Goal: Task Accomplishment & Management: Complete application form

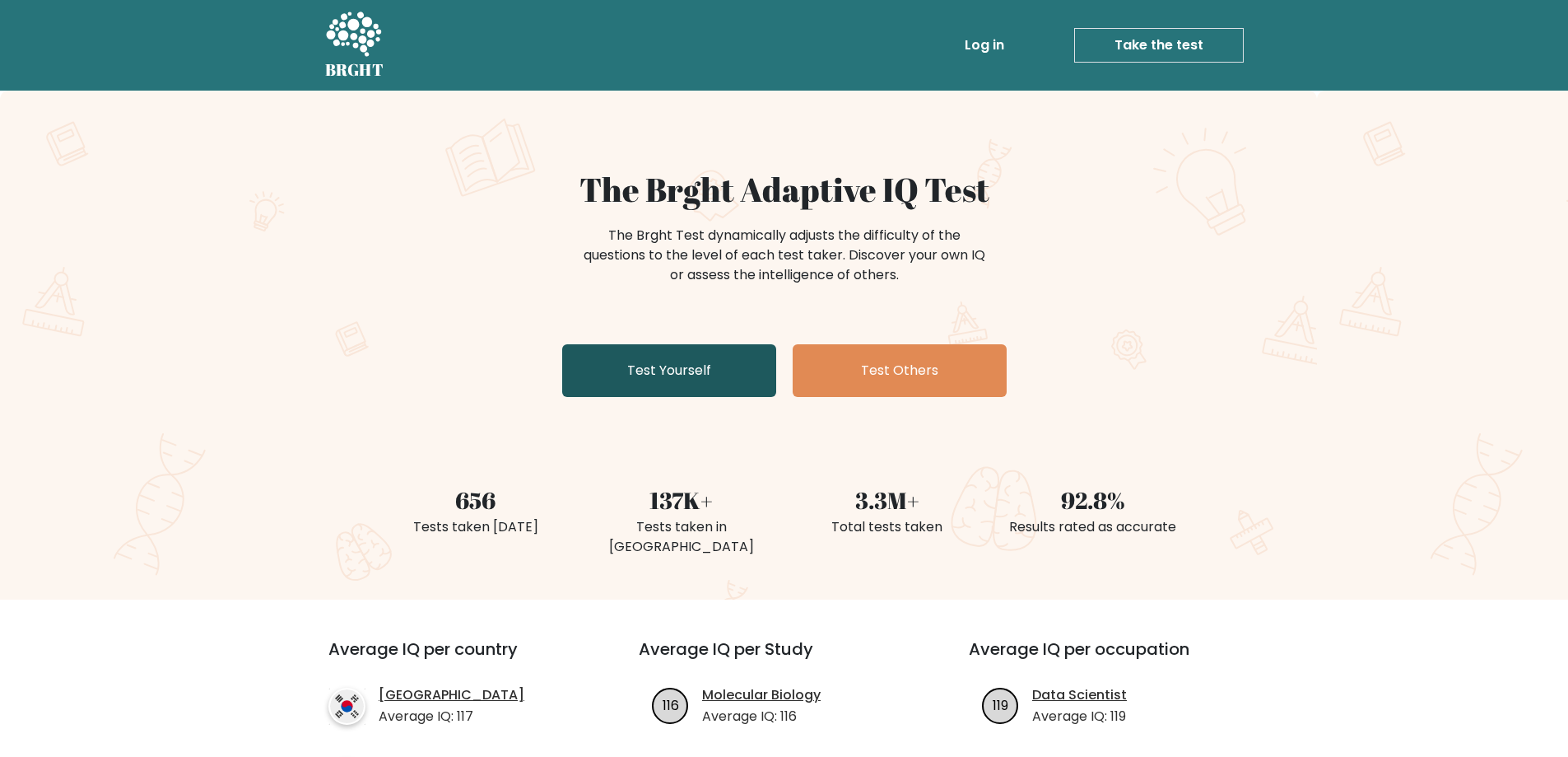
click at [681, 350] on link "Test Yourself" at bounding box center [669, 371] width 214 height 53
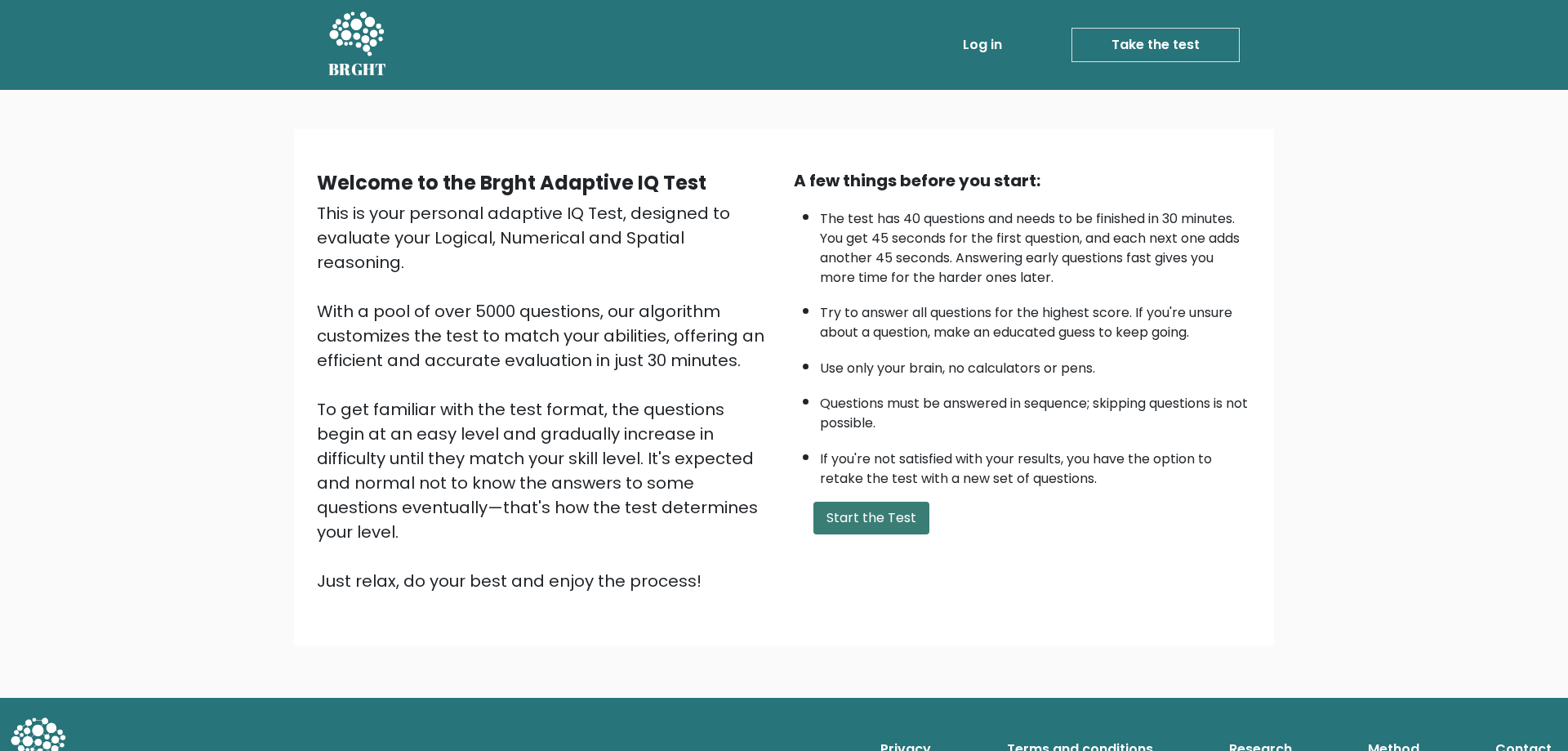
click at [855, 518] on button "Start the Test" at bounding box center [871, 518] width 116 height 32
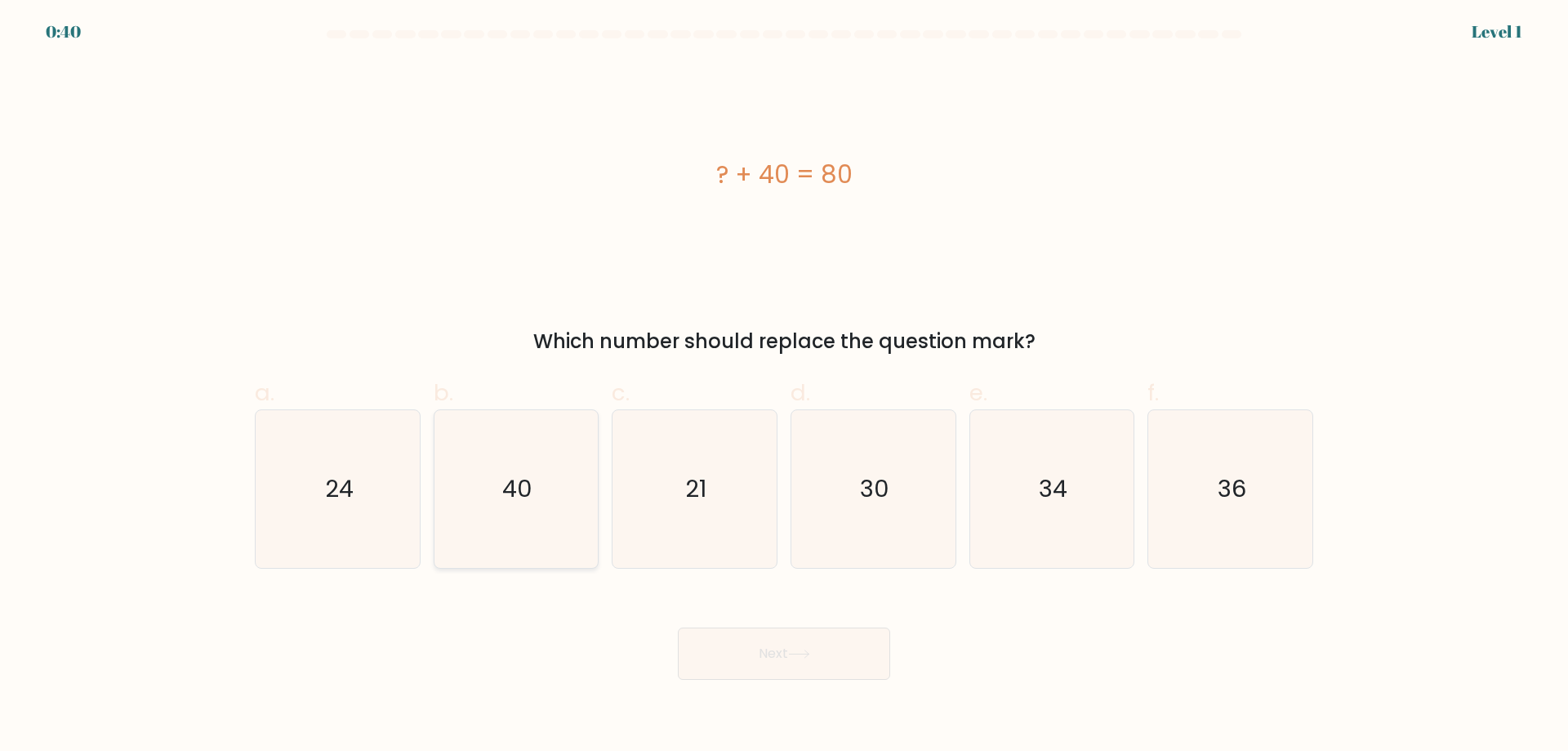
click at [558, 475] on icon "40" at bounding box center [516, 489] width 158 height 158
click at [784, 386] on input "b. 40" at bounding box center [784, 381] width 1 height 11
radio input "true"
click at [726, 670] on button "Next" at bounding box center [784, 654] width 212 height 53
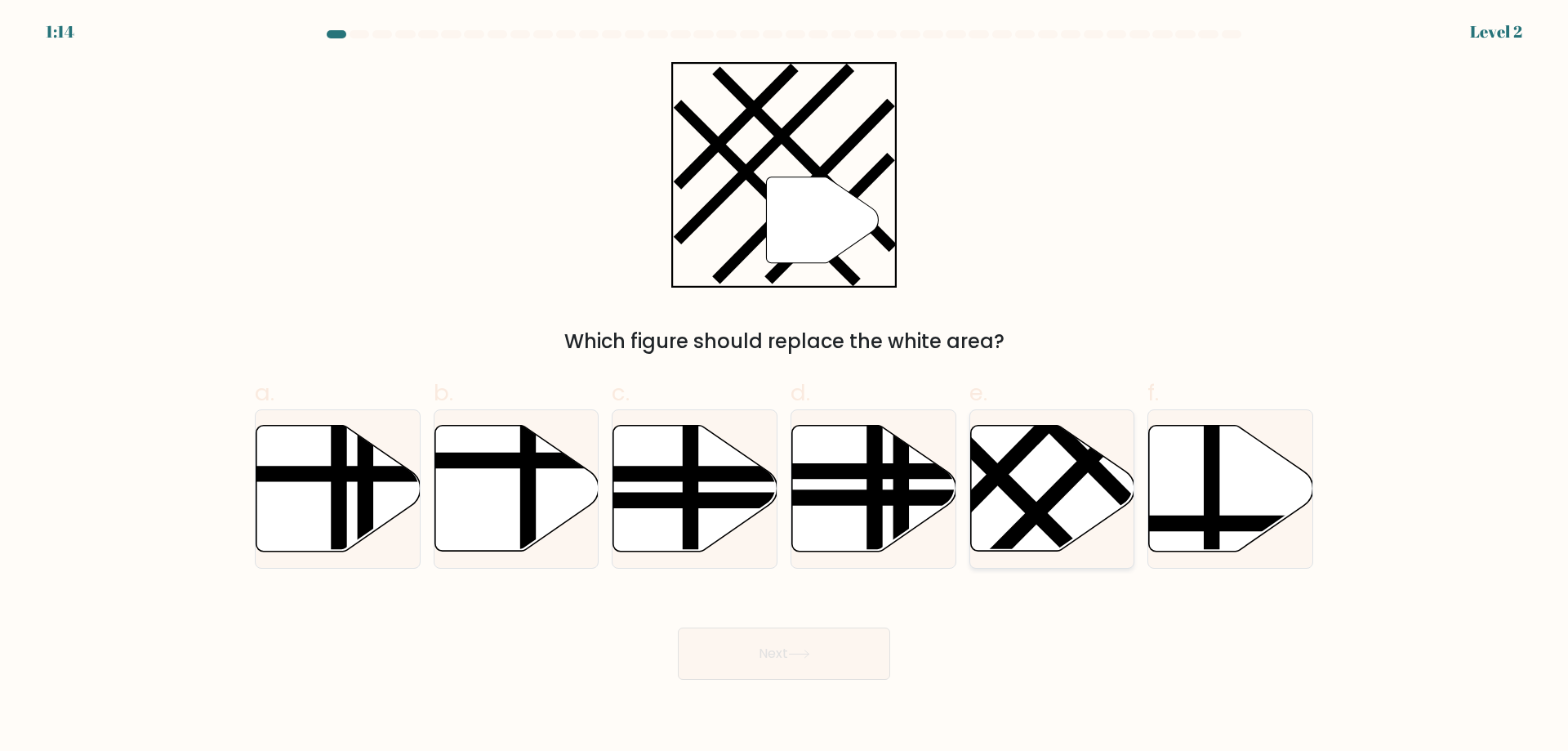
click at [1037, 515] on line at bounding box center [1063, 486] width 180 height 182
click at [785, 386] on input "e." at bounding box center [784, 381] width 1 height 11
radio input "true"
click at [870, 666] on button "Next" at bounding box center [784, 654] width 212 height 53
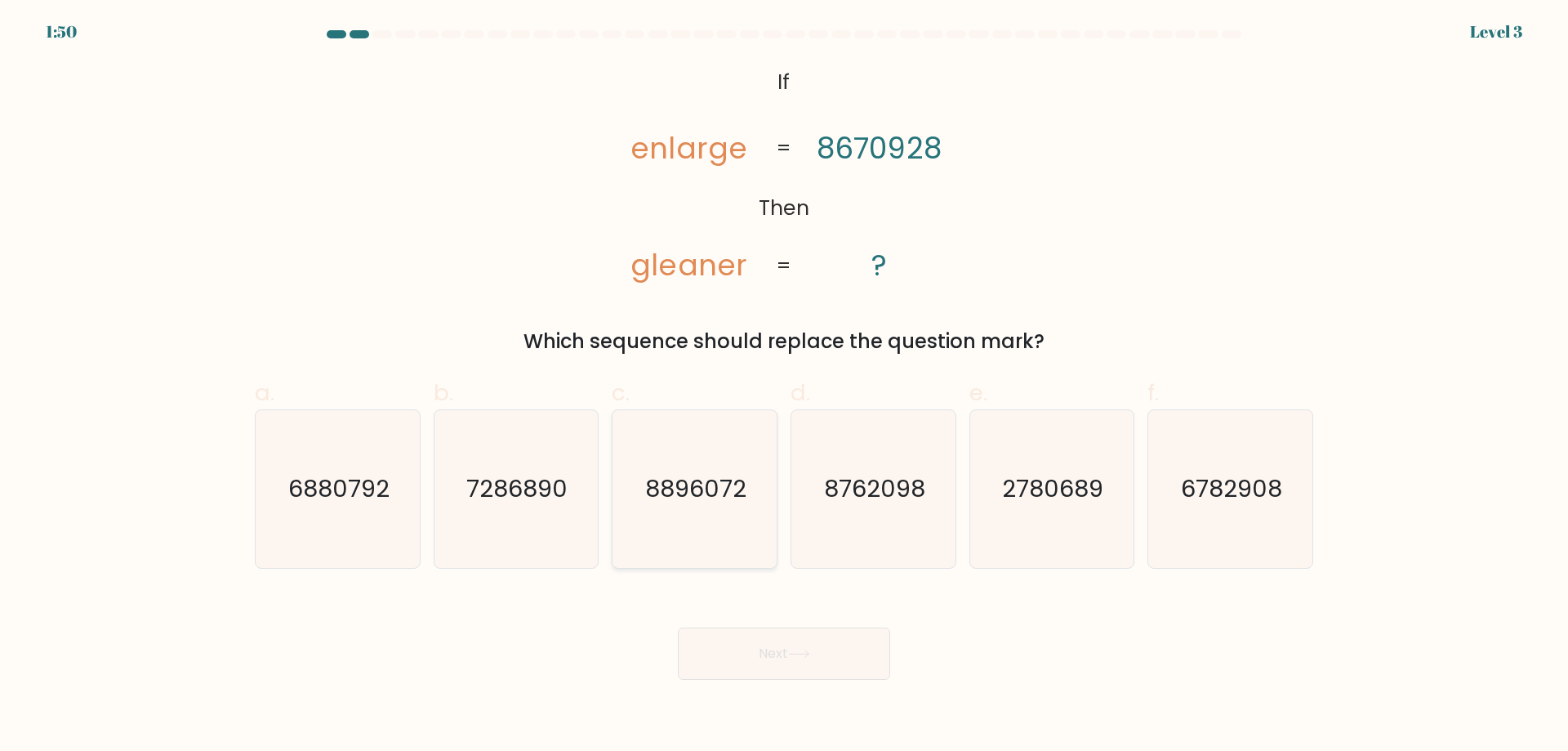
click at [754, 433] on icon "8896072" at bounding box center [695, 489] width 158 height 158
click at [784, 386] on input "c. 8896072" at bounding box center [784, 381] width 1 height 11
radio input "true"
click at [824, 661] on button "Next" at bounding box center [784, 654] width 212 height 53
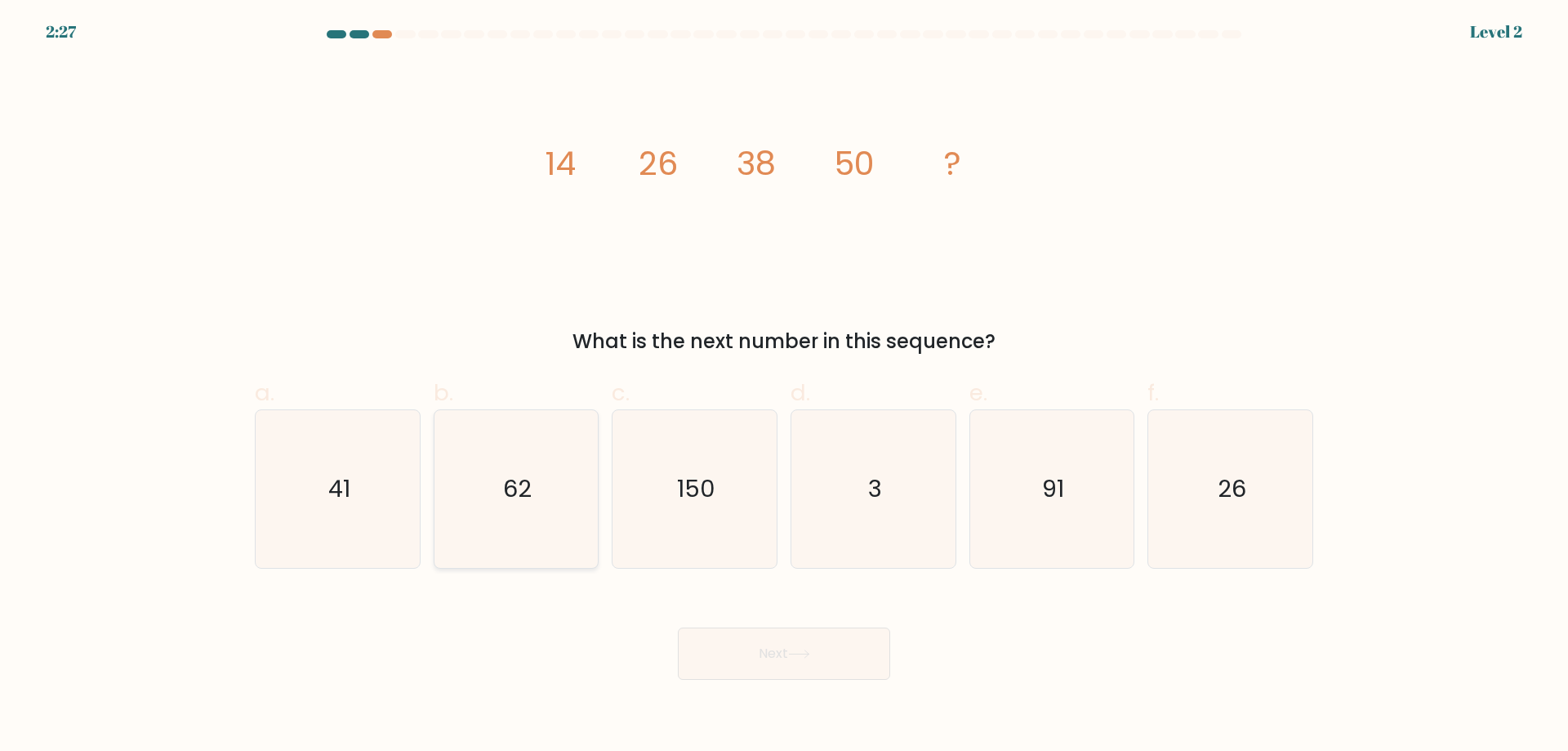
click at [530, 457] on icon "62" at bounding box center [516, 489] width 158 height 158
click at [784, 386] on input "b. 62" at bounding box center [784, 381] width 1 height 11
radio input "true"
click at [696, 644] on button "Next" at bounding box center [784, 654] width 212 height 53
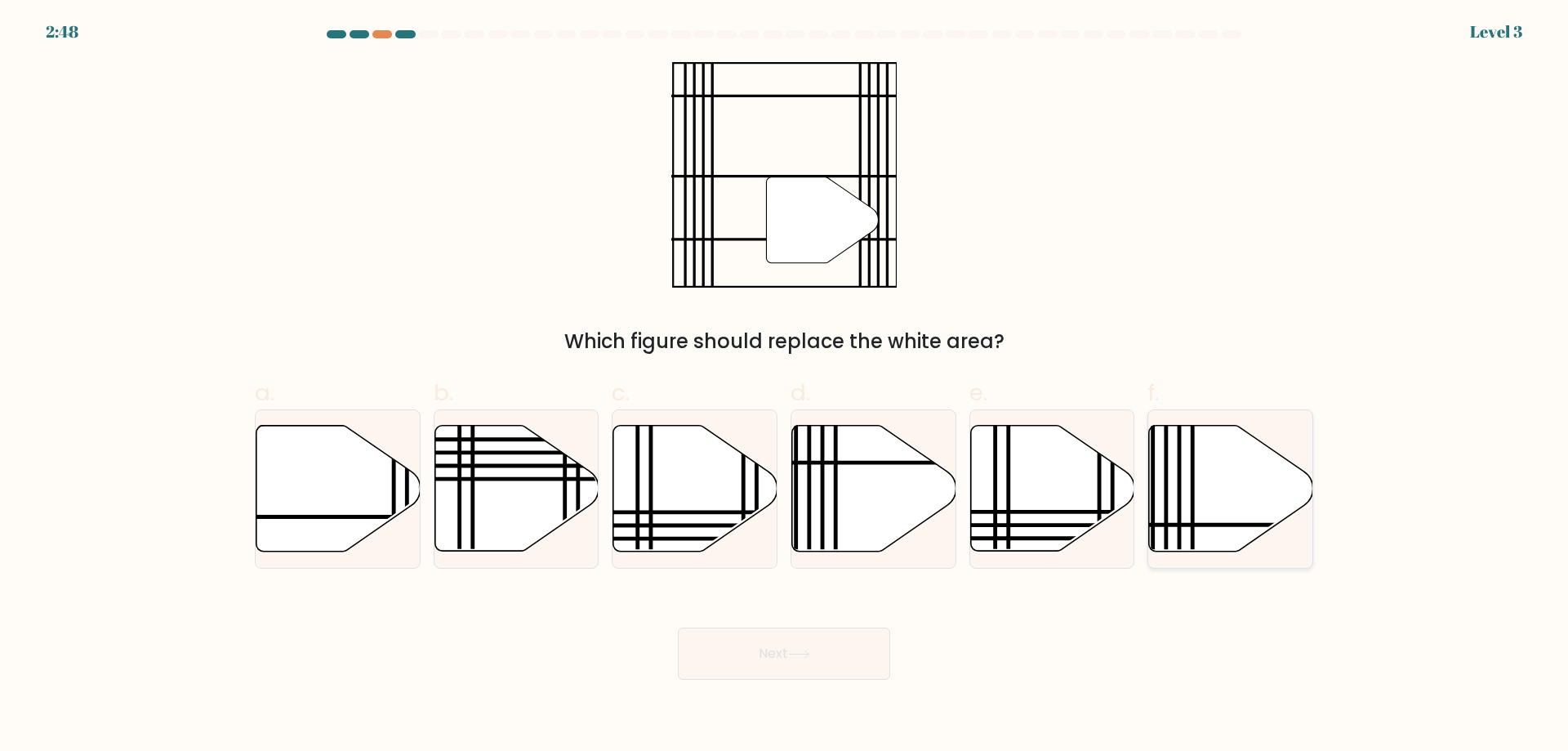
click at [1156, 438] on icon at bounding box center [1230, 488] width 164 height 125
click at [785, 386] on input "f." at bounding box center [784, 381] width 1 height 11
radio input "true"
click at [787, 646] on button "Next" at bounding box center [784, 654] width 212 height 53
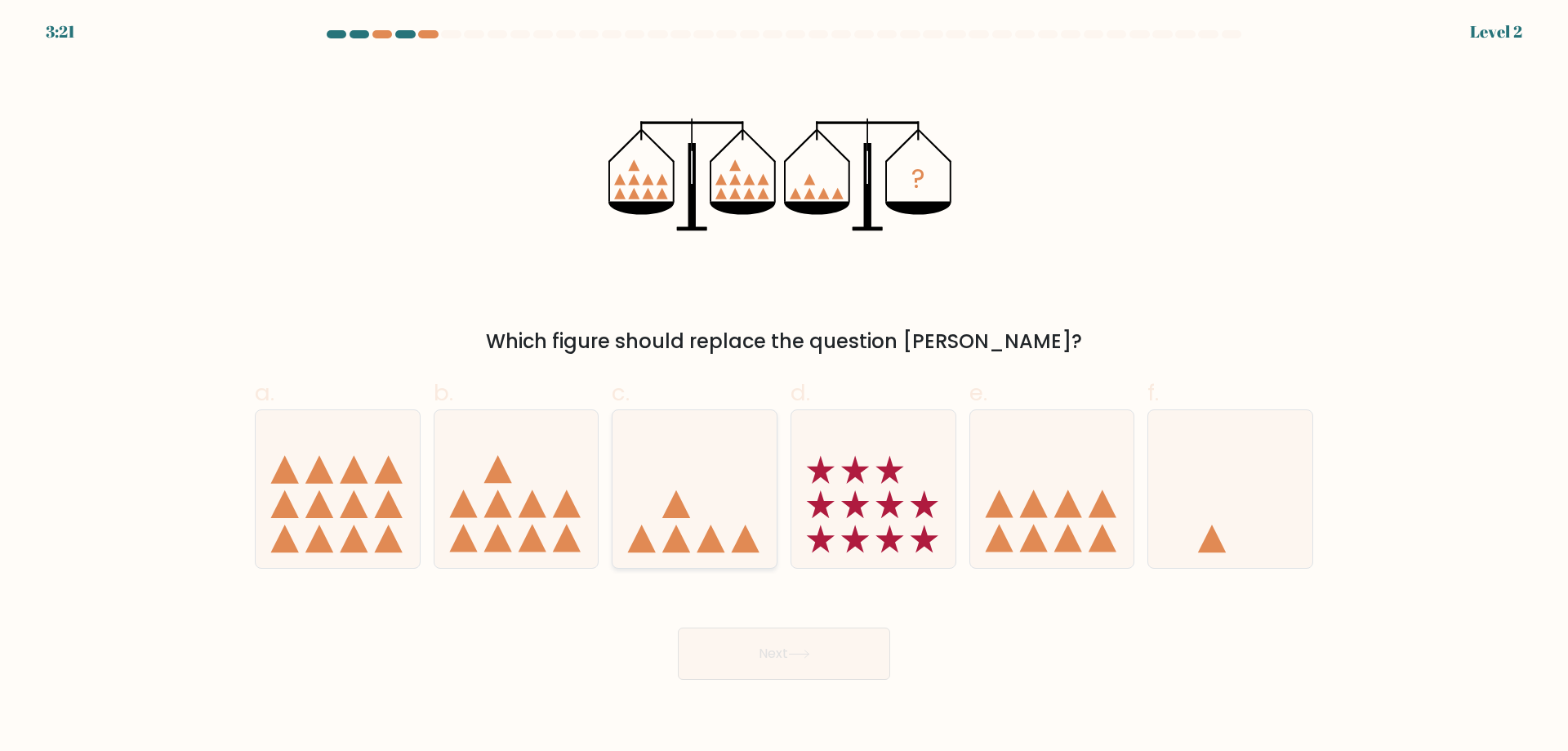
click at [710, 442] on icon at bounding box center [694, 488] width 164 height 136
click at [784, 386] on input "c." at bounding box center [784, 381] width 1 height 11
radio input "true"
click at [882, 657] on button "Next" at bounding box center [784, 654] width 212 height 53
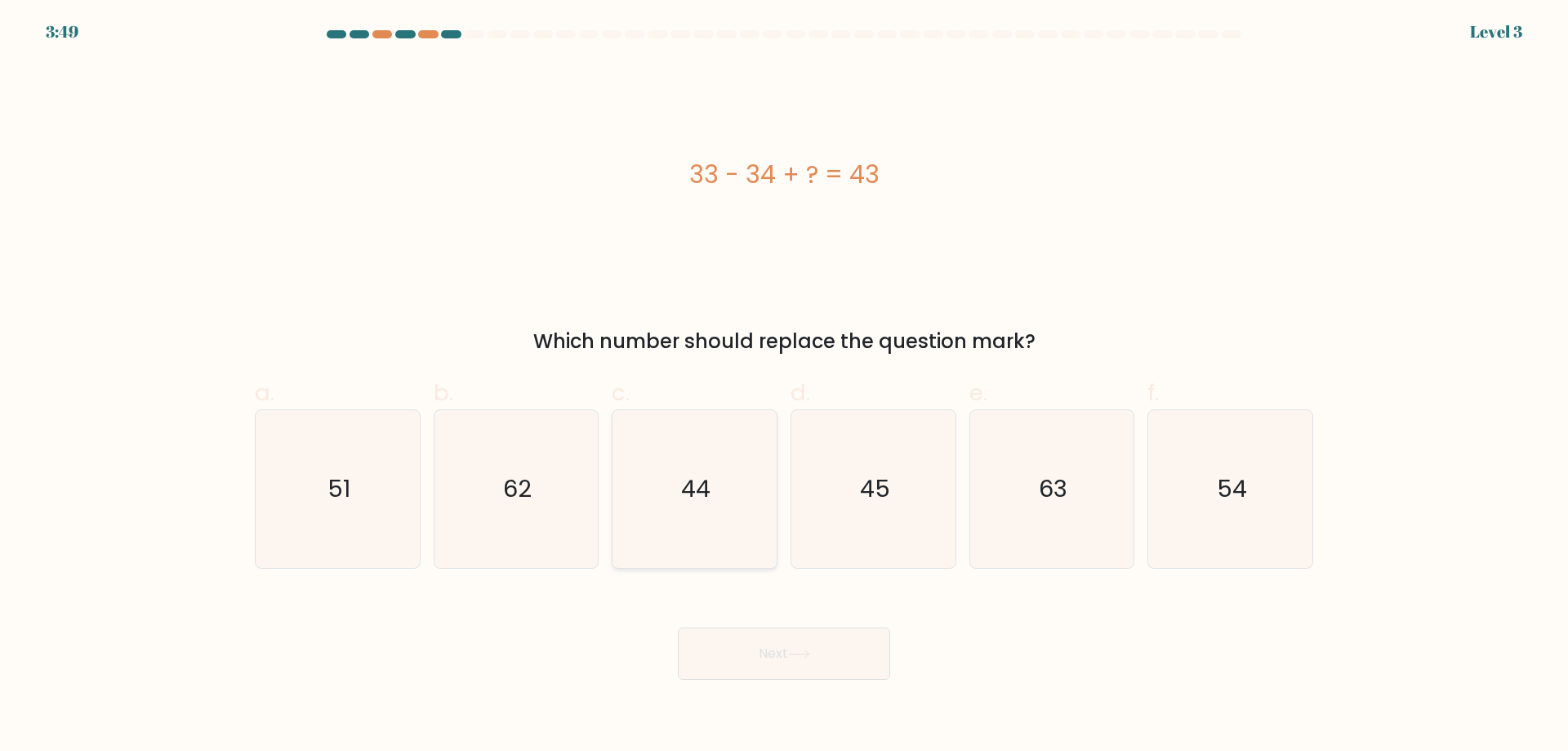
click at [661, 485] on icon "44" at bounding box center [695, 489] width 158 height 158
click at [784, 386] on input "c. 44" at bounding box center [784, 381] width 1 height 11
radio input "true"
click at [752, 662] on button "Next" at bounding box center [784, 654] width 212 height 53
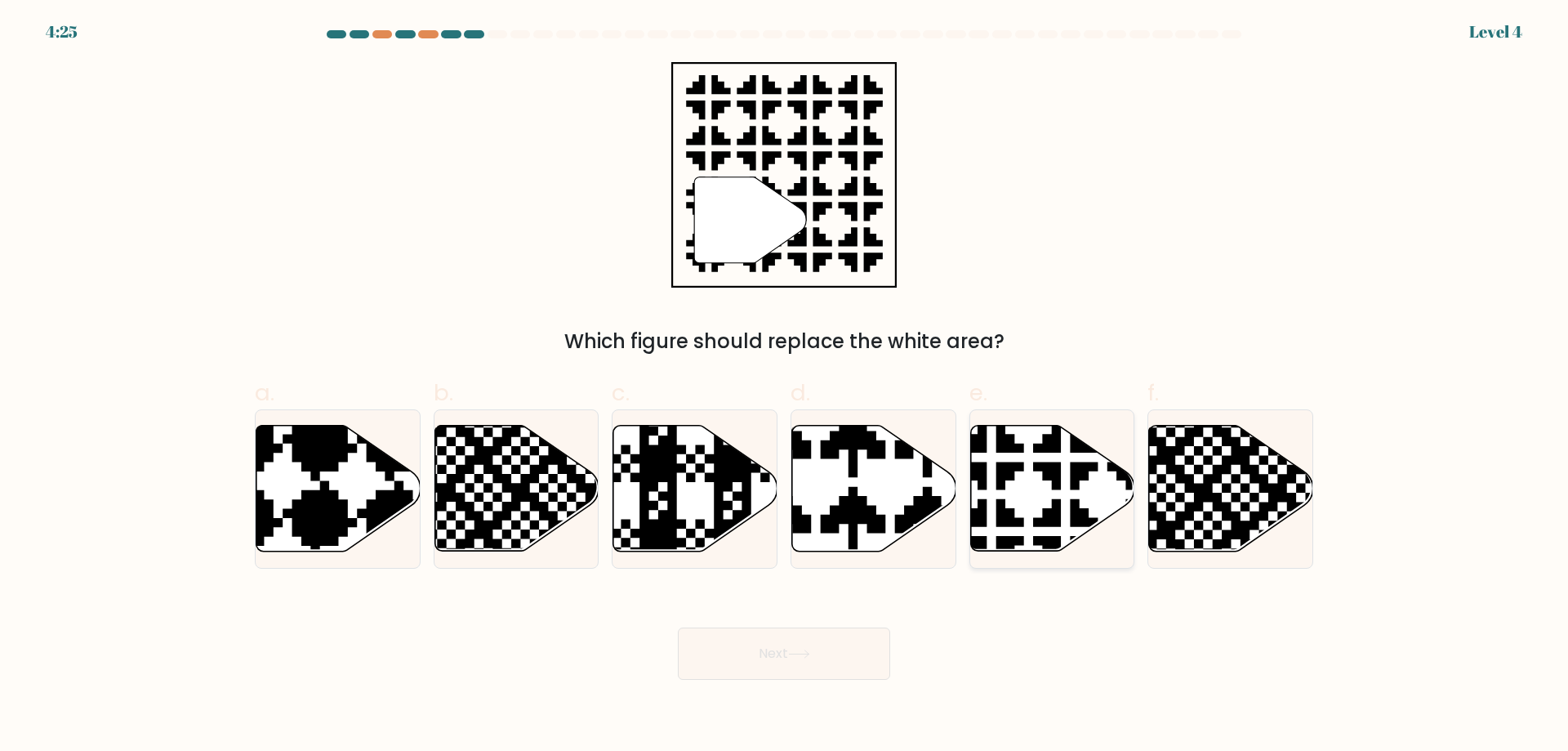
click at [1115, 490] on icon at bounding box center [1051, 488] width 164 height 125
click at [785, 386] on input "e." at bounding box center [784, 381] width 1 height 11
radio input "true"
click at [707, 646] on button "Next" at bounding box center [784, 654] width 212 height 53
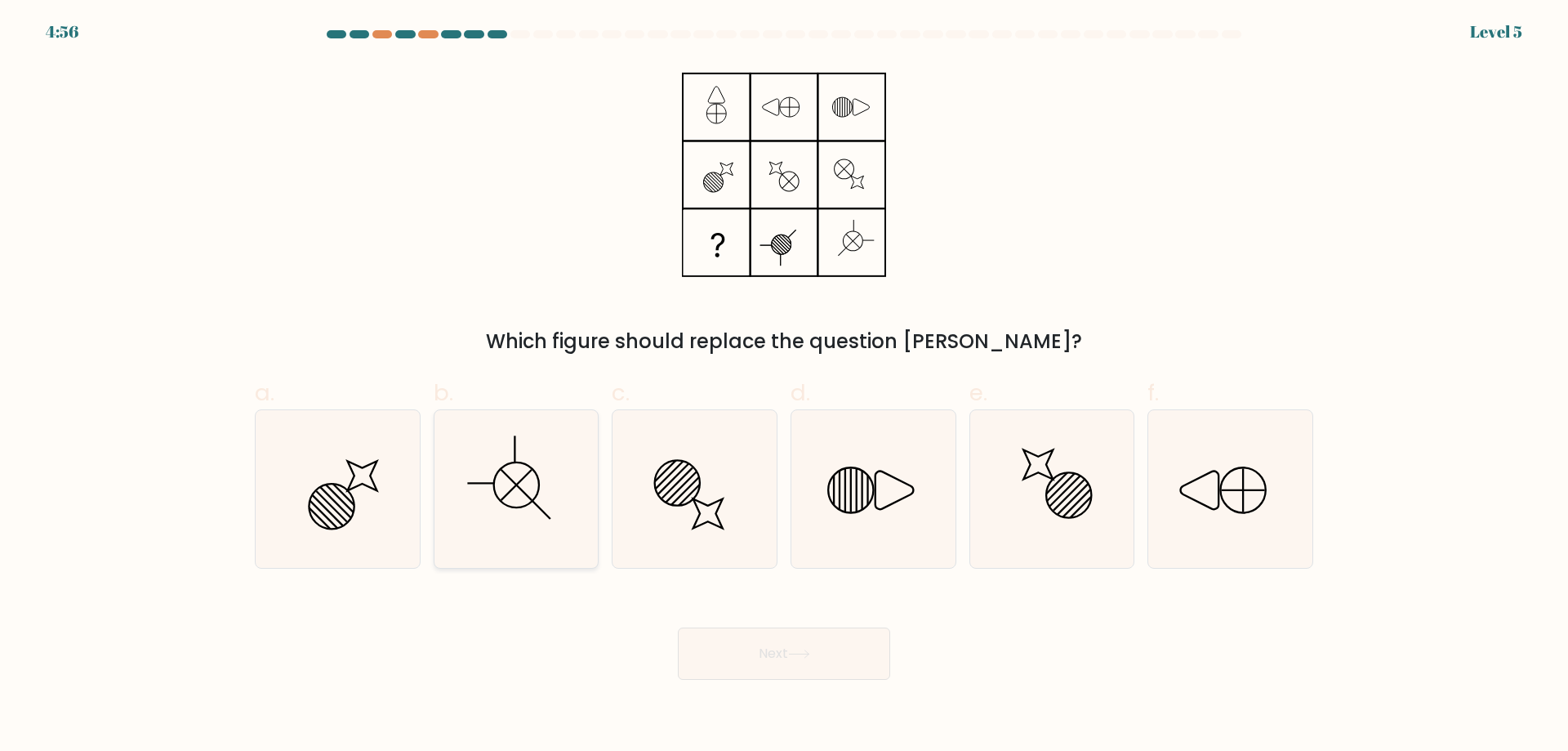
click at [475, 551] on icon at bounding box center [516, 489] width 158 height 158
click at [784, 386] on input "b." at bounding box center [784, 381] width 1 height 11
radio input "true"
click at [1192, 519] on icon at bounding box center [1230, 489] width 158 height 158
click at [785, 386] on input "f." at bounding box center [784, 381] width 1 height 11
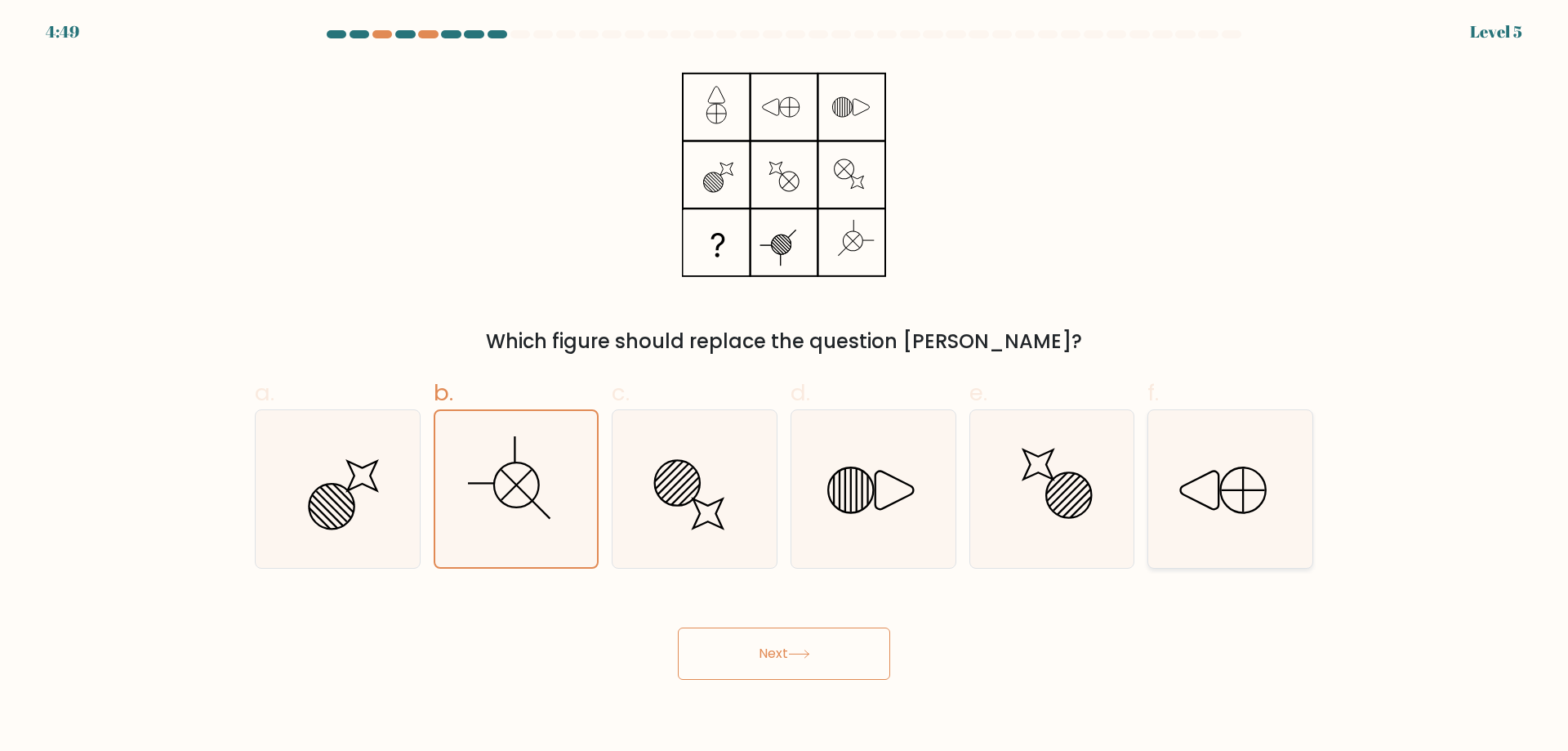
radio input "true"
click at [787, 622] on div "Next" at bounding box center [783, 633] width 1078 height 91
click at [781, 660] on button "Next" at bounding box center [784, 654] width 212 height 53
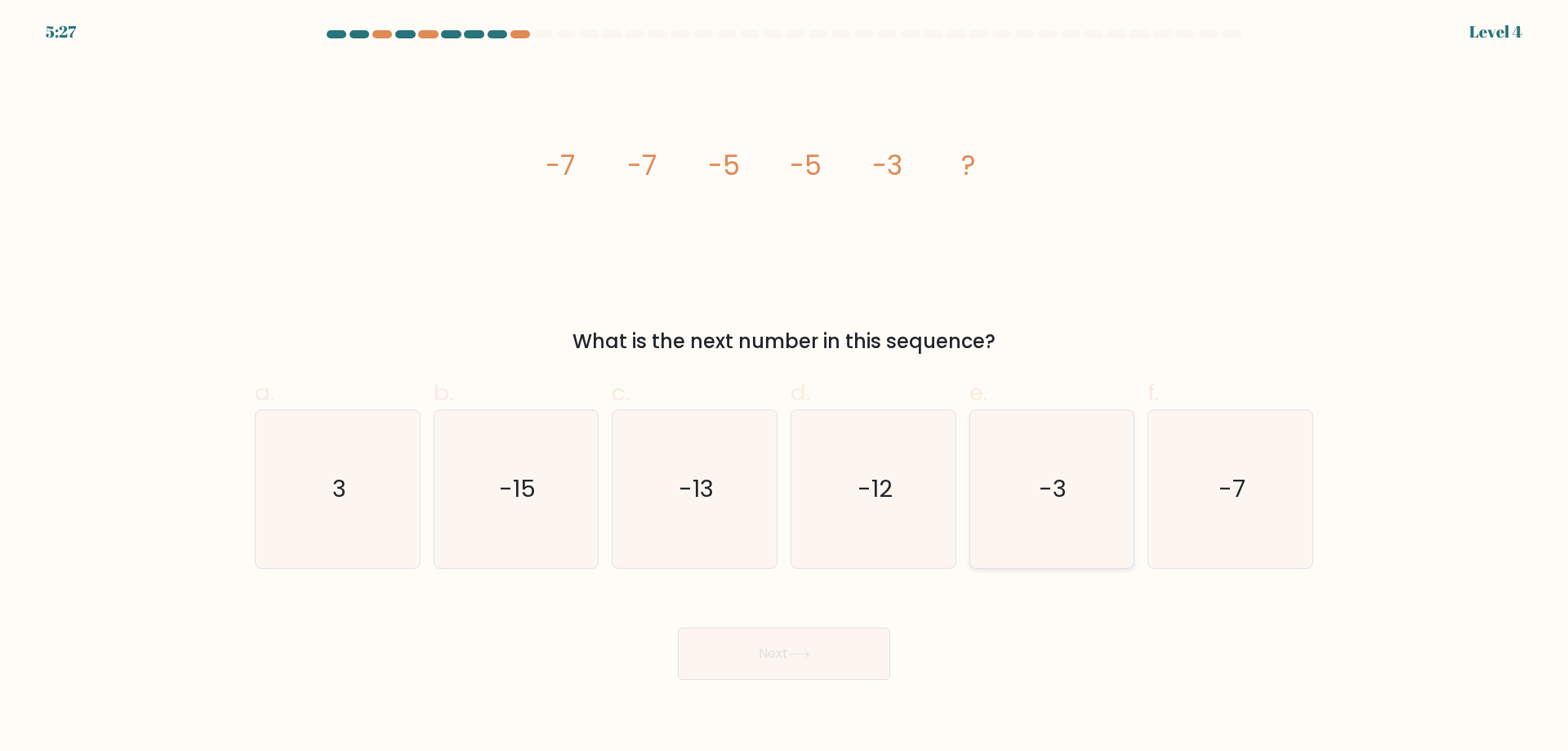
click at [1089, 468] on icon "-3" at bounding box center [1051, 489] width 158 height 158
click at [785, 386] on input "e. -3" at bounding box center [784, 381] width 1 height 11
radio input "true"
drag, startPoint x: 784, startPoint y: 683, endPoint x: 806, endPoint y: 633, distance: 54.6
click at [787, 683] on body "5:26 Level 4" at bounding box center [784, 376] width 1568 height 751
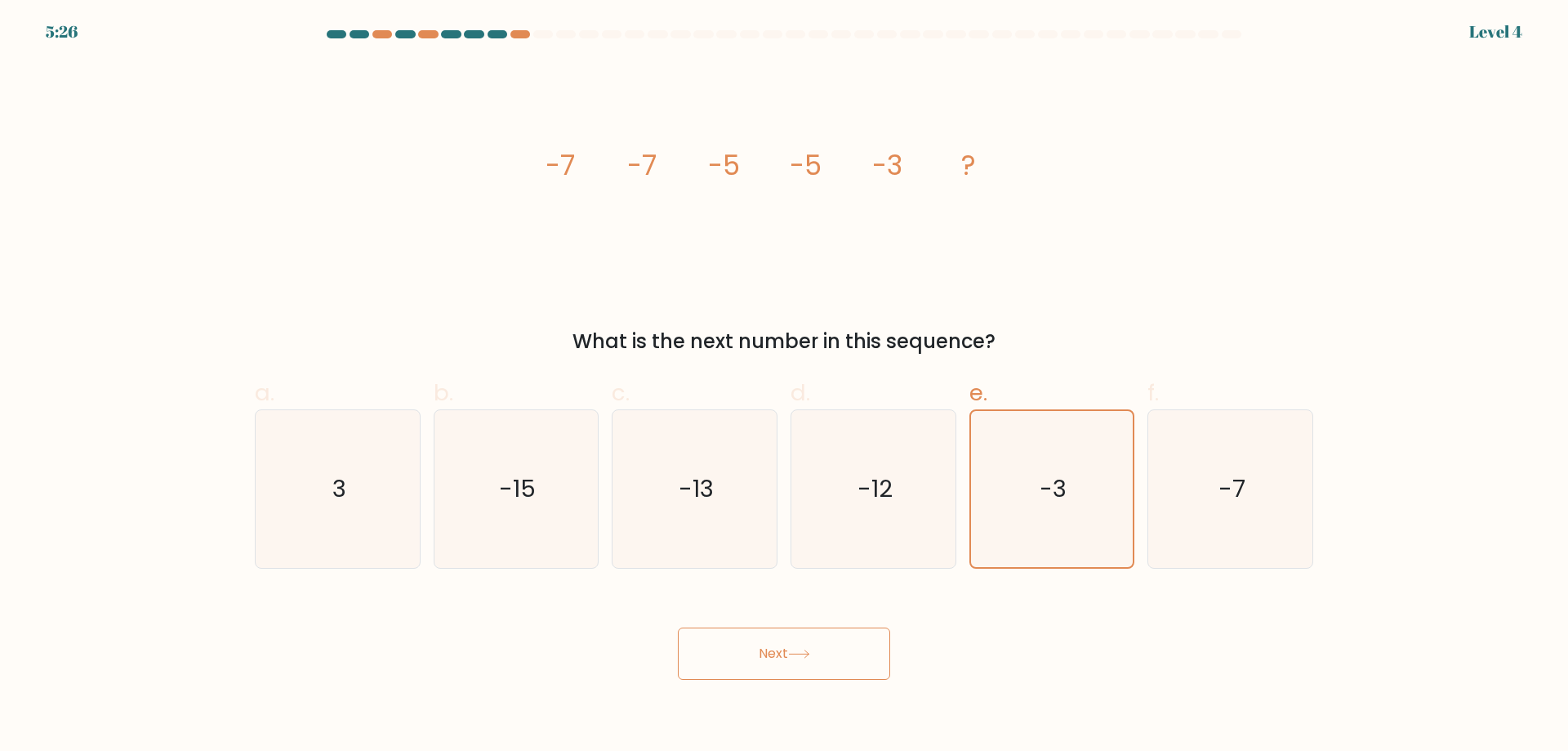
click at [806, 632] on button "Next" at bounding box center [784, 654] width 212 height 53
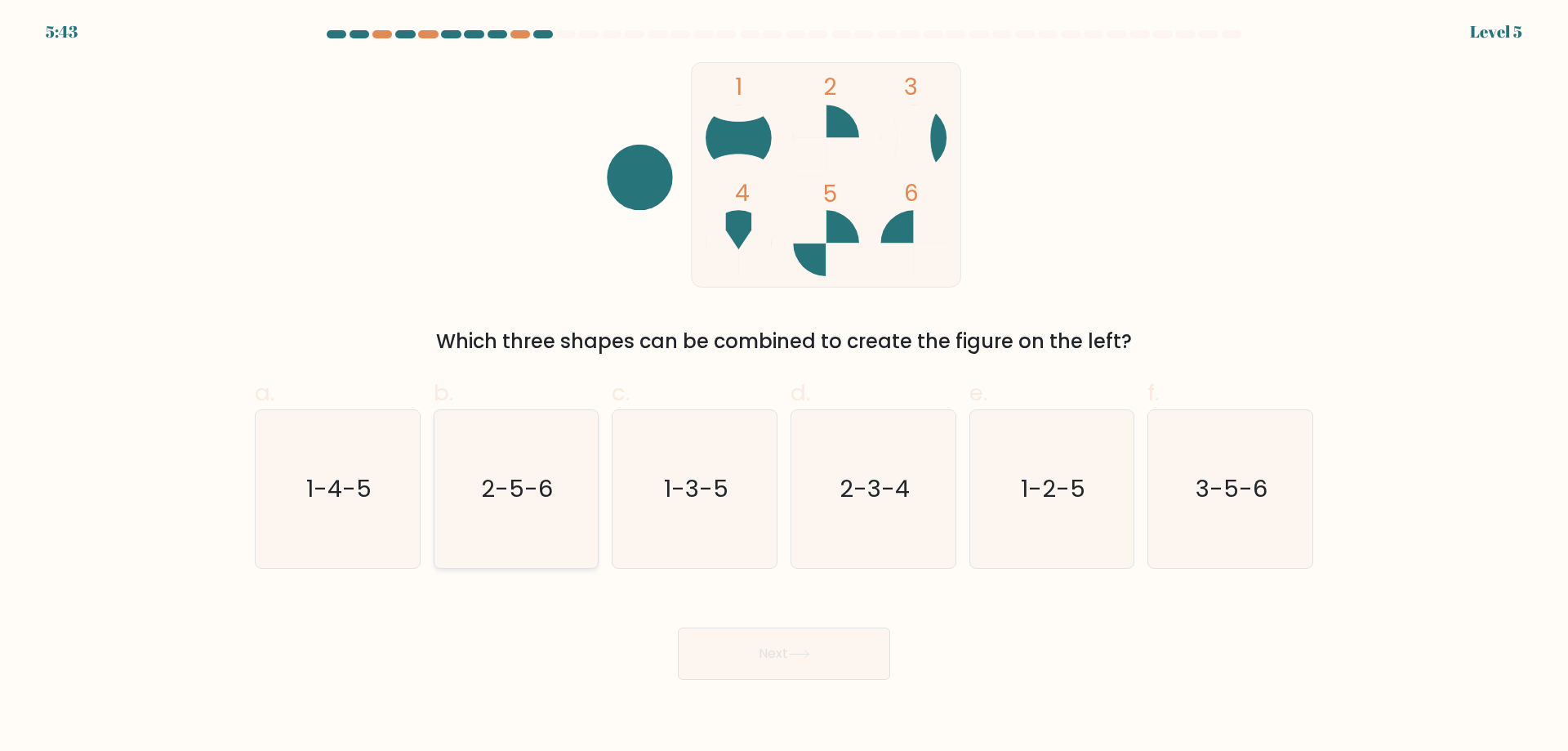
click at [484, 504] on text "2-5-6" at bounding box center [517, 488] width 72 height 32
click at [784, 386] on input "b. 2-5-6" at bounding box center [784, 381] width 1 height 11
radio input "true"
click at [681, 655] on button "Next" at bounding box center [784, 654] width 212 height 53
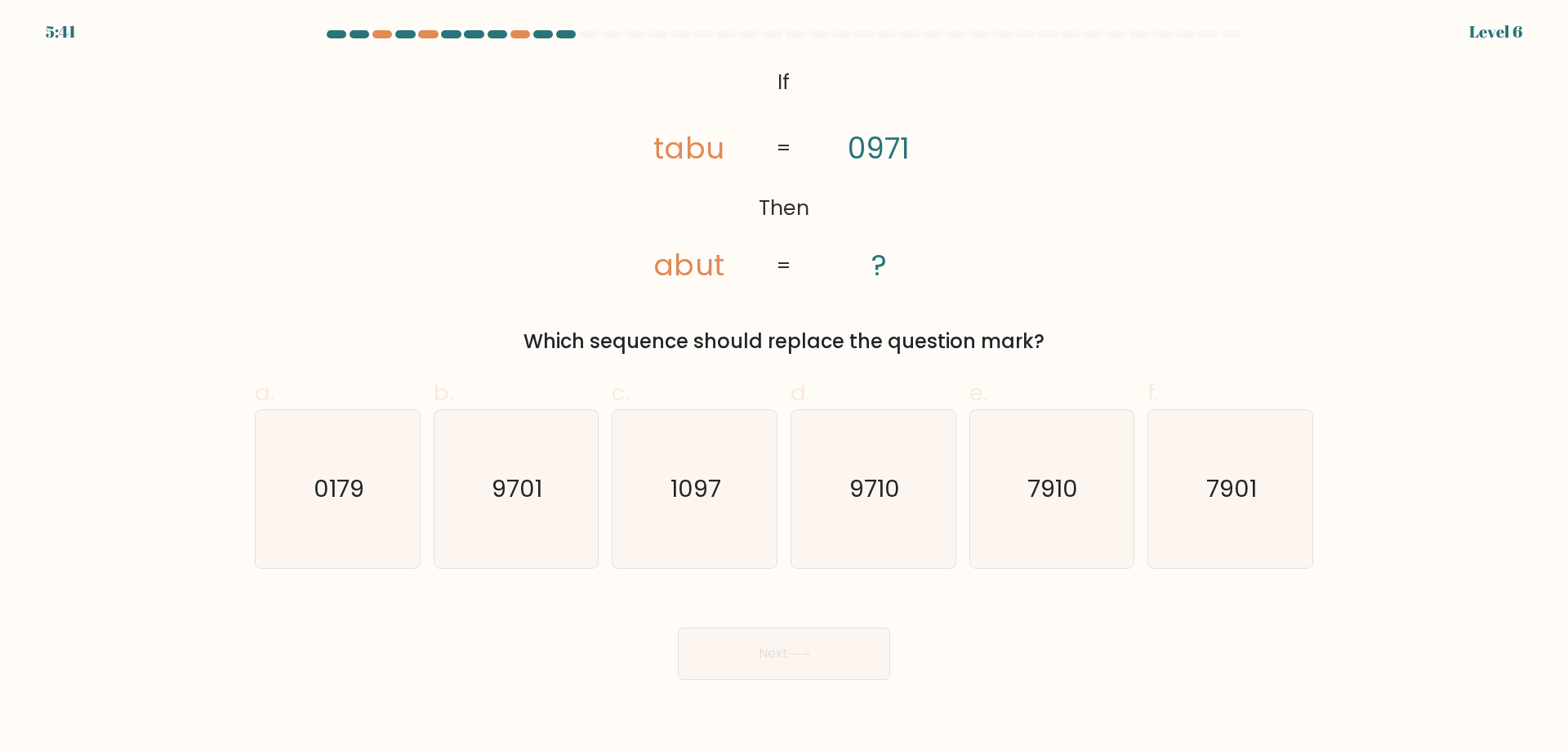
click at [771, 653] on button "Next" at bounding box center [784, 654] width 212 height 53
click at [639, 488] on icon "1097" at bounding box center [695, 489] width 158 height 158
click at [784, 386] on input "c. 1097" at bounding box center [784, 381] width 1 height 11
radio input "true"
click at [738, 650] on button "Next" at bounding box center [784, 654] width 212 height 53
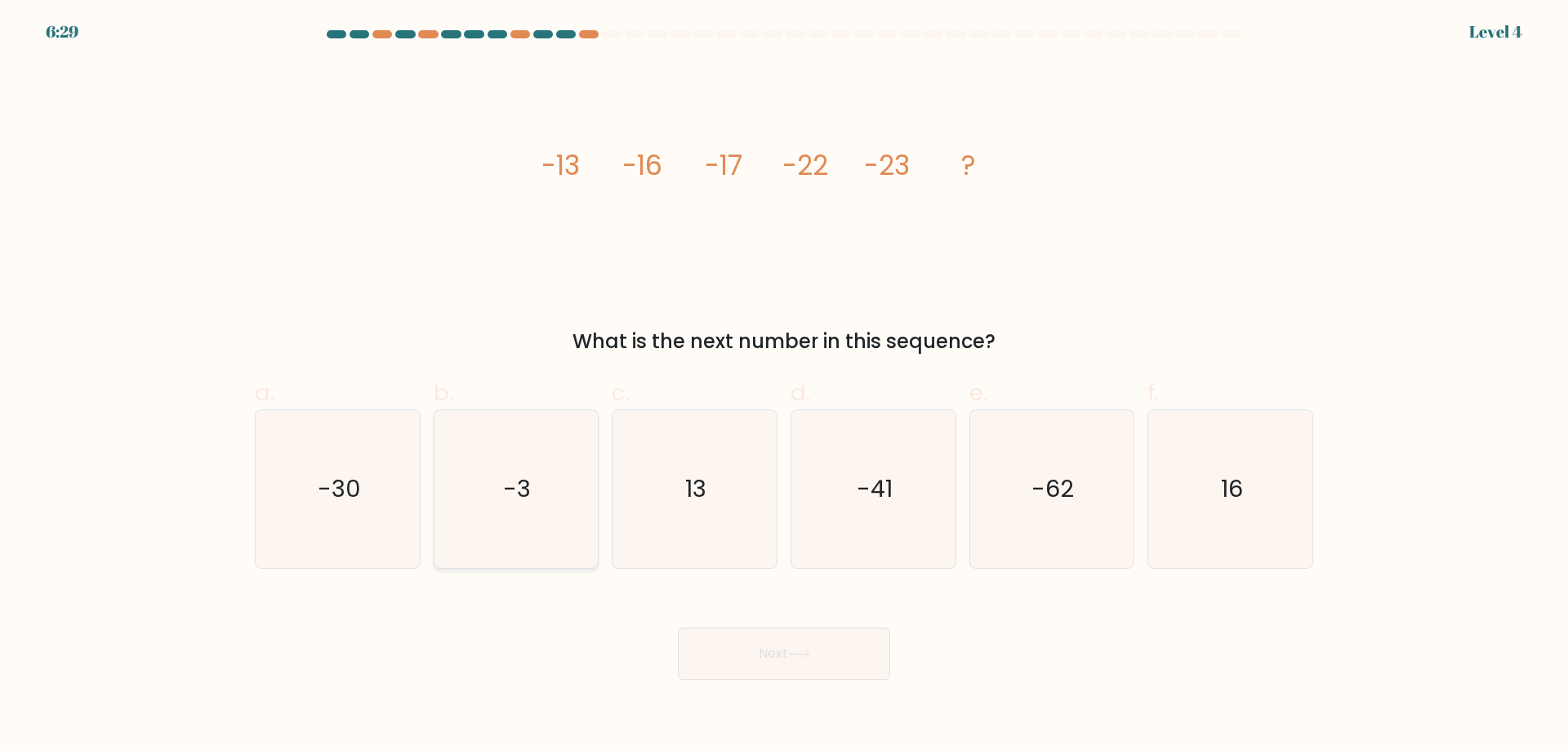
drag, startPoint x: 362, startPoint y: 434, endPoint x: 523, endPoint y: 509, distance: 177.6
click at [361, 437] on icon "-30" at bounding box center [338, 489] width 158 height 158
click at [784, 386] on input "a. -30" at bounding box center [784, 381] width 1 height 11
radio input "true"
click at [754, 674] on button "Next" at bounding box center [784, 654] width 212 height 53
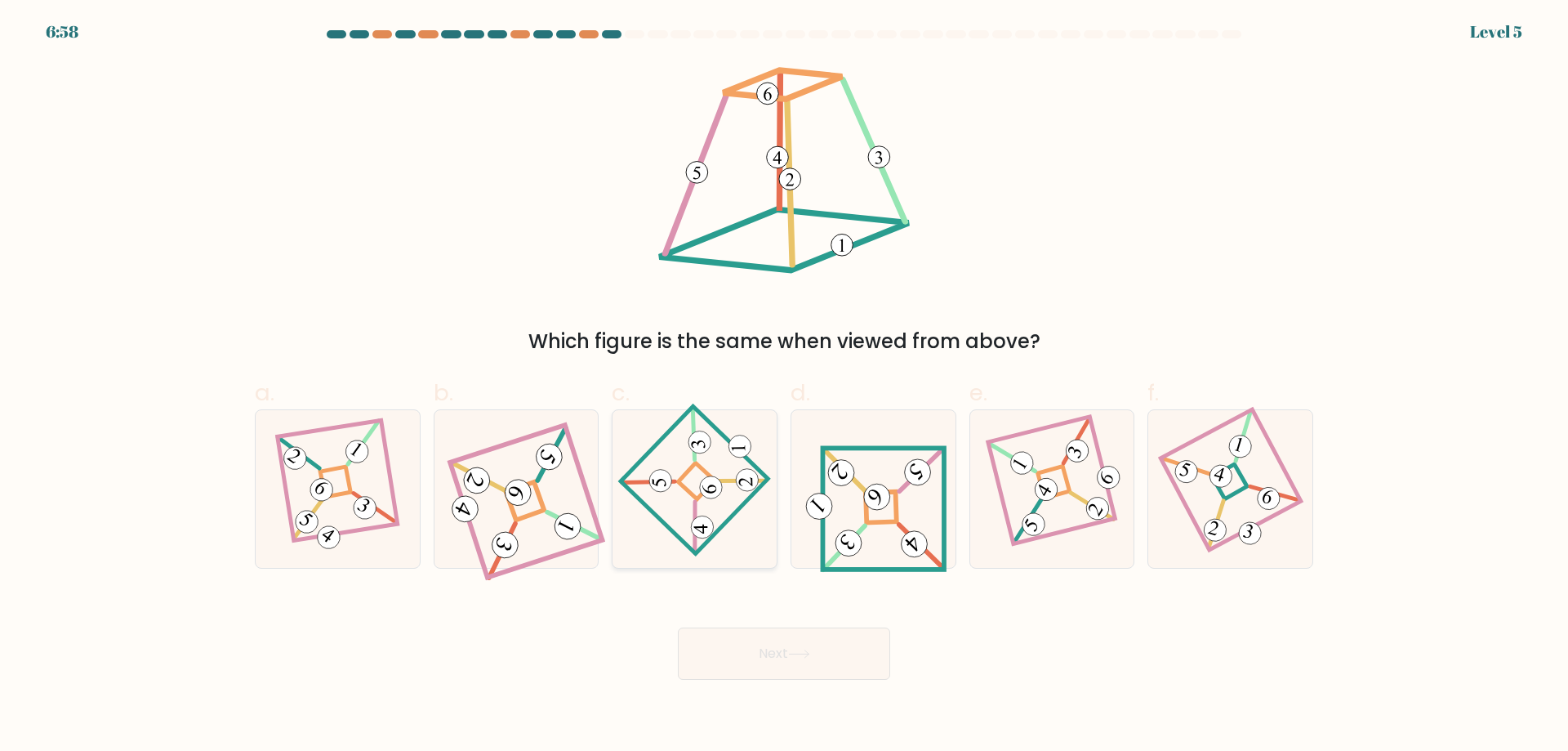
click at [714, 506] on icon at bounding box center [695, 488] width 109 height 125
click at [784, 386] on input "c." at bounding box center [784, 381] width 1 height 11
radio input "true"
drag, startPoint x: 801, startPoint y: 655, endPoint x: 794, endPoint y: 659, distance: 8.1
click at [794, 659] on button "Next" at bounding box center [784, 654] width 212 height 53
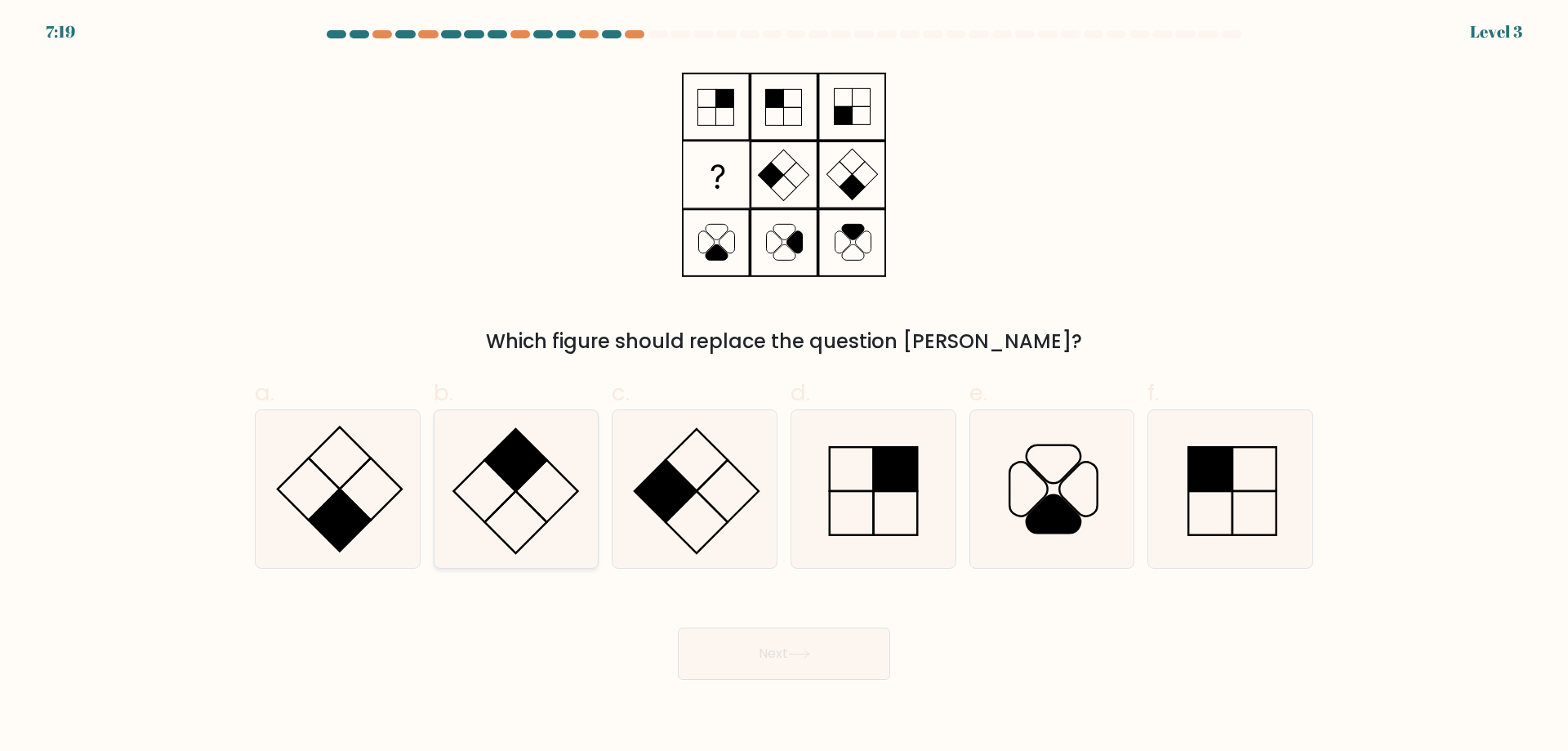
click at [534, 470] on icon at bounding box center [516, 489] width 158 height 158
click at [784, 386] on input "b." at bounding box center [784, 381] width 1 height 11
radio input "true"
click at [754, 675] on button "Next" at bounding box center [784, 654] width 212 height 53
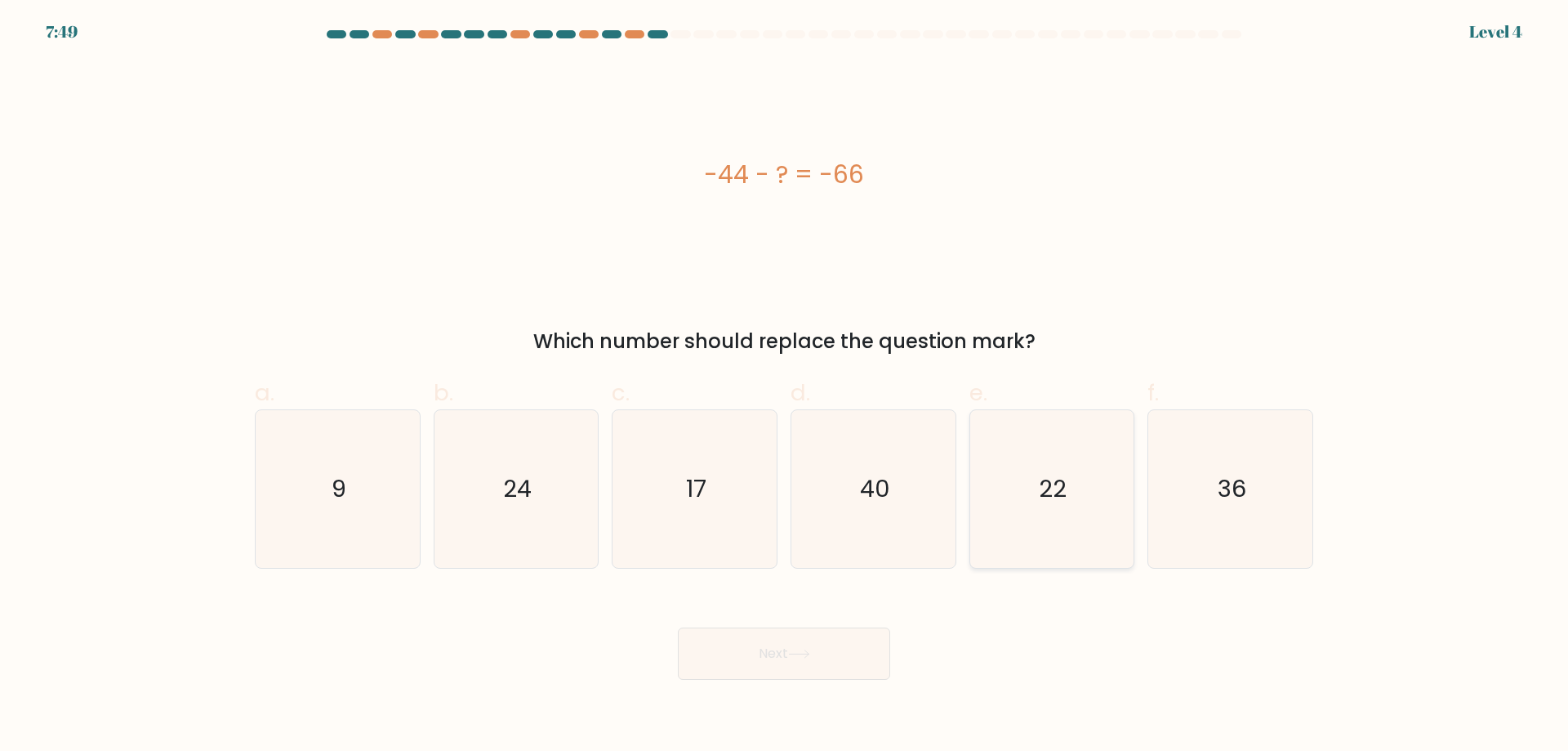
click at [1043, 461] on icon "22" at bounding box center [1051, 489] width 158 height 158
click at [785, 386] on input "e. 22" at bounding box center [784, 381] width 1 height 11
radio input "true"
click at [755, 644] on button "Next" at bounding box center [784, 654] width 212 height 53
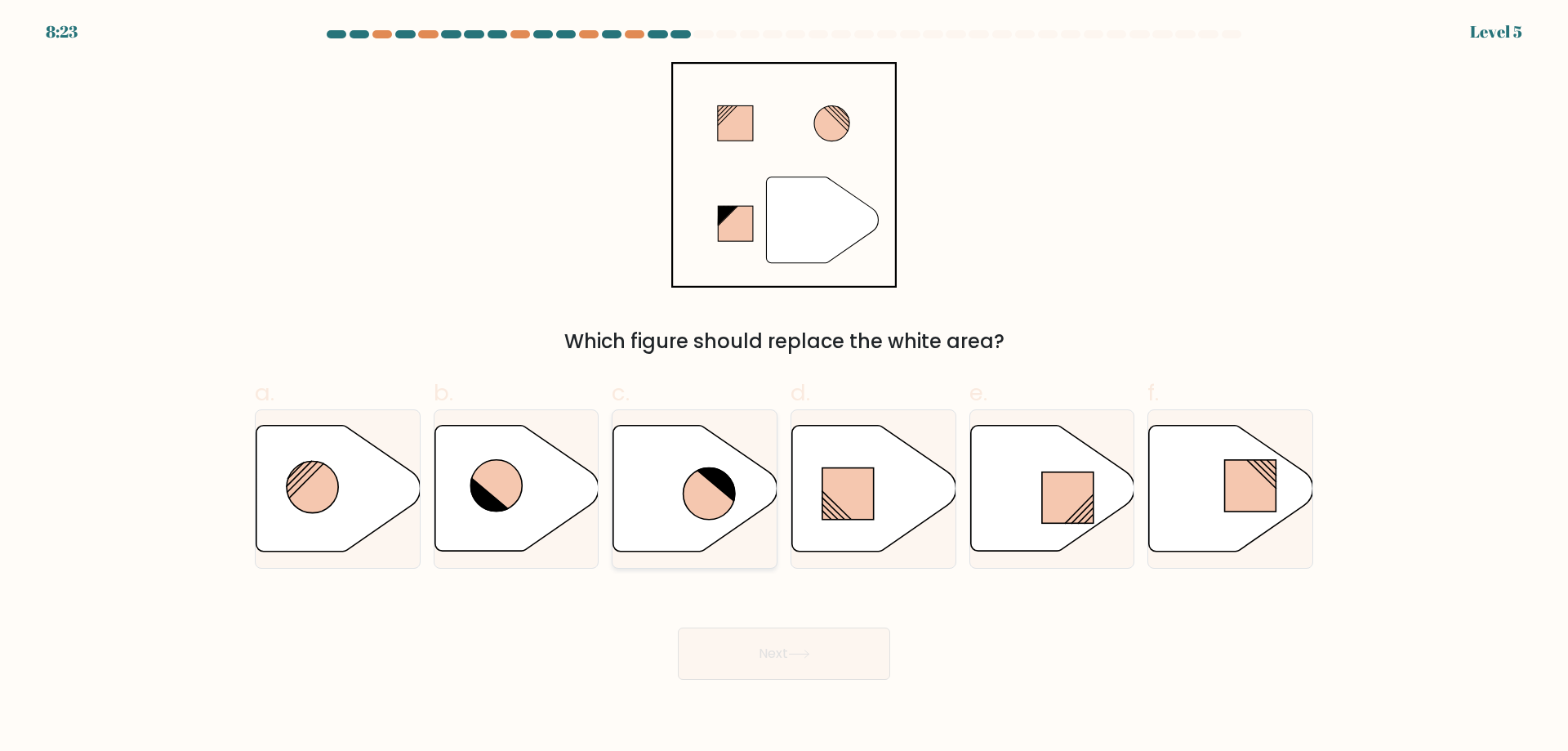
click at [677, 484] on icon at bounding box center [695, 488] width 164 height 125
click at [784, 386] on input "c." at bounding box center [784, 381] width 1 height 11
radio input "true"
click at [727, 660] on button "Next" at bounding box center [784, 654] width 212 height 53
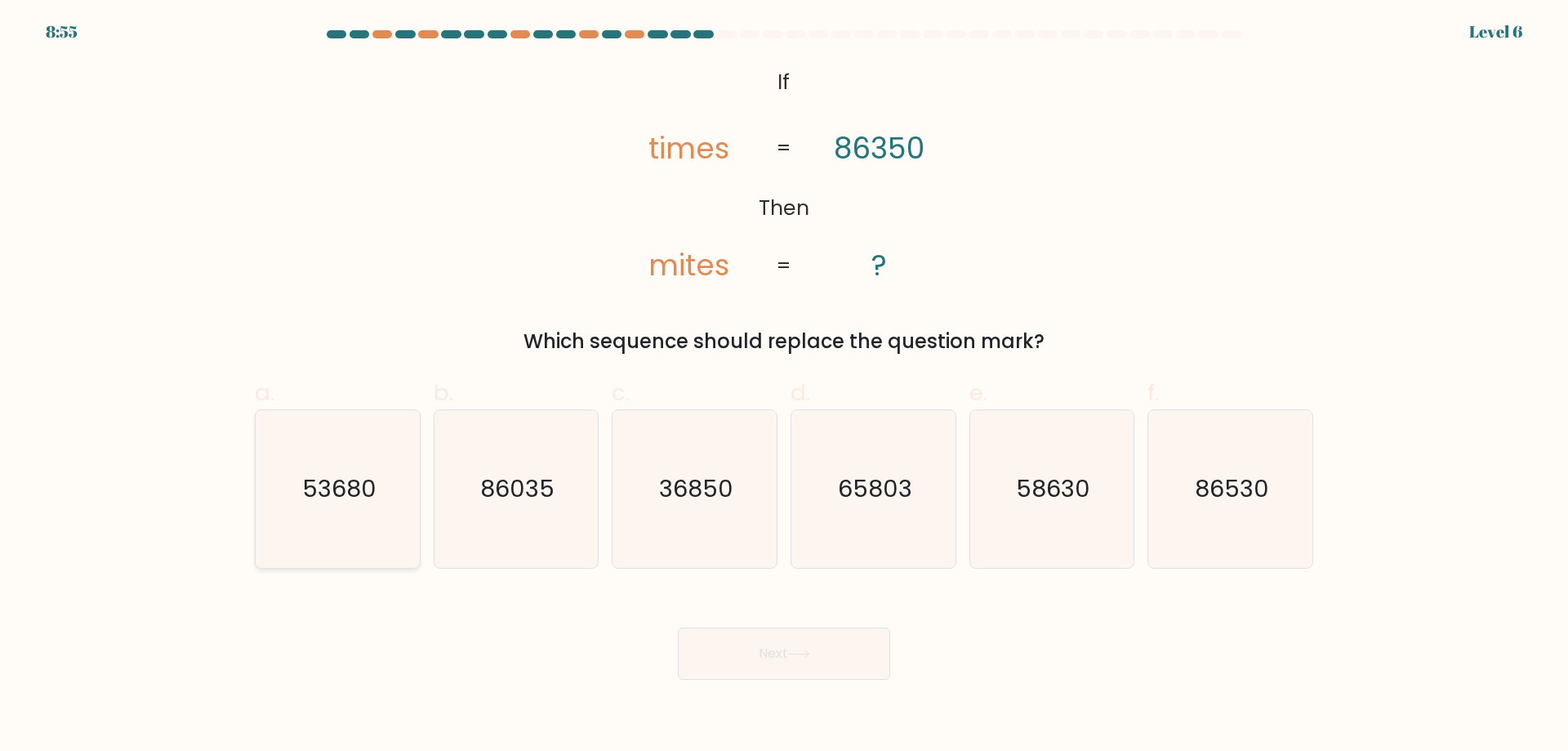
click at [323, 447] on icon "53680" at bounding box center [338, 489] width 158 height 158
click at [784, 386] on input "a. 53680" at bounding box center [784, 381] width 1 height 11
radio input "true"
drag, startPoint x: 732, startPoint y: 640, endPoint x: 741, endPoint y: 646, distance: 10.8
click at [741, 646] on button "Next" at bounding box center [784, 654] width 212 height 53
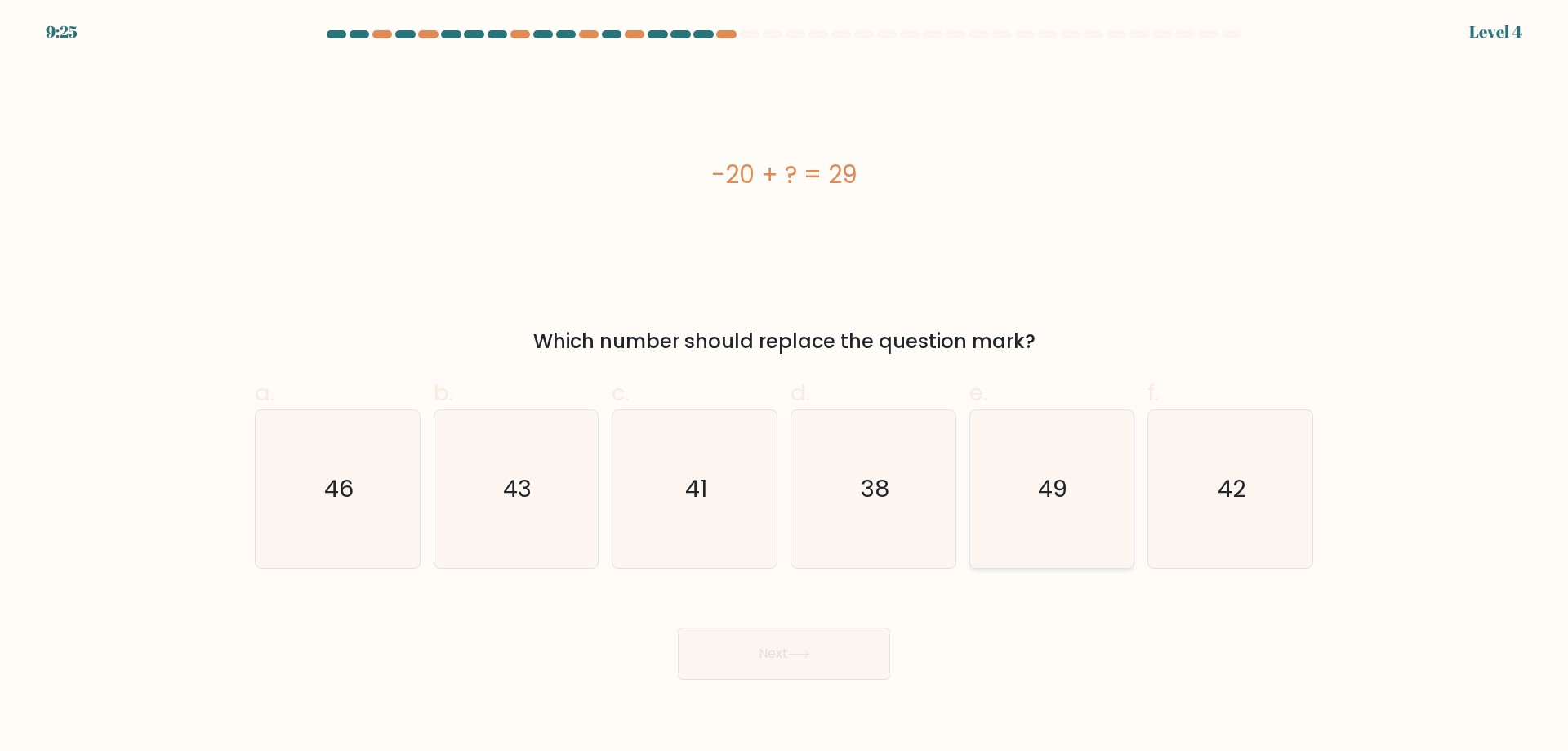
click at [1029, 505] on icon "49" at bounding box center [1051, 489] width 158 height 158
click at [785, 386] on input "e. 49" at bounding box center [784, 381] width 1 height 11
radio input "true"
click at [832, 651] on button "Next" at bounding box center [784, 654] width 212 height 53
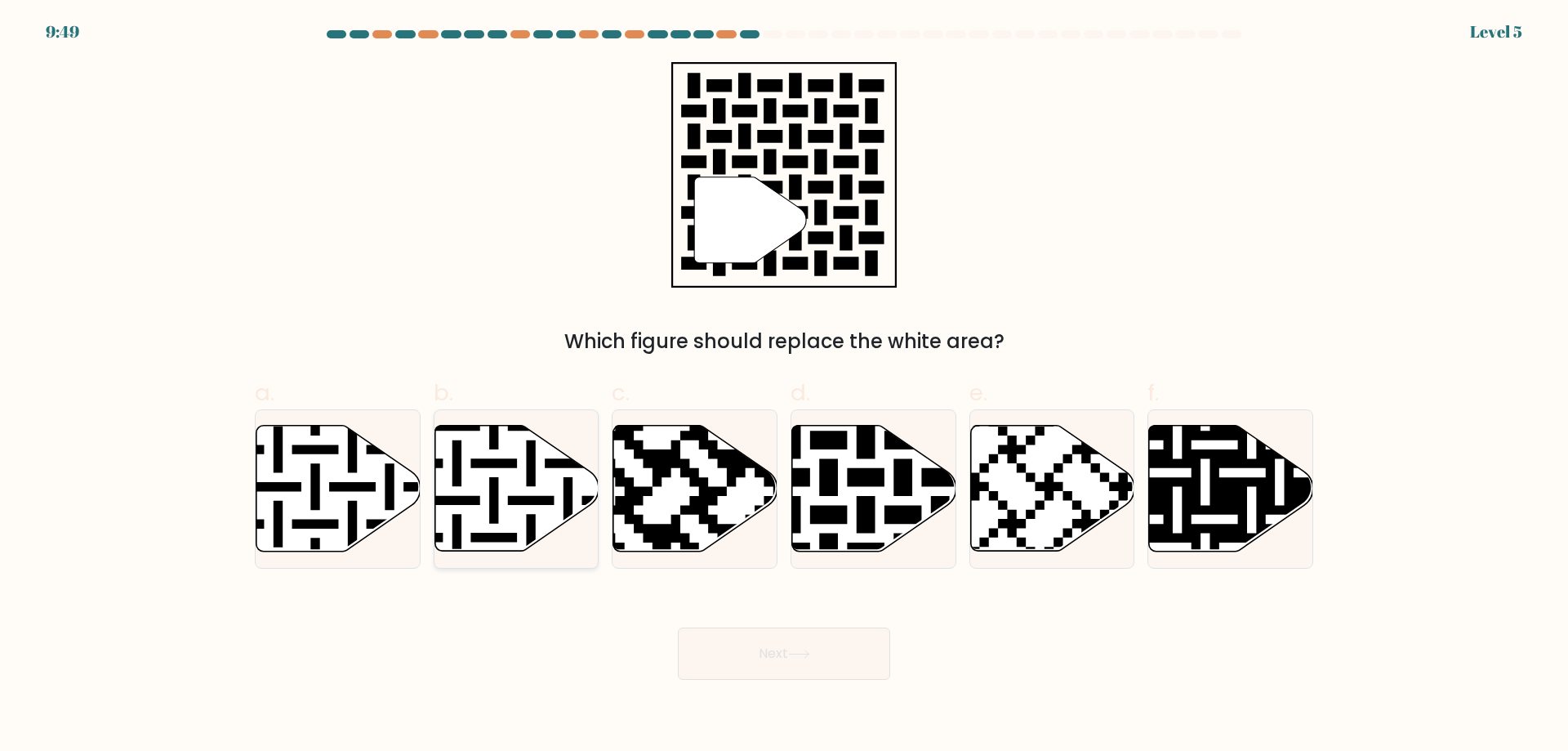
click at [580, 472] on icon at bounding box center [516, 488] width 164 height 125
click at [784, 386] on input "b." at bounding box center [784, 381] width 1 height 11
radio input "true"
click at [816, 657] on button "Next" at bounding box center [784, 654] width 212 height 53
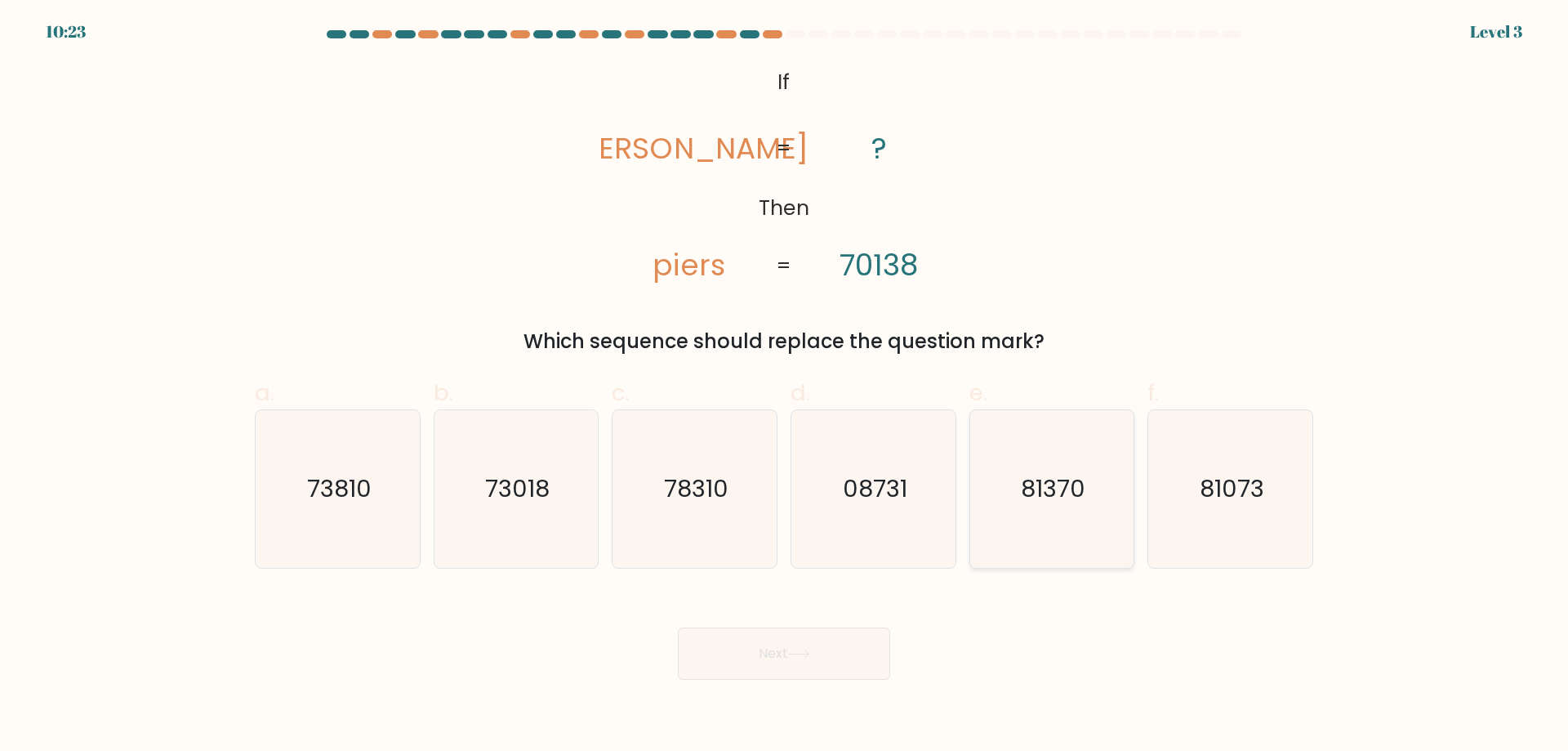
click at [994, 474] on icon "81370" at bounding box center [1051, 489] width 158 height 158
click at [785, 386] on input "e. 81370" at bounding box center [784, 381] width 1 height 11
radio input "true"
click at [804, 627] on button "Next" at bounding box center [784, 654] width 212 height 53
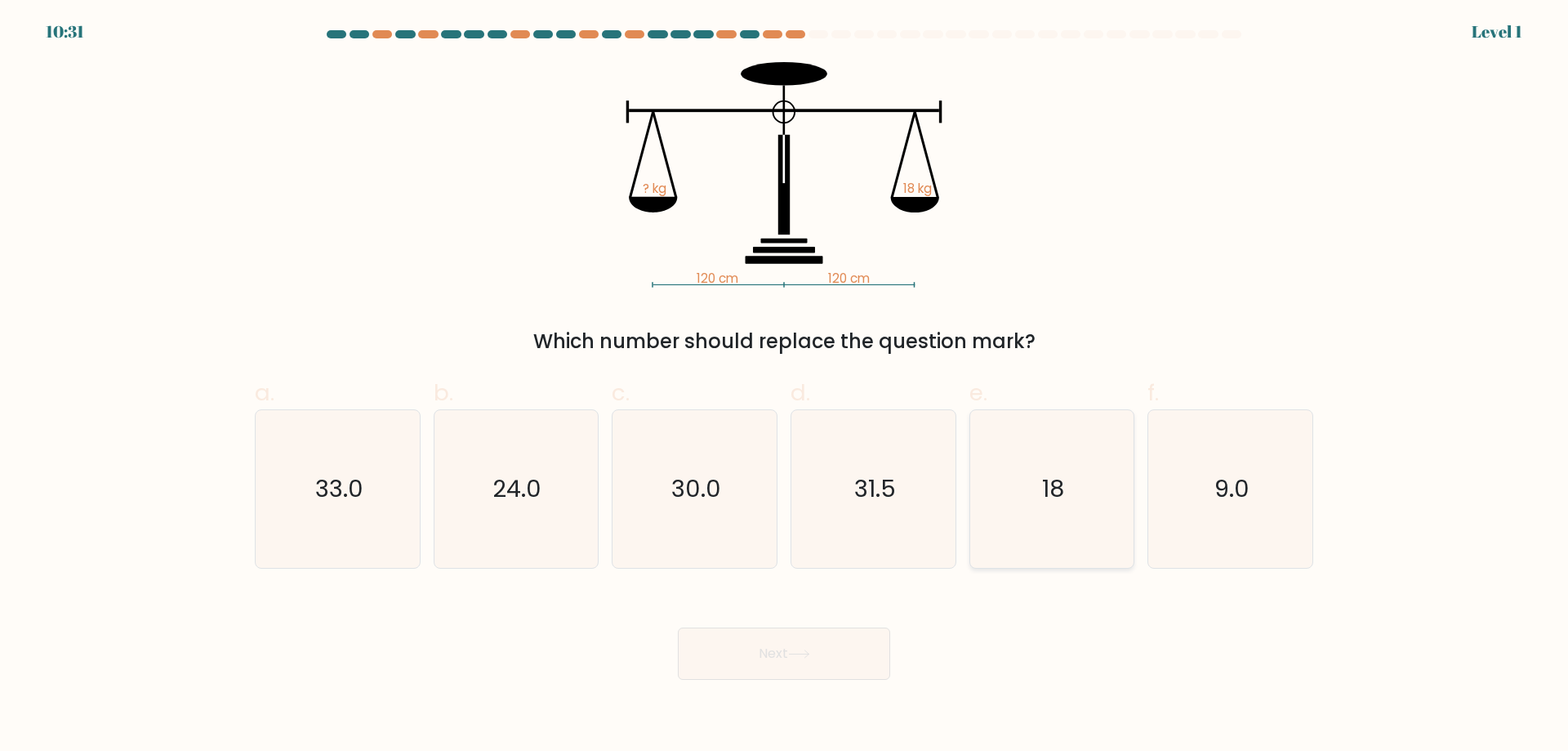
click at [1030, 478] on icon "18" at bounding box center [1051, 489] width 158 height 158
click at [785, 386] on input "e. 18" at bounding box center [784, 381] width 1 height 11
radio input "true"
click at [824, 668] on button "Next" at bounding box center [784, 654] width 212 height 53
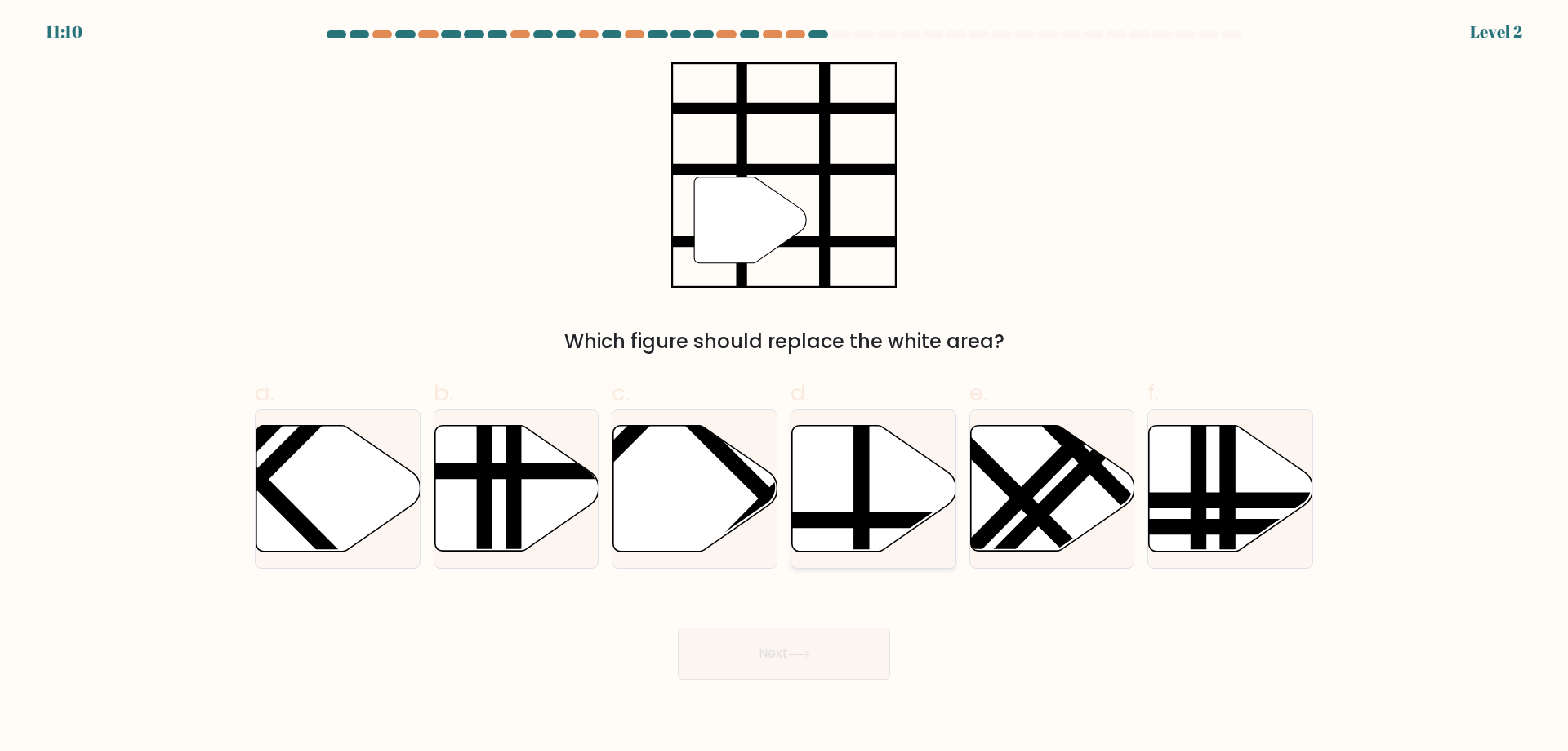
click at [861, 499] on line at bounding box center [861, 422] width 0 height 331
click at [785, 386] on input "d." at bounding box center [784, 381] width 1 height 11
radio input "true"
click at [820, 636] on button "Next" at bounding box center [784, 654] width 212 height 53
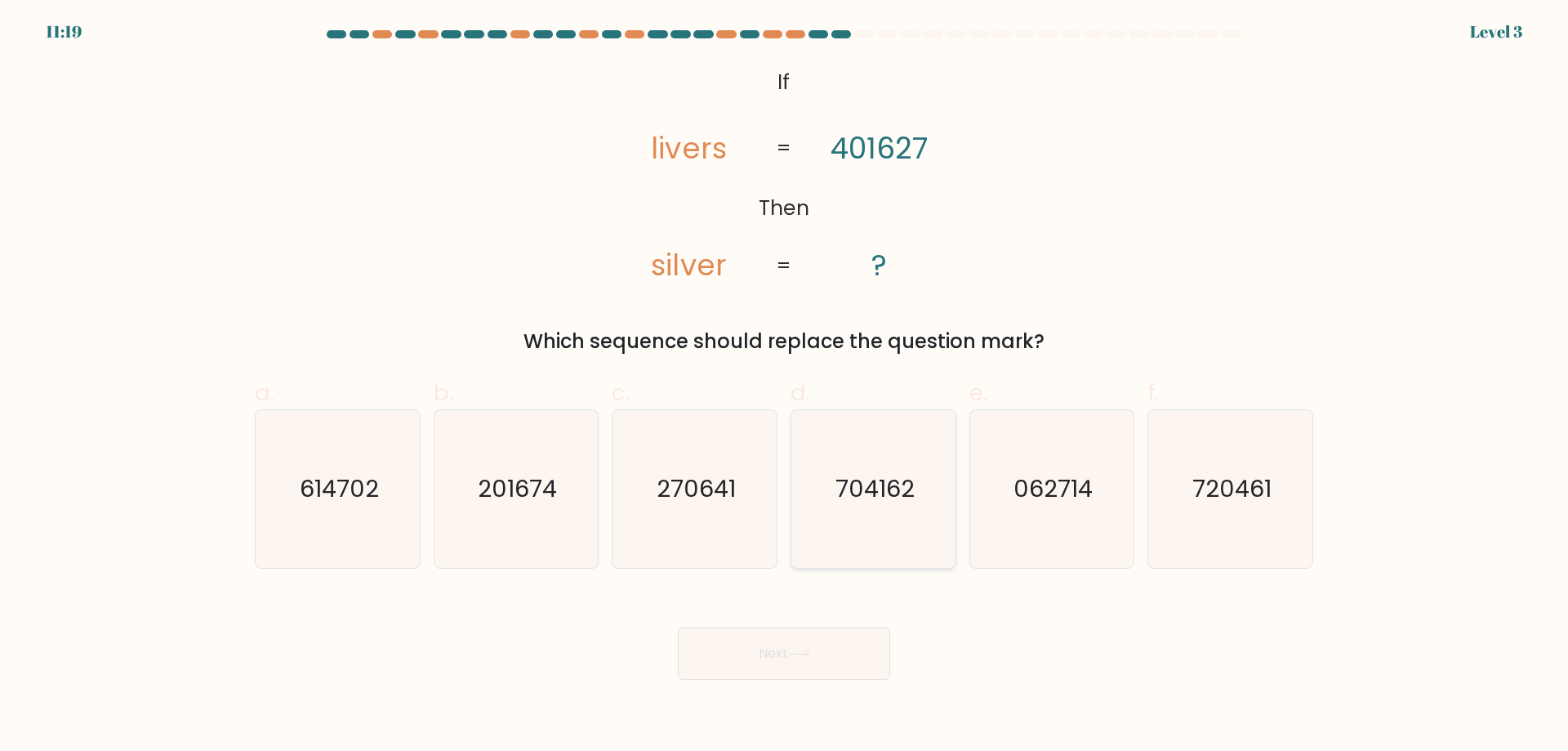
click at [844, 465] on icon "704162" at bounding box center [873, 489] width 158 height 158
click at [785, 386] on input "d. 704162" at bounding box center [784, 381] width 1 height 11
radio input "true"
click at [1241, 504] on text "720461" at bounding box center [1231, 488] width 79 height 32
click at [785, 386] on input "f. 720461" at bounding box center [784, 381] width 1 height 11
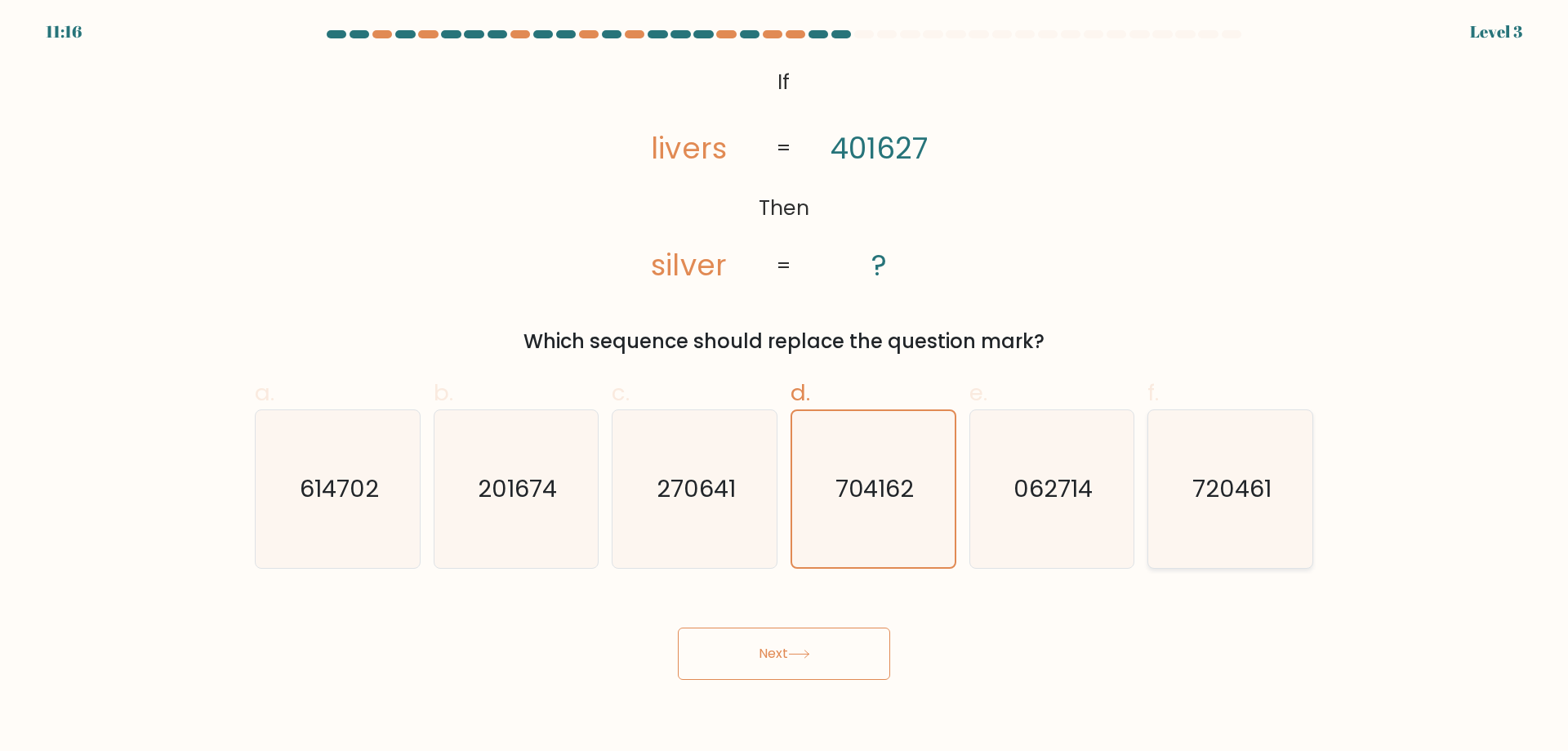
radio input "true"
click at [833, 651] on button "Next" at bounding box center [784, 654] width 212 height 53
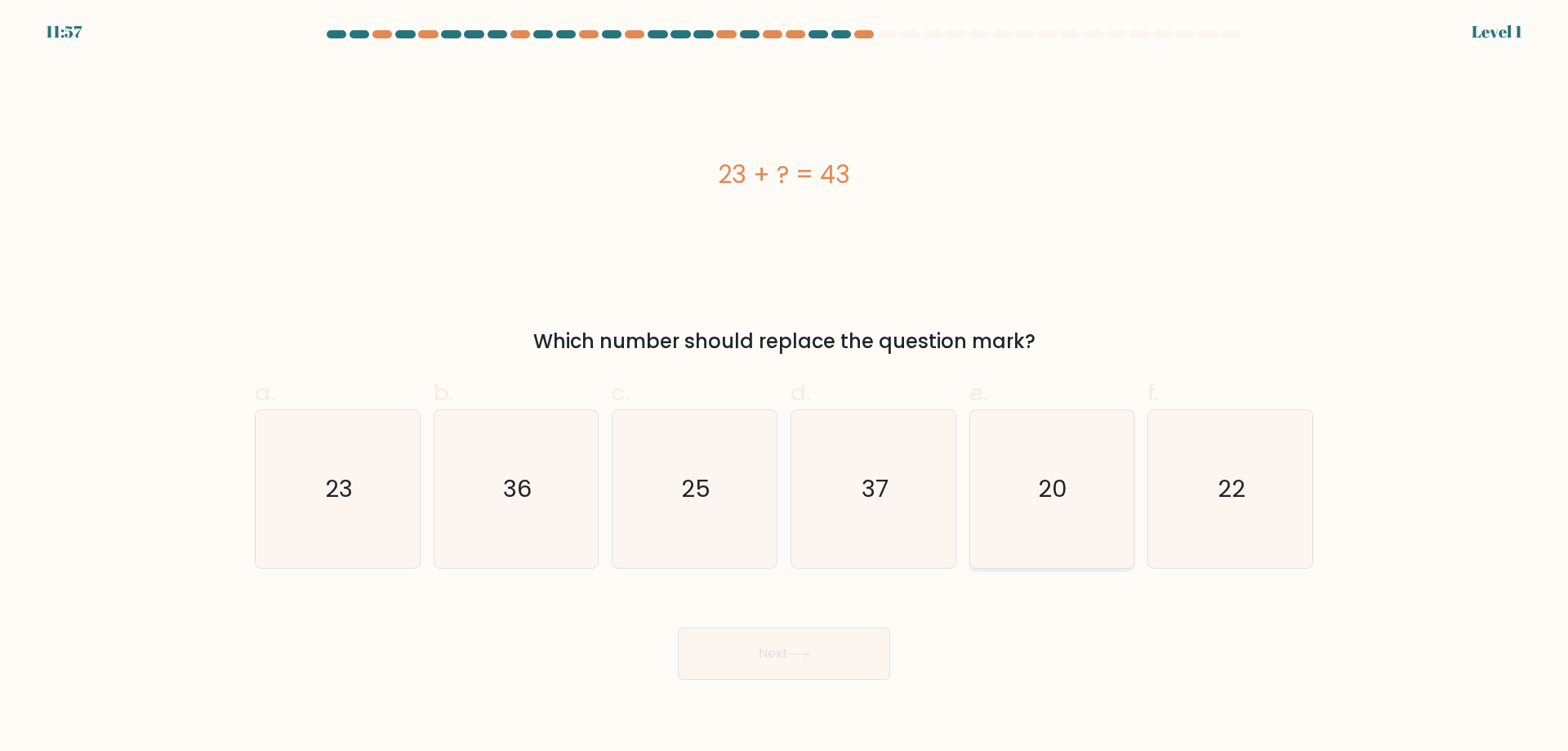
click at [992, 494] on icon "20" at bounding box center [1051, 489] width 158 height 158
click at [785, 386] on input "e. 20" at bounding box center [784, 381] width 1 height 11
radio input "true"
click at [795, 644] on button "Next" at bounding box center [784, 654] width 212 height 53
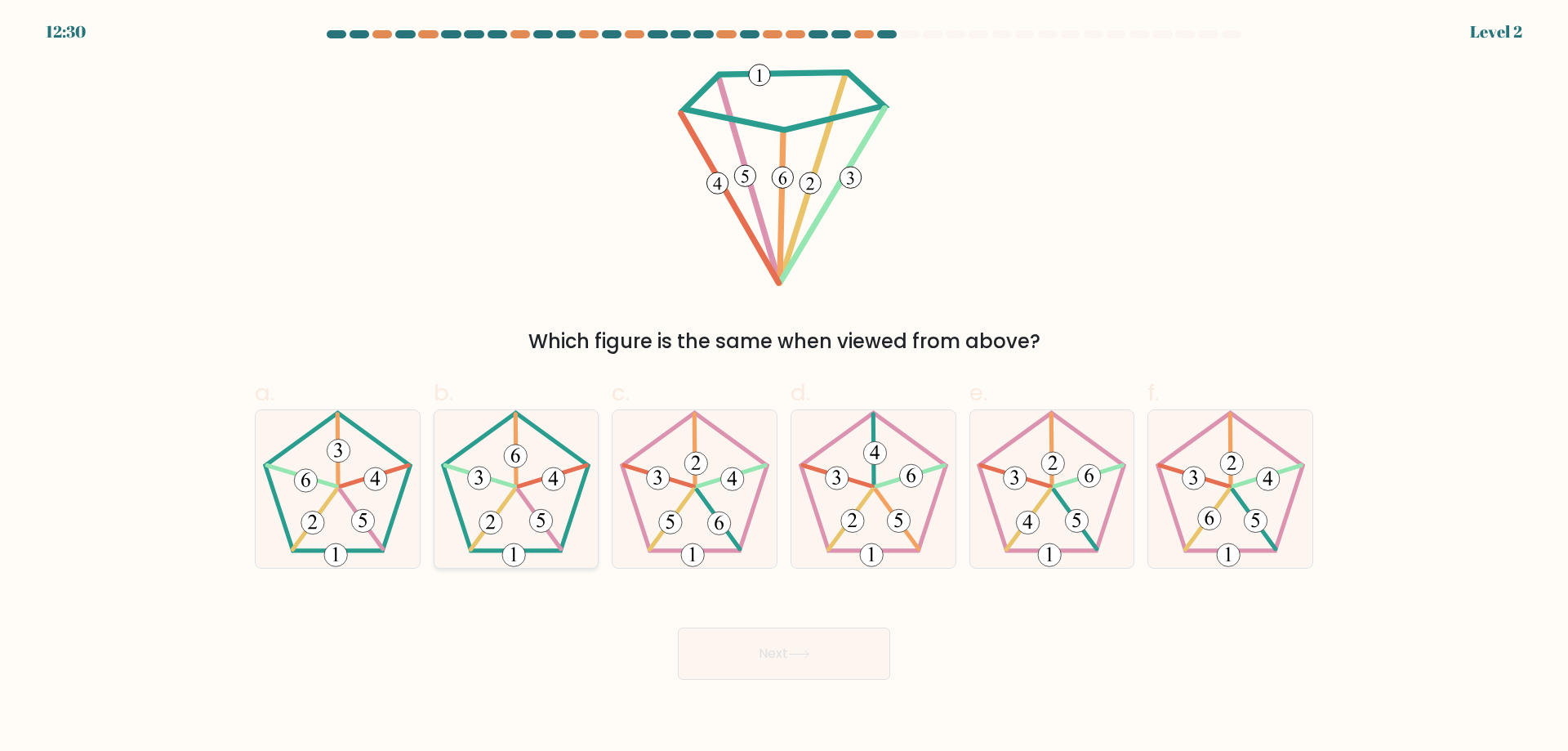
click at [512, 534] on icon at bounding box center [516, 489] width 158 height 158
click at [784, 386] on input "b." at bounding box center [784, 381] width 1 height 11
radio input "true"
click at [512, 534] on icon at bounding box center [516, 489] width 156 height 156
click at [784, 386] on input "b." at bounding box center [784, 381] width 1 height 11
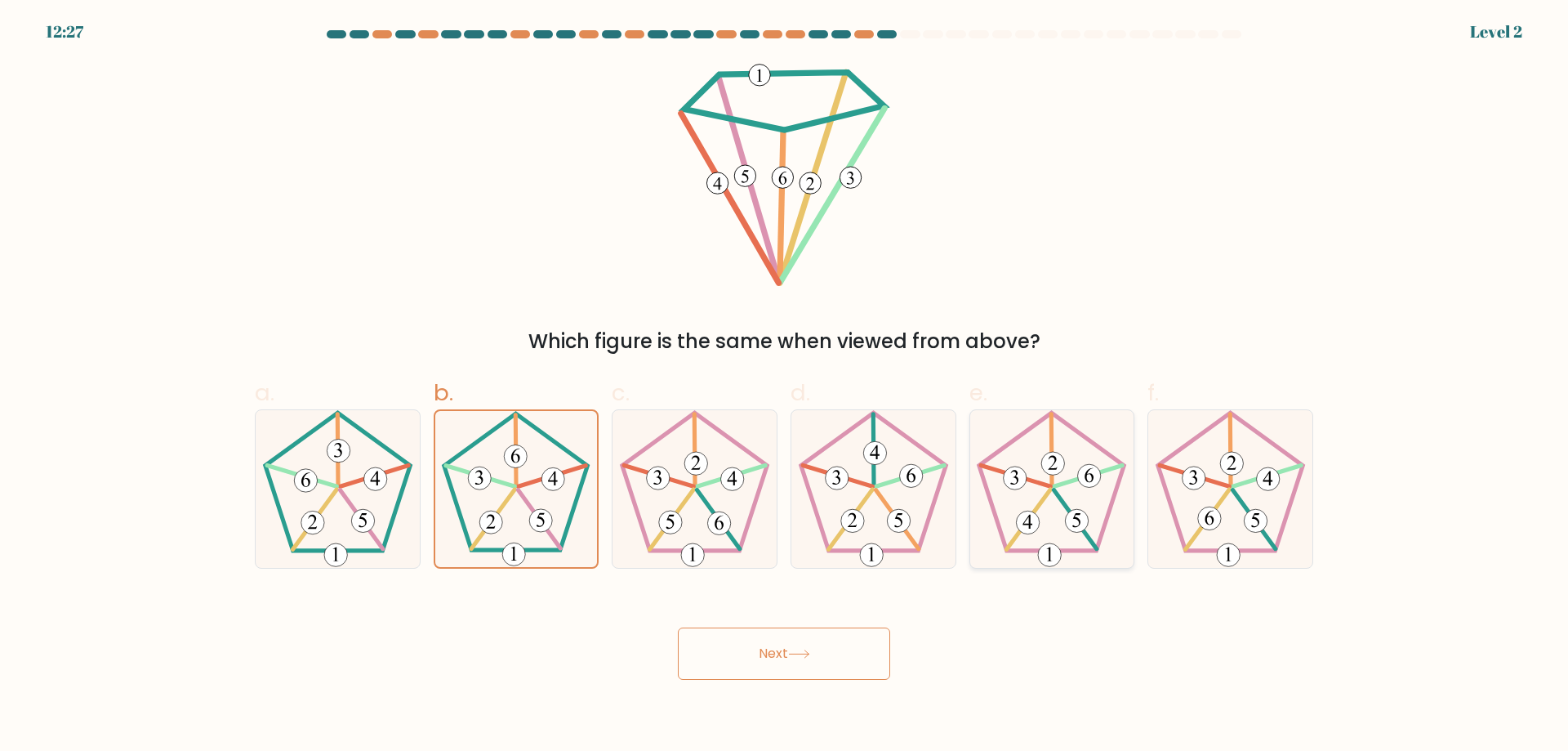
click at [1057, 541] on icon at bounding box center [1051, 489] width 158 height 158
click at [785, 386] on input "e." at bounding box center [784, 381] width 1 height 11
radio input "true"
click at [1279, 506] on icon at bounding box center [1230, 489] width 158 height 158
click at [785, 386] on input "f." at bounding box center [784, 381] width 1 height 11
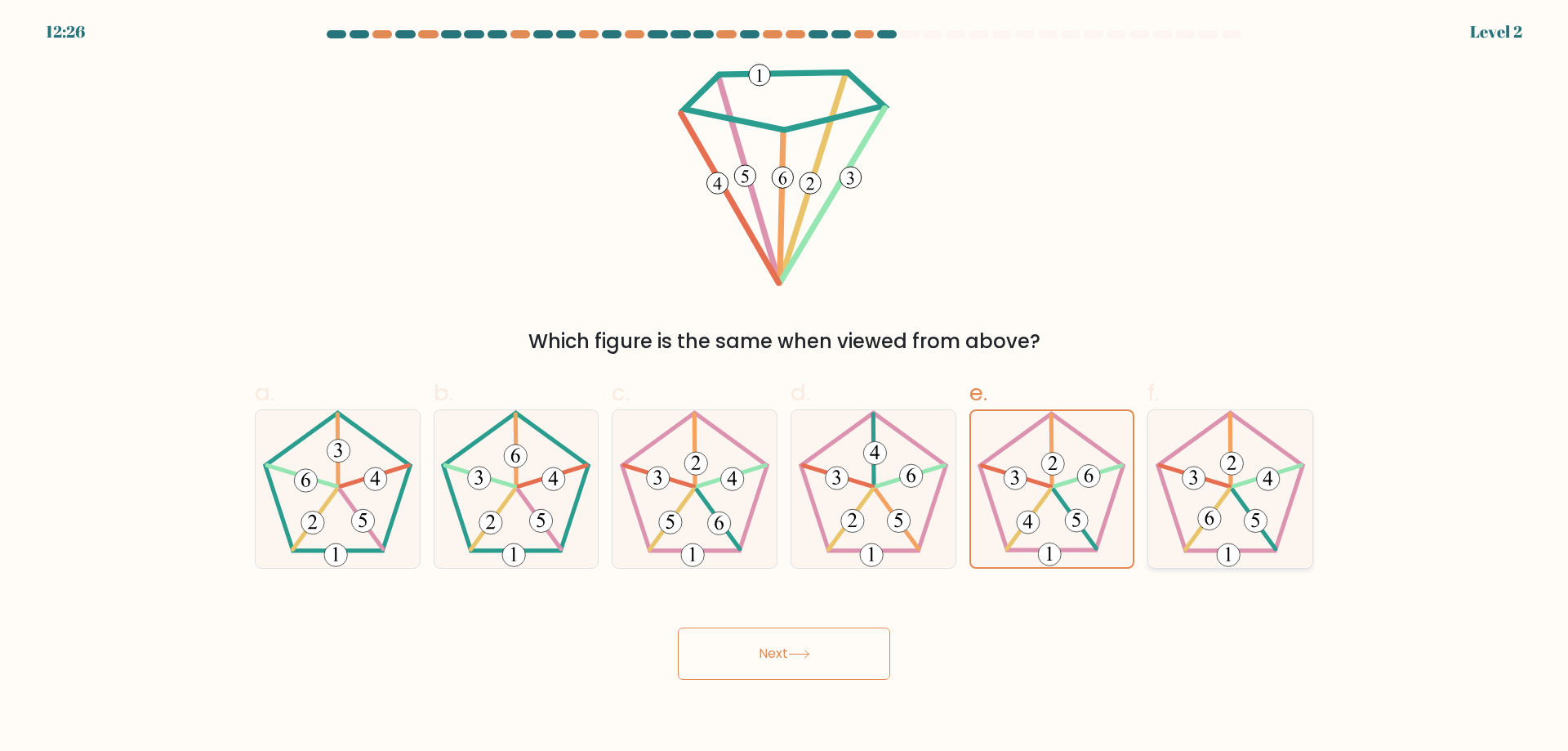
radio input "true"
click at [681, 426] on icon at bounding box center [695, 489] width 158 height 158
click at [784, 386] on input "c." at bounding box center [784, 381] width 1 height 11
radio input "true"
click at [842, 475] on 766 at bounding box center [836, 478] width 23 height 23
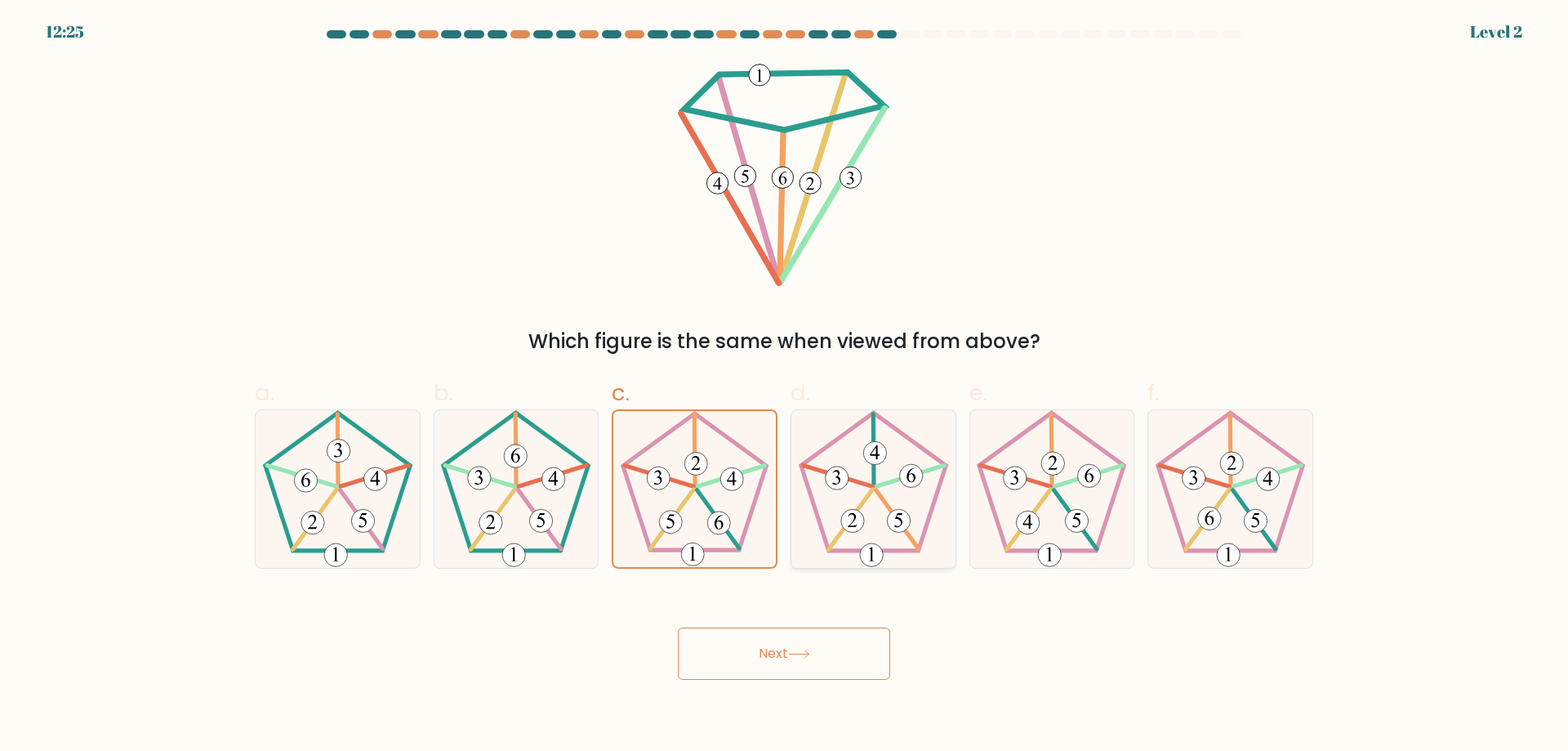
click at [785, 386] on input "d." at bounding box center [784, 381] width 1 height 11
radio input "true"
click at [522, 437] on icon at bounding box center [516, 489] width 158 height 158
click at [784, 386] on input "b." at bounding box center [784, 381] width 1 height 11
radio input "true"
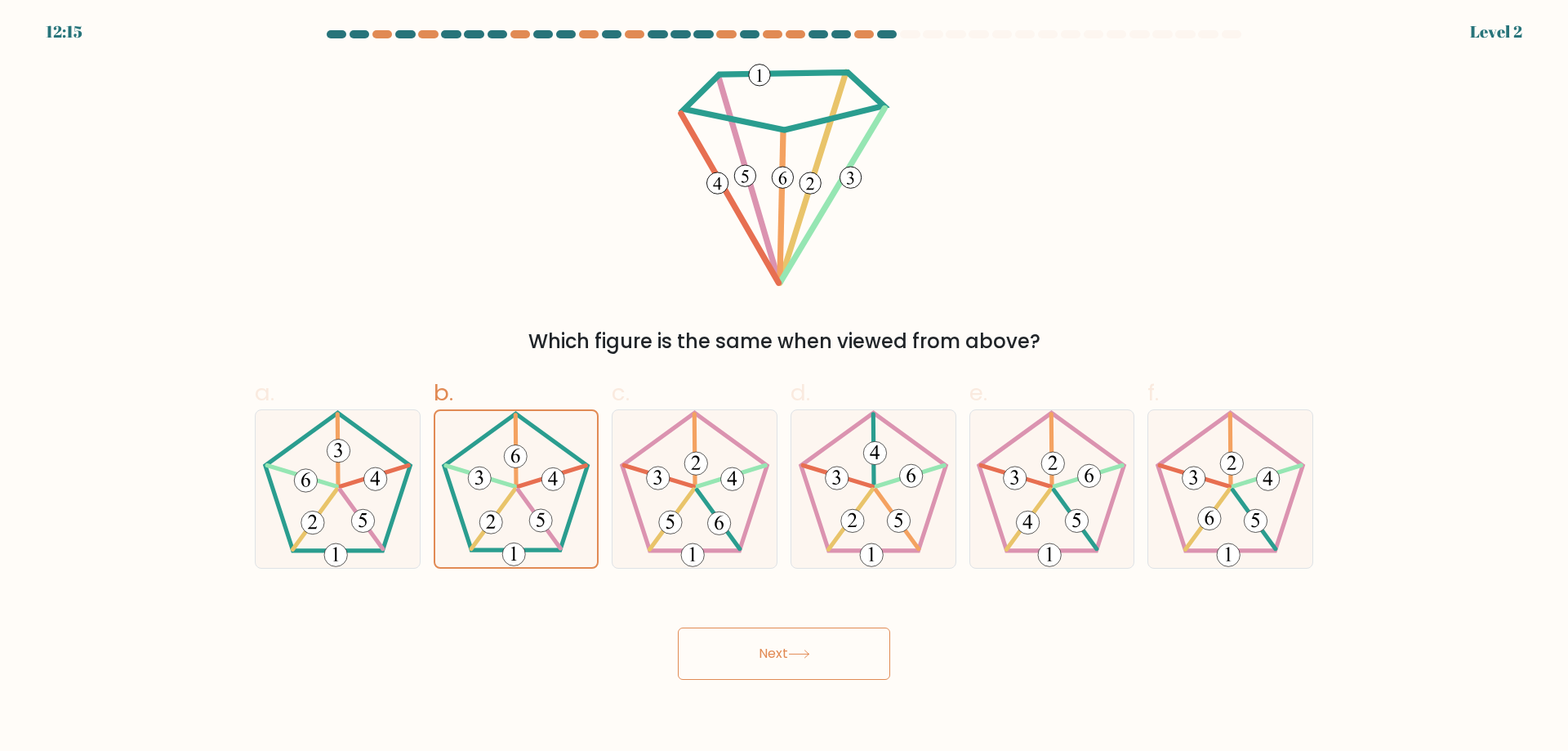
click at [756, 665] on button "Next" at bounding box center [784, 654] width 212 height 53
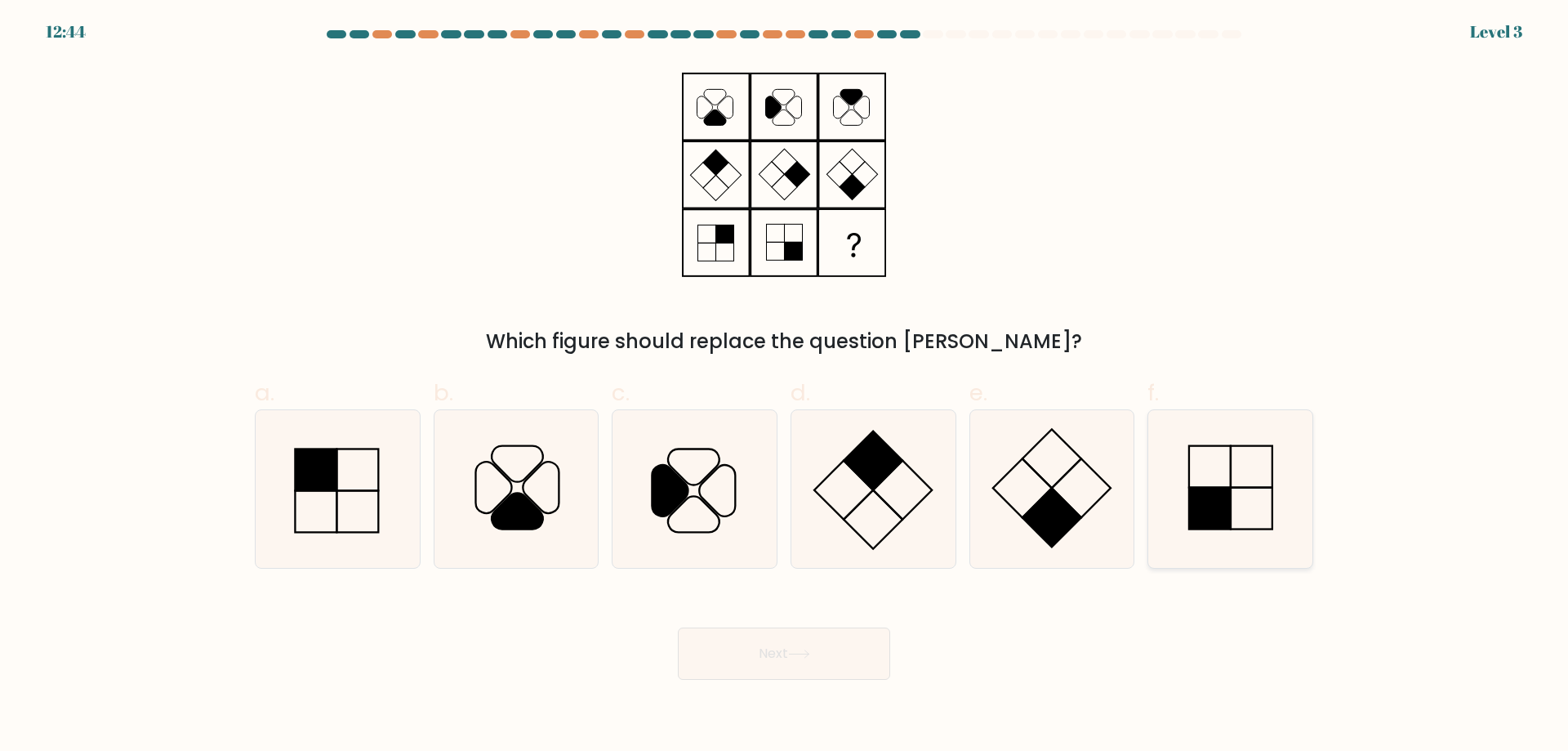
click at [1189, 502] on rect at bounding box center [1209, 508] width 41 height 41
click at [785, 386] on input "f." at bounding box center [784, 381] width 1 height 11
radio input "true"
click at [823, 662] on button "Next" at bounding box center [784, 654] width 212 height 53
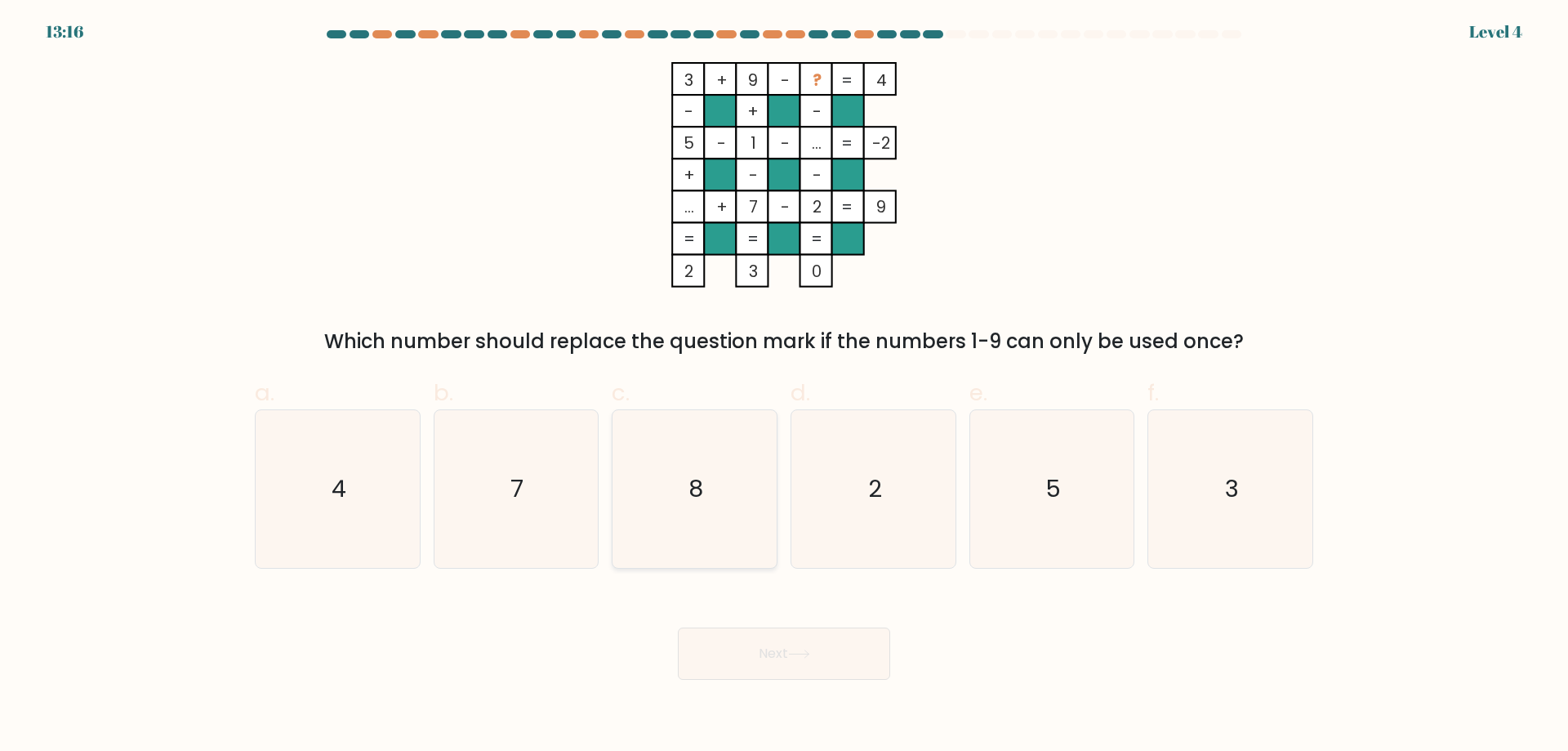
click at [713, 501] on icon "8" at bounding box center [695, 489] width 158 height 158
click at [784, 386] on input "c. 8" at bounding box center [784, 381] width 1 height 11
radio input "true"
click at [806, 646] on button "Next" at bounding box center [784, 654] width 212 height 53
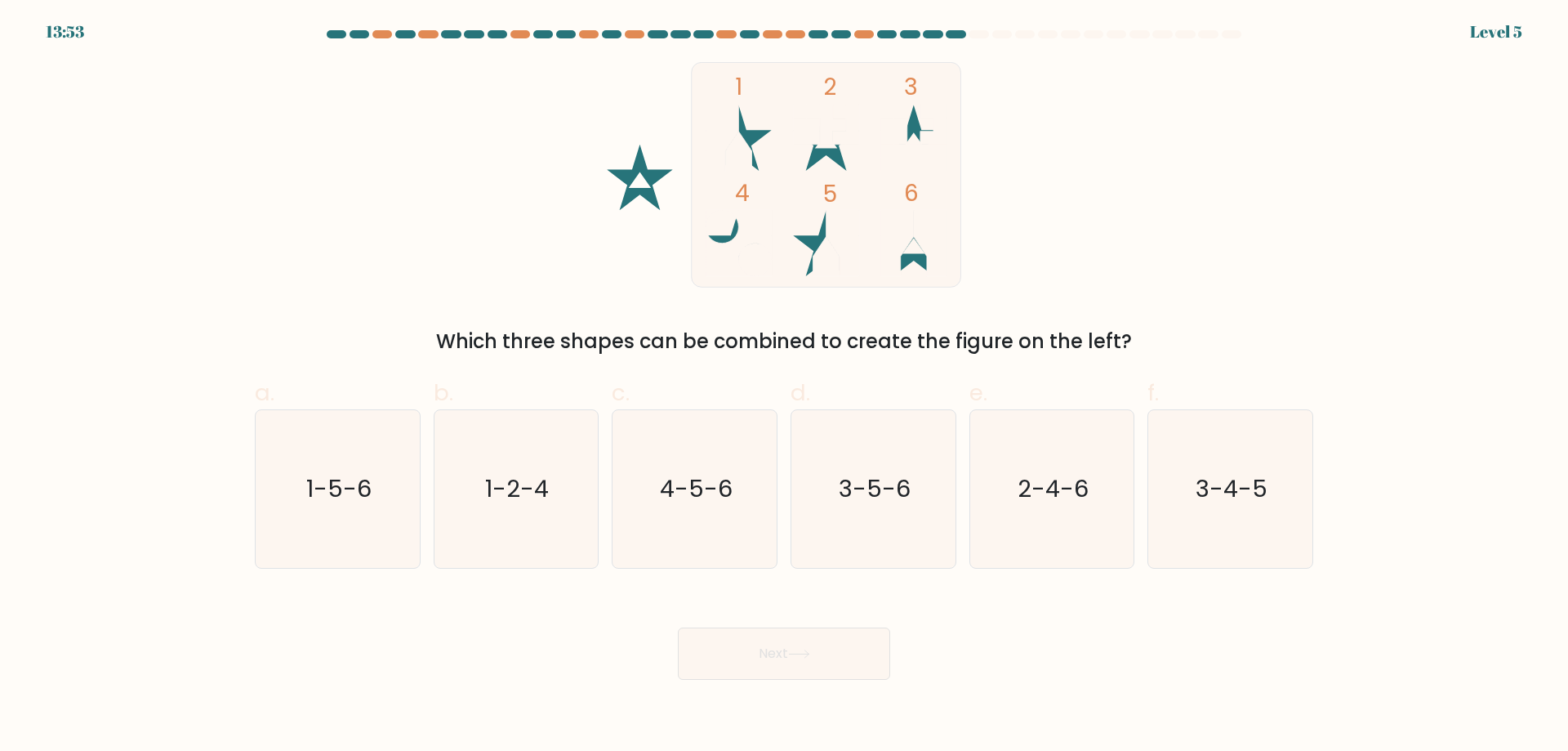
click at [694, 365] on div "a. 1-5-6 b. 1-2-4 c. 4-5-6 d. 3-5-6" at bounding box center [783, 465] width 1071 height 206
drag, startPoint x: 703, startPoint y: 349, endPoint x: 752, endPoint y: 336, distance: 50.7
click at [752, 336] on div "Which three shapes can be combined to create the figure on the left?" at bounding box center [784, 341] width 1038 height 30
click at [775, 334] on div "Which three shapes can be combined to create the figure on the left?" at bounding box center [784, 341] width 1038 height 30
click at [732, 361] on form at bounding box center [784, 354] width 1568 height 649
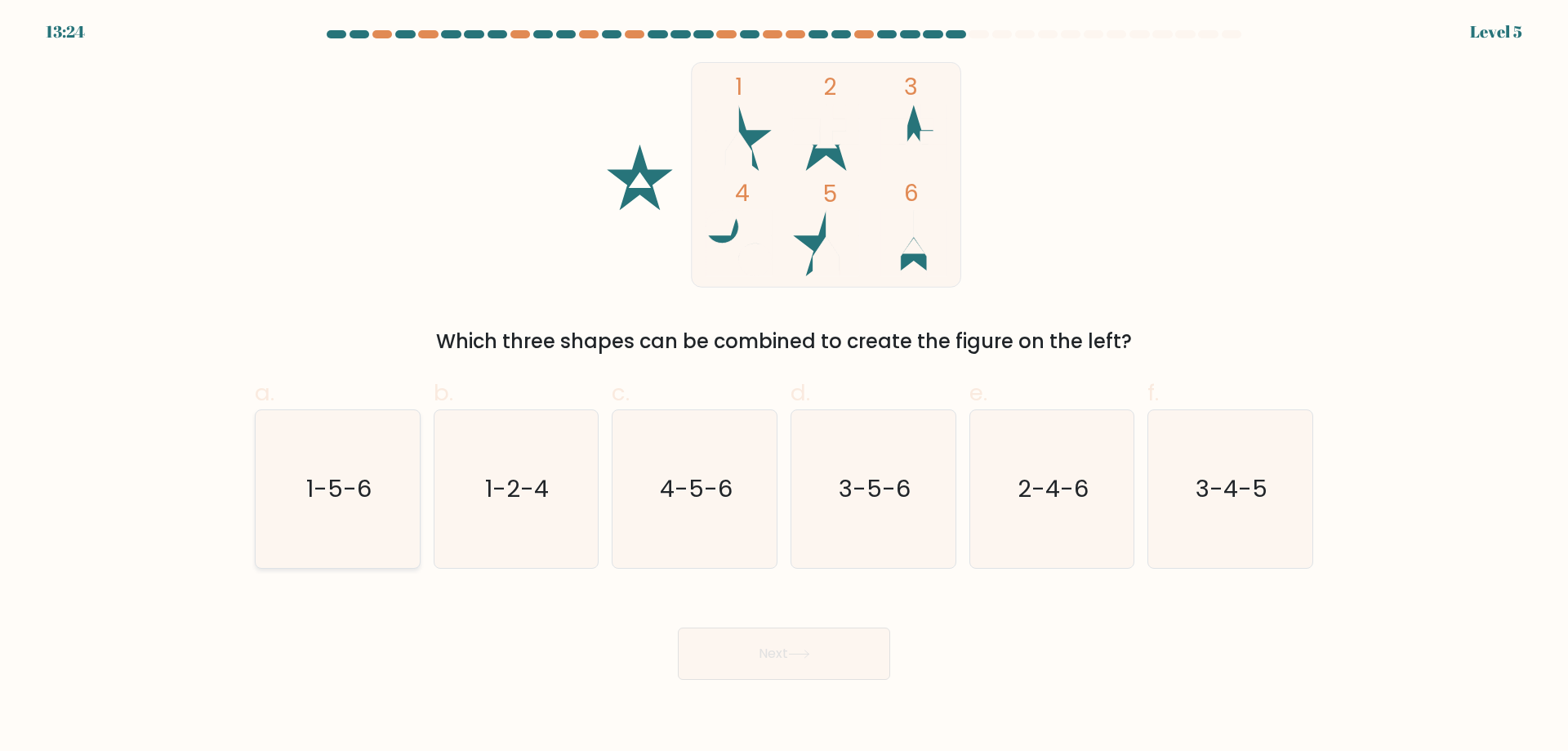
click at [366, 534] on icon "1-5-6" at bounding box center [338, 489] width 158 height 158
click at [784, 386] on input "a. 1-5-6" at bounding box center [784, 381] width 1 height 11
radio input "true"
click at [765, 679] on button "Next" at bounding box center [784, 654] width 212 height 53
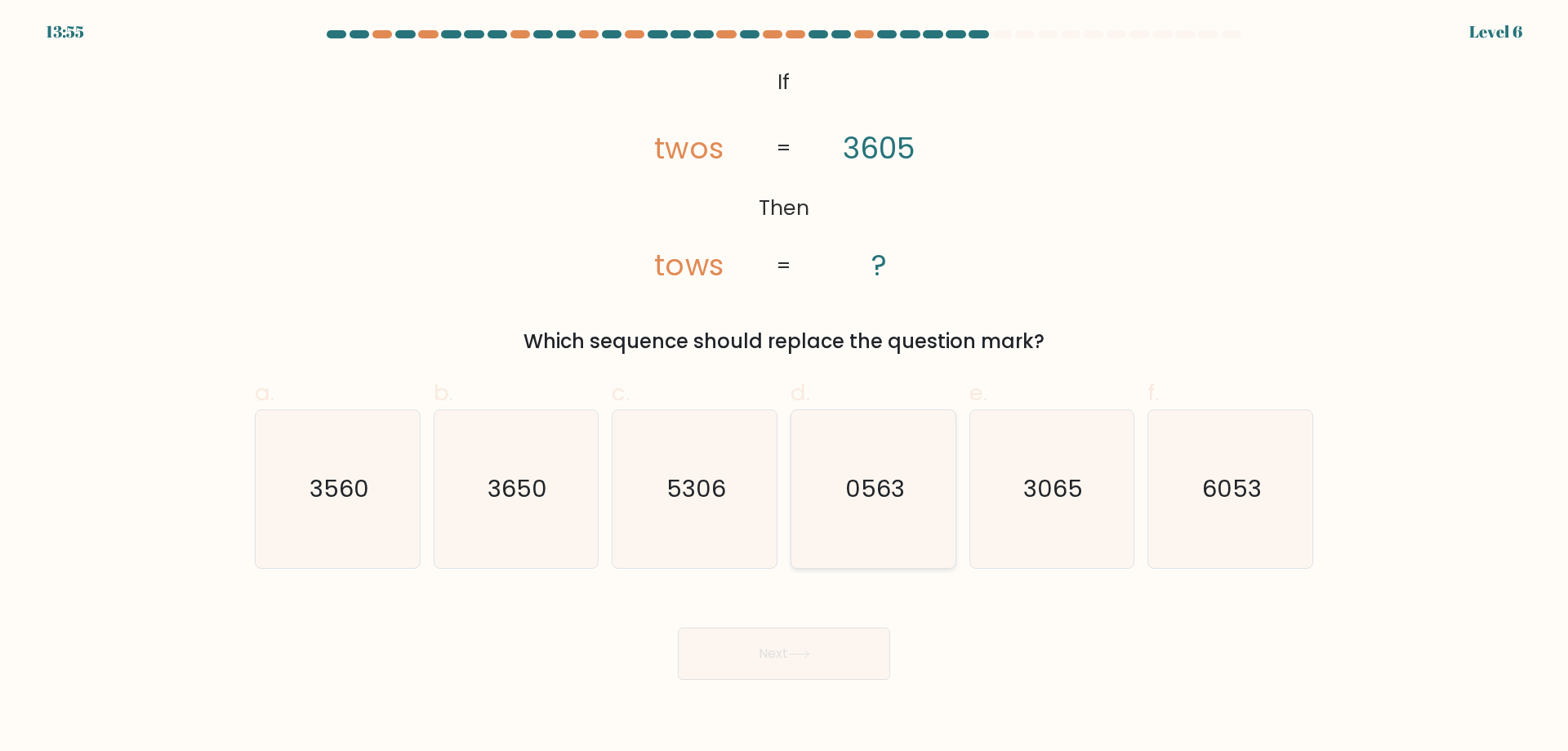
click at [857, 484] on text "0563" at bounding box center [875, 488] width 60 height 32
click at [785, 386] on input "d. 0563" at bounding box center [784, 381] width 1 height 11
radio input "true"
click at [855, 646] on button "Next" at bounding box center [784, 654] width 212 height 53
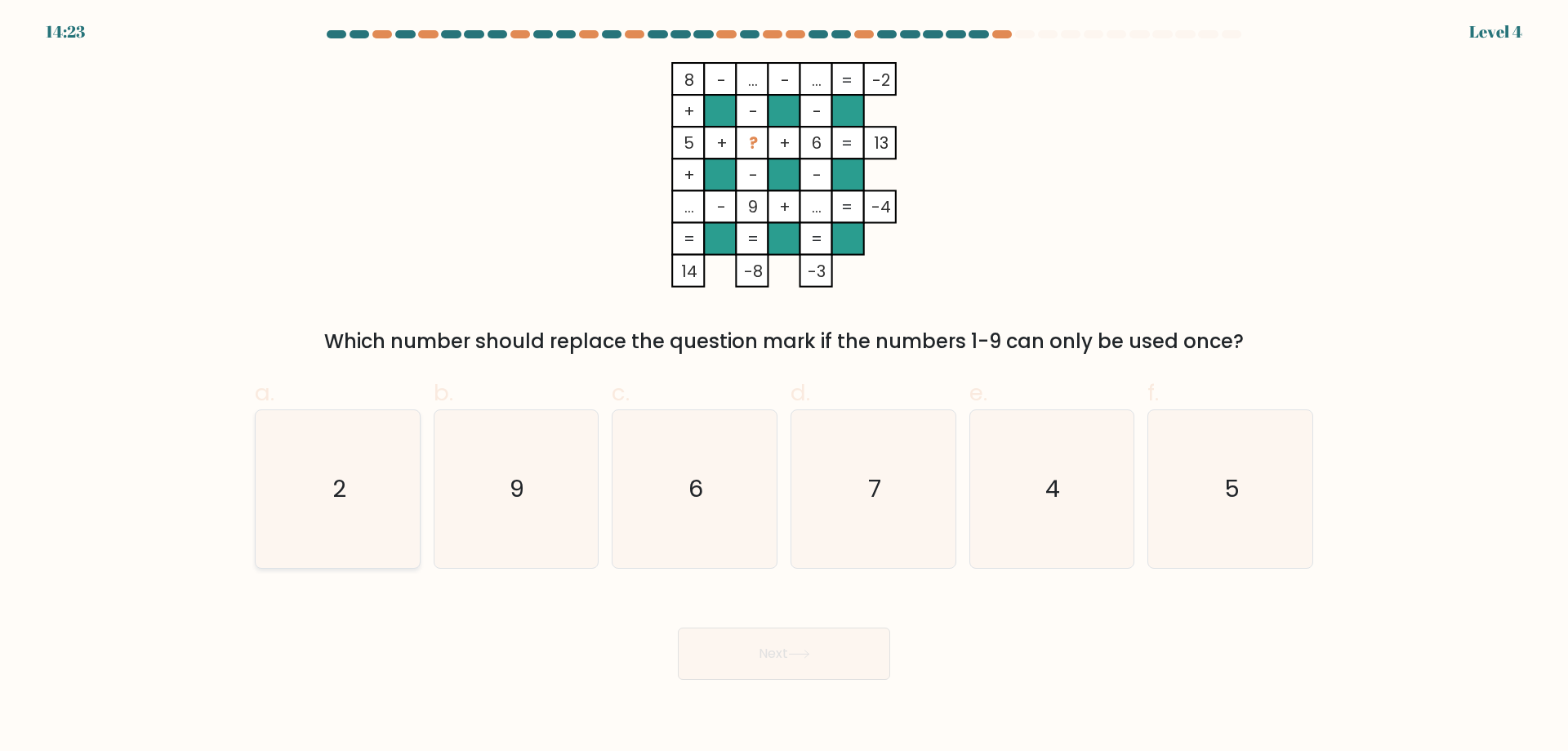
click at [373, 434] on icon "2" at bounding box center [338, 489] width 158 height 158
click at [784, 386] on input "a. 2" at bounding box center [784, 381] width 1 height 11
radio input "true"
click at [815, 669] on button "Next" at bounding box center [784, 654] width 212 height 53
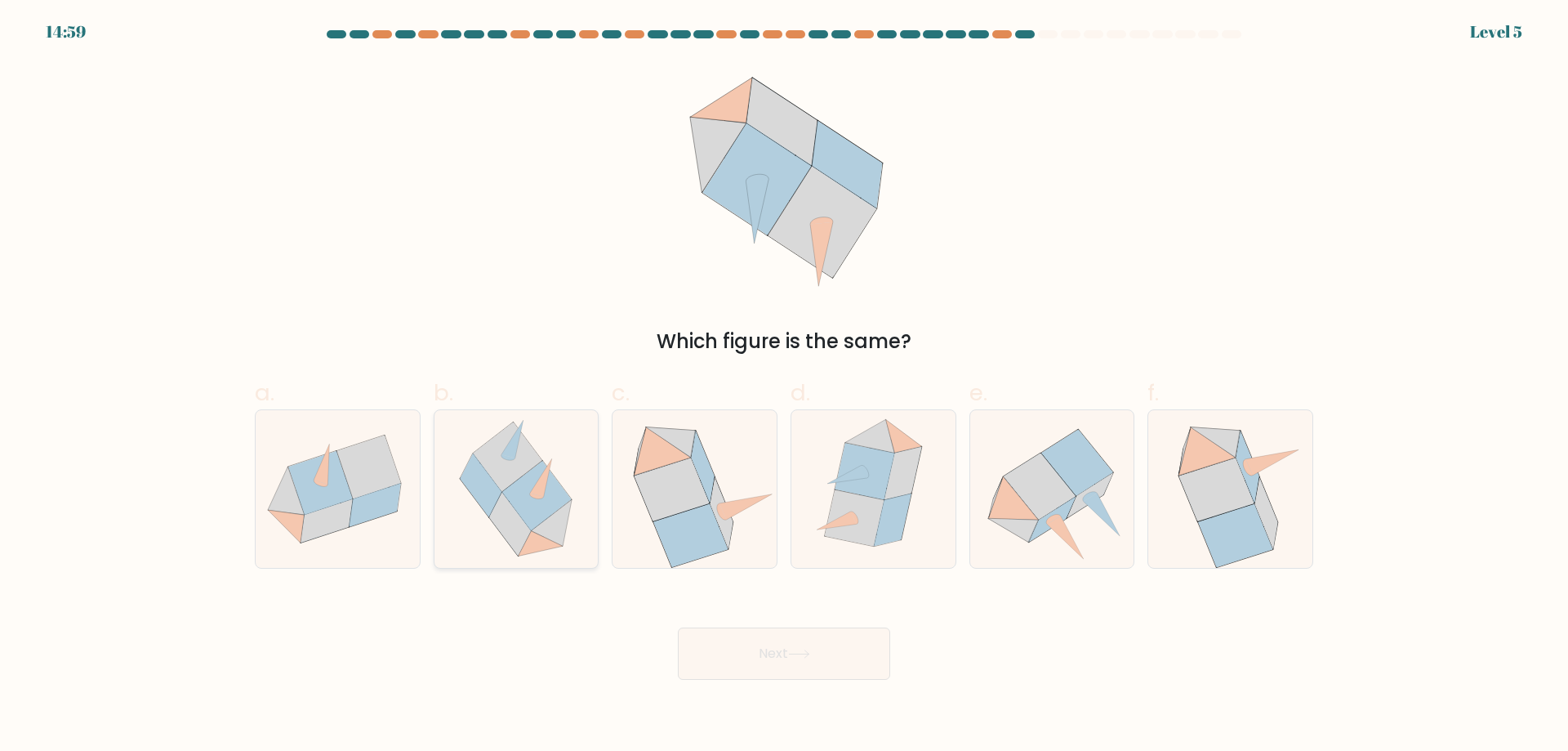
click at [548, 494] on icon at bounding box center [538, 495] width 68 height 69
click at [784, 386] on input "b." at bounding box center [784, 381] width 1 height 11
radio input "true"
click at [783, 656] on button "Next" at bounding box center [784, 654] width 212 height 53
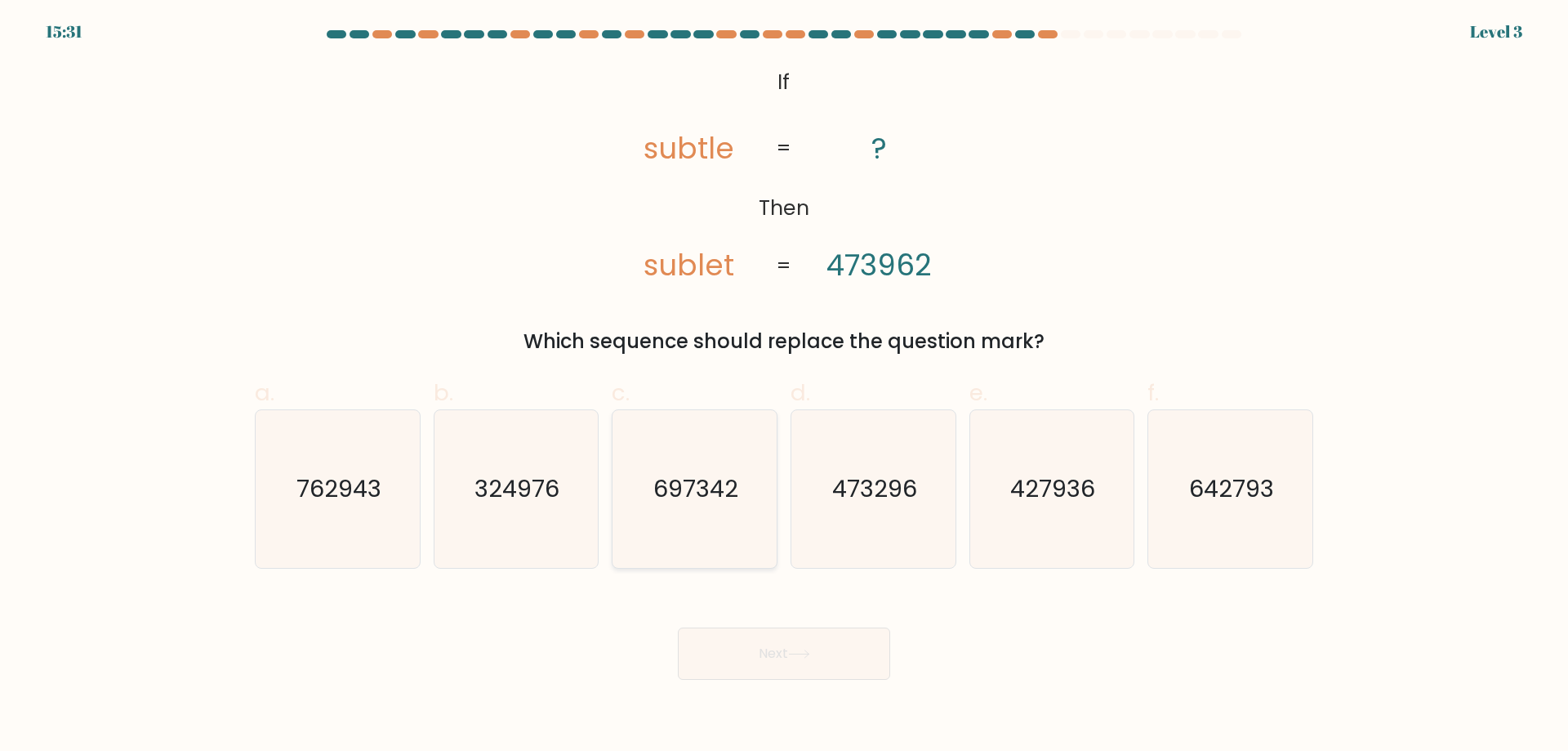
click at [756, 480] on icon "697342" at bounding box center [695, 489] width 158 height 158
click at [784, 386] on input "c. 697342" at bounding box center [784, 381] width 1 height 11
radio input "true"
click at [810, 676] on button "Next" at bounding box center [784, 654] width 212 height 53
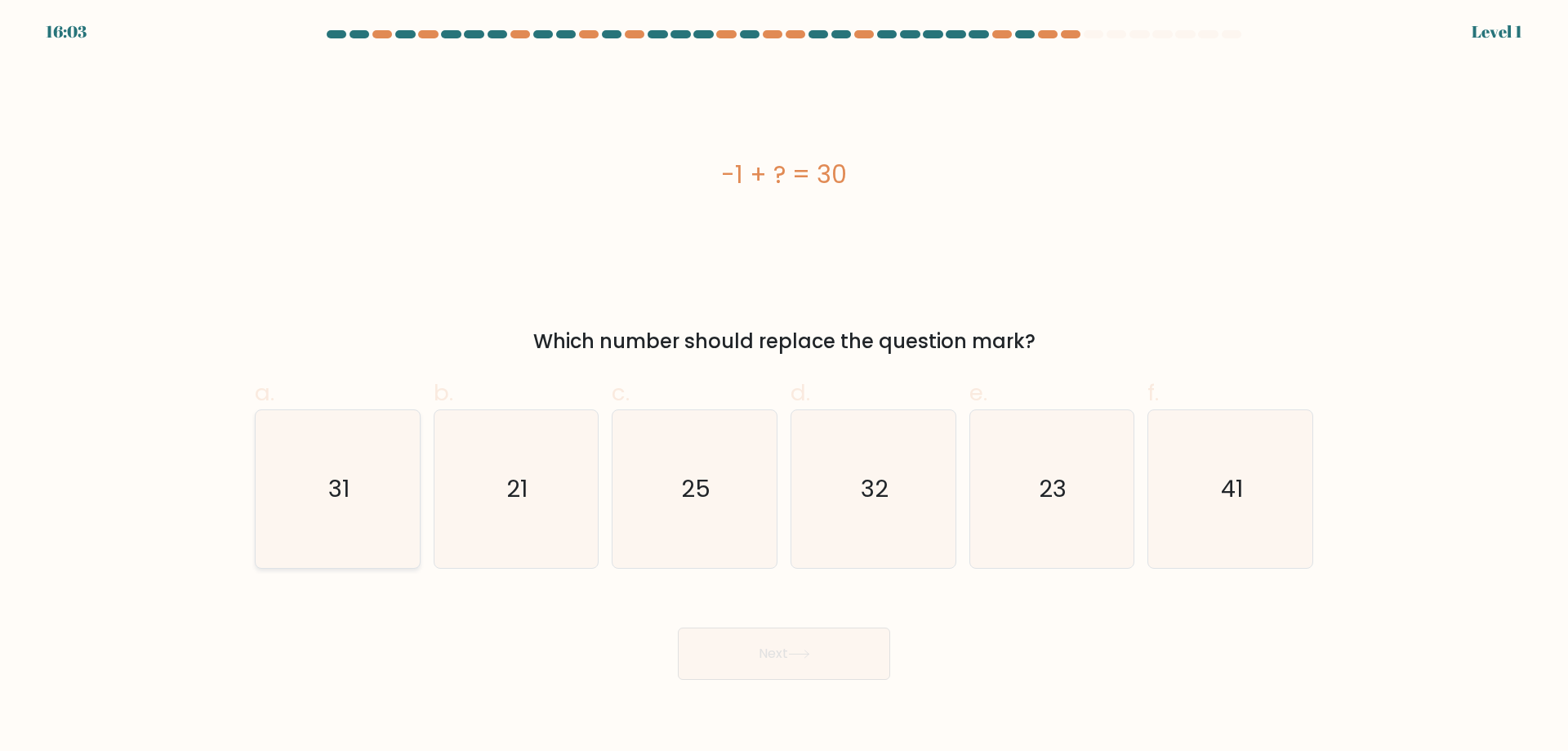
click at [295, 502] on icon "31" at bounding box center [338, 489] width 158 height 158
click at [784, 386] on input "a. 31" at bounding box center [784, 381] width 1 height 11
radio input "true"
click at [728, 673] on button "Next" at bounding box center [784, 654] width 212 height 53
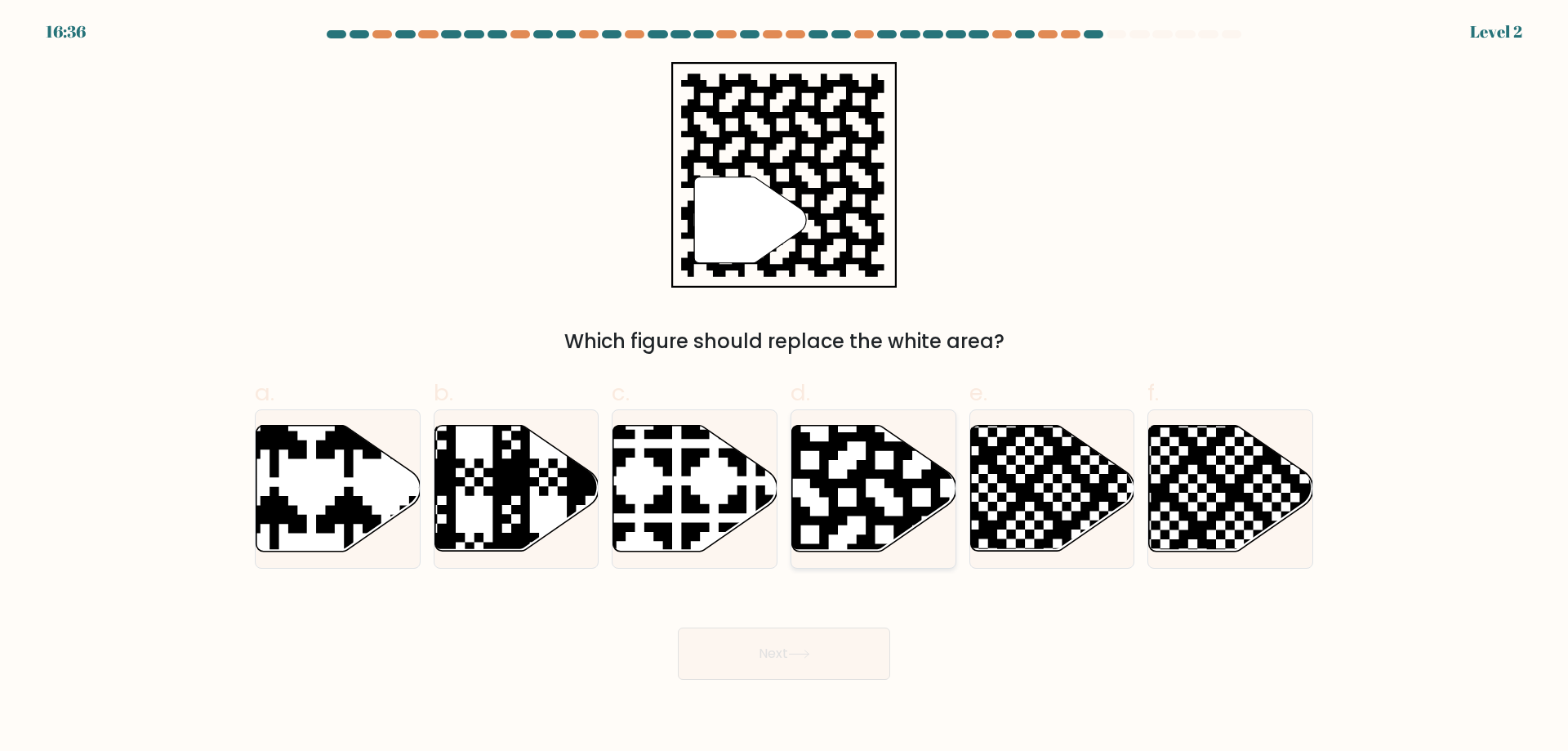
click at [907, 543] on icon at bounding box center [873, 489] width 164 height 128
click at [785, 386] on input "d." at bounding box center [784, 381] width 1 height 11
radio input "true"
click at [799, 636] on button "Next" at bounding box center [784, 654] width 212 height 53
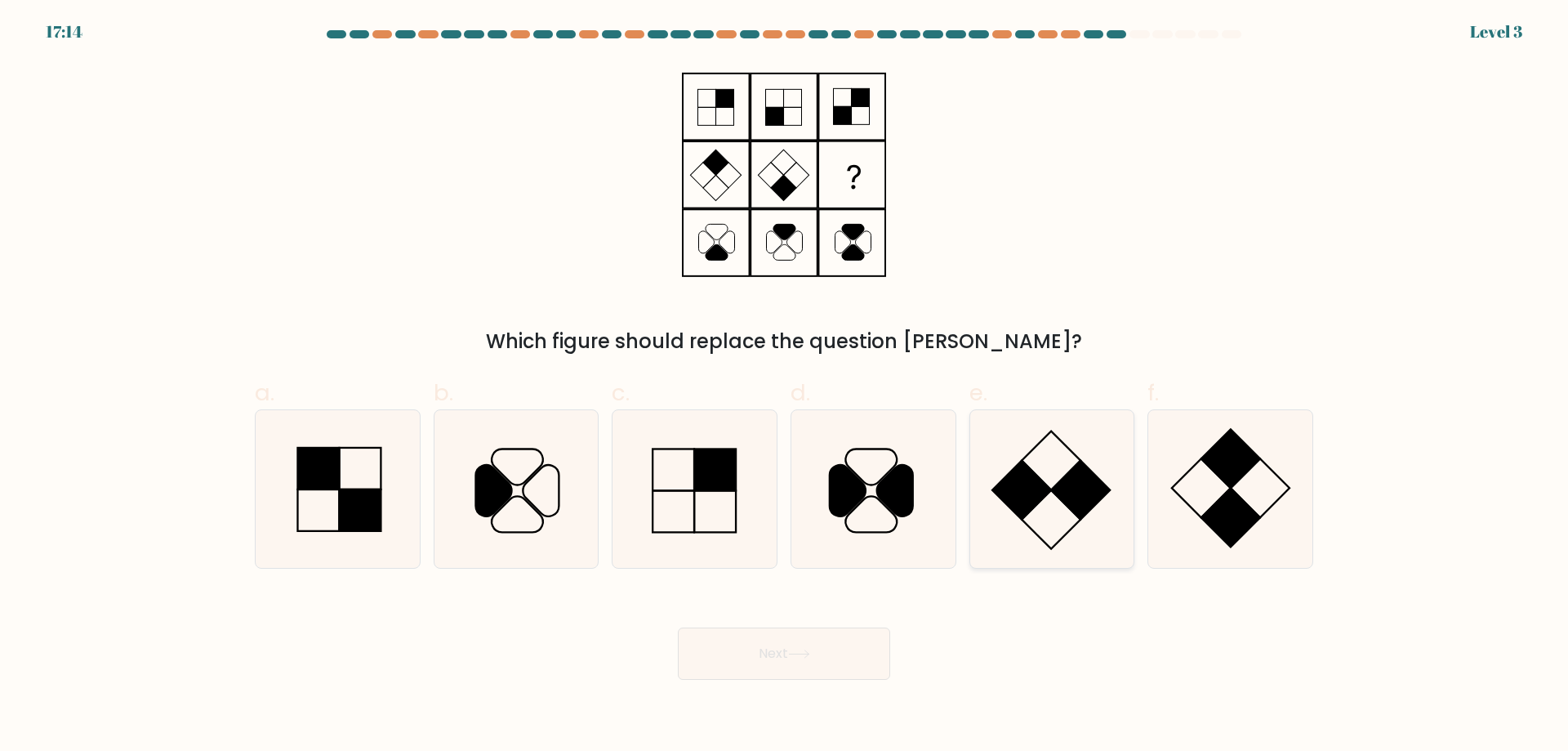
click at [1072, 535] on icon at bounding box center [1051, 489] width 158 height 158
click at [785, 386] on input "e." at bounding box center [784, 381] width 1 height 11
radio input "true"
click at [822, 660] on button "Next" at bounding box center [784, 654] width 212 height 53
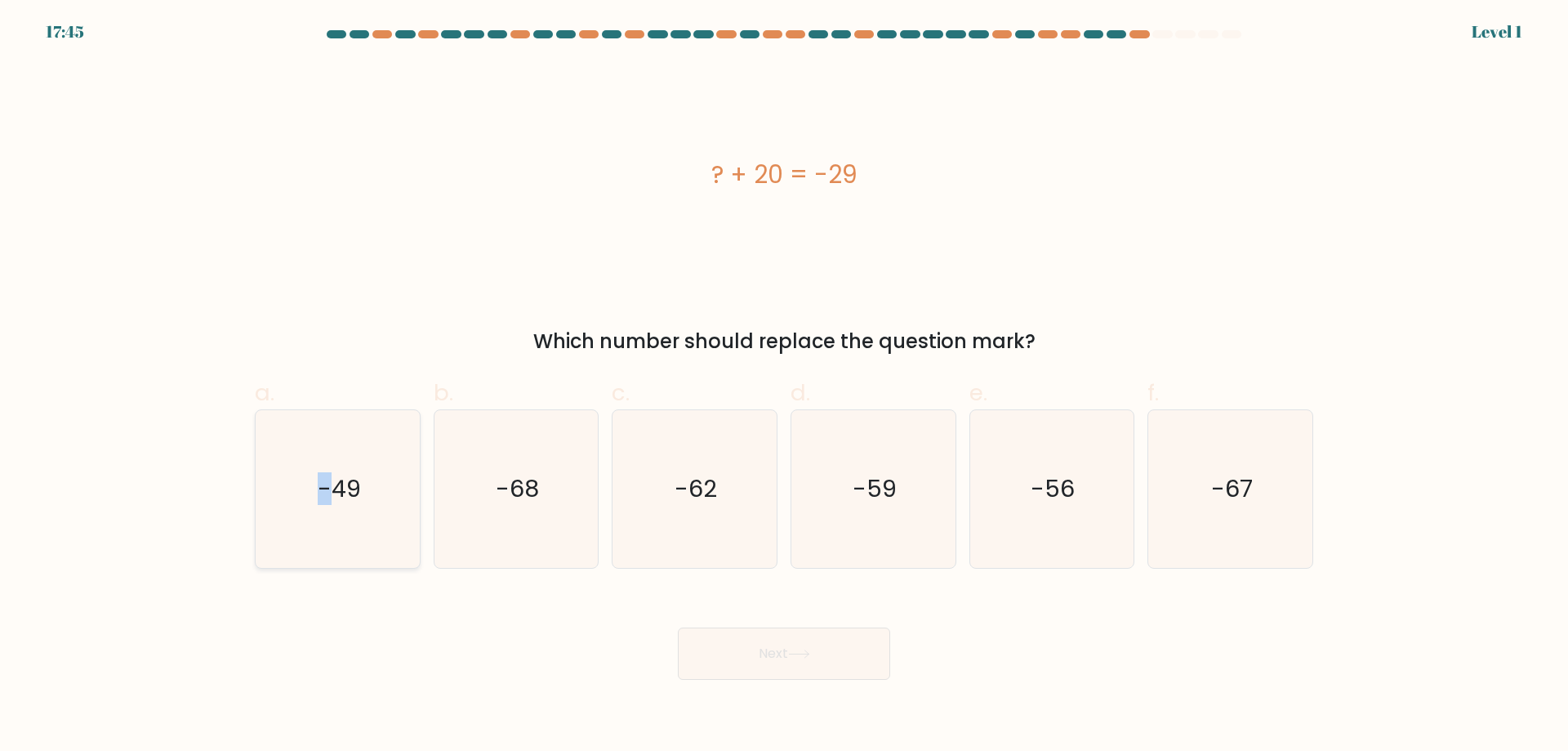
click at [325, 444] on icon "-49" at bounding box center [338, 489] width 158 height 158
click at [697, 645] on button "Next" at bounding box center [784, 654] width 212 height 53
click at [596, 372] on div "a. -49 b. -68" at bounding box center [783, 465] width 1071 height 206
click at [273, 449] on icon "-49" at bounding box center [338, 489] width 158 height 158
click at [784, 386] on input "a. -49" at bounding box center [784, 381] width 1 height 11
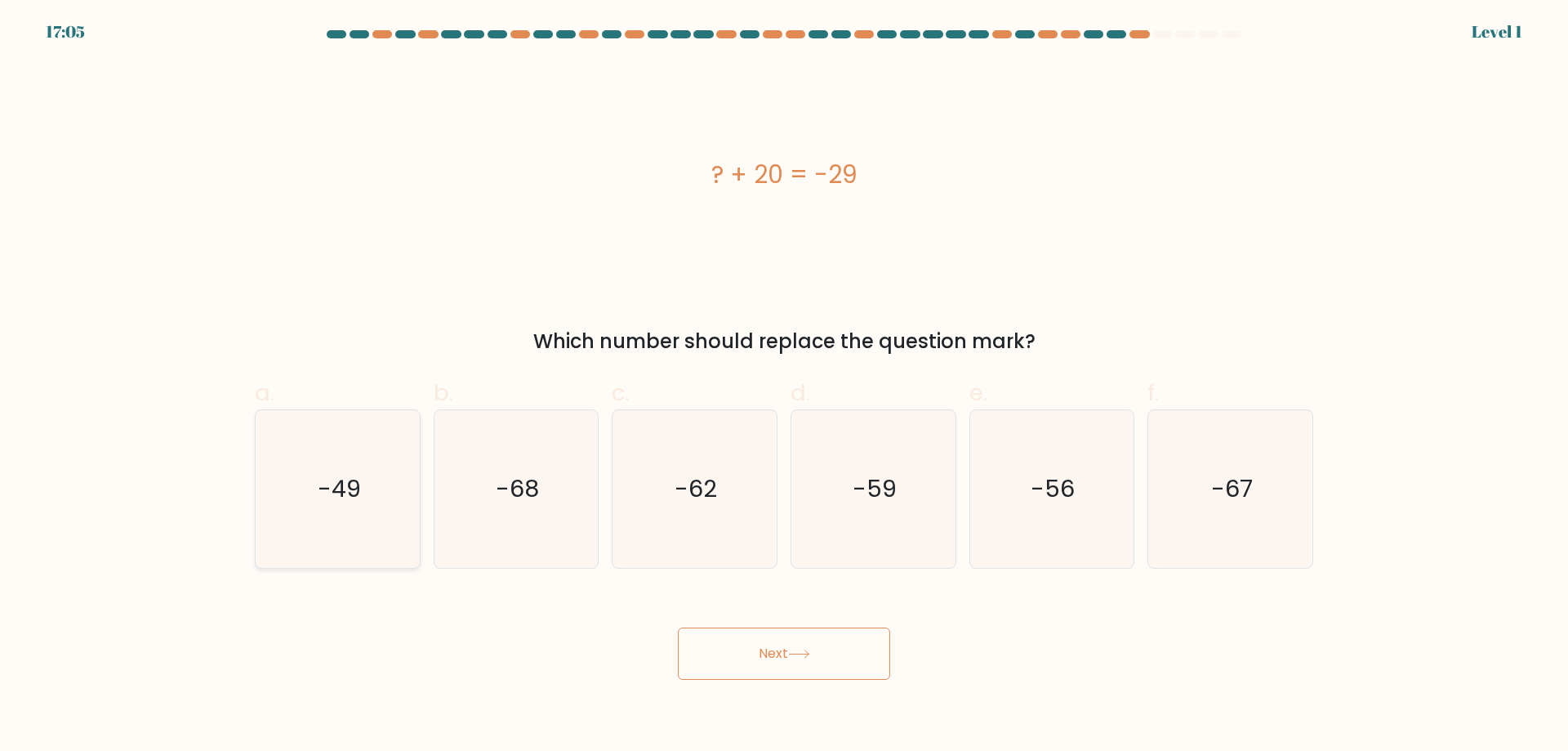
radio input "true"
click at [743, 639] on button "Next" at bounding box center [784, 654] width 212 height 53
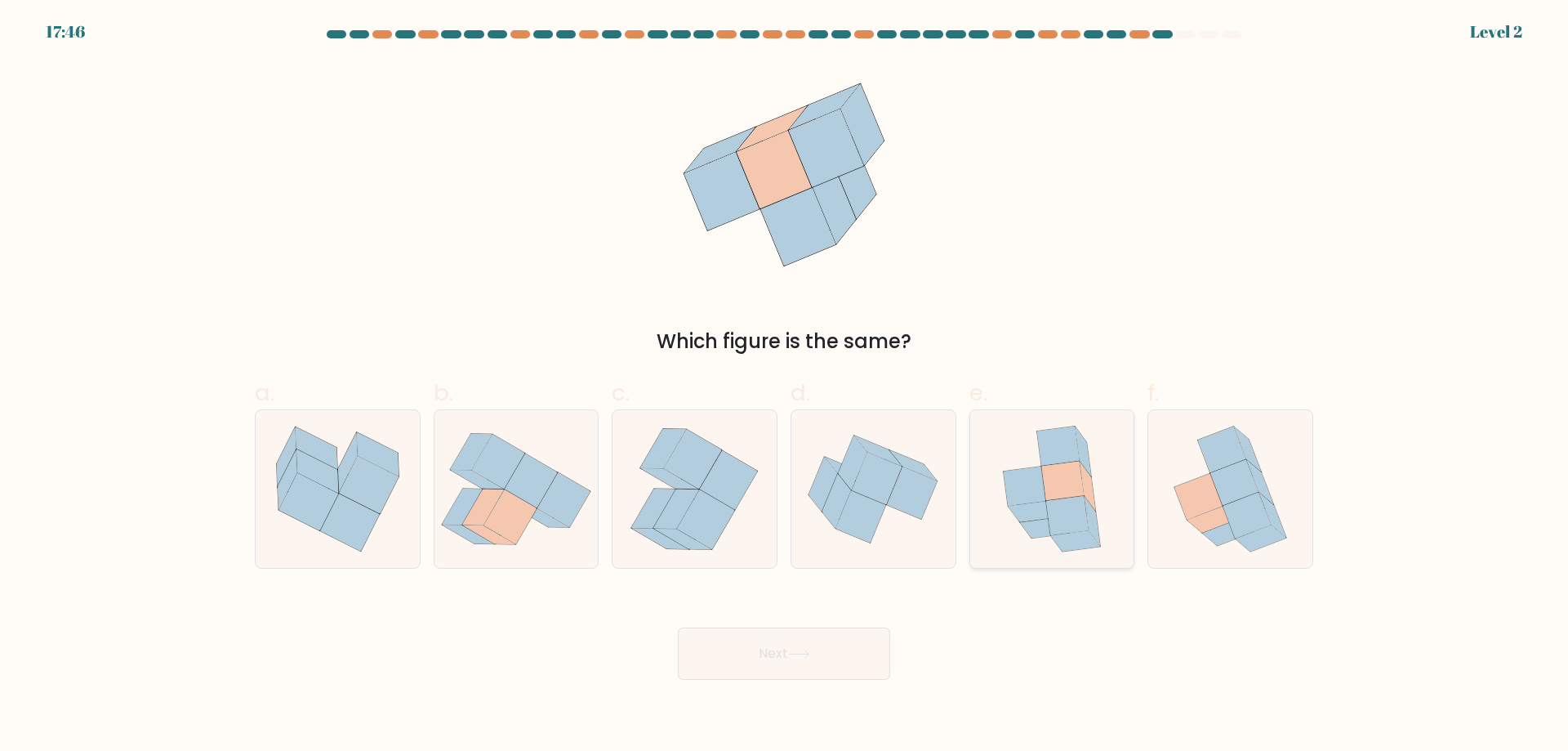
click at [1076, 511] on icon at bounding box center [1067, 515] width 42 height 39
click at [785, 386] on input "e." at bounding box center [784, 381] width 1 height 11
radio input "true"
click at [799, 651] on icon at bounding box center [798, 654] width 22 height 9
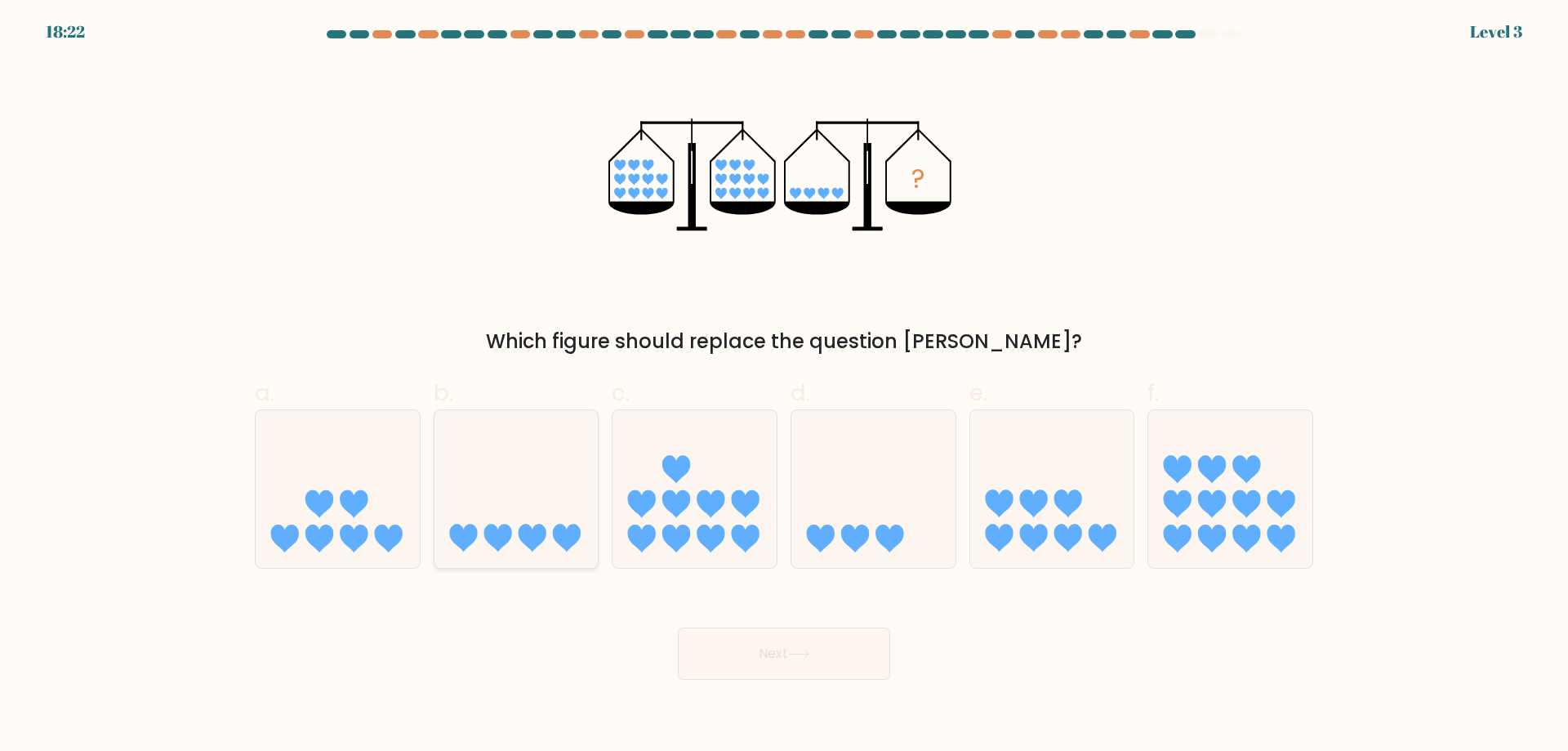
click at [511, 497] on icon at bounding box center [516, 488] width 164 height 136
click at [784, 386] on input "b." at bounding box center [784, 381] width 1 height 11
radio input "true"
click at [731, 634] on button "Next" at bounding box center [784, 654] width 212 height 53
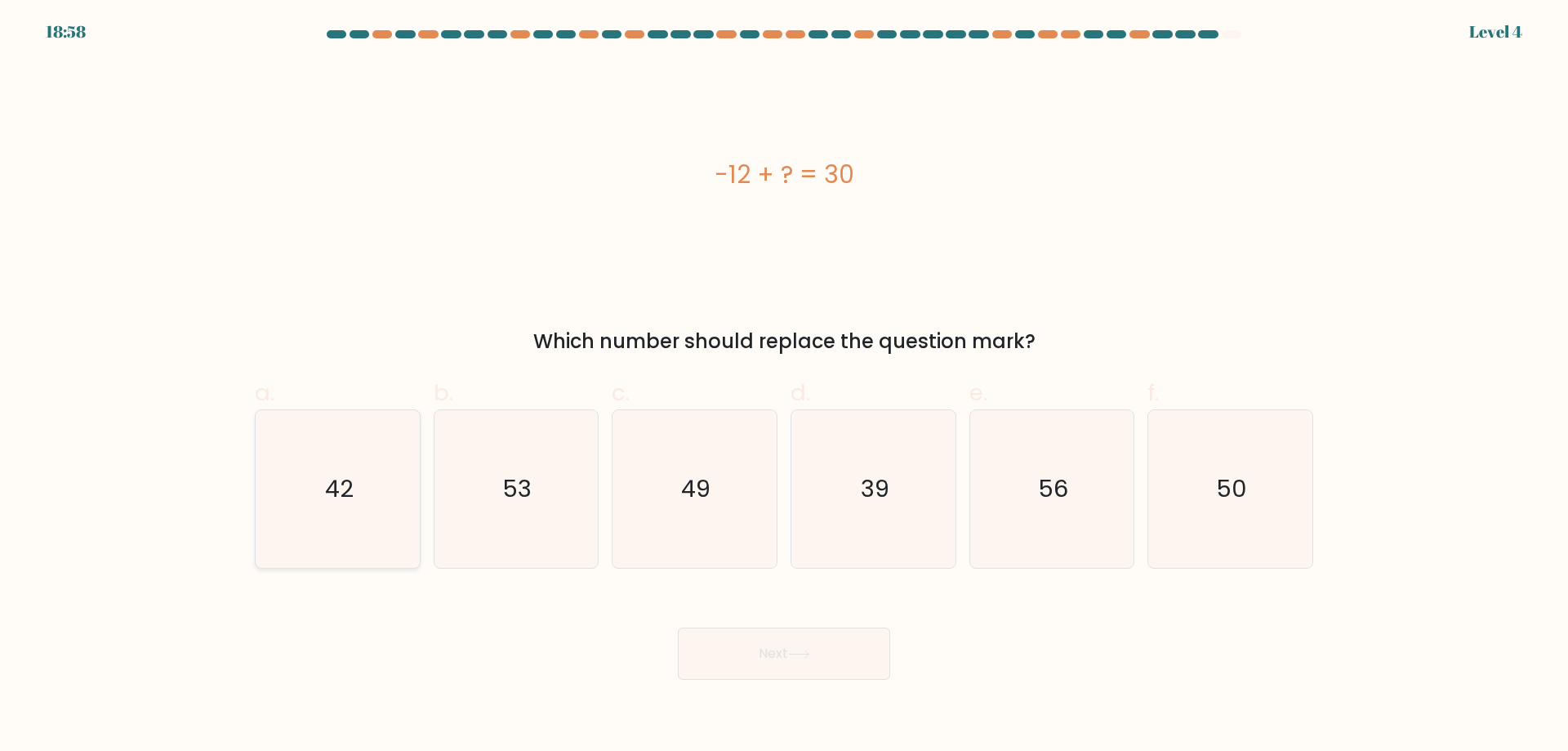
click at [394, 469] on icon "42" at bounding box center [338, 489] width 158 height 158
click at [784, 386] on input "a. 42" at bounding box center [784, 381] width 1 height 11
radio input "true"
click at [766, 674] on button "Next" at bounding box center [784, 654] width 212 height 53
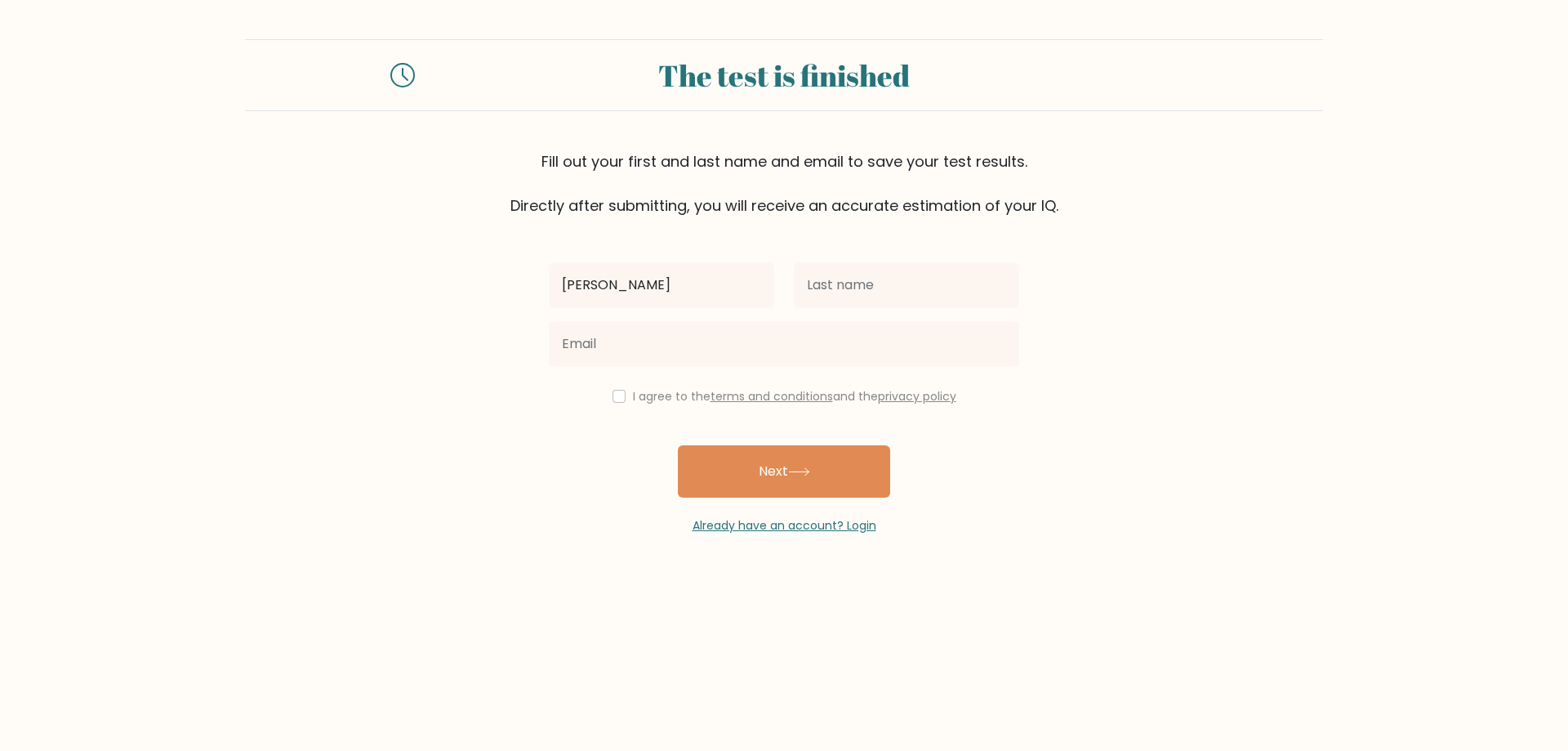
type input "Terrell"
click at [902, 296] on input "text" at bounding box center [906, 285] width 225 height 46
type input "McElrath"
click at [628, 397] on div "I agree to the terms and conditions and the privacy policy" at bounding box center [783, 396] width 490 height 19
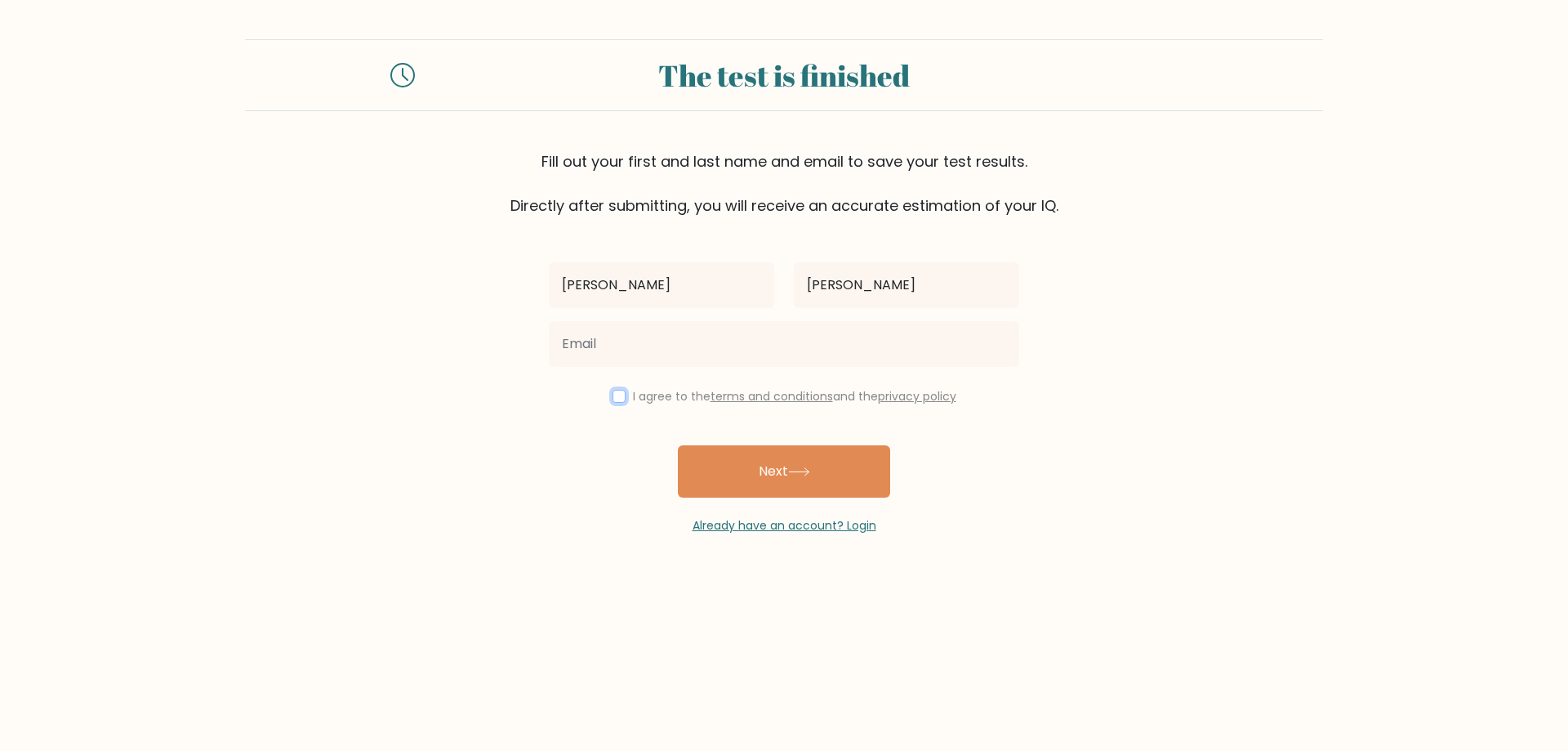
click at [618, 397] on input "checkbox" at bounding box center [618, 396] width 13 height 13
checkbox input "true"
click at [810, 498] on div "Already have an account? Login" at bounding box center [784, 516] width 470 height 37
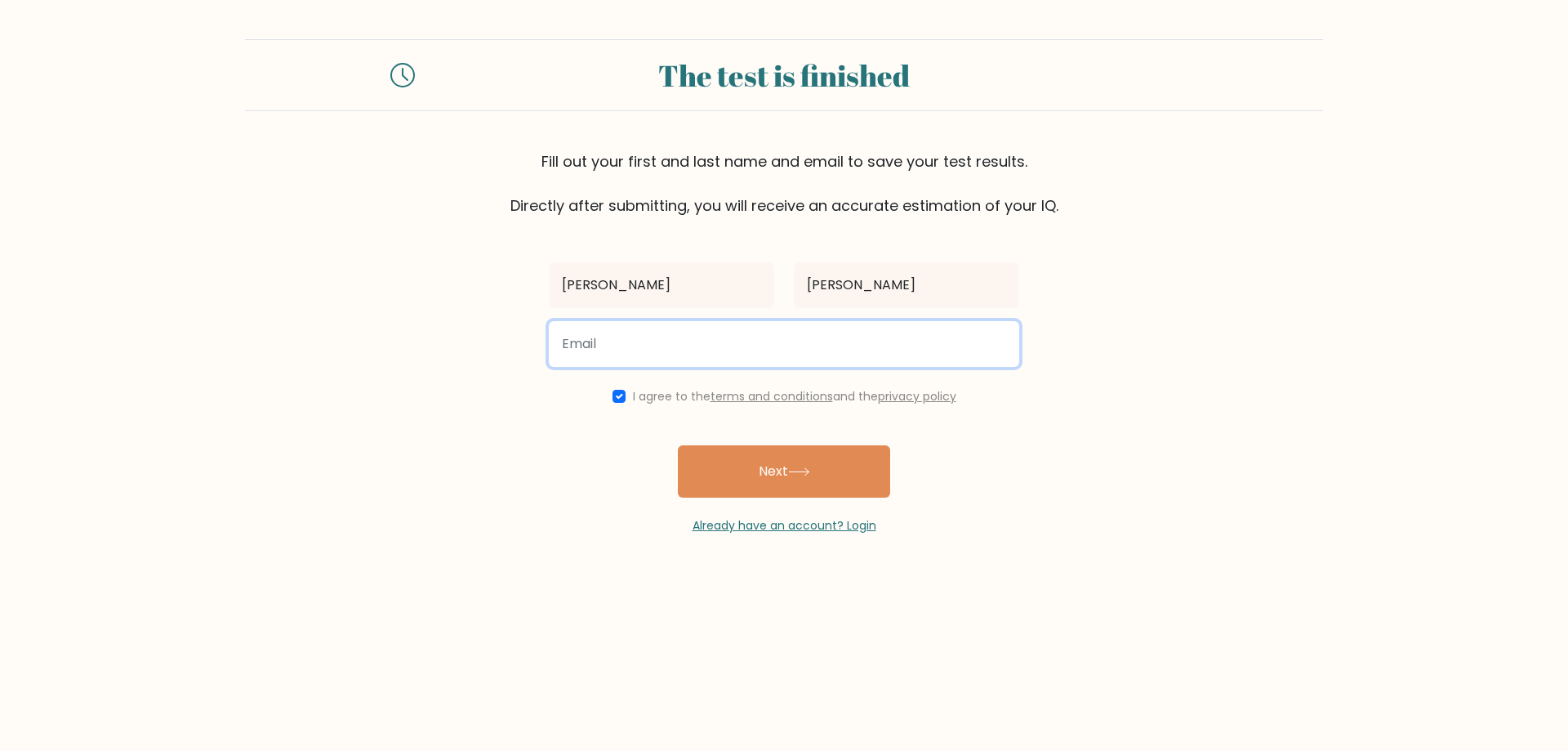
click at [737, 365] on input "email" at bounding box center [784, 344] width 470 height 46
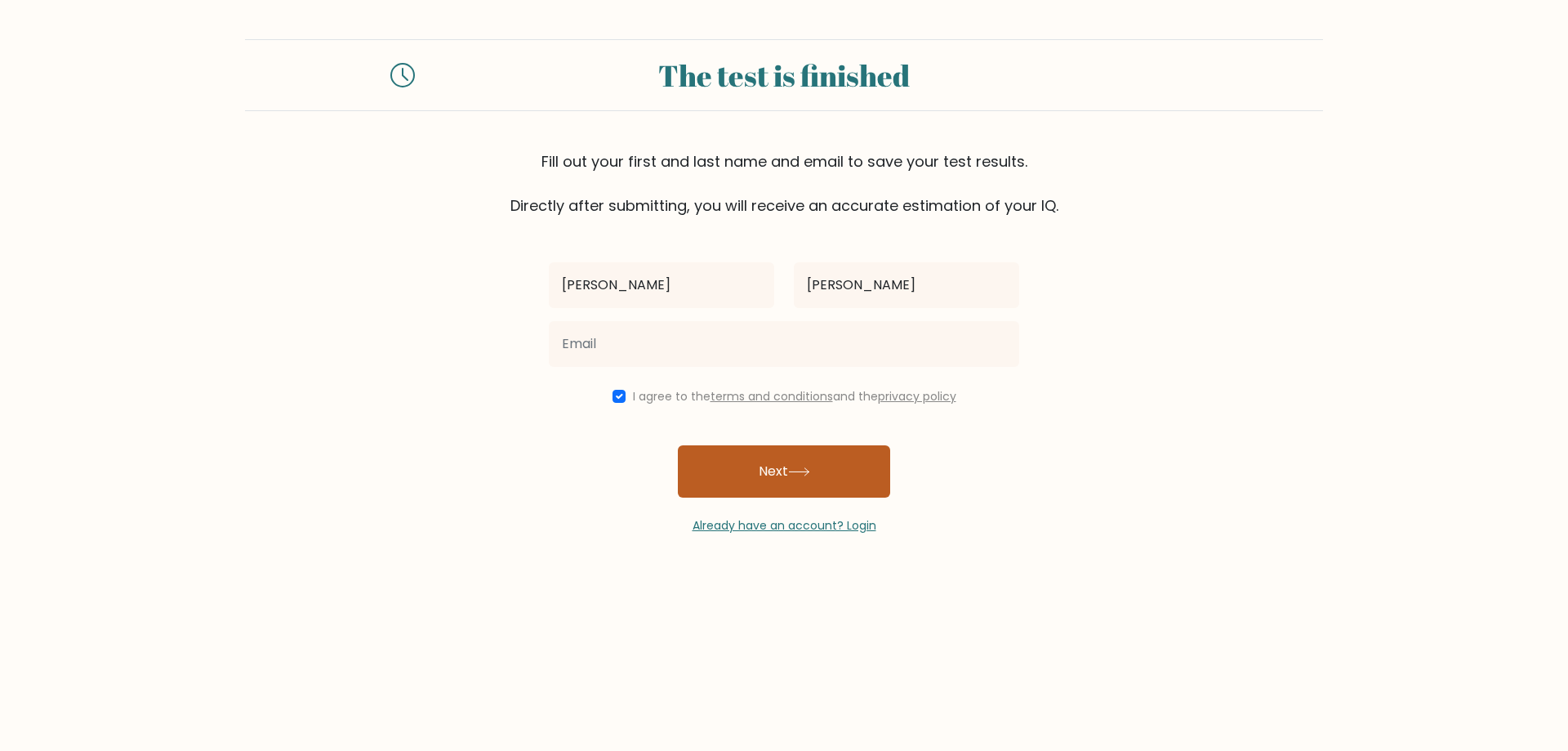
click at [759, 474] on button "Next" at bounding box center [784, 471] width 212 height 53
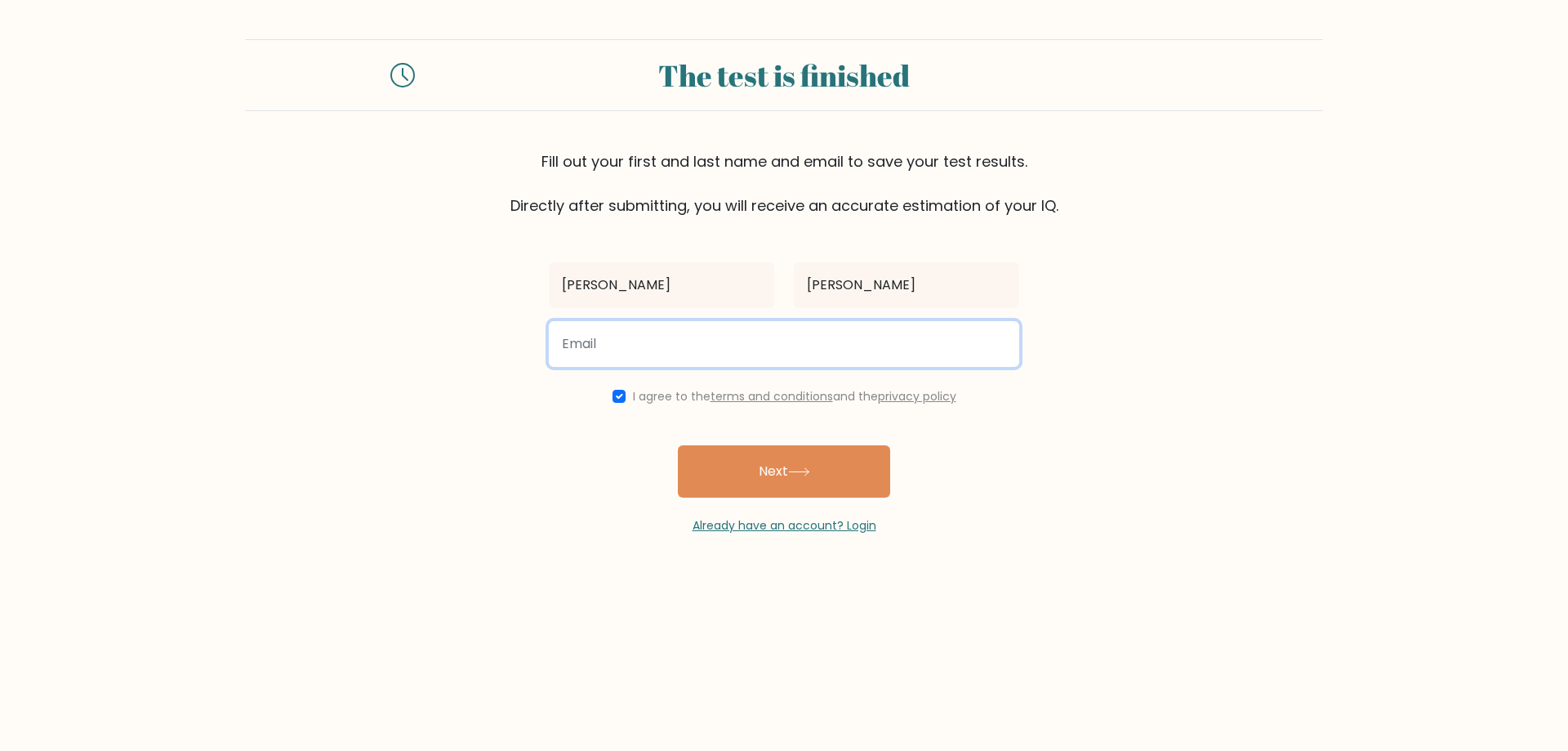
click at [688, 353] on input "email" at bounding box center [784, 344] width 470 height 46
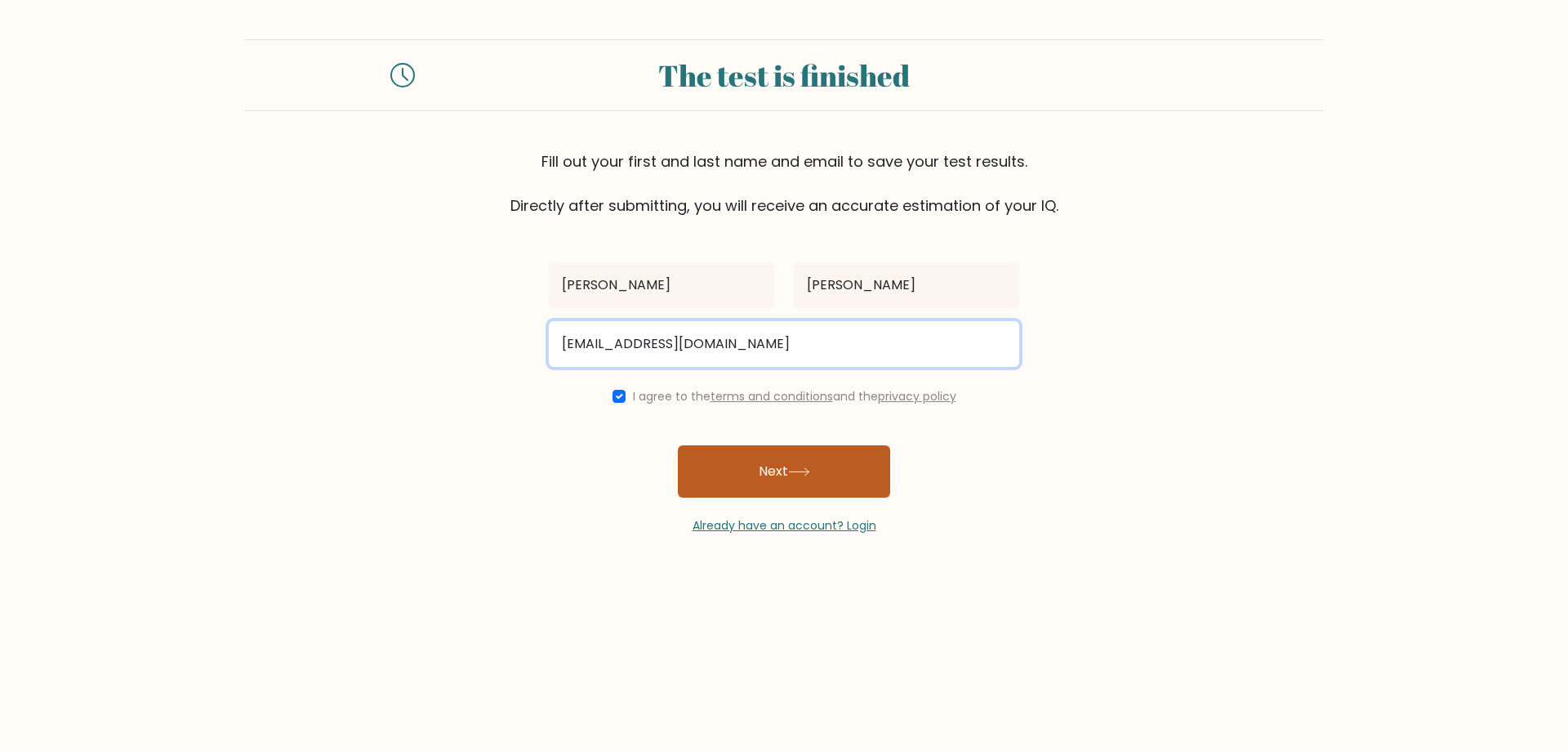
type input "3846@scsboe.org"
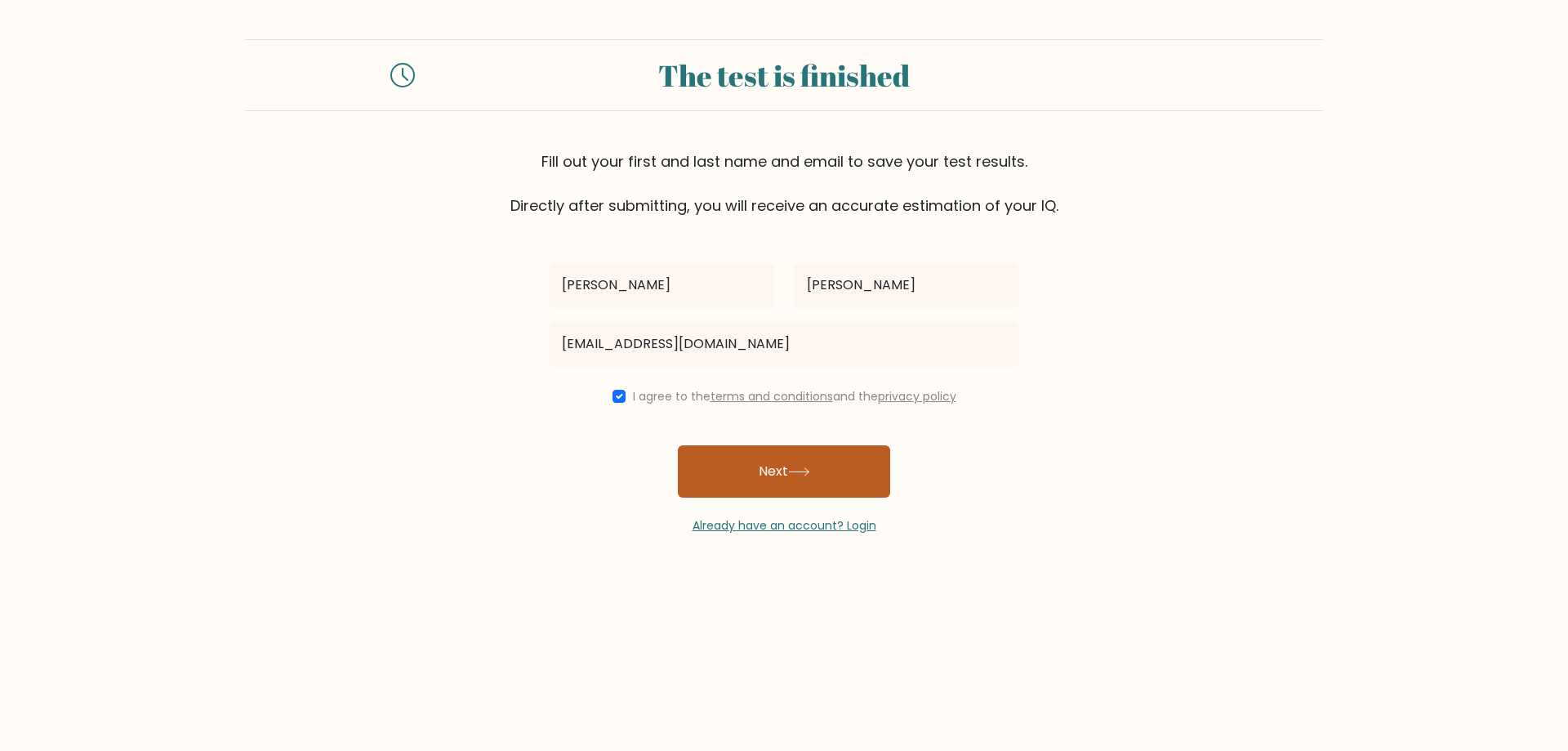
click at [775, 477] on button "Next" at bounding box center [784, 471] width 212 height 53
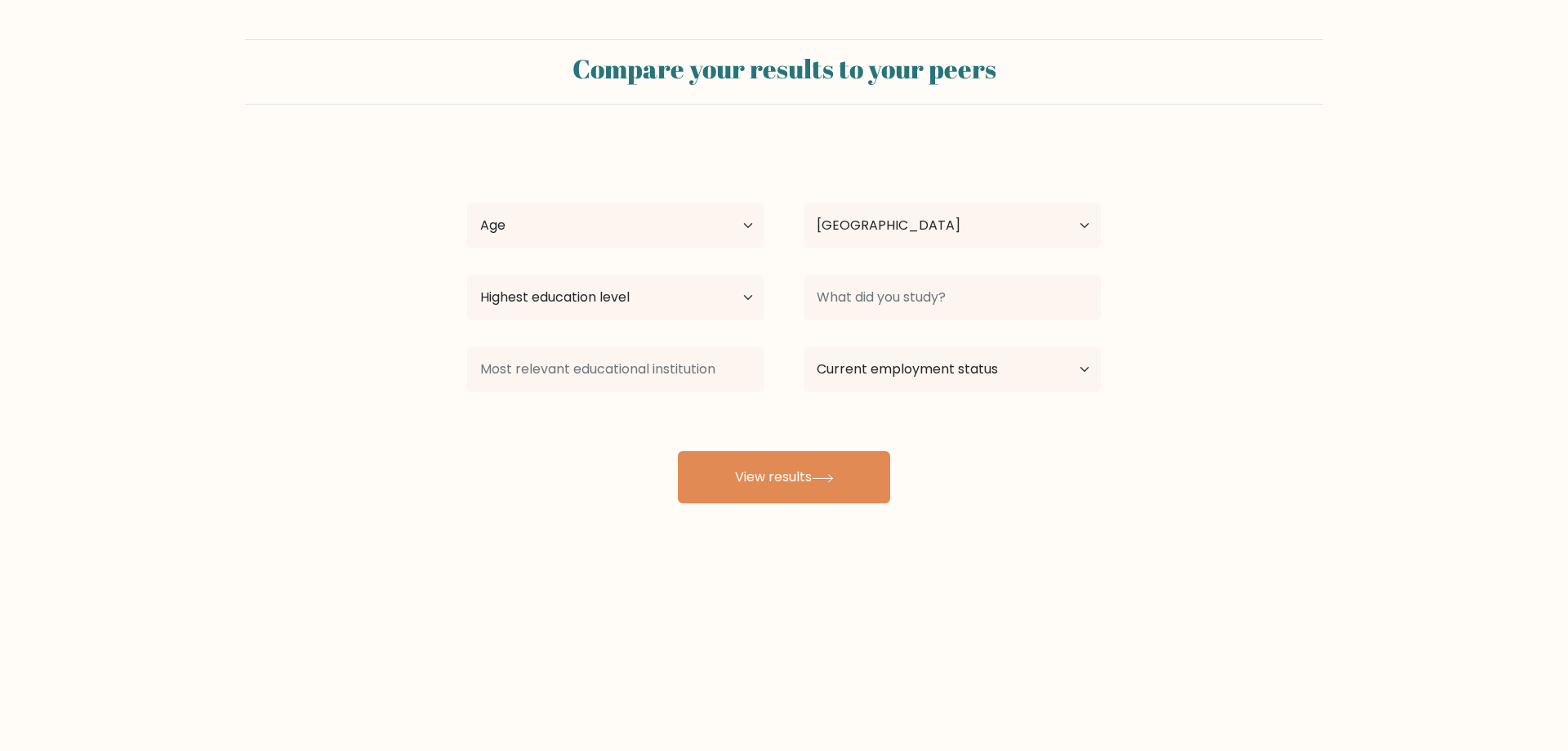
select select "US"
click at [630, 162] on div "Terrell McElrath Age Under 18 years old 18-24 years old 25-34 years old 35-44 y…" at bounding box center [783, 324] width 653 height 360
click at [638, 241] on select "Age Under 18 years old 18-24 years old 25-34 years old 35-44 years old 45-54 ye…" at bounding box center [616, 225] width 297 height 46
select select "min_18"
click at [467, 203] on select "Age Under 18 years old 18-24 years old 25-34 years old 35-44 years old 45-54 ye…" at bounding box center [616, 225] width 297 height 46
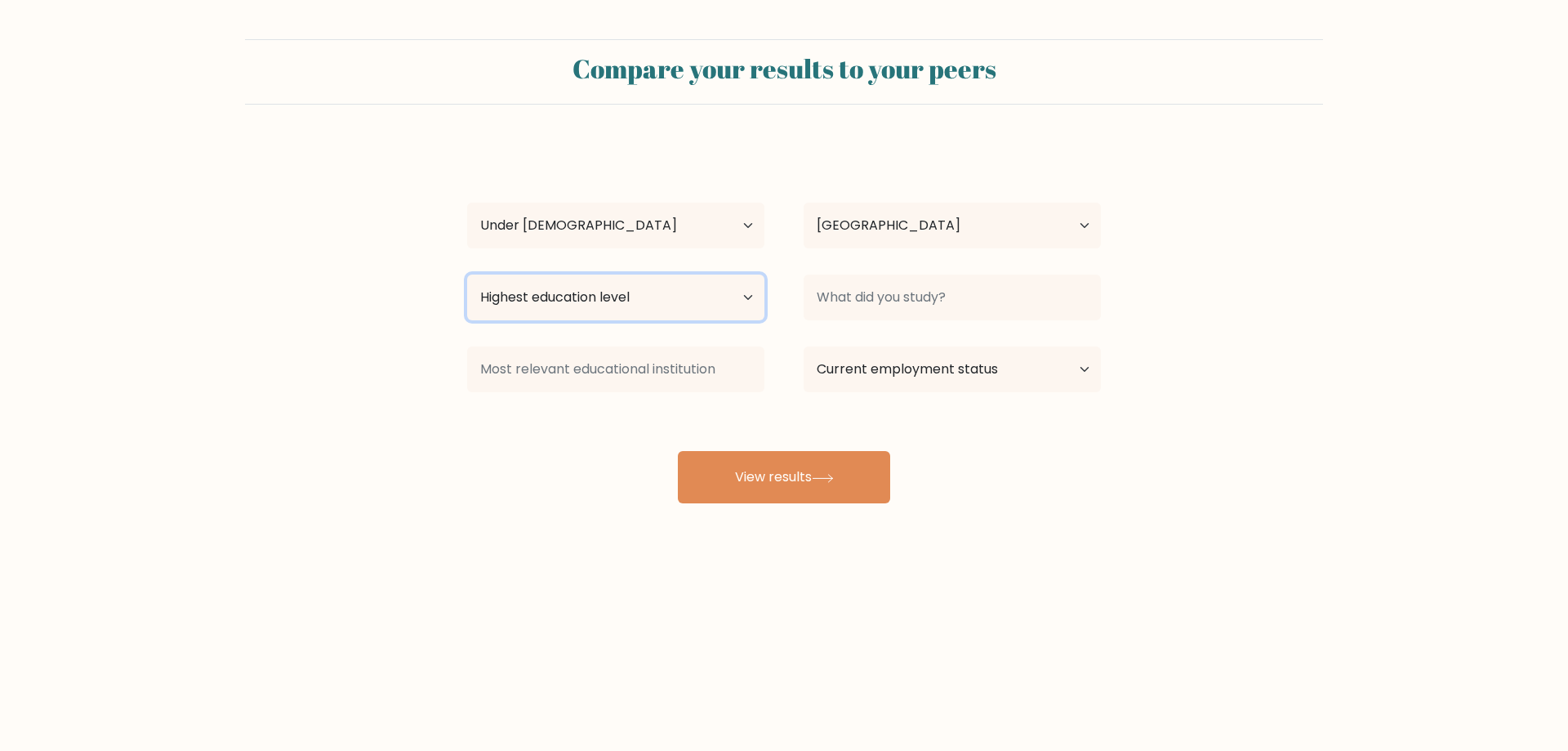
click at [728, 280] on select "Highest education level No schooling Primary Lower Secondary Upper Secondary Oc…" at bounding box center [616, 297] width 297 height 46
select select "primary"
click at [467, 275] on select "Highest education level No schooling Primary Lower Secondary Upper Secondary Oc…" at bounding box center [616, 297] width 297 height 46
click at [796, 297] on div at bounding box center [952, 297] width 337 height 59
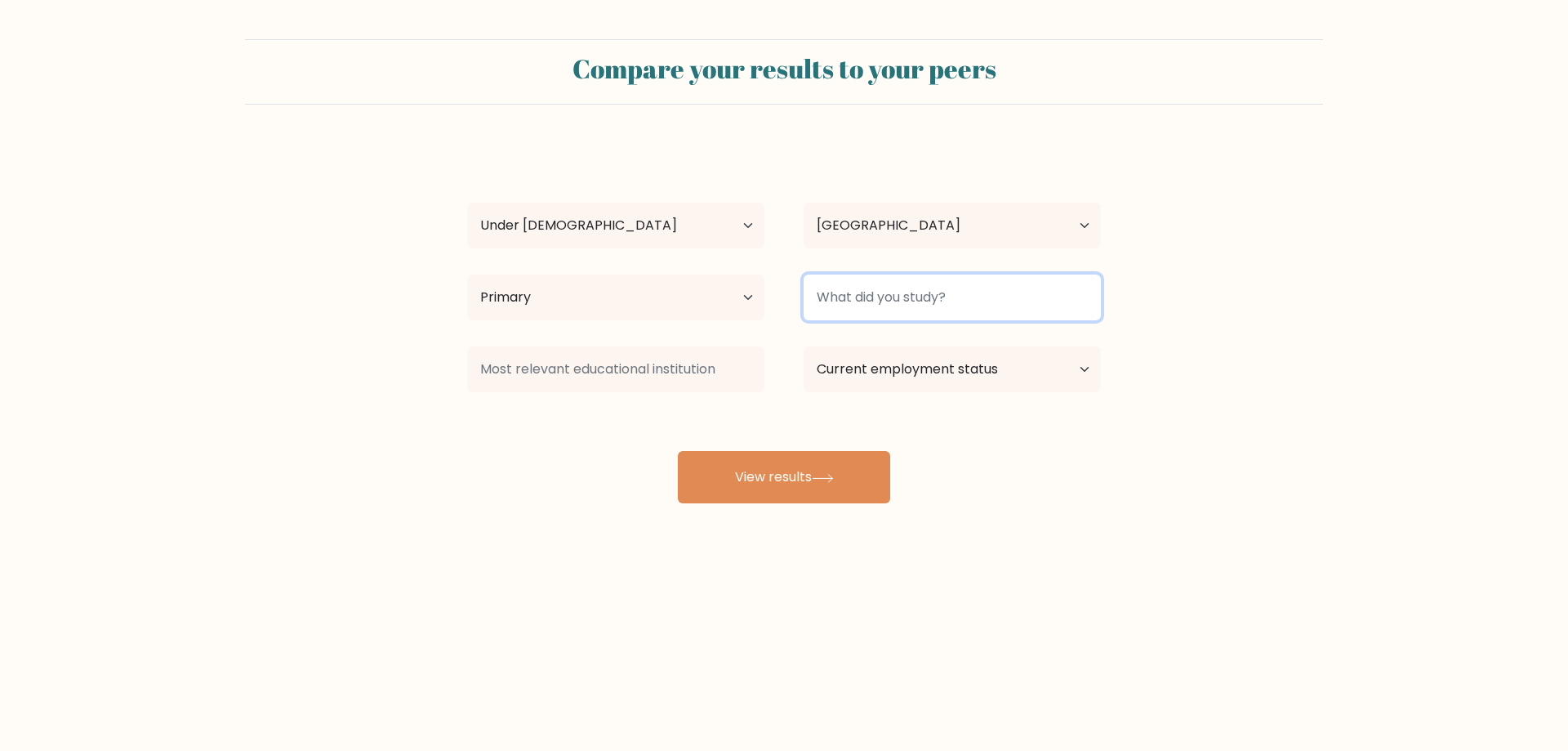
click at [850, 297] on input at bounding box center [951, 297] width 297 height 46
click at [823, 361] on select "Current employment status Employed Student Retired Other / prefer not to answer" at bounding box center [951, 369] width 297 height 46
drag, startPoint x: 823, startPoint y: 361, endPoint x: 834, endPoint y: 373, distance: 16.3
click at [823, 361] on select "Current employment status Employed Student Retired Other / prefer not to answer" at bounding box center [951, 369] width 297 height 46
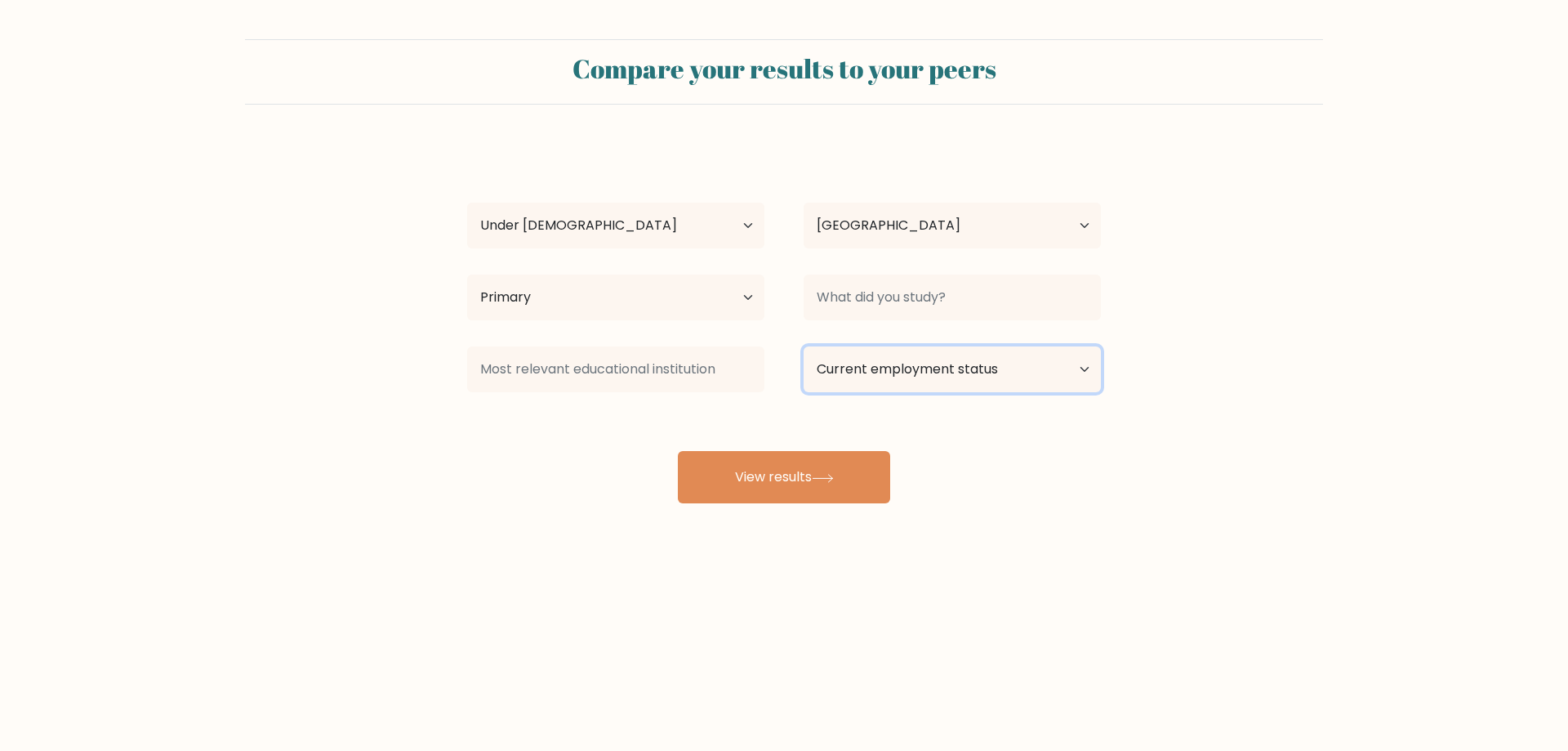
select select "other"
click at [803, 347] on select "Current employment status Employed Student Retired Other / prefer not to answer" at bounding box center [951, 369] width 297 height 46
click at [682, 364] on input at bounding box center [616, 369] width 297 height 46
click at [942, 300] on input at bounding box center [951, 297] width 297 height 46
click at [865, 455] on button "View results" at bounding box center [784, 477] width 212 height 53
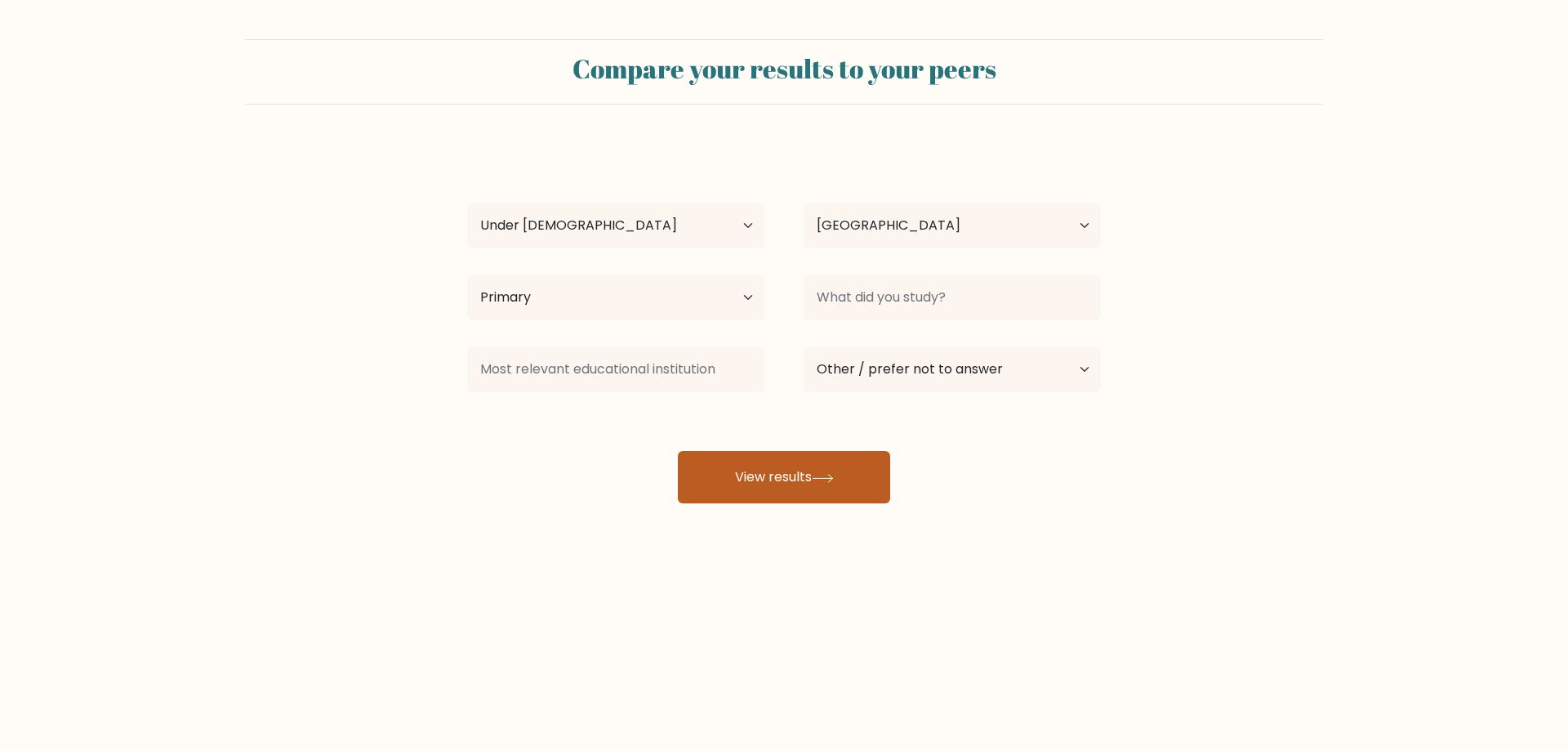
click at [865, 455] on button "View results" at bounding box center [784, 477] width 212 height 53
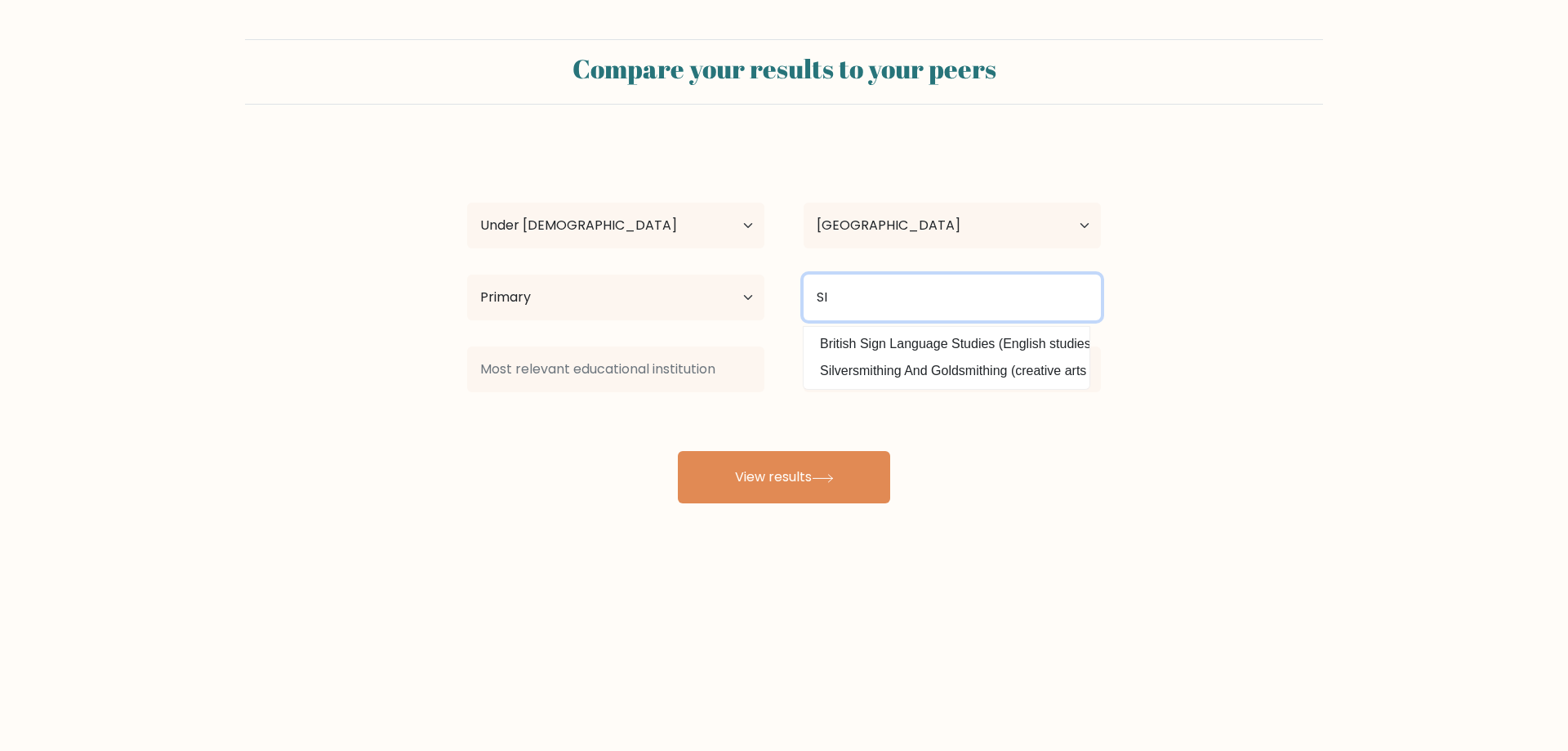
type input "S"
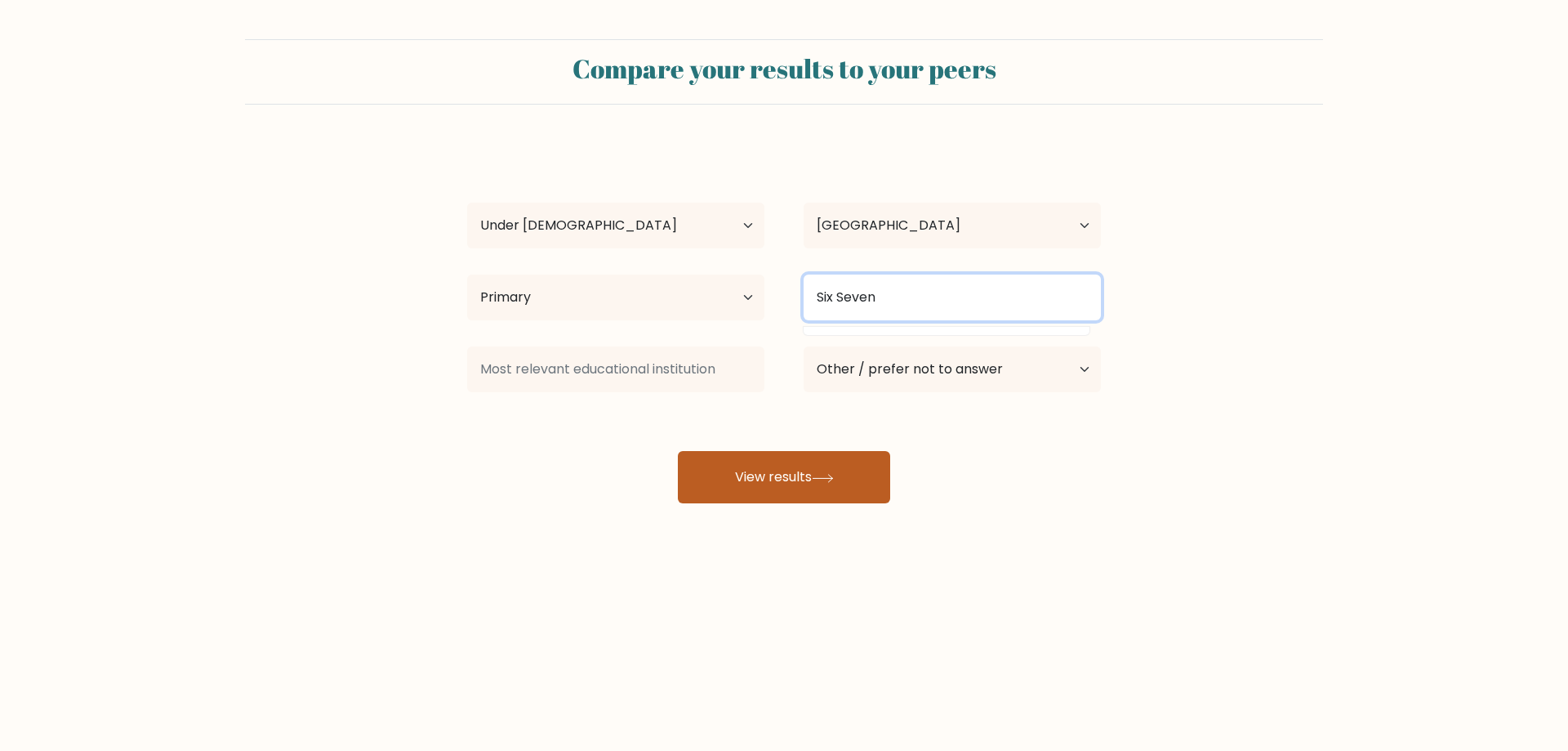
type input "Six Seven"
click at [824, 469] on button "View results" at bounding box center [784, 477] width 212 height 53
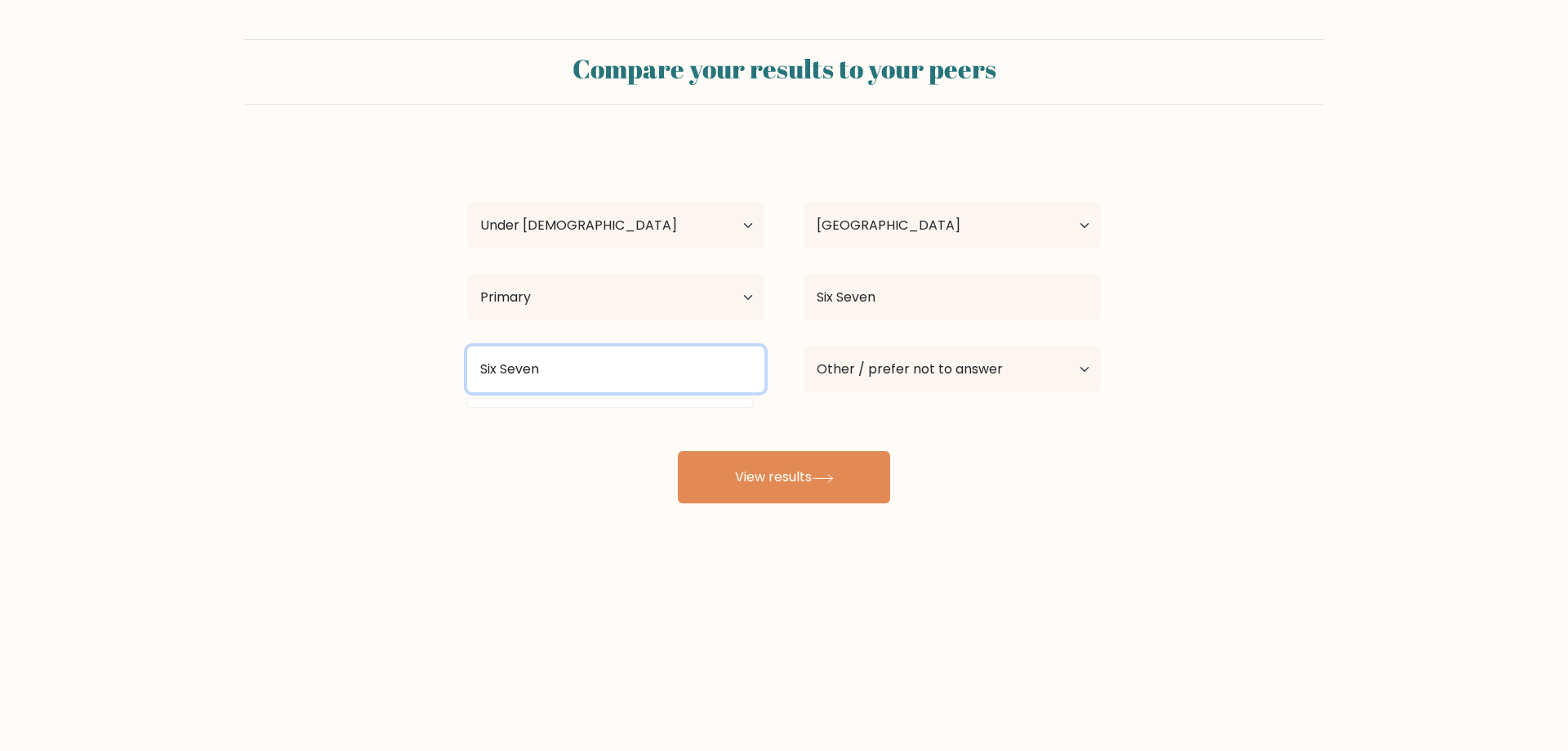
type input "Six Seven"
click at [768, 515] on div "Compare your results to your peers Terrell McElrath Age Under 18 years old 18-2…" at bounding box center [784, 310] width 1568 height 619
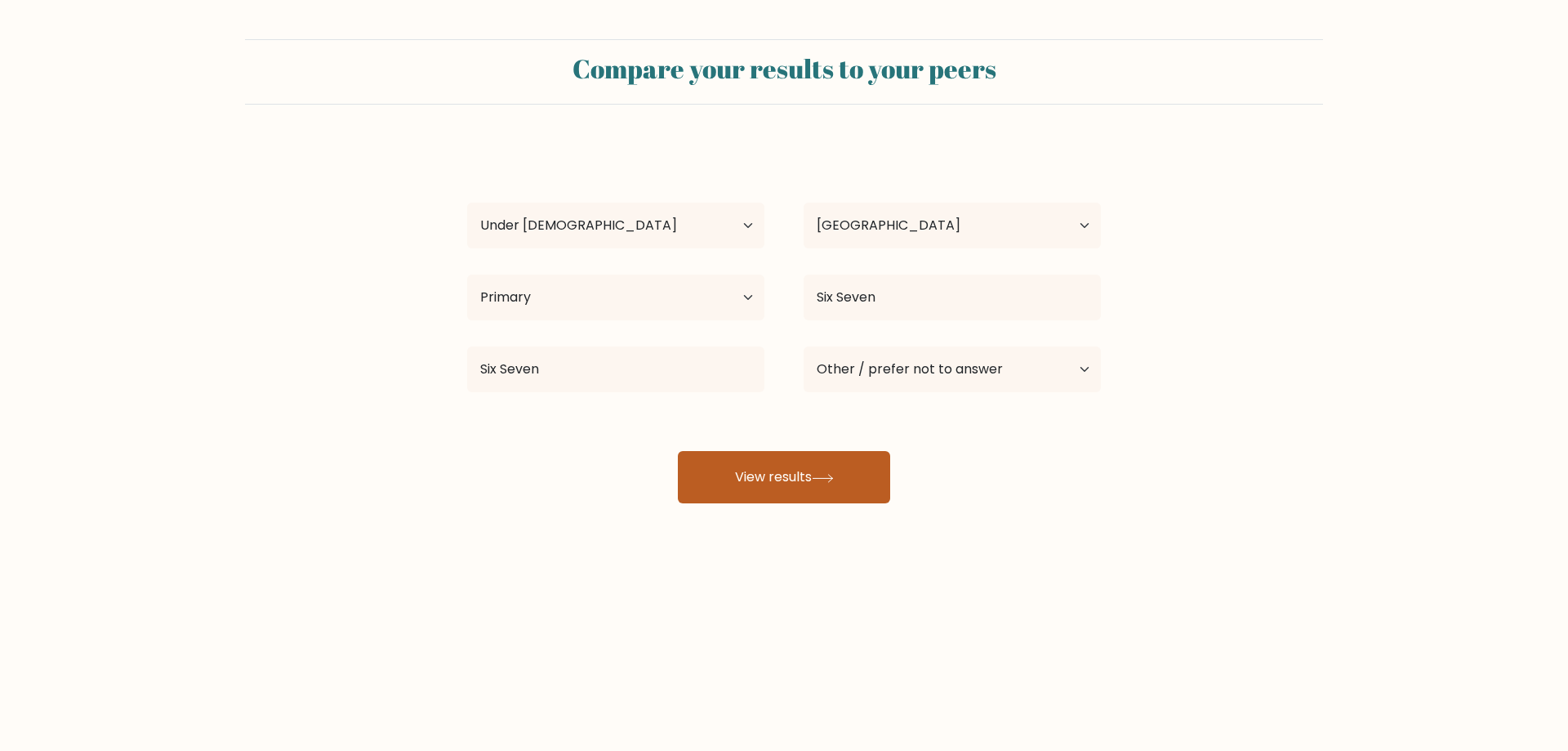
click at [773, 485] on button "View results" at bounding box center [784, 477] width 212 height 53
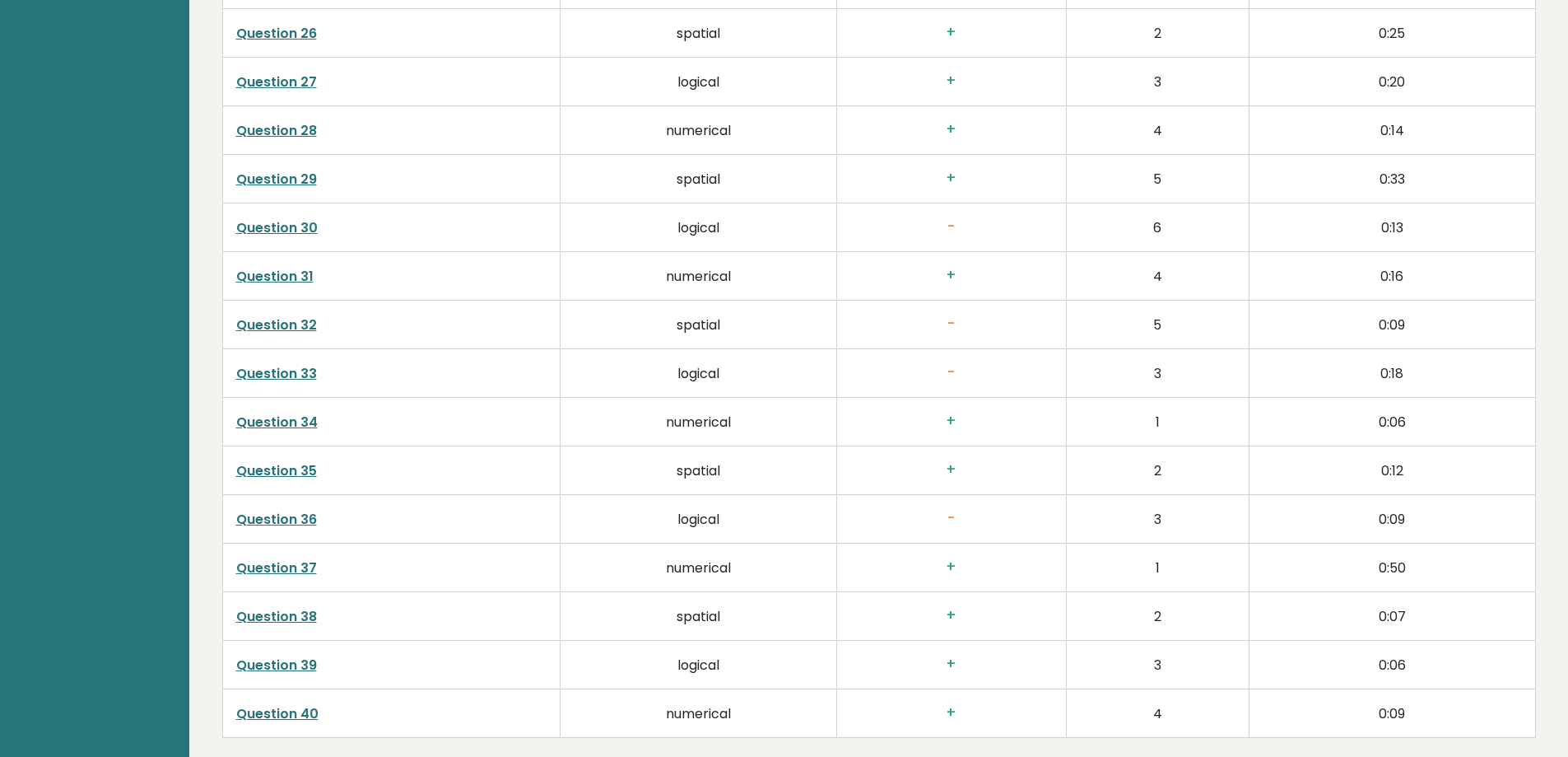
scroll to position [4202, 0]
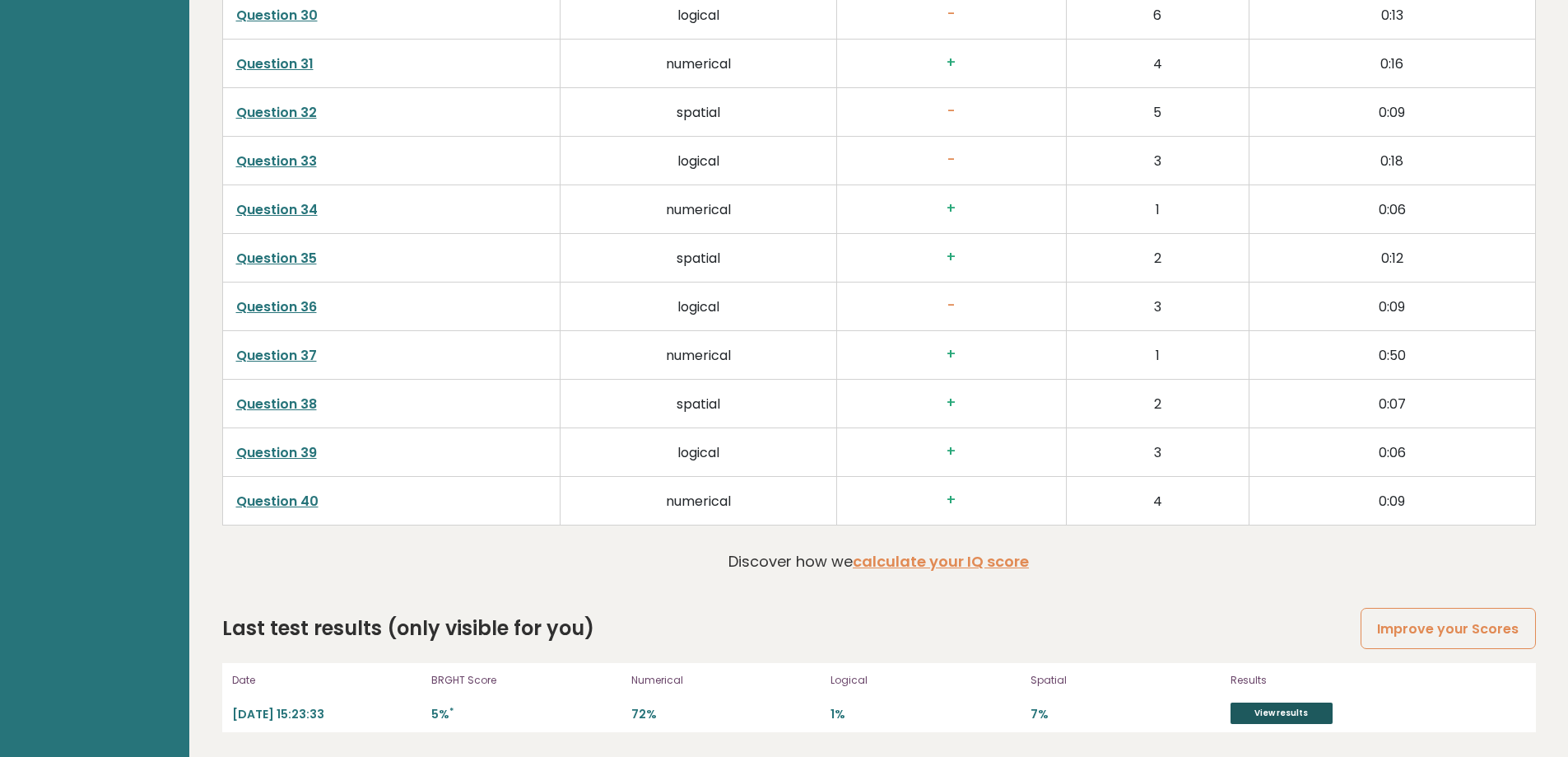
click at [1262, 708] on link "View results" at bounding box center [1281, 713] width 102 height 21
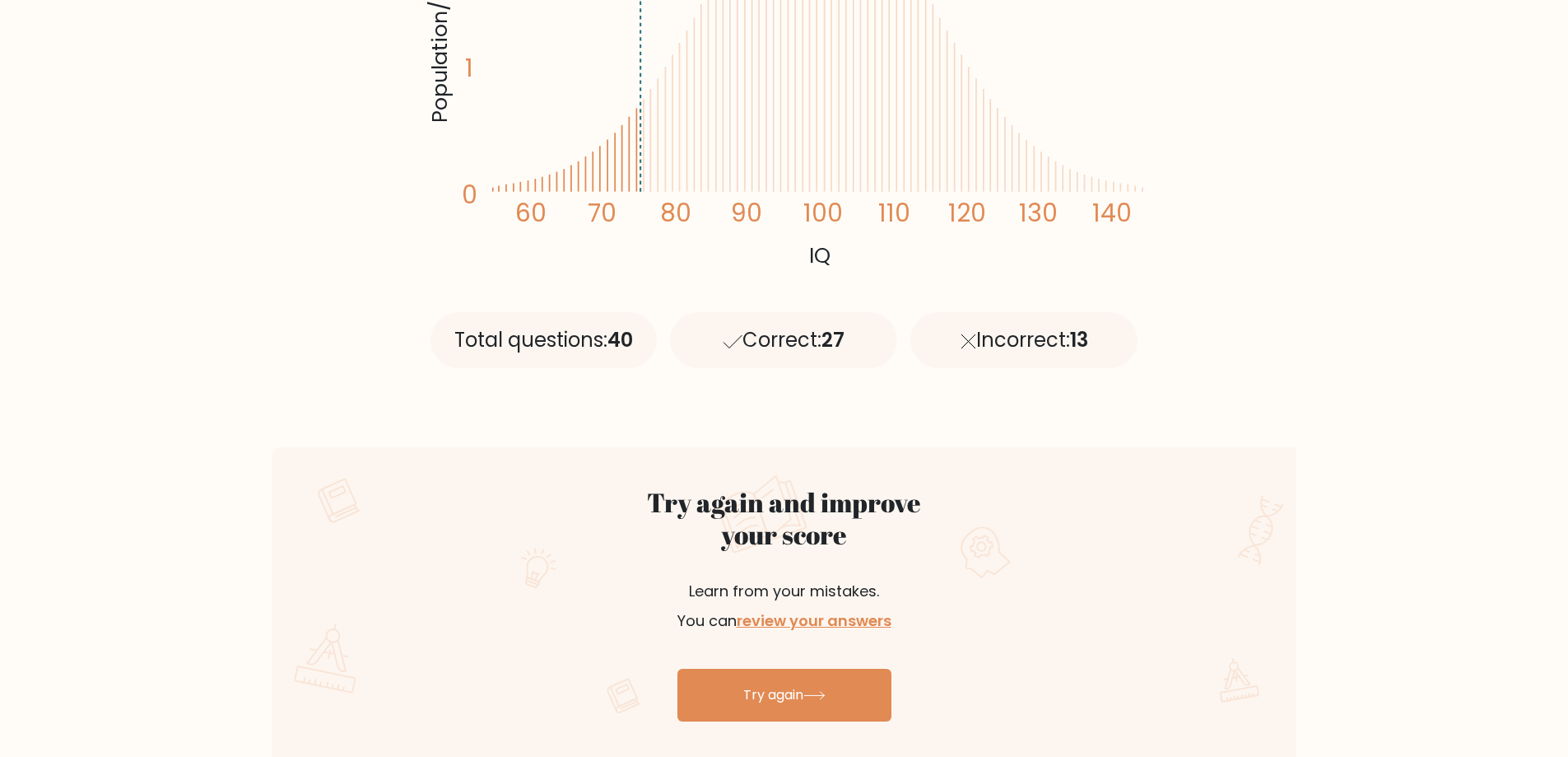
scroll to position [524, 0]
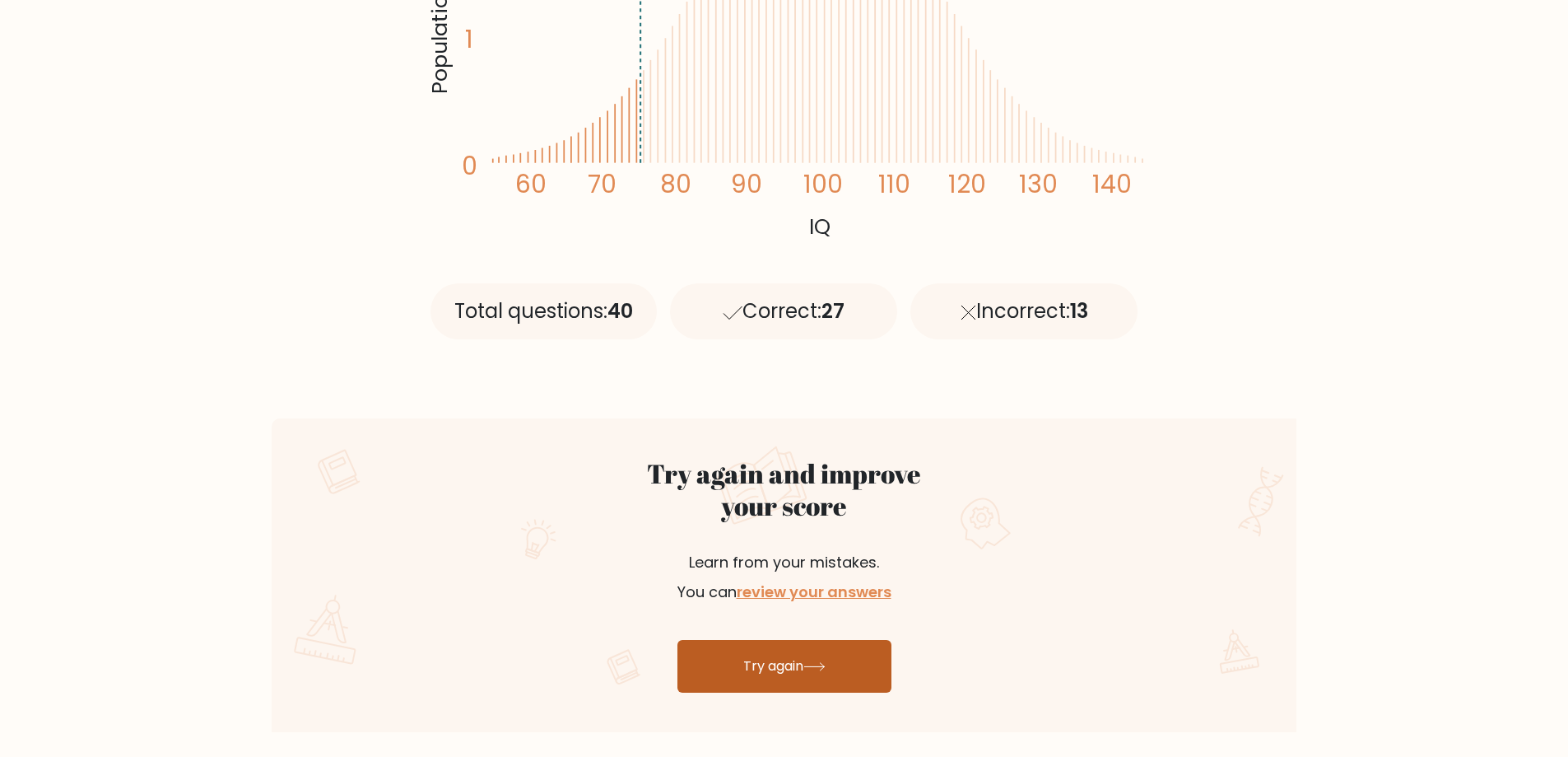
click at [824, 691] on link "Try again" at bounding box center [784, 666] width 214 height 53
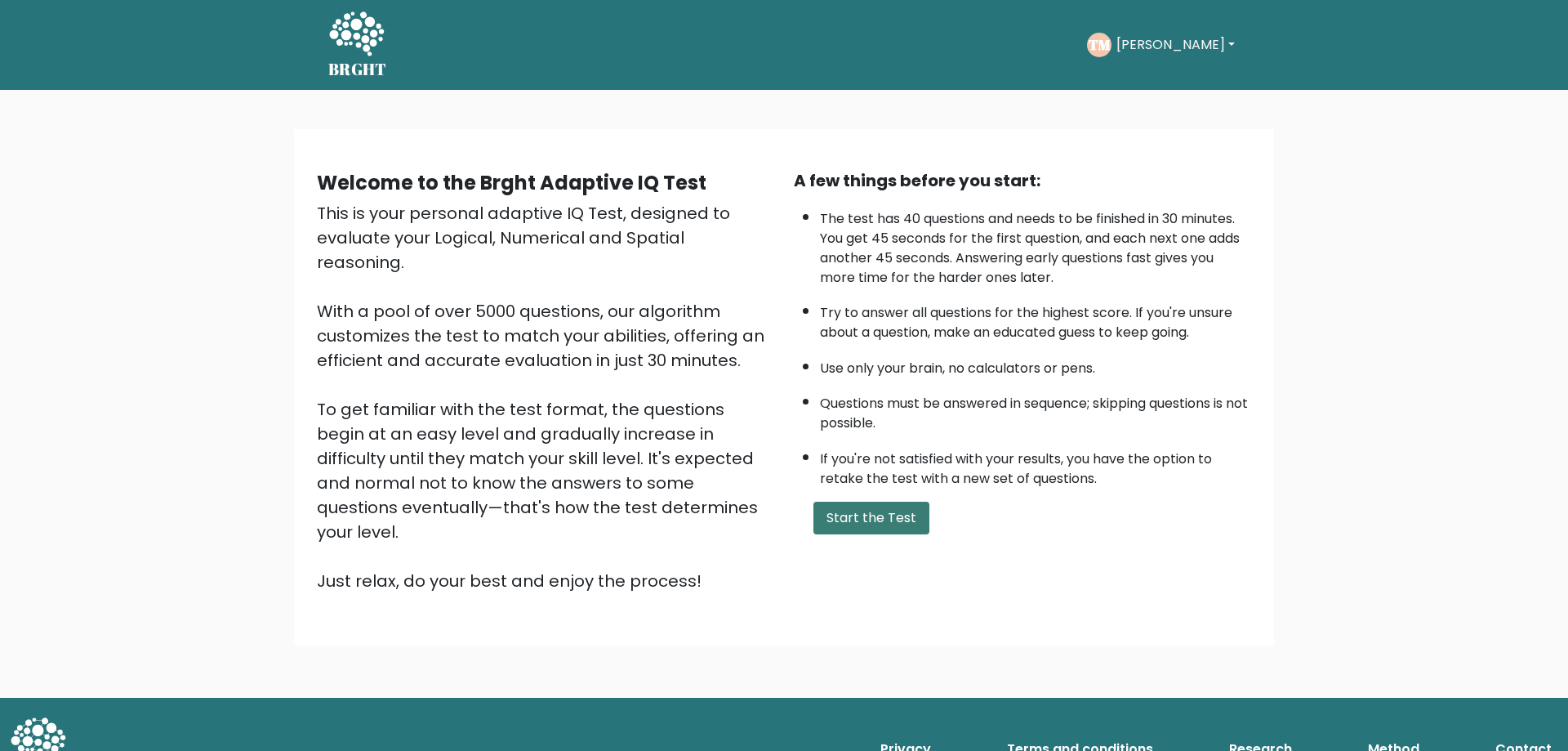
click at [858, 528] on button "Start the Test" at bounding box center [871, 518] width 116 height 32
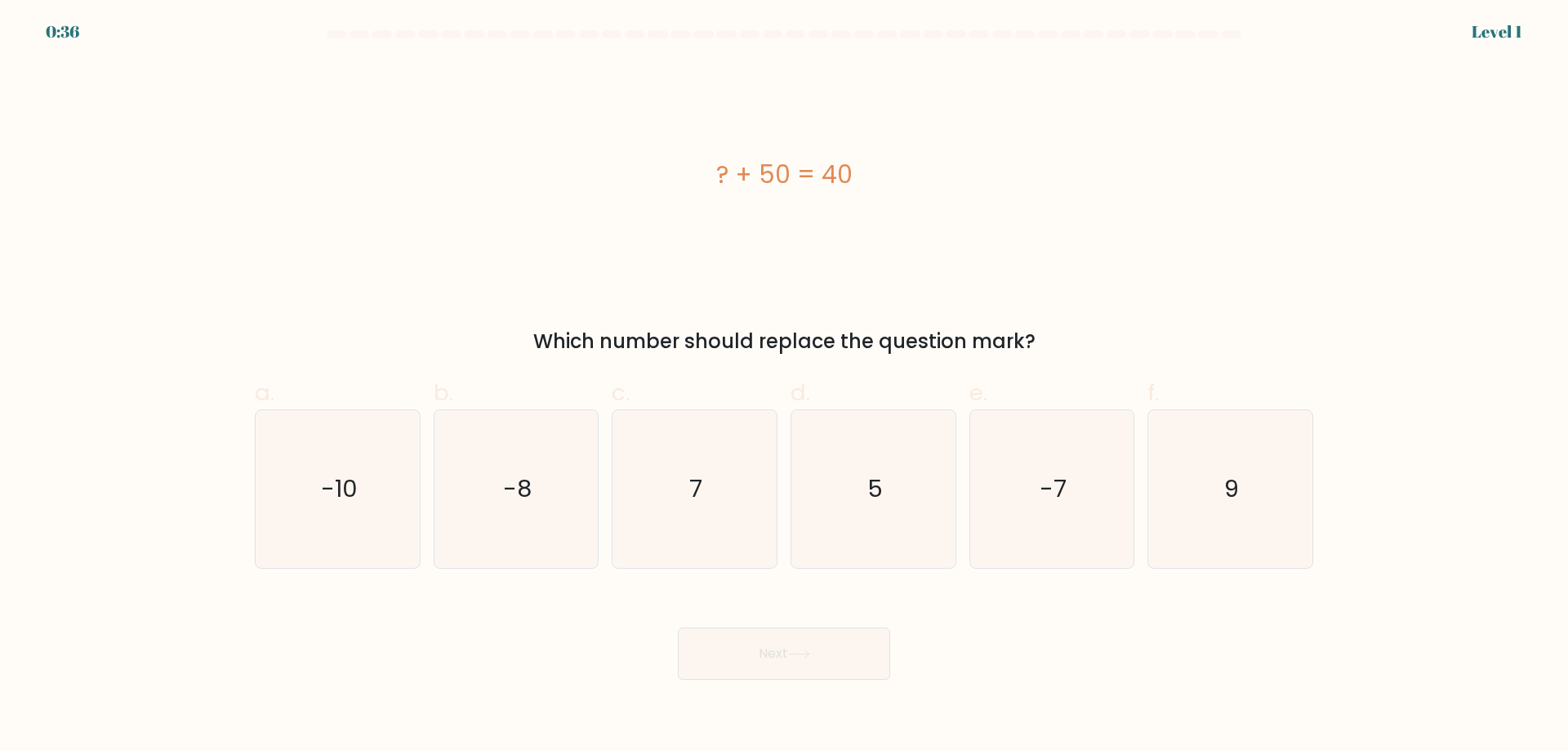
click at [420, 459] on div "a. -10" at bounding box center [338, 472] width 179 height 193
click at [388, 478] on icon "-10" at bounding box center [338, 489] width 158 height 158
click at [784, 386] on input "a. -10" at bounding box center [784, 381] width 1 height 11
radio input "true"
click at [741, 671] on button "Next" at bounding box center [784, 654] width 212 height 53
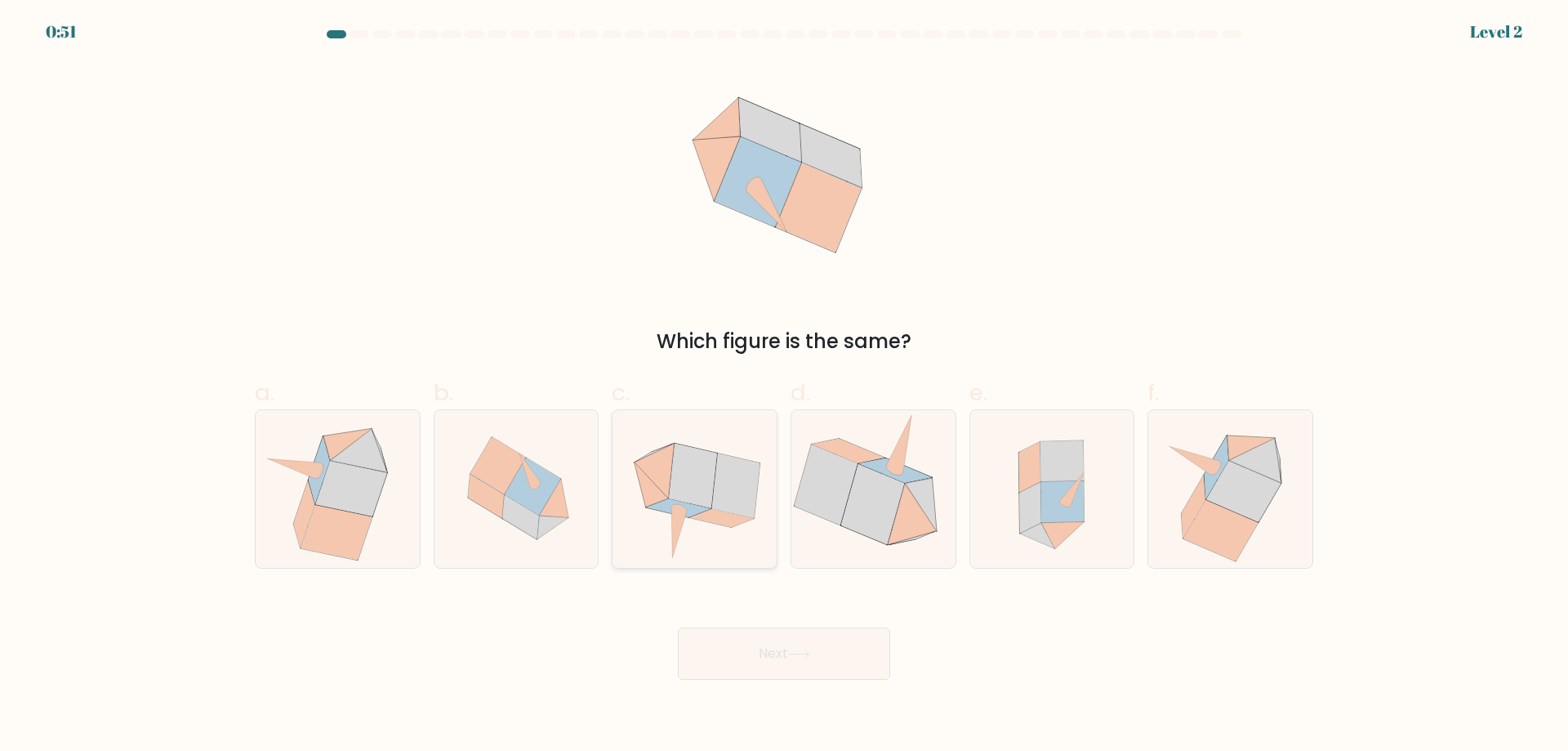
click at [658, 456] on icon at bounding box center [654, 470] width 40 height 54
click at [784, 386] on input "c." at bounding box center [784, 381] width 1 height 11
radio input "true"
click at [812, 642] on button "Next" at bounding box center [784, 654] width 212 height 53
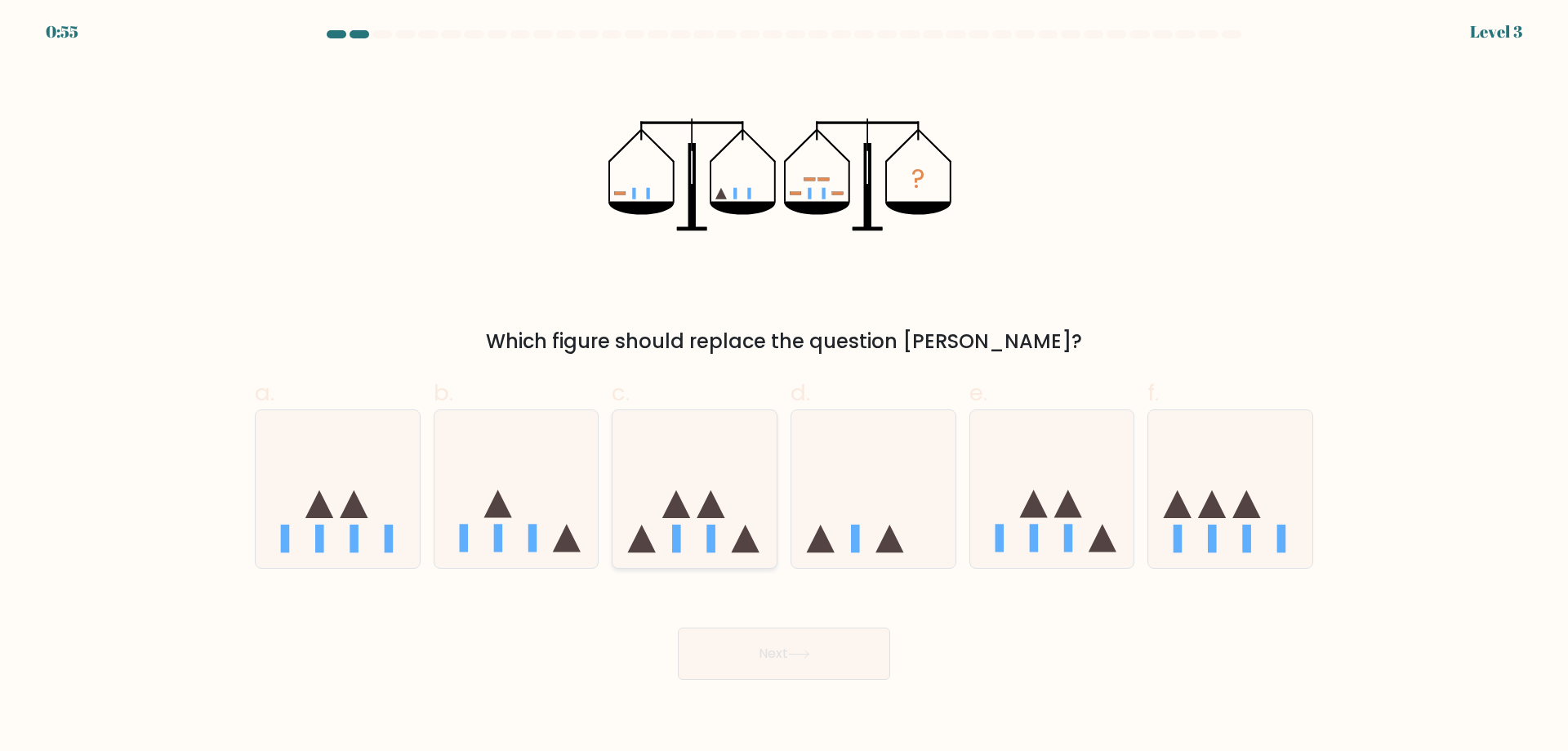
click at [742, 544] on icon at bounding box center [745, 539] width 28 height 28
click at [784, 386] on input "c." at bounding box center [784, 381] width 1 height 11
radio input "true"
click at [826, 660] on button "Next" at bounding box center [784, 654] width 212 height 53
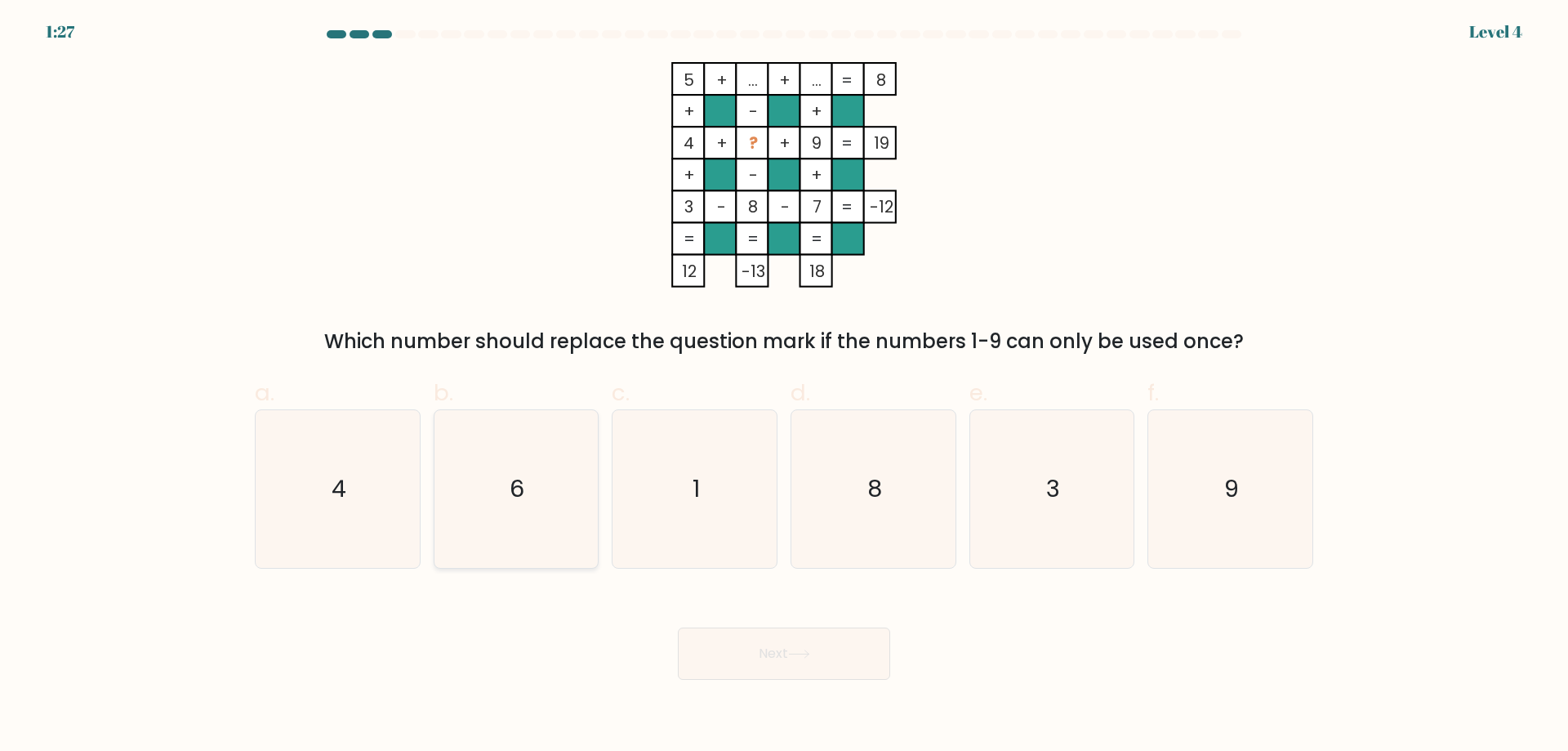
click at [524, 475] on icon "6" at bounding box center [516, 489] width 158 height 158
click at [784, 386] on input "b. 6" at bounding box center [784, 381] width 1 height 11
radio input "true"
click at [698, 644] on button "Next" at bounding box center [784, 654] width 212 height 53
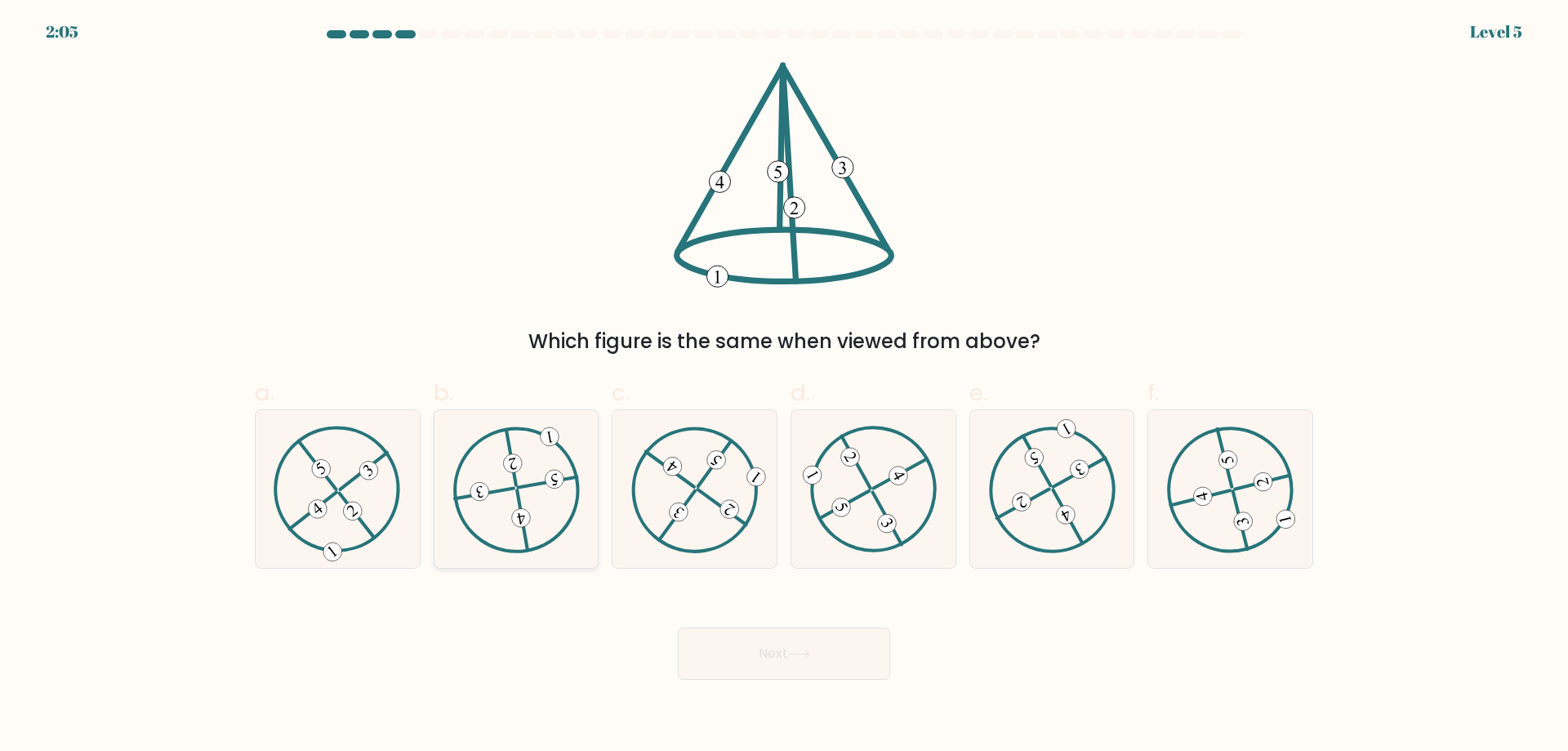
click at [521, 505] on 519 at bounding box center [522, 520] width 11 height 60
click at [784, 386] on input "b." at bounding box center [784, 381] width 1 height 11
radio input "true"
click at [720, 668] on button "Next" at bounding box center [784, 654] width 212 height 53
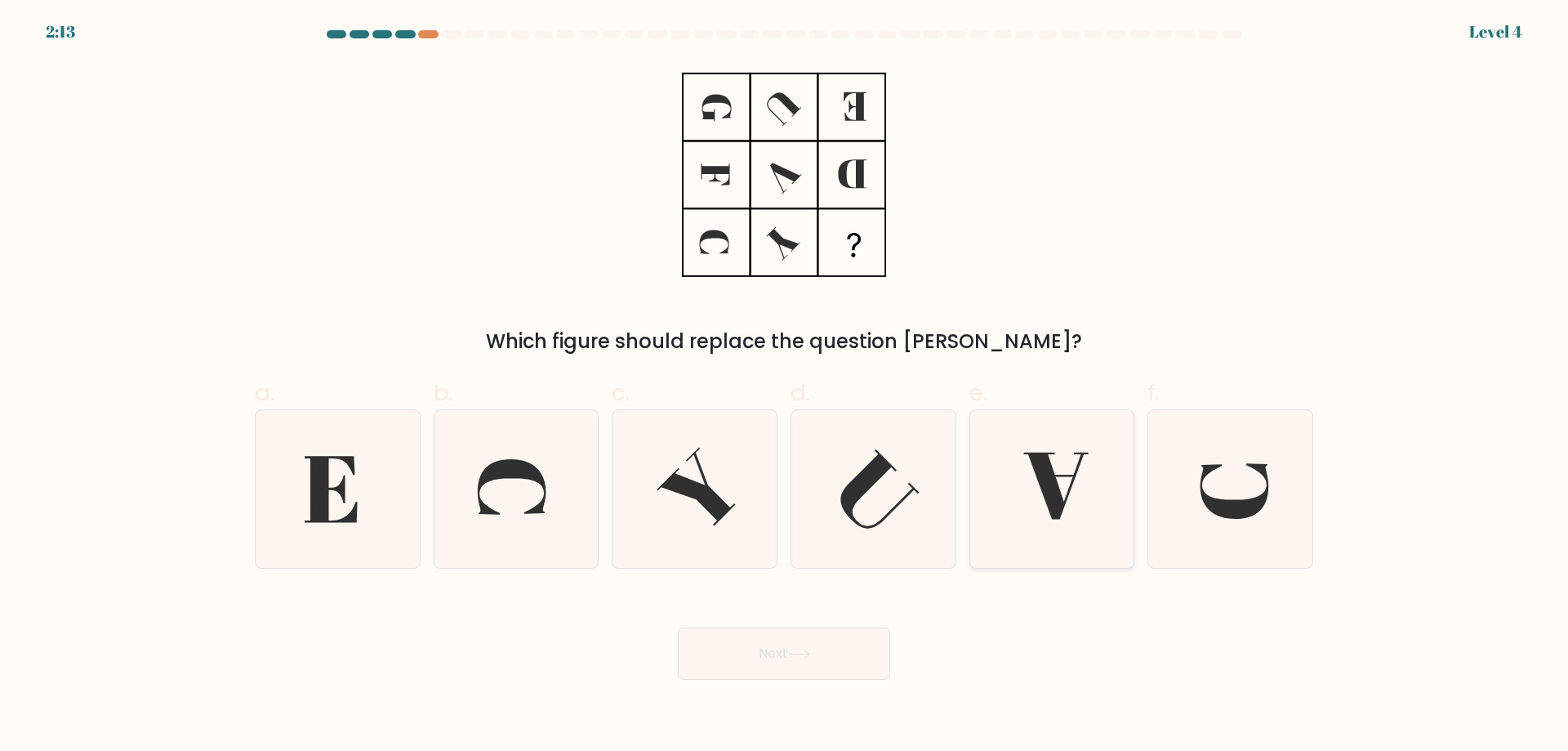
click at [1066, 454] on icon at bounding box center [1051, 489] width 158 height 158
click at [785, 386] on input "e." at bounding box center [784, 381] width 1 height 11
radio input "true"
click at [763, 672] on button "Next" at bounding box center [784, 654] width 212 height 53
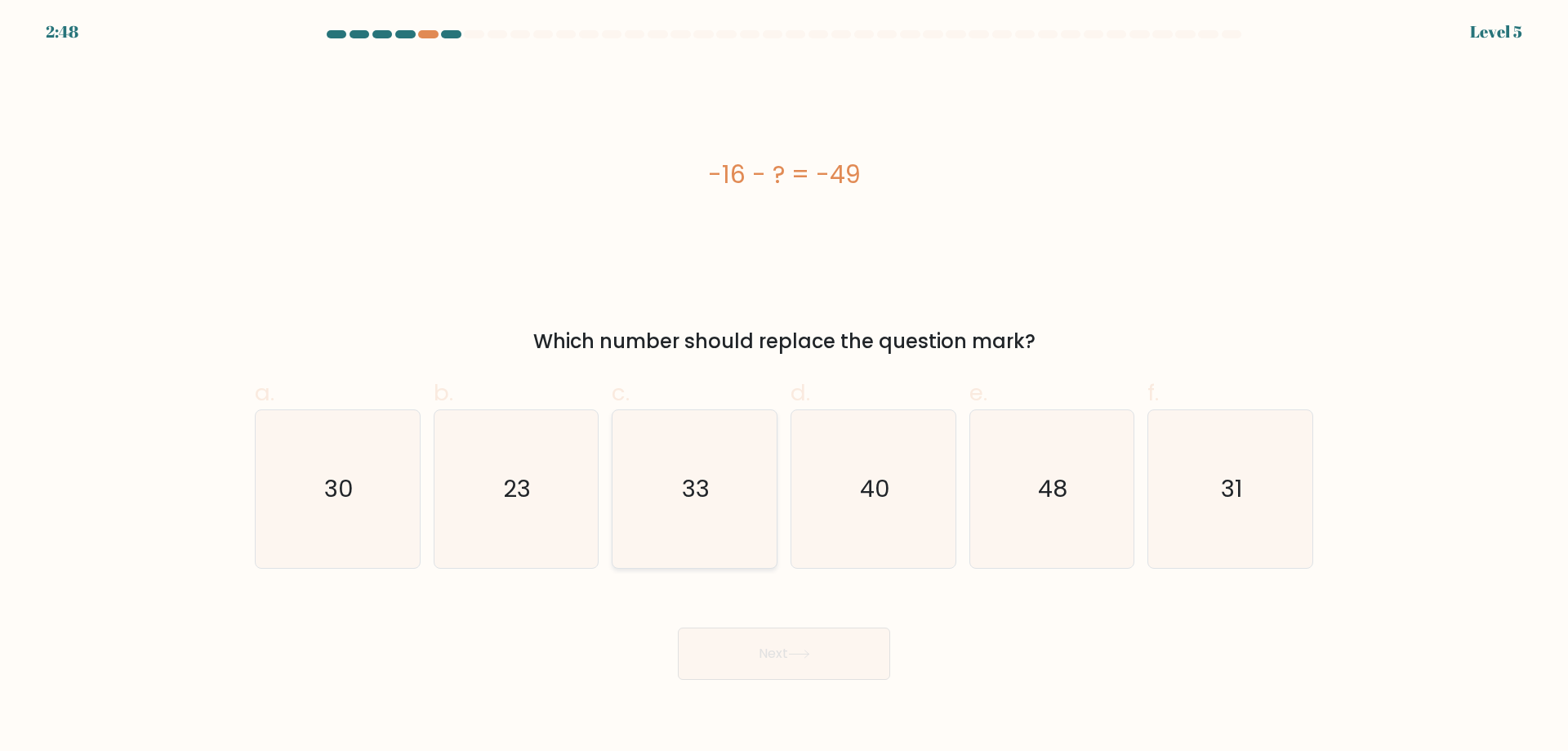
click at [650, 479] on icon "33" at bounding box center [695, 489] width 158 height 158
click at [784, 386] on input "c. 33" at bounding box center [784, 381] width 1 height 11
radio input "true"
click at [763, 651] on button "Next" at bounding box center [784, 654] width 212 height 53
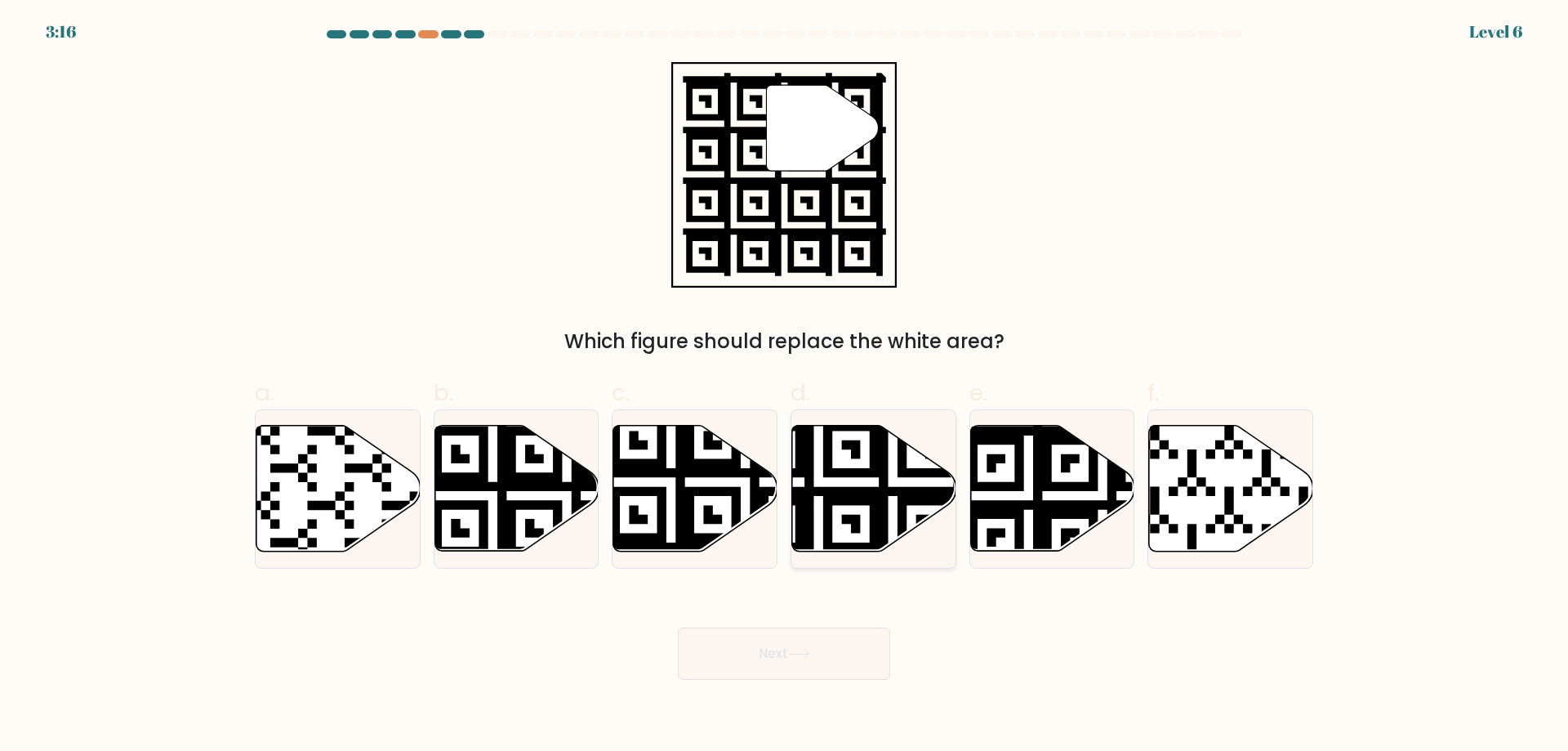
click at [802, 495] on icon at bounding box center [817, 556] width 297 height 297
click at [785, 386] on input "d." at bounding box center [784, 381] width 1 height 11
radio input "true"
click at [810, 660] on button "Next" at bounding box center [784, 654] width 212 height 53
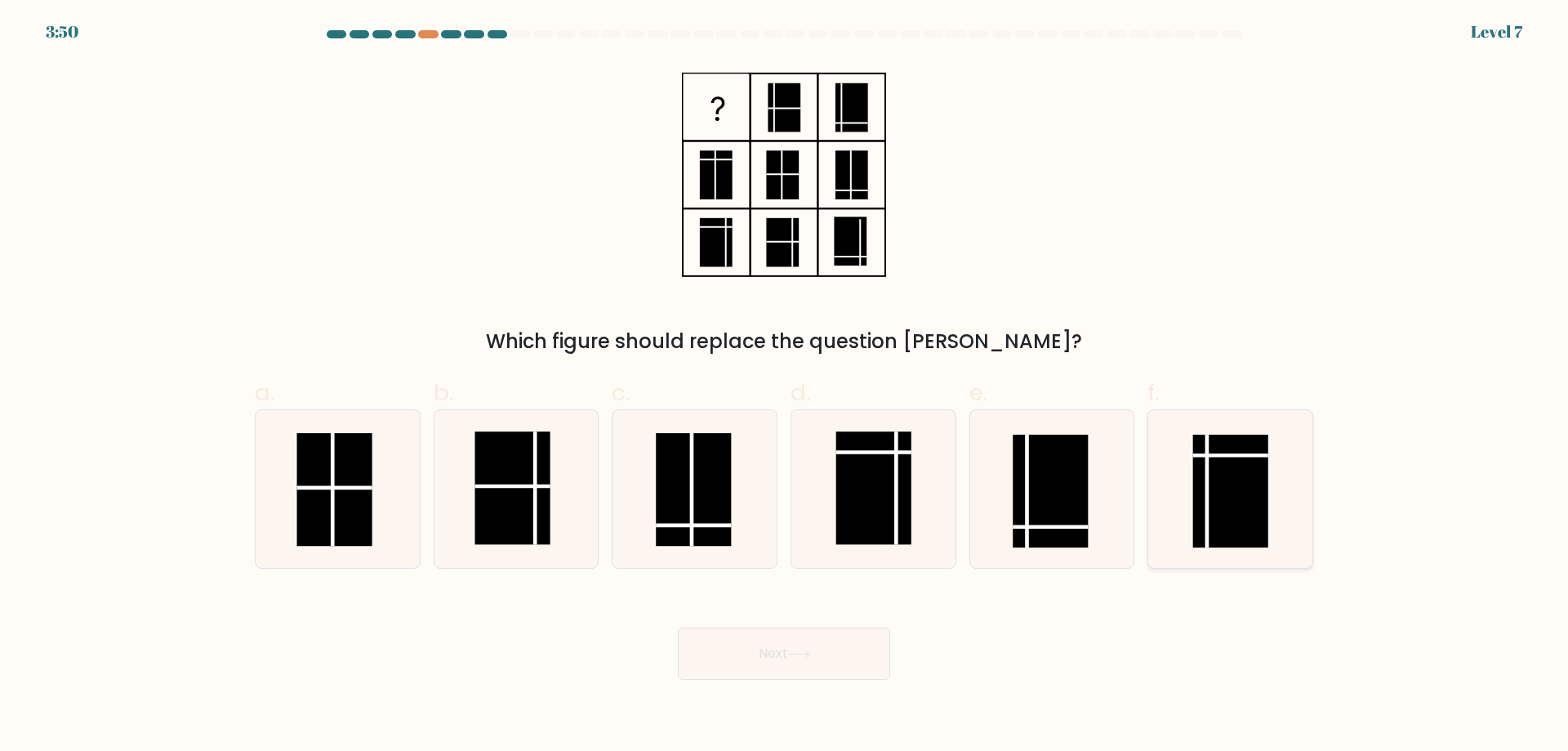
click at [1306, 510] on icon at bounding box center [1230, 489] width 158 height 158
click at [785, 386] on input "f." at bounding box center [784, 381] width 1 height 11
radio input "true"
click at [826, 668] on button "Next" at bounding box center [784, 654] width 212 height 53
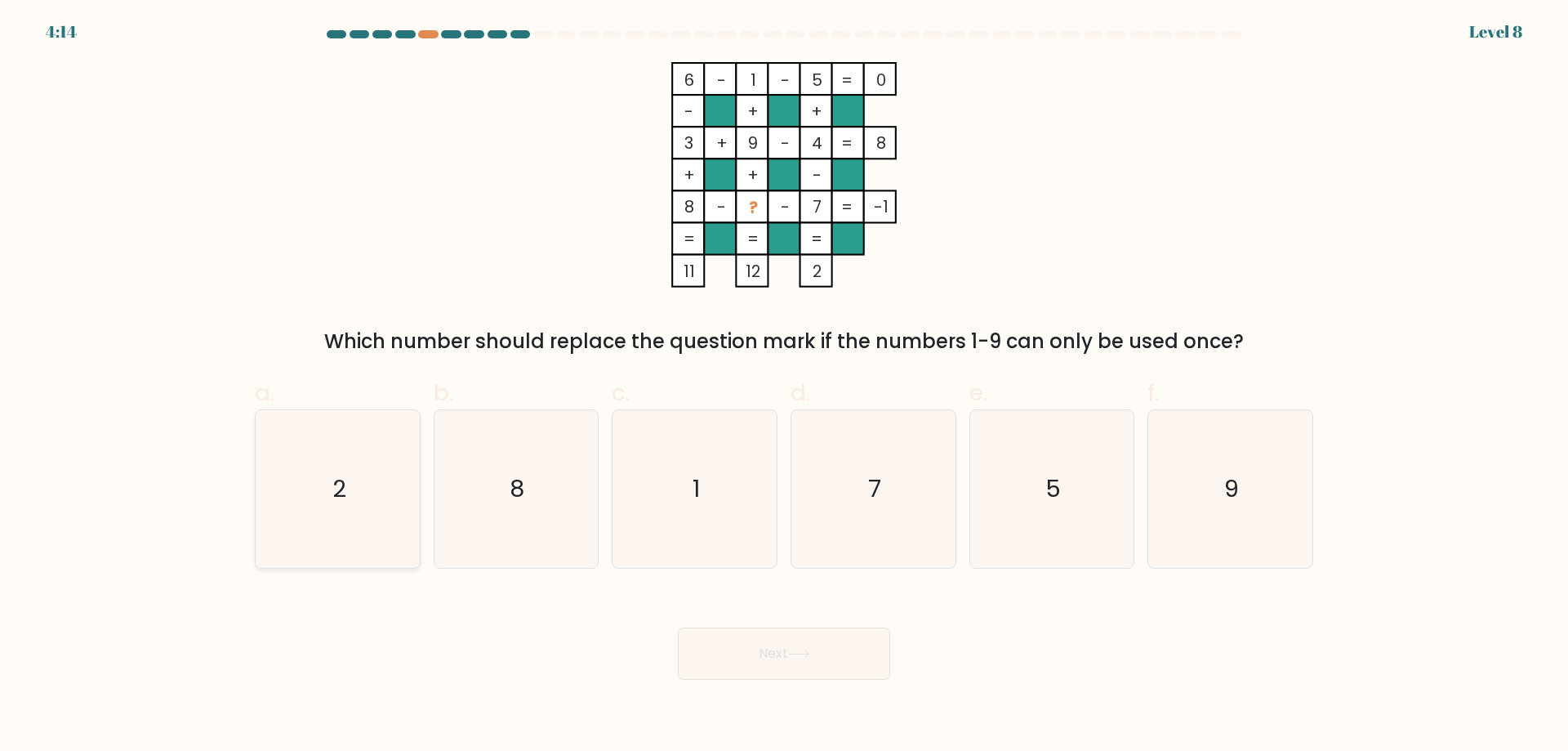
click at [331, 504] on icon "2" at bounding box center [338, 489] width 158 height 158
click at [784, 386] on input "a. 2" at bounding box center [784, 381] width 1 height 11
radio input "true"
click at [745, 670] on button "Next" at bounding box center [784, 654] width 212 height 53
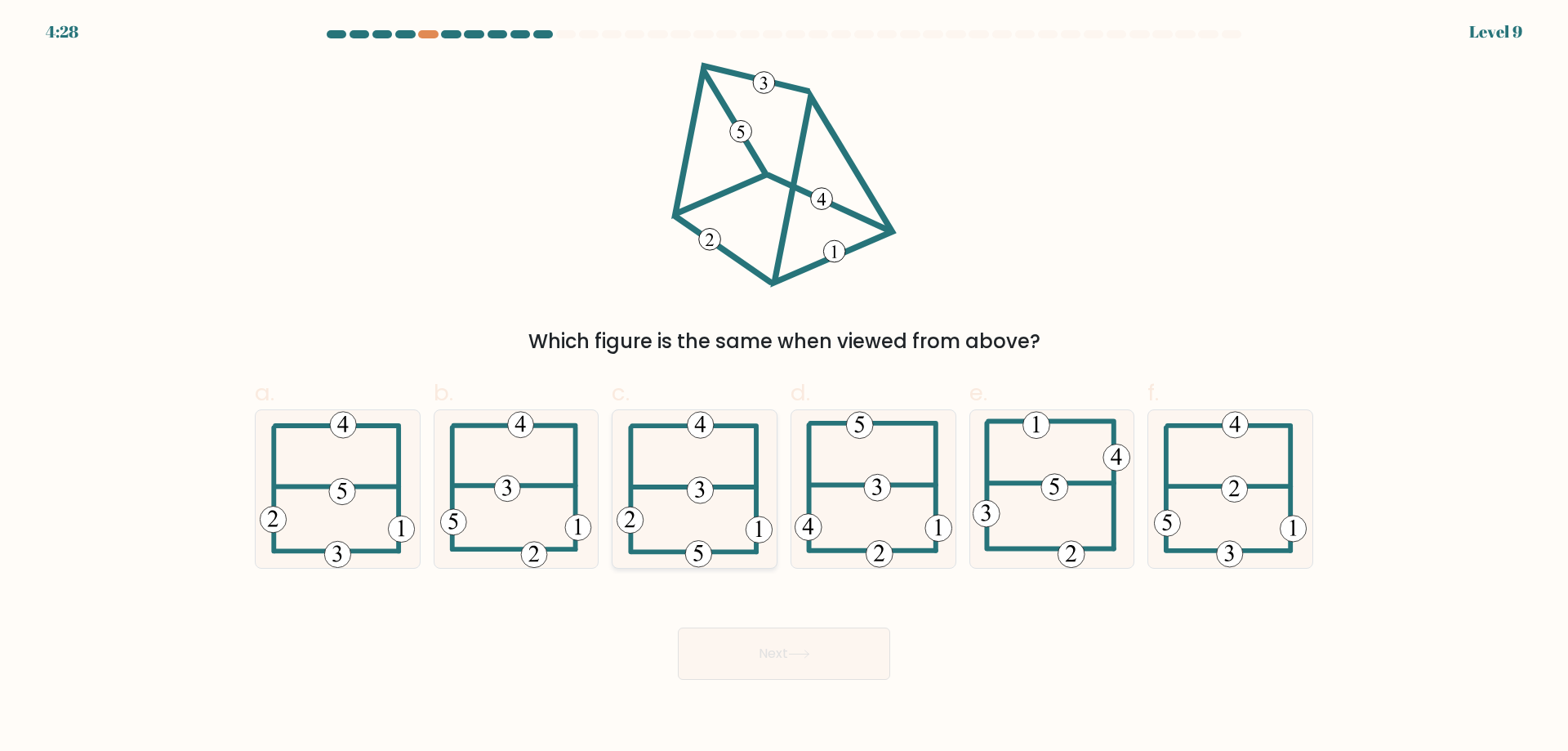
click at [633, 531] on 353 at bounding box center [630, 520] width 27 height 27
click at [784, 386] on input "c." at bounding box center [784, 381] width 1 height 11
radio input "true"
click at [702, 640] on button "Next" at bounding box center [784, 654] width 212 height 53
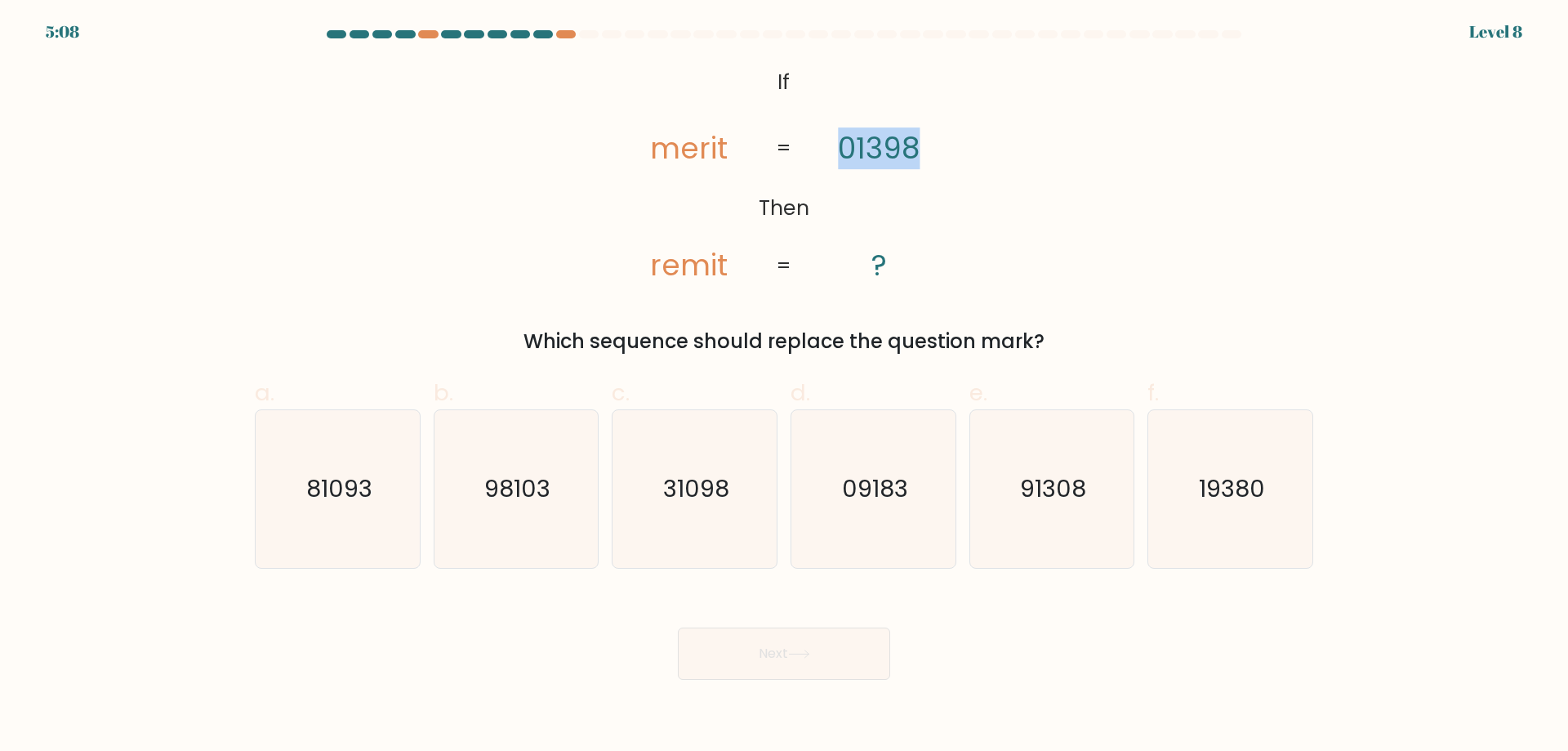
drag, startPoint x: 844, startPoint y: 161, endPoint x: 989, endPoint y: 151, distance: 145.3
click at [989, 151] on div "@import url('https://fonts.googleapis.com/css?family=Abril+Fatface:400,100,100i…" at bounding box center [783, 209] width 1078 height 294
copy tspan "01398"
click at [883, 206] on icon "@import url('https://fonts.googleapis.com/css?family=Abril+Fatface:400,100,100i…" at bounding box center [783, 175] width 366 height 225
drag, startPoint x: 834, startPoint y: 143, endPoint x: 944, endPoint y: 142, distance: 110.0
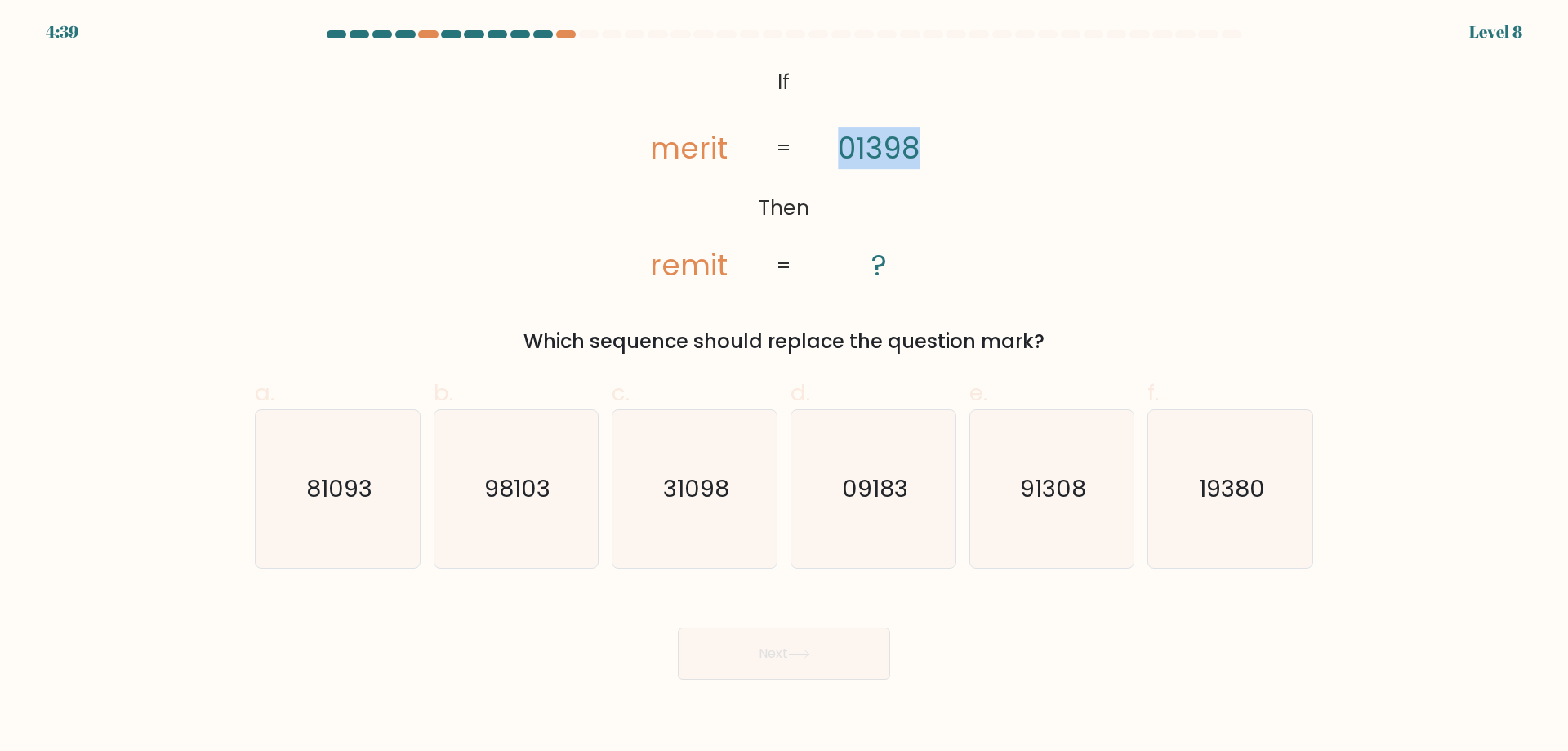
click at [944, 142] on icon "@import url('https://fonts.googleapis.com/css?family=Abril+Fatface:400,100,100i…" at bounding box center [783, 175] width 366 height 225
click at [945, 171] on icon "@import url('https://fonts.googleapis.com/css?family=Abril+Fatface:400,100,100i…" at bounding box center [783, 175] width 366 height 225
drag, startPoint x: 929, startPoint y: 158, endPoint x: 805, endPoint y: 165, distance: 124.2
click at [805, 165] on icon "@import url('https://fonts.googleapis.com/css?family=Abril+Fatface:400,100,100i…" at bounding box center [783, 175] width 366 height 225
click at [869, 161] on tspan "01398" at bounding box center [878, 147] width 82 height 41
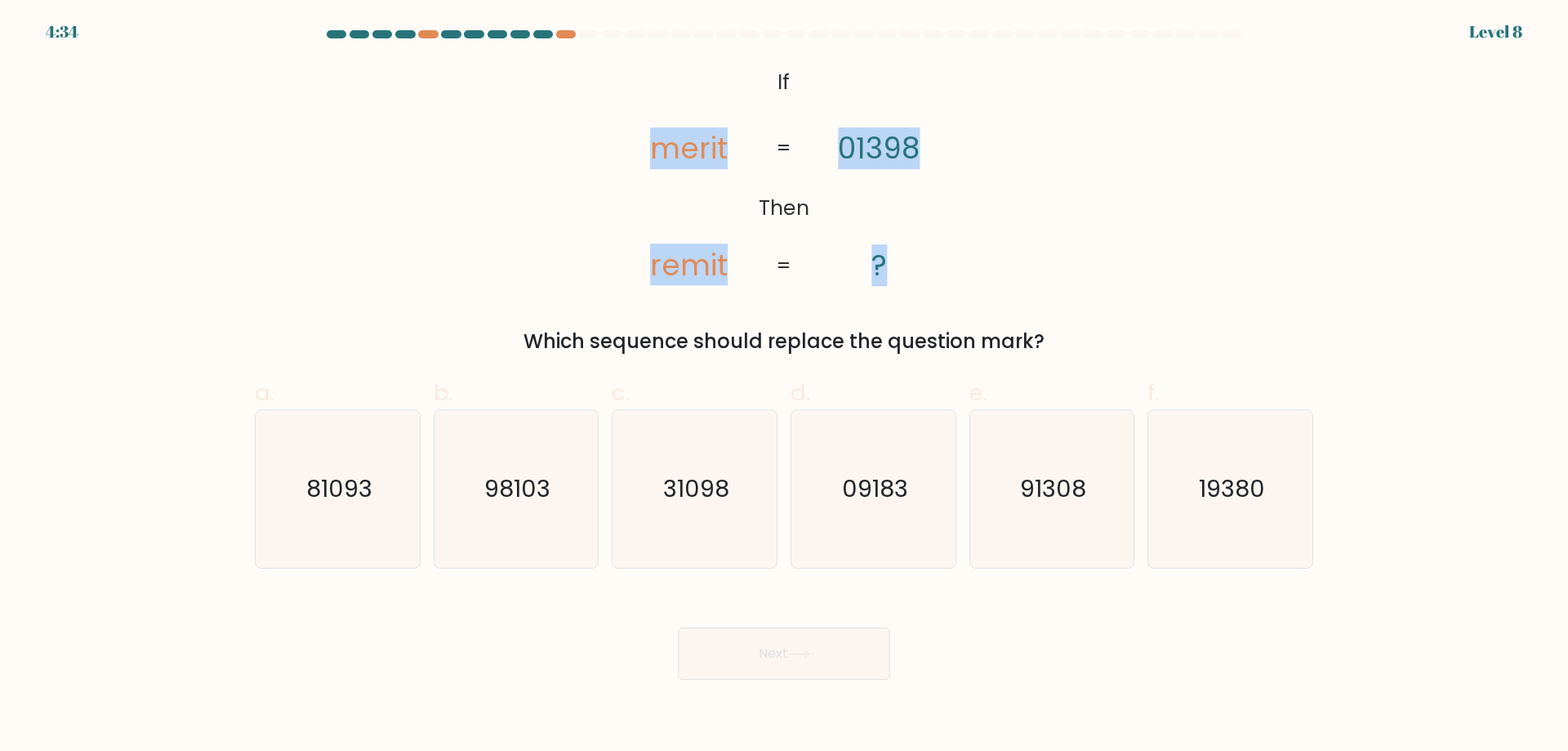
drag, startPoint x: 598, startPoint y: 159, endPoint x: 970, endPoint y: 273, distance: 389.1
click at [970, 273] on div "@import url('https://fonts.googleapis.com/css?family=Abril+Fatface:400,100,100i…" at bounding box center [783, 209] width 1078 height 294
copy icon "merit remit 01398 ?"
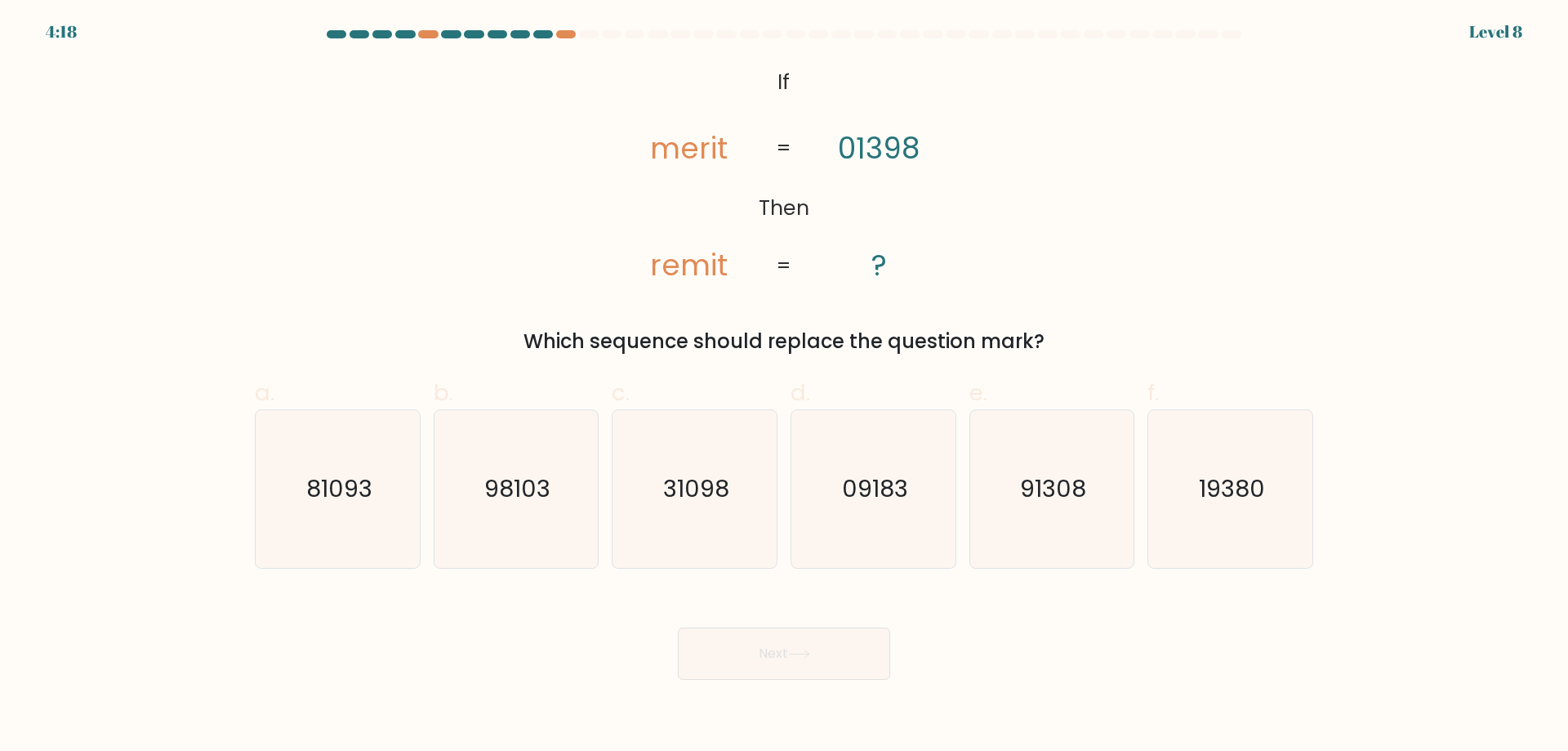
click at [936, 388] on label "d. 09183" at bounding box center [873, 472] width 166 height 193
click at [785, 386] on input "d. 09183" at bounding box center [784, 381] width 1 height 11
radio input "true"
click at [930, 355] on div "Which sequence should replace the question mark?" at bounding box center [784, 341] width 1038 height 30
click at [834, 270] on icon "@import url('https://fonts.googleapis.com/css?family=Abril+Fatface:400,100,100i…" at bounding box center [783, 175] width 366 height 225
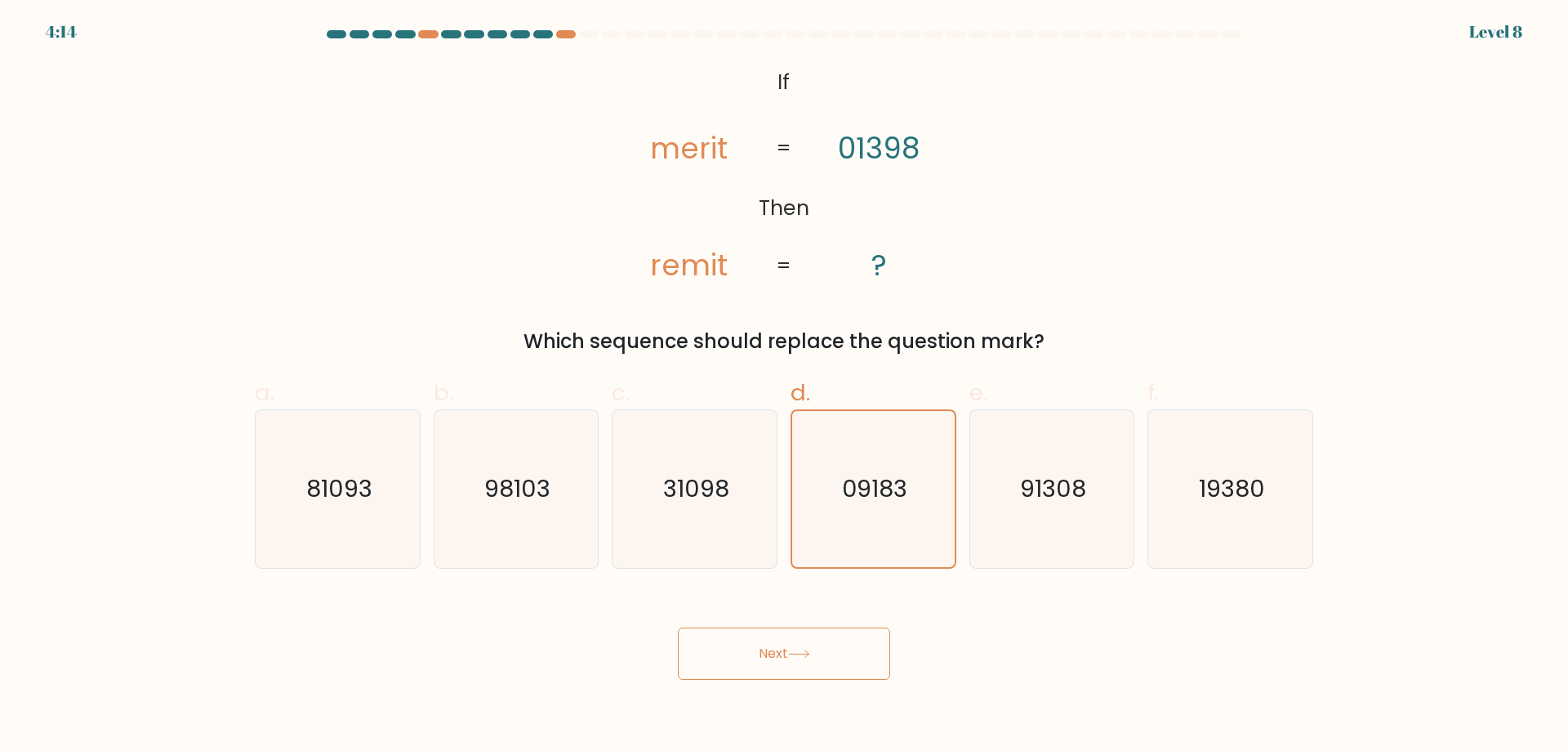
click at [903, 162] on tspan "01398" at bounding box center [878, 147] width 82 height 41
click at [515, 541] on icon "98103" at bounding box center [516, 489] width 158 height 158
click at [784, 386] on input "b. 98103" at bounding box center [784, 381] width 1 height 11
radio input "true"
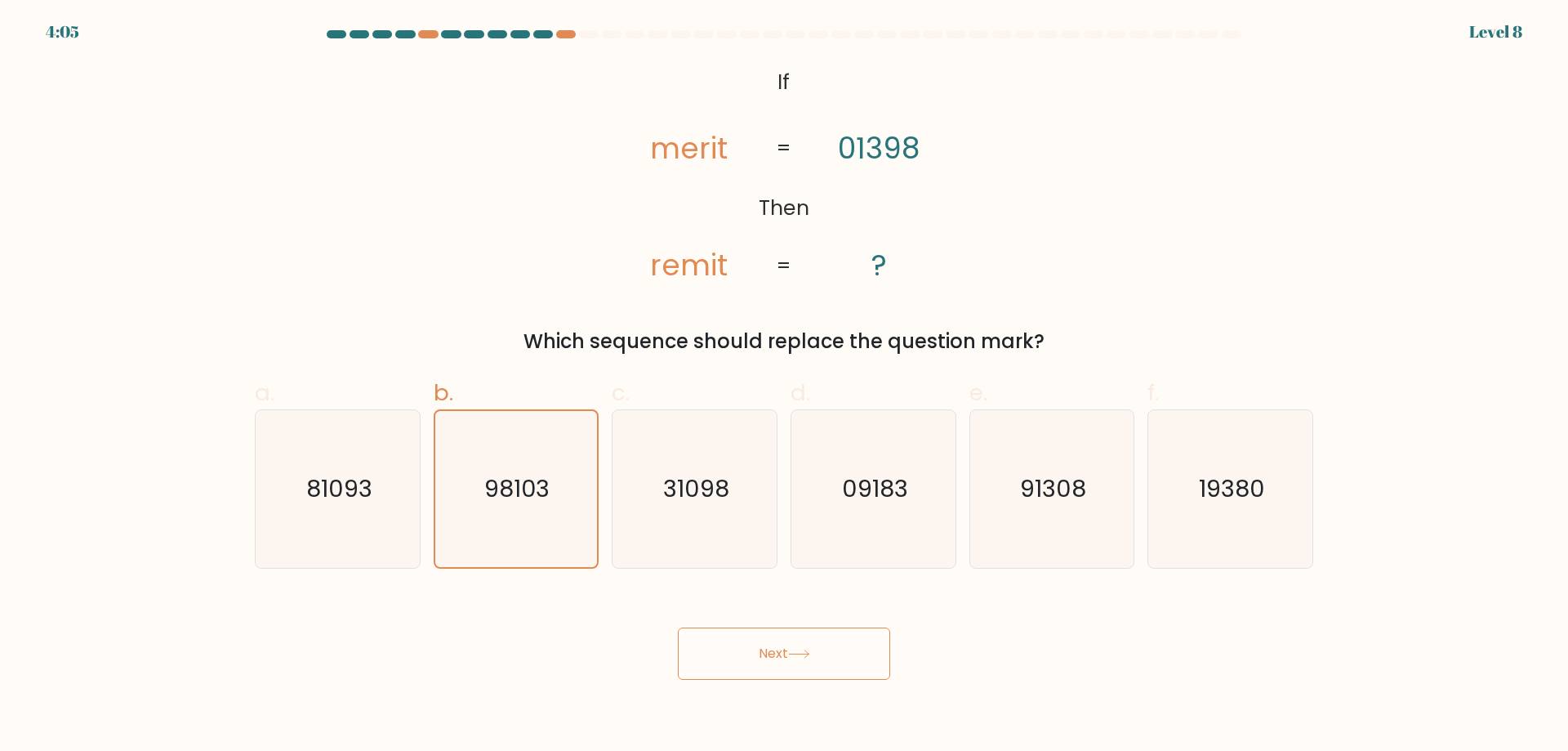
click at [782, 640] on button "Next" at bounding box center [784, 654] width 212 height 53
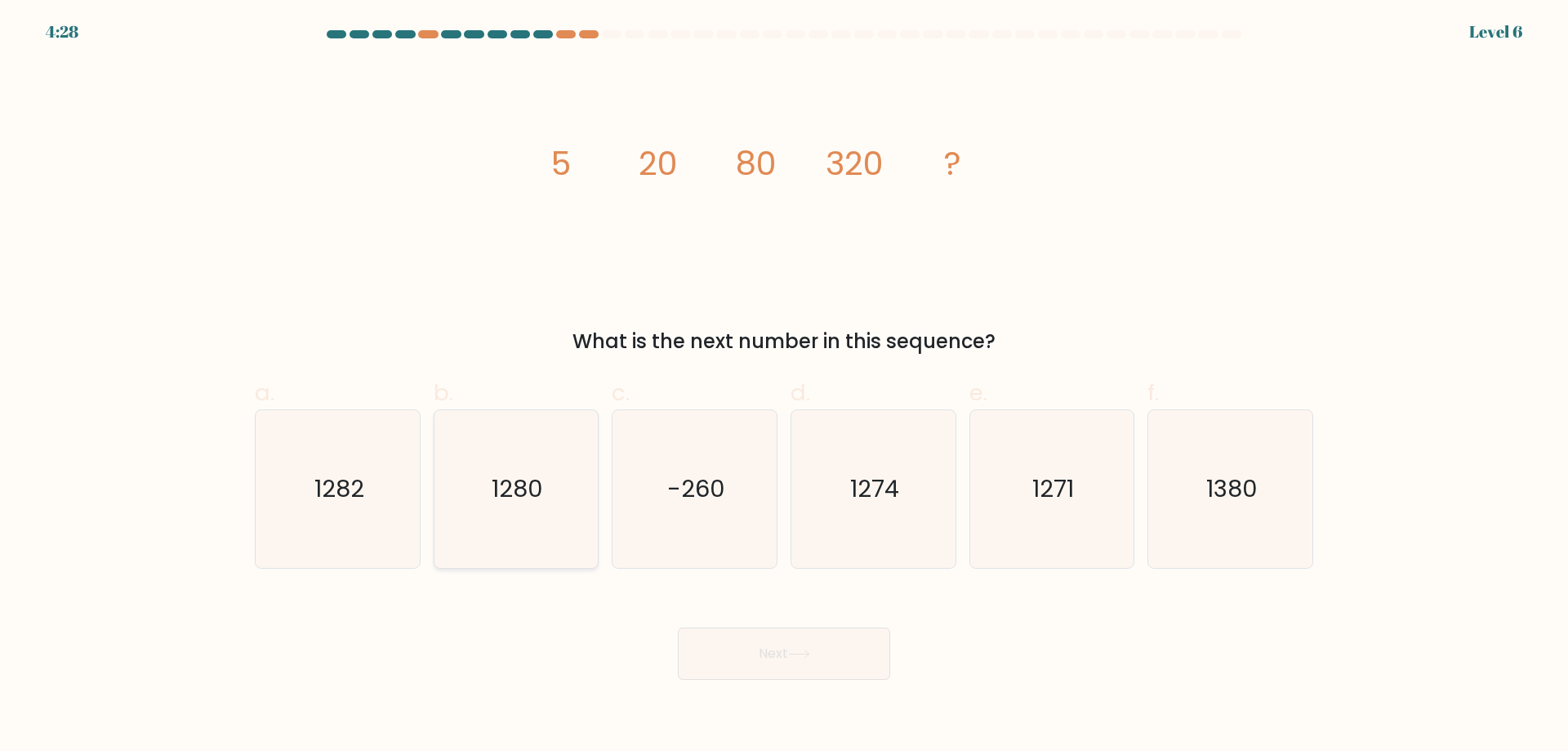
click at [496, 515] on icon "1280" at bounding box center [516, 489] width 158 height 158
click at [784, 386] on input "b. 1280" at bounding box center [784, 381] width 1 height 11
radio input "true"
click at [770, 656] on button "Next" at bounding box center [784, 654] width 212 height 53
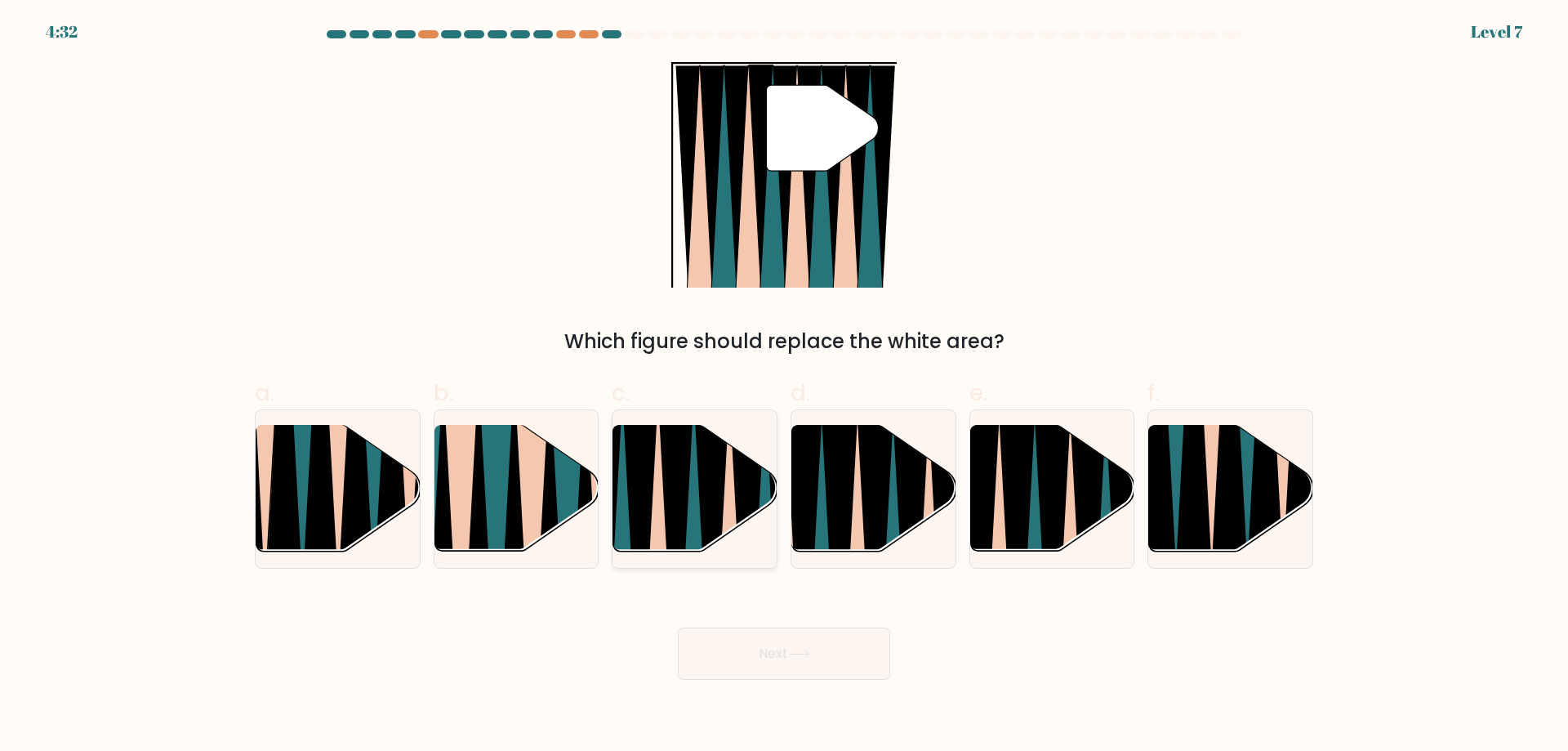
click at [681, 540] on icon at bounding box center [676, 560] width 36 height 327
click at [784, 386] on input "c." at bounding box center [784, 381] width 1 height 11
radio input "true"
click at [752, 633] on button "Next" at bounding box center [784, 654] width 212 height 53
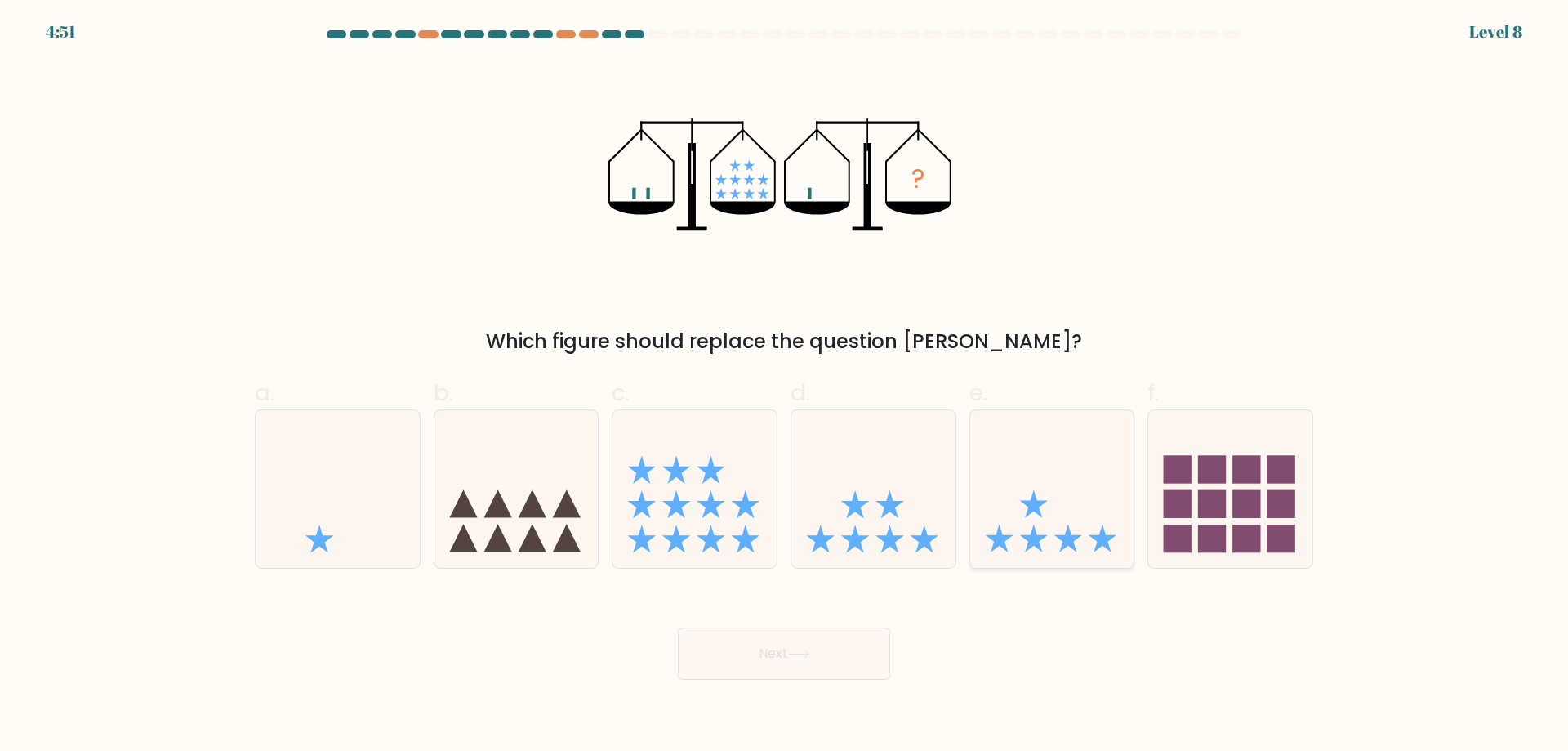
click at [1087, 496] on icon at bounding box center [1051, 488] width 164 height 136
click at [785, 386] on input "e." at bounding box center [784, 381] width 1 height 11
radio input "true"
click at [748, 659] on button "Next" at bounding box center [784, 654] width 212 height 53
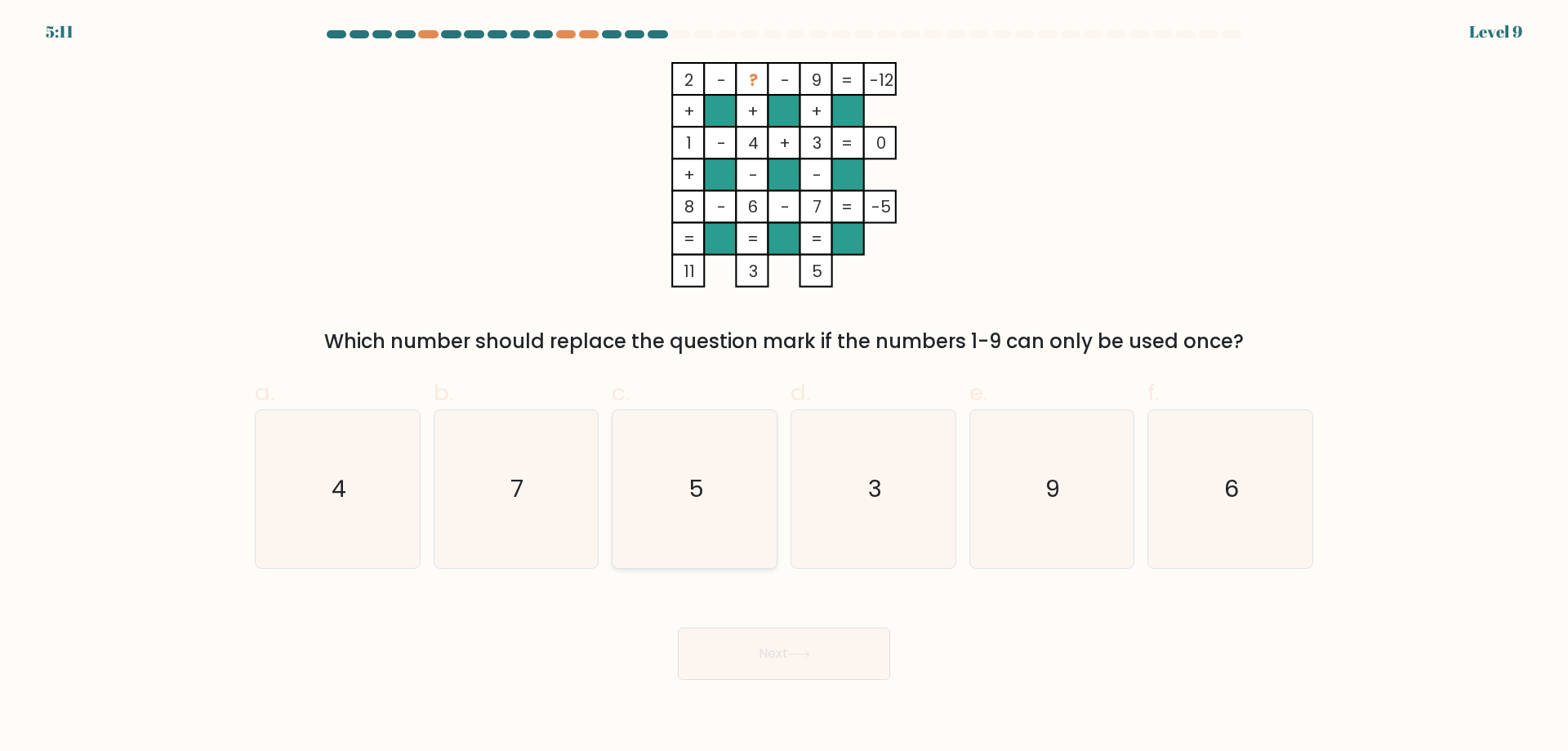
click at [753, 504] on icon "5" at bounding box center [695, 489] width 158 height 158
click at [784, 386] on input "c. 5" at bounding box center [784, 381] width 1 height 11
radio input "true"
click at [733, 662] on button "Next" at bounding box center [784, 654] width 212 height 53
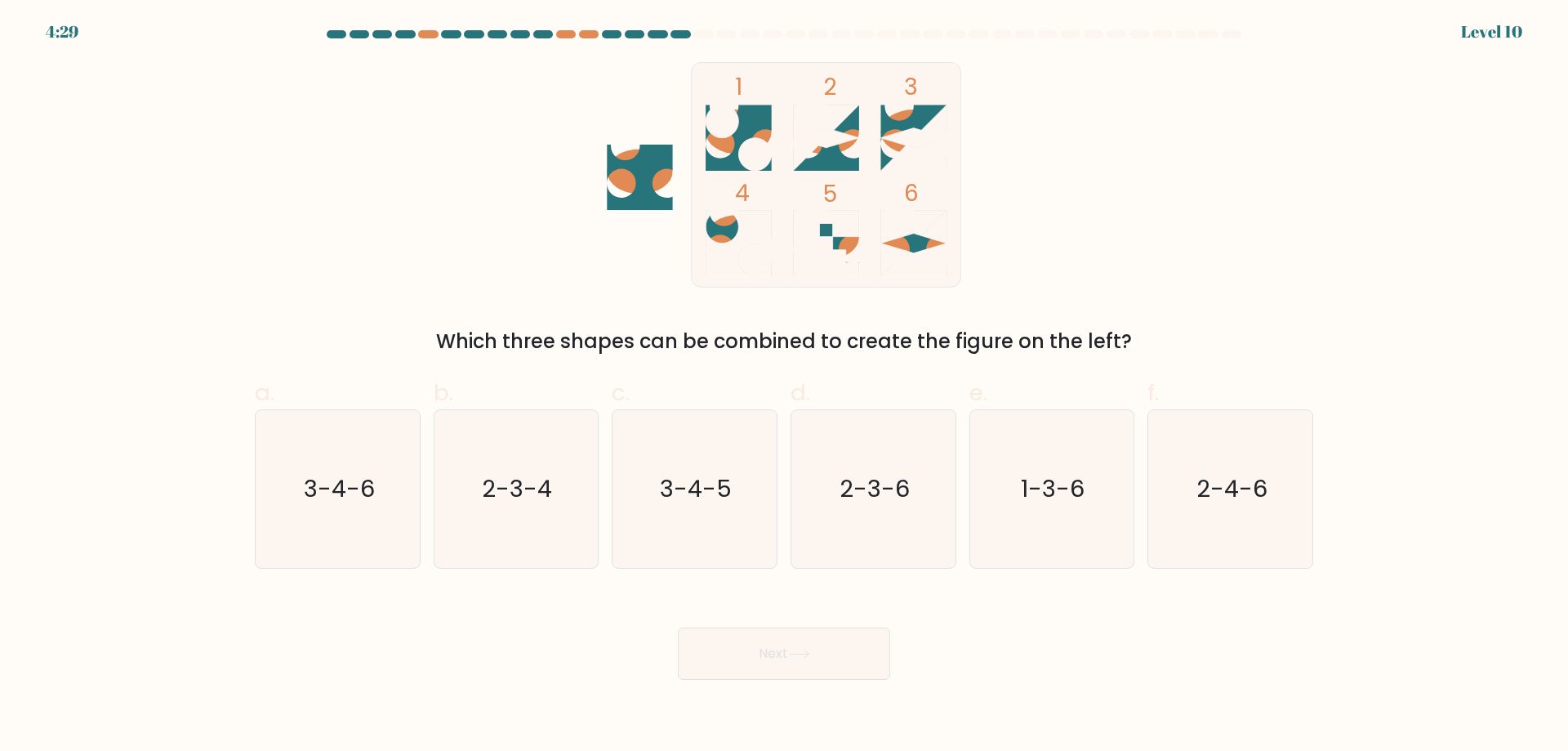
drag, startPoint x: 1107, startPoint y: 486, endPoint x: 1011, endPoint y: 570, distance: 127.6
click at [1104, 487] on icon "1-3-6" at bounding box center [1051, 489] width 158 height 158
click at [785, 386] on input "e. 1-3-6" at bounding box center [784, 381] width 1 height 11
radio input "true"
click at [839, 638] on button "Next" at bounding box center [784, 654] width 212 height 53
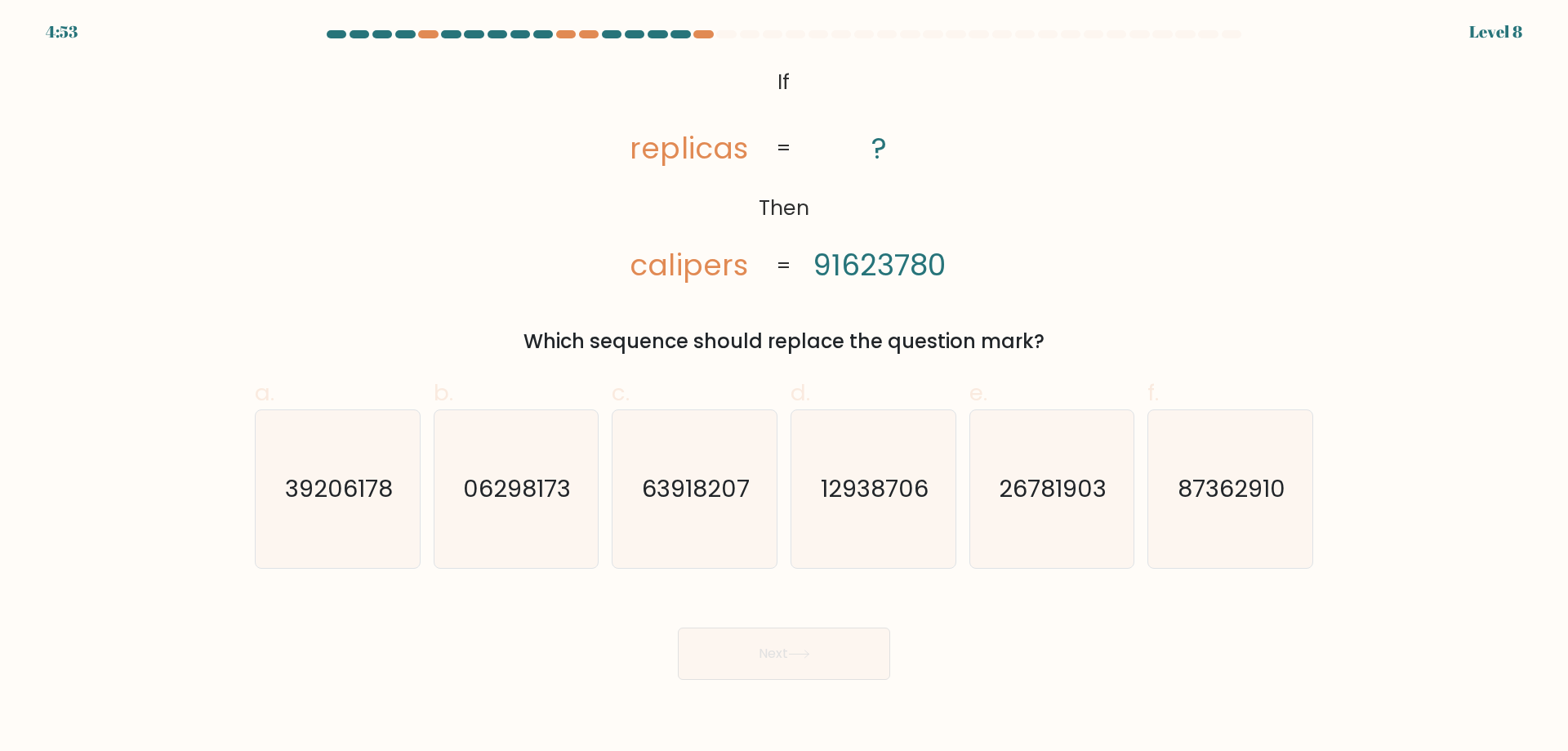
click at [714, 261] on tspan "calipers" at bounding box center [689, 263] width 118 height 41
click at [1322, 527] on div "a. 39206178 b. 06298173 c. d. e." at bounding box center [783, 465] width 1078 height 206
click at [1220, 539] on icon "87362910" at bounding box center [1230, 489] width 158 height 158
click at [785, 386] on input "f. 87362910" at bounding box center [784, 381] width 1 height 11
radio input "true"
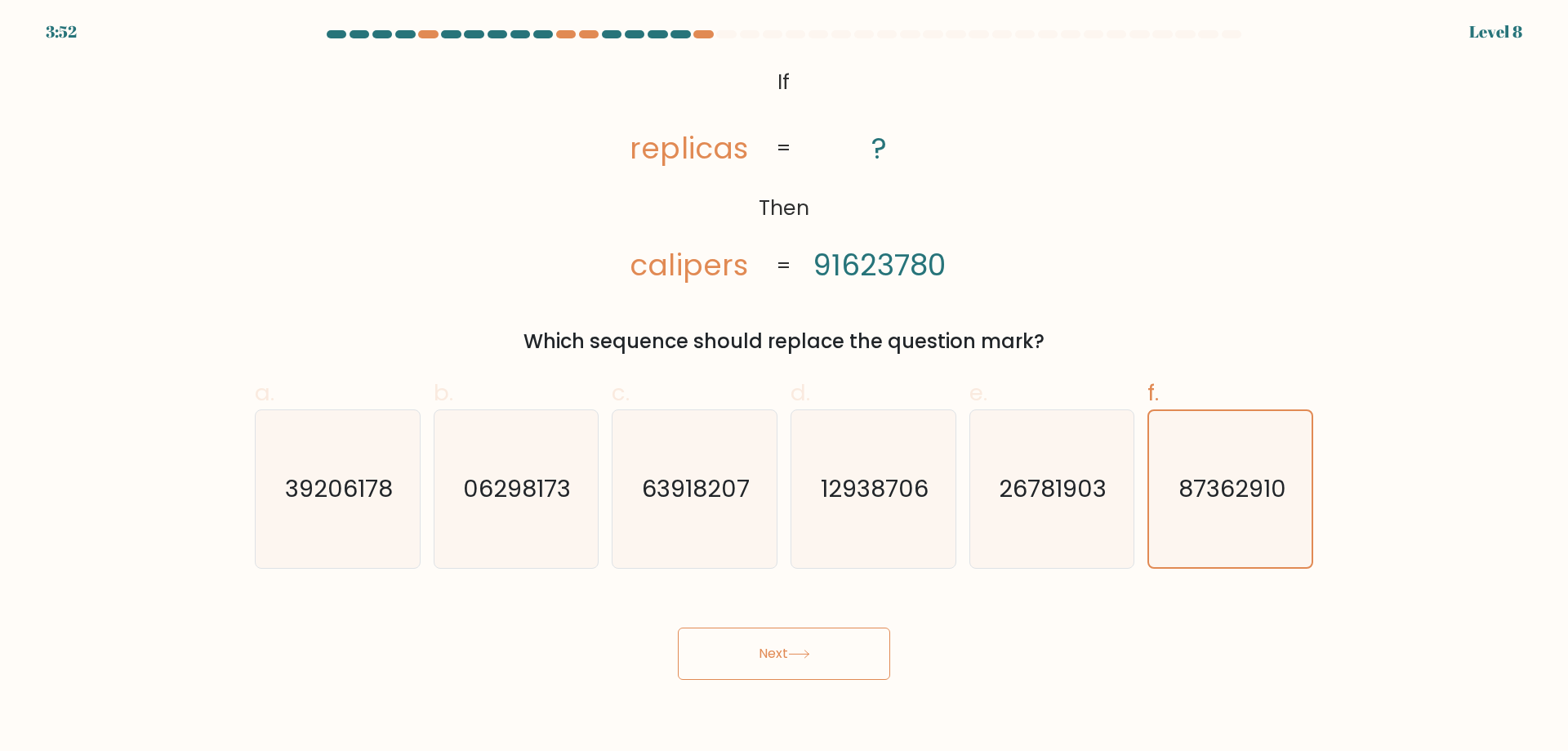
click at [836, 633] on button "Next" at bounding box center [784, 654] width 212 height 53
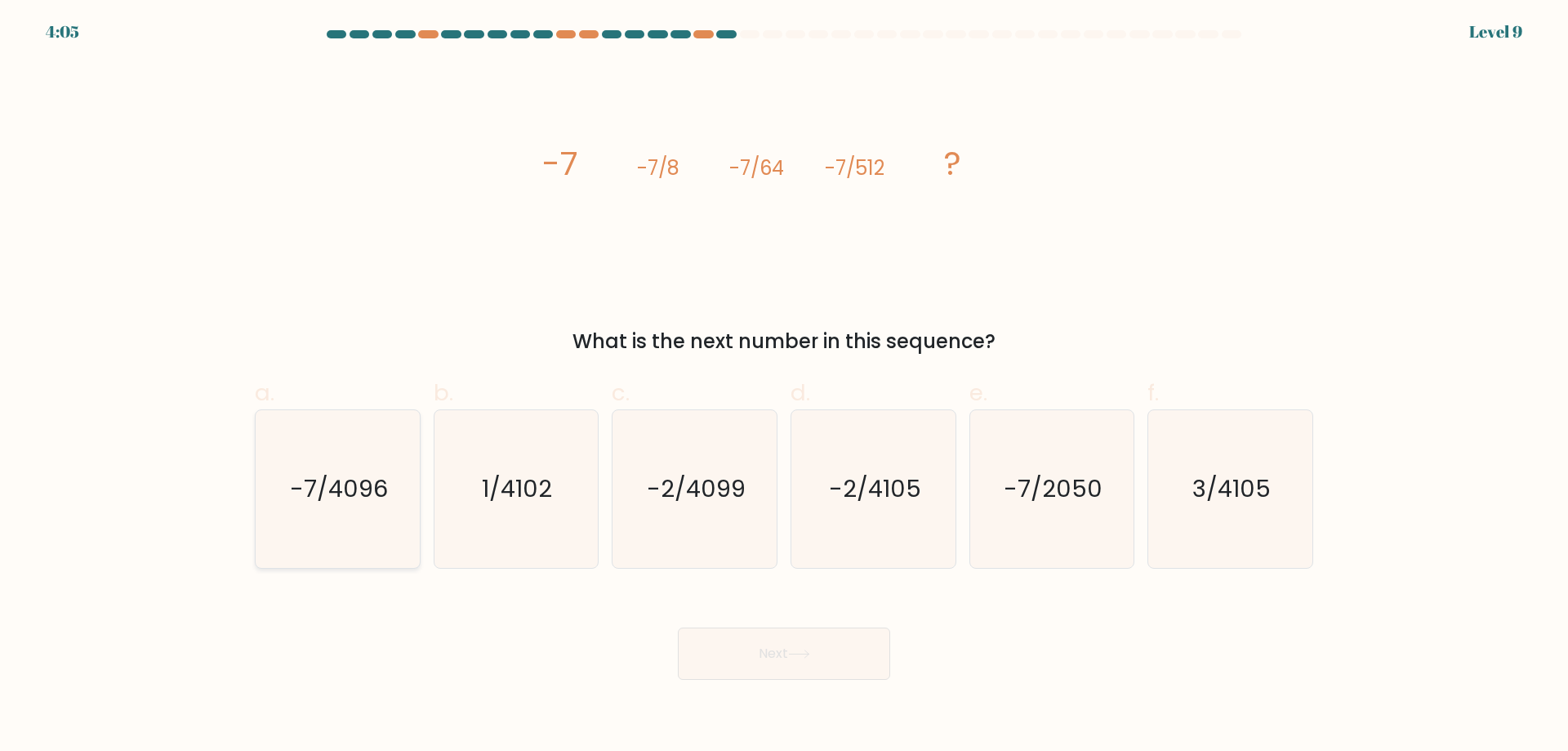
click at [325, 493] on text "-7/4096" at bounding box center [339, 488] width 98 height 32
click at [784, 386] on input "a. -7/4096" at bounding box center [784, 381] width 1 height 11
radio input "true"
click at [746, 654] on button "Next" at bounding box center [784, 654] width 212 height 53
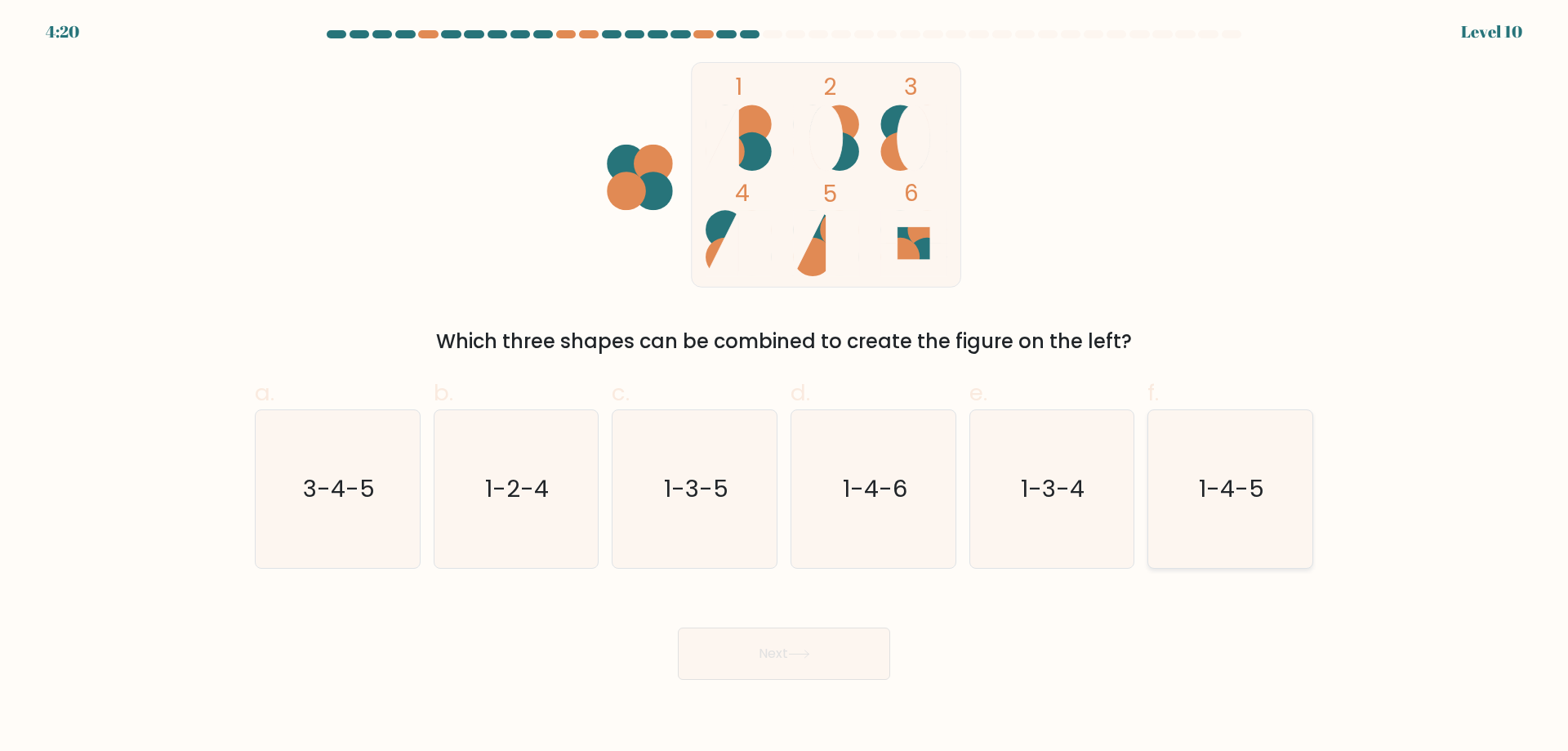
click at [1254, 447] on icon "1-4-5" at bounding box center [1230, 489] width 158 height 158
click at [785, 386] on input "f. 1-4-5" at bounding box center [784, 381] width 1 height 11
radio input "true"
click at [1059, 524] on icon "1-3-4" at bounding box center [1051, 489] width 158 height 158
click at [785, 386] on input "e. 1-3-4" at bounding box center [784, 381] width 1 height 11
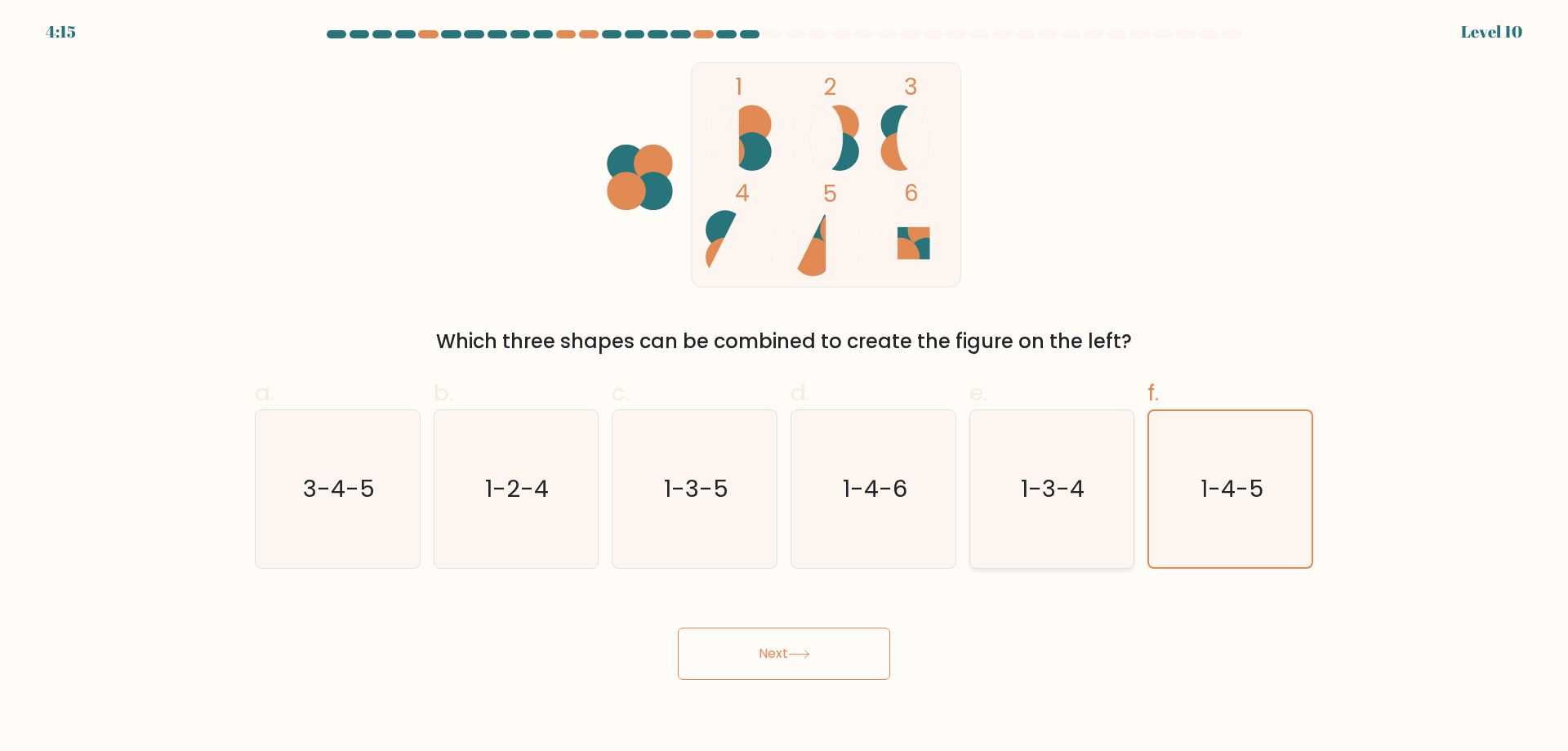
radio input "true"
click at [1225, 418] on icon "1-4-5" at bounding box center [1230, 489] width 158 height 158
click at [785, 386] on input "f. 1-4-5" at bounding box center [784, 381] width 1 height 11
radio input "true"
click at [832, 675] on button "Next" at bounding box center [784, 654] width 212 height 53
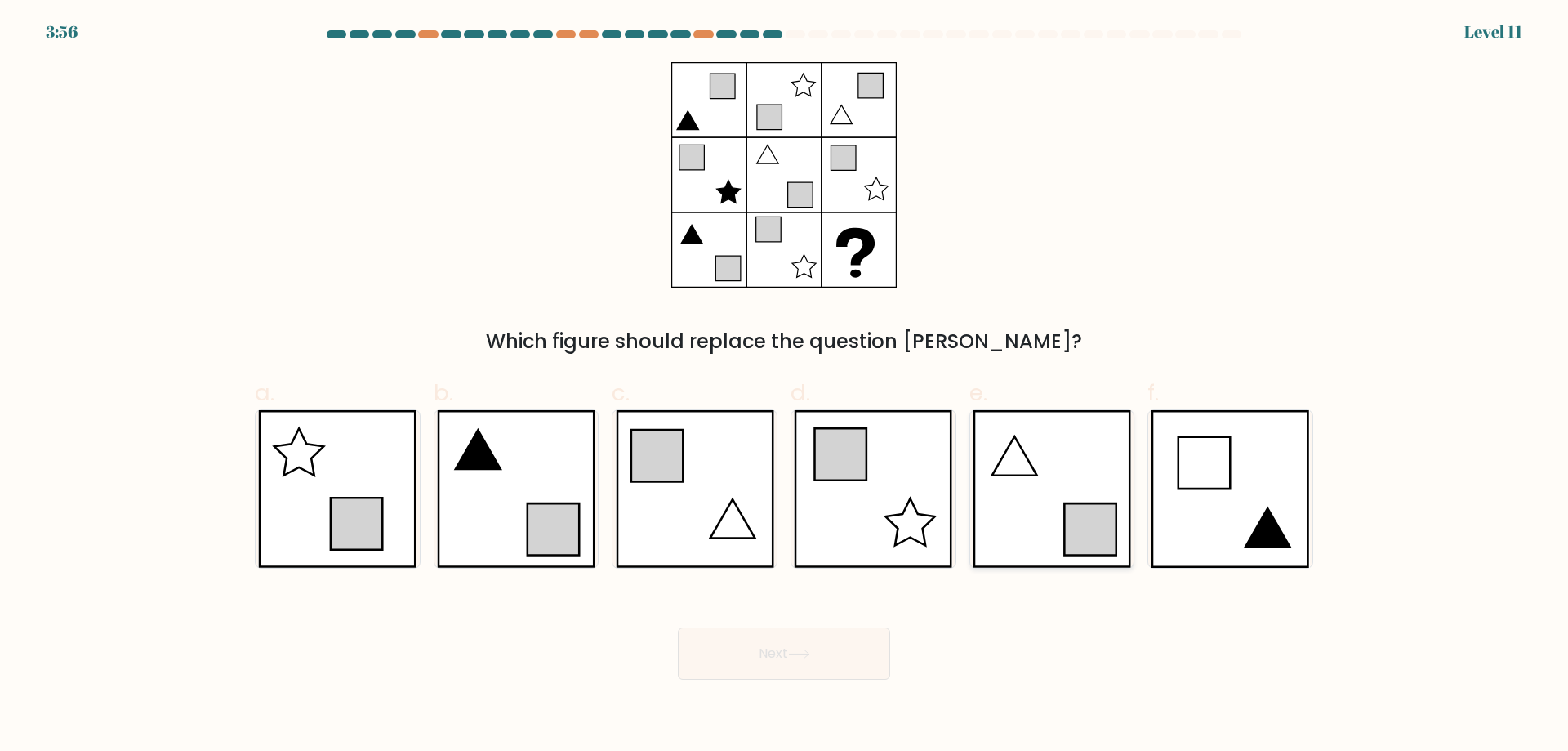
click at [984, 471] on icon at bounding box center [1051, 489] width 159 height 158
click at [785, 386] on input "e." at bounding box center [784, 381] width 1 height 11
radio input "true"
click at [716, 633] on button "Next" at bounding box center [784, 654] width 212 height 53
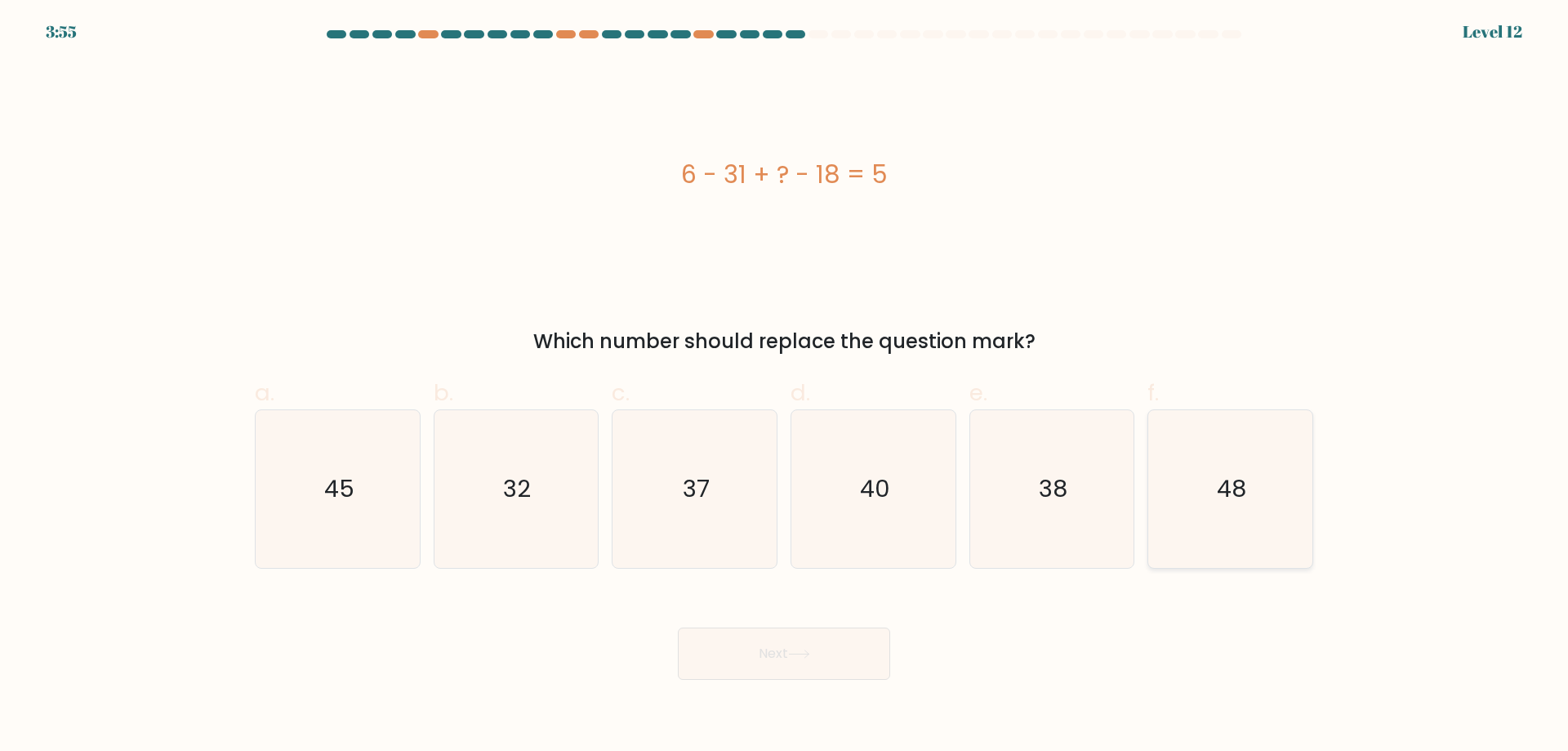
click at [1176, 471] on icon "48" at bounding box center [1230, 489] width 158 height 158
click at [785, 386] on input "f. 48" at bounding box center [784, 381] width 1 height 11
radio input "true"
click at [803, 676] on button "Next" at bounding box center [784, 654] width 212 height 53
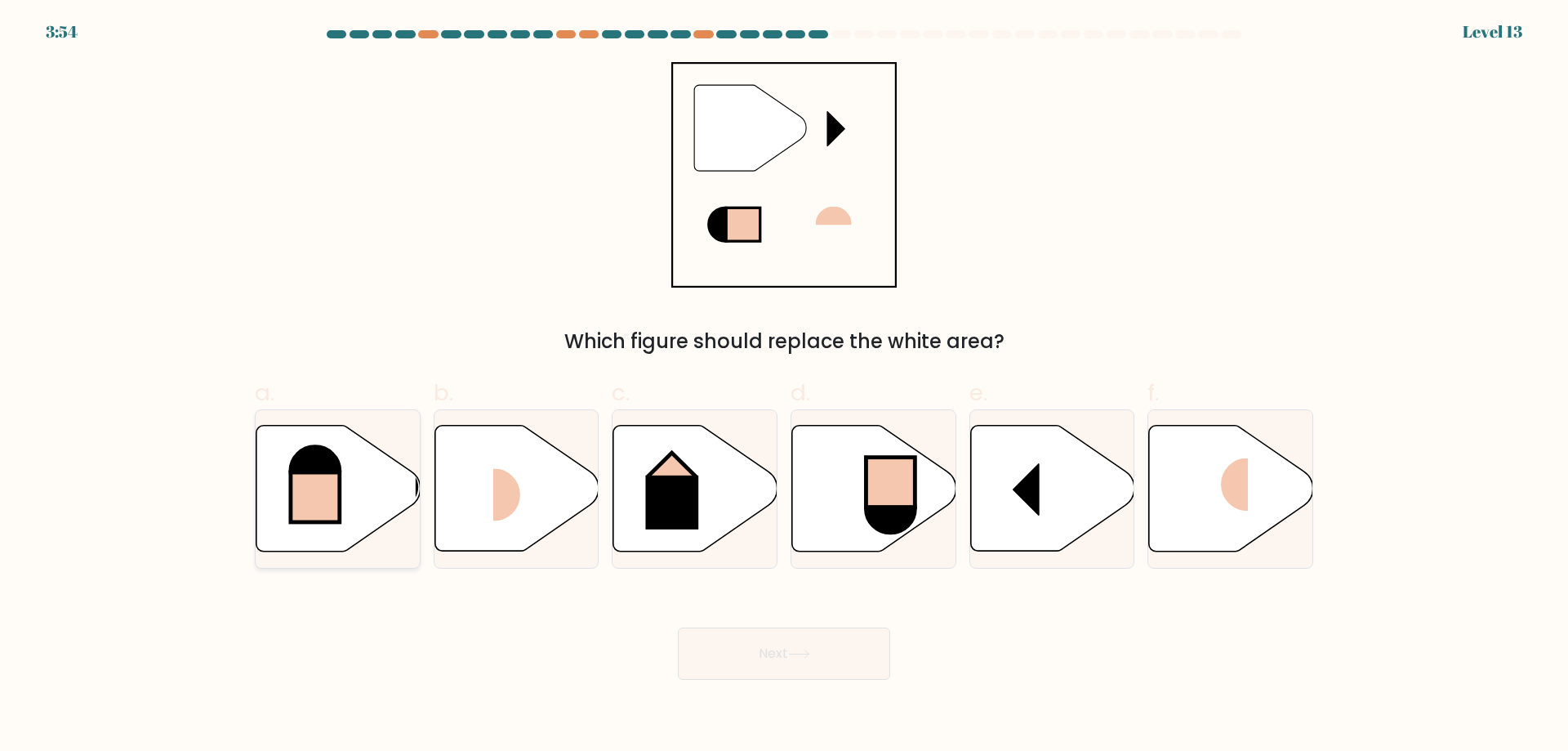
click at [290, 456] on icon at bounding box center [338, 488] width 164 height 125
click at [784, 386] on input "a." at bounding box center [784, 381] width 1 height 11
radio input "true"
click at [823, 649] on button "Next" at bounding box center [784, 654] width 212 height 53
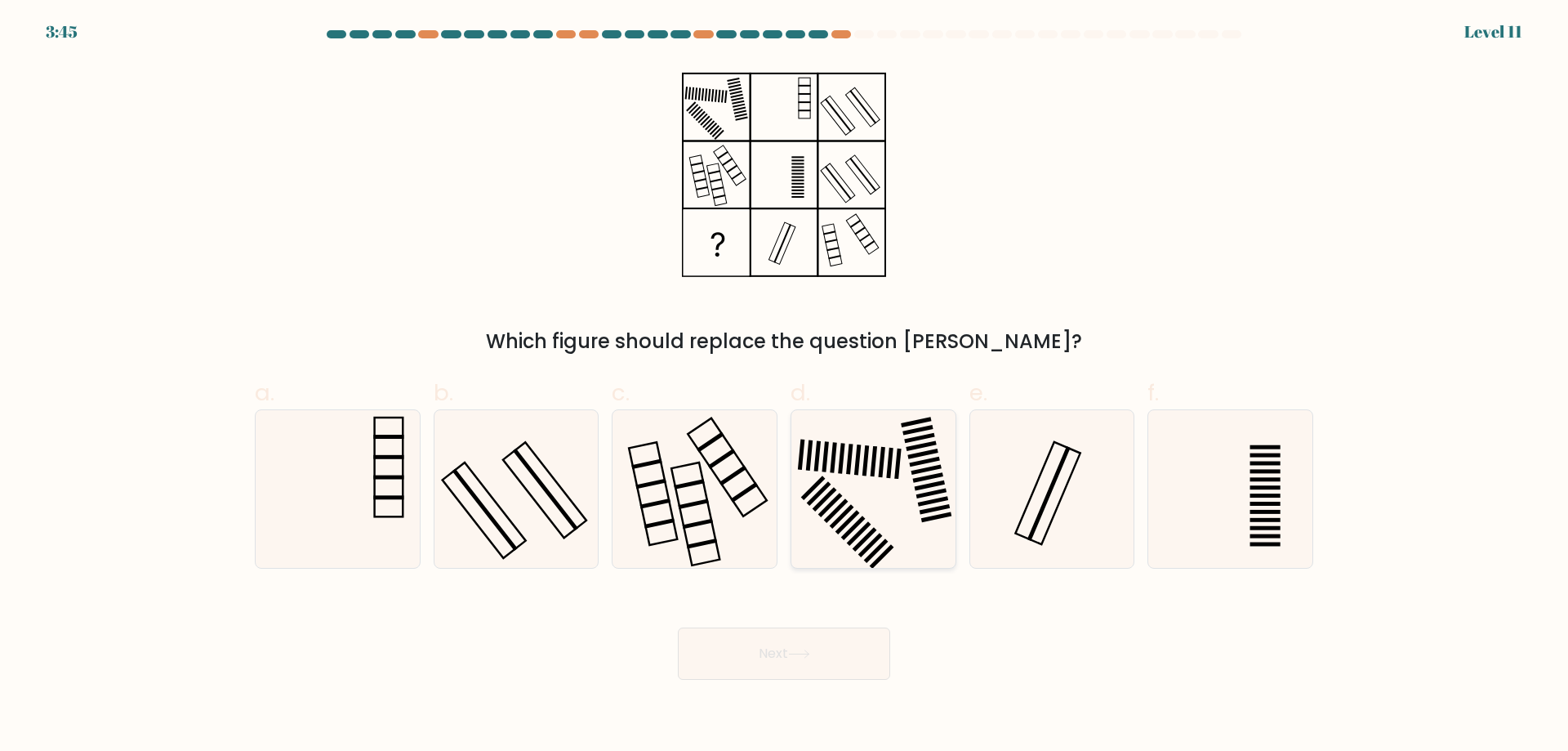
drag, startPoint x: 915, startPoint y: 480, endPoint x: 905, endPoint y: 497, distance: 19.7
click at [905, 497] on icon at bounding box center [873, 489] width 158 height 158
click at [785, 386] on input "d." at bounding box center [784, 381] width 1 height 11
radio input "true"
click at [775, 650] on button "Next" at bounding box center [784, 654] width 212 height 53
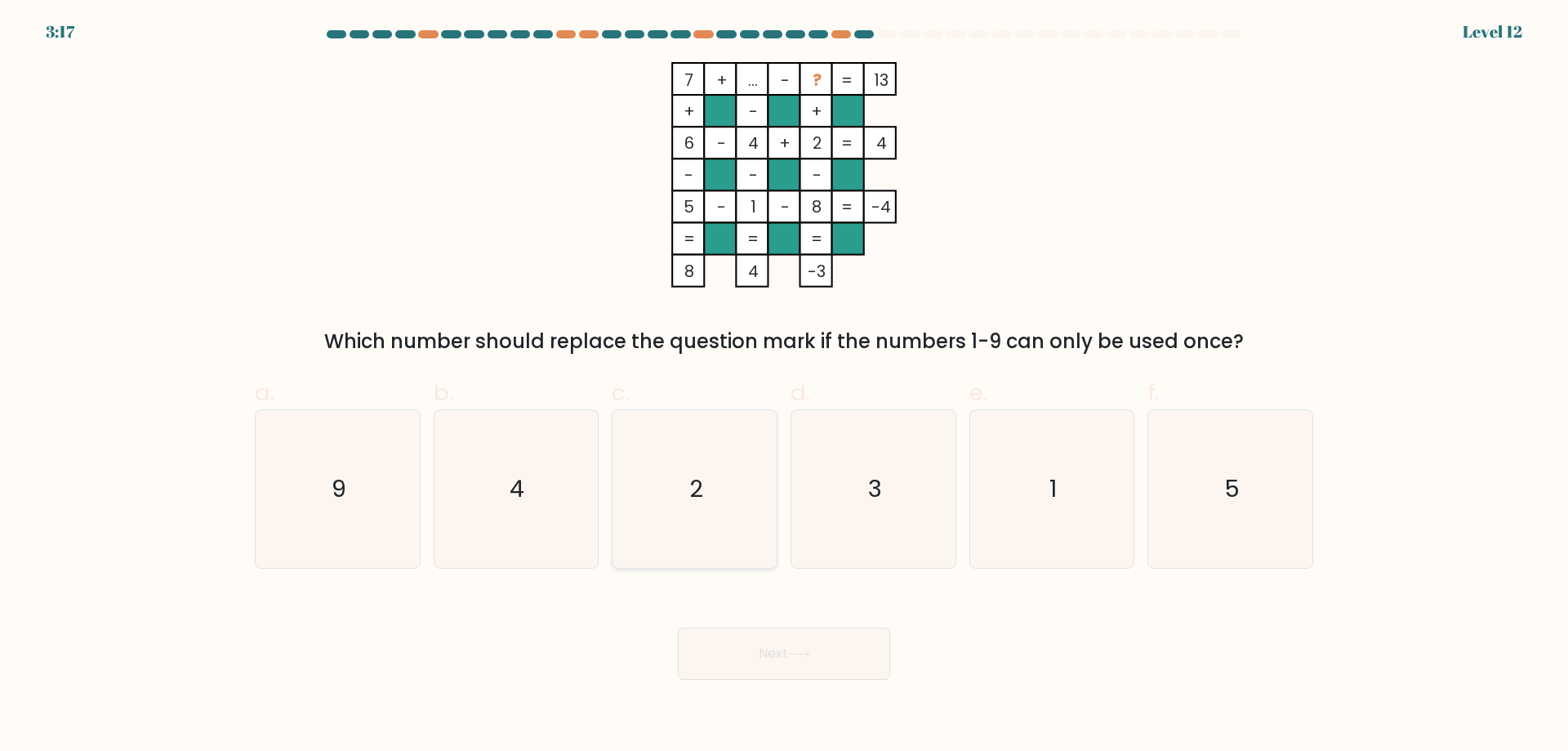
click at [748, 533] on icon "2" at bounding box center [695, 489] width 158 height 158
click at [784, 386] on input "c. 2" at bounding box center [784, 381] width 1 height 11
radio input "true"
click at [741, 647] on button "Next" at bounding box center [784, 654] width 212 height 53
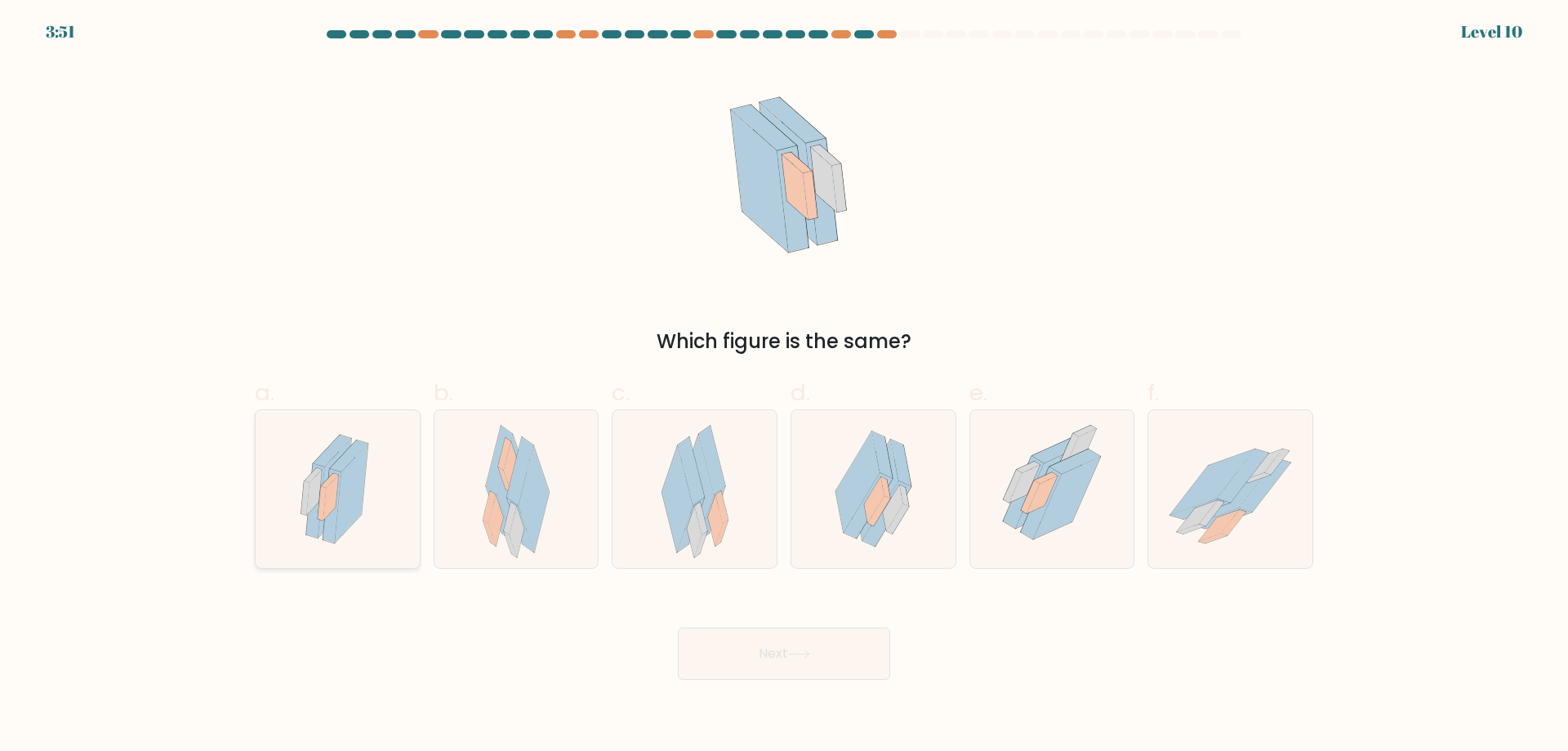
click at [332, 559] on icon at bounding box center [337, 489] width 93 height 158
click at [784, 386] on input "a." at bounding box center [784, 381] width 1 height 11
radio input "true"
click at [684, 652] on button "Next" at bounding box center [784, 654] width 212 height 53
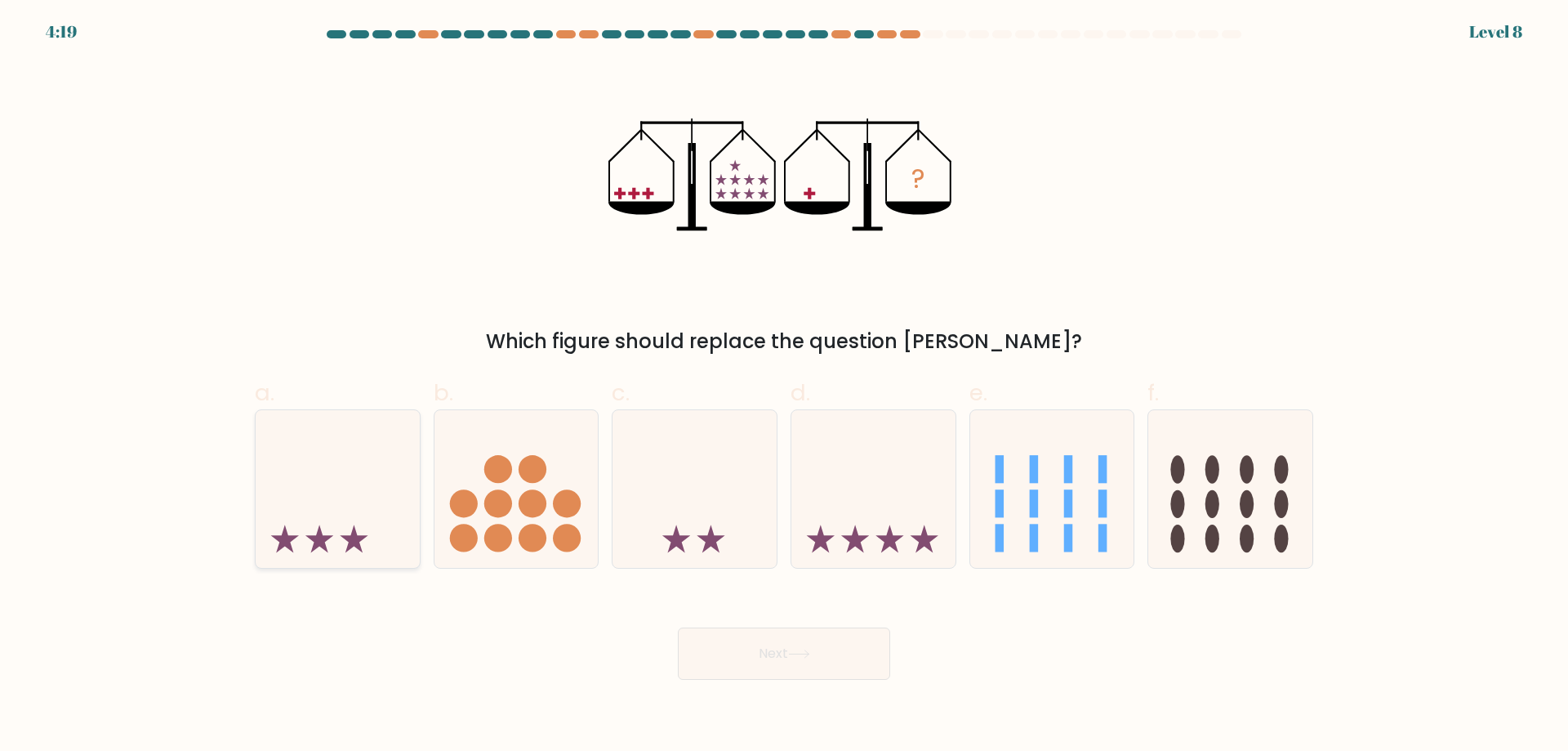
click at [294, 491] on icon at bounding box center [337, 488] width 164 height 136
click at [784, 386] on input "a." at bounding box center [784, 381] width 1 height 11
radio input "true"
click at [696, 645] on button "Next" at bounding box center [784, 654] width 212 height 53
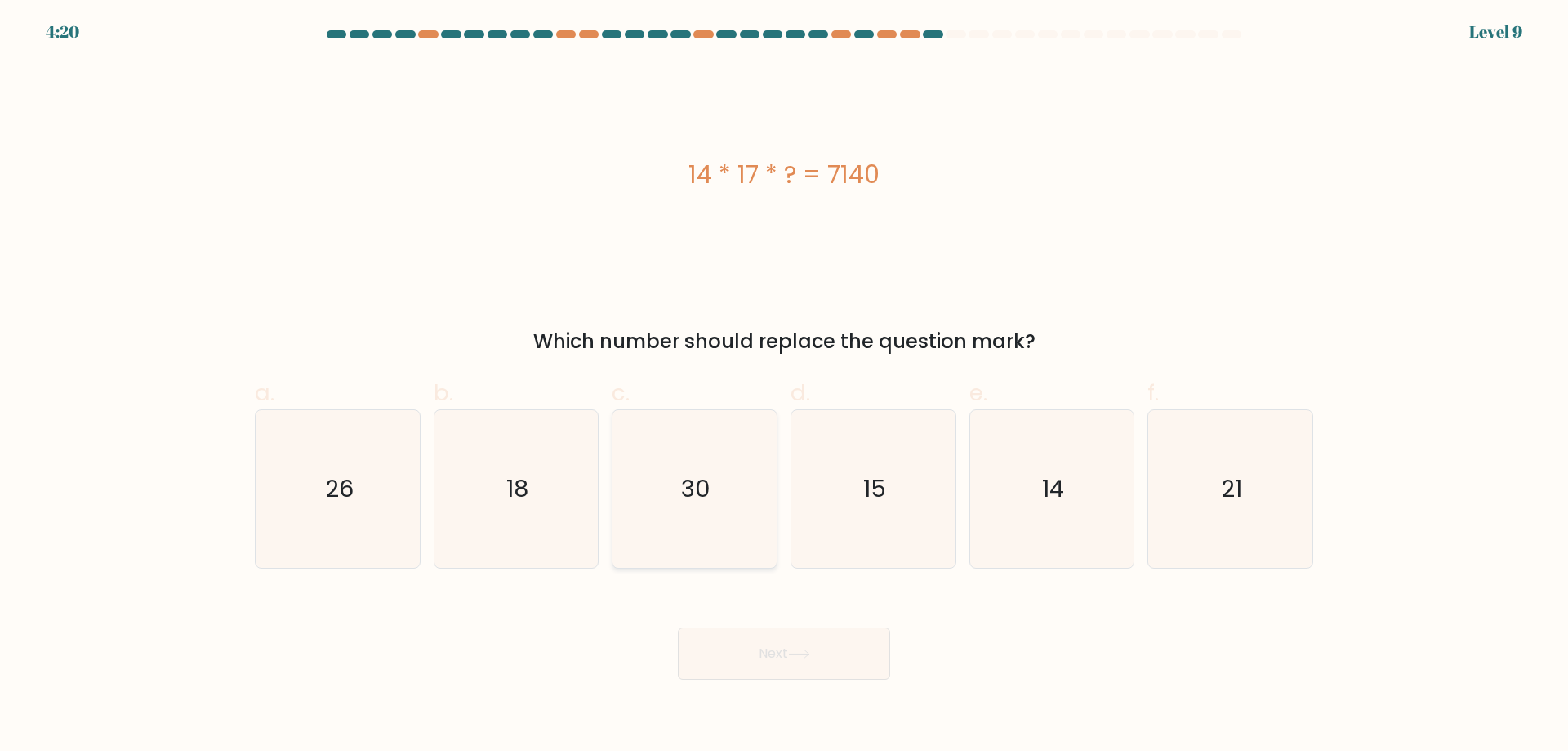
click at [739, 476] on icon "30" at bounding box center [695, 489] width 158 height 158
click at [784, 386] on input "c. 30" at bounding box center [784, 381] width 1 height 11
radio input "true"
click at [724, 669] on button "Next" at bounding box center [784, 654] width 212 height 53
click at [732, 670] on button "Next" at bounding box center [784, 654] width 212 height 53
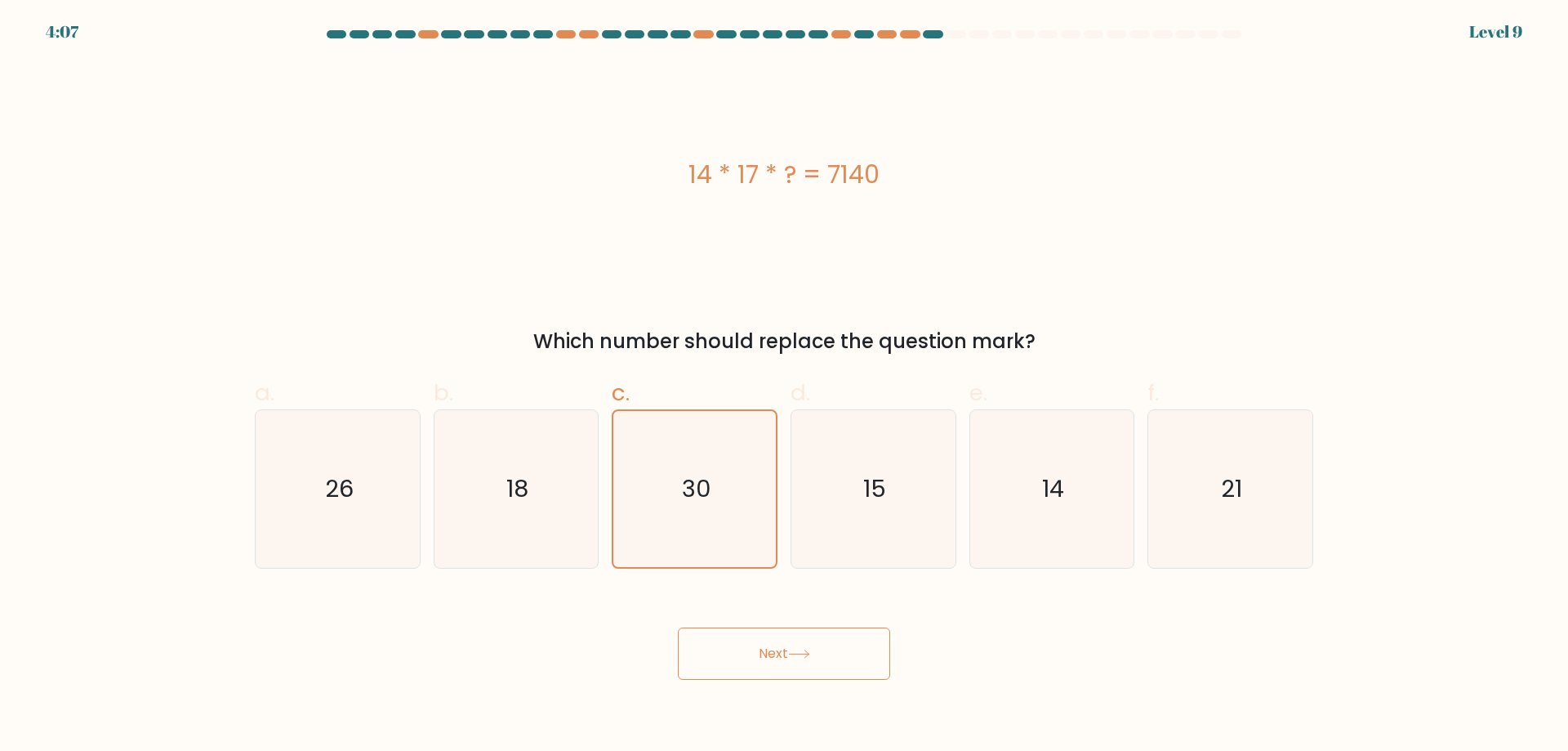
click at [736, 646] on button "Next" at bounding box center [784, 654] width 212 height 53
click at [707, 556] on icon "30" at bounding box center [695, 489] width 156 height 156
click at [784, 386] on input "c. 30" at bounding box center [784, 381] width 1 height 11
click at [575, 519] on icon "18" at bounding box center [516, 489] width 158 height 158
click at [784, 386] on input "b. 18" at bounding box center [784, 381] width 1 height 11
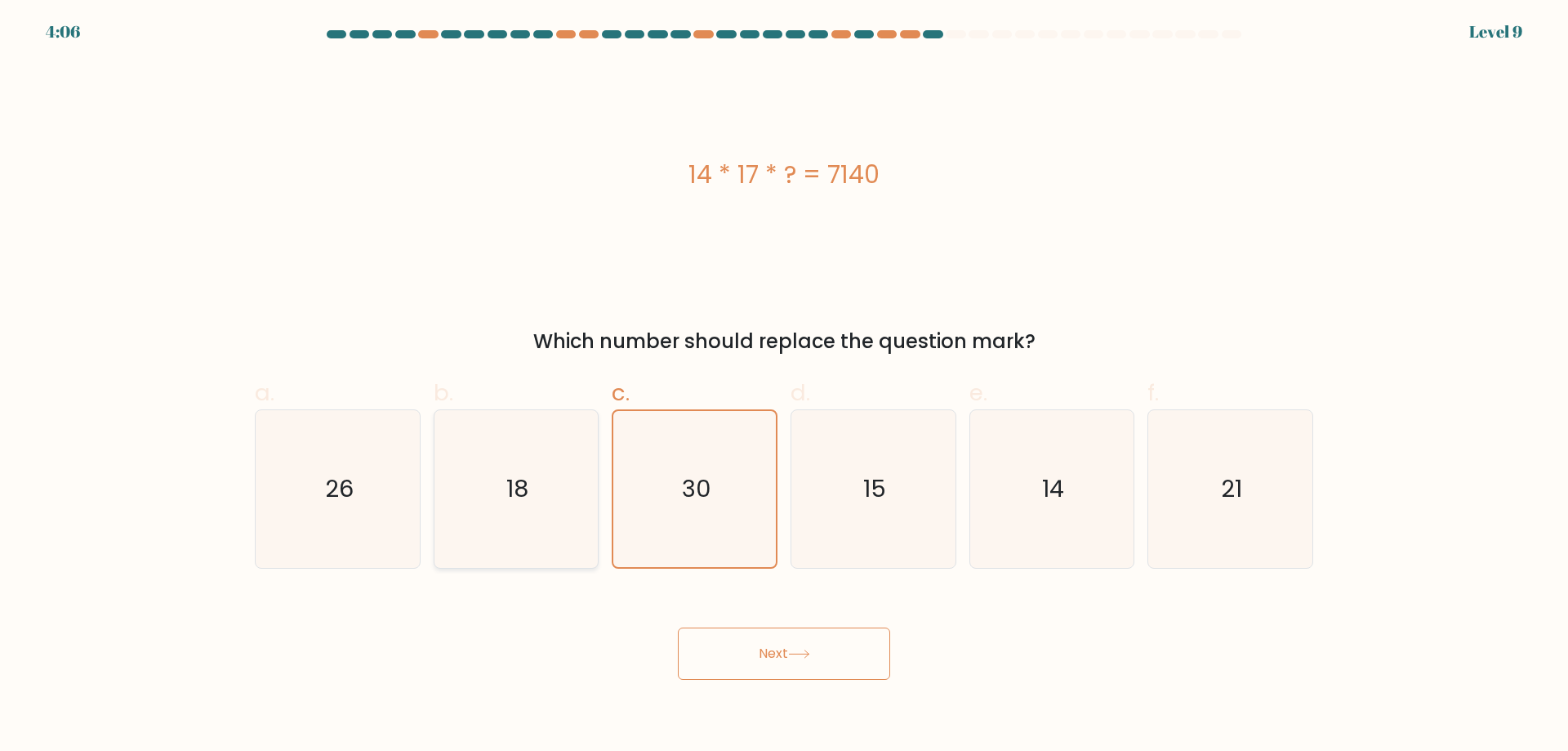
radio input "true"
click at [693, 515] on icon "30" at bounding box center [695, 489] width 158 height 158
click at [784, 386] on input "c. 30" at bounding box center [784, 381] width 1 height 11
radio input "true"
click at [735, 647] on button "Next" at bounding box center [784, 654] width 212 height 53
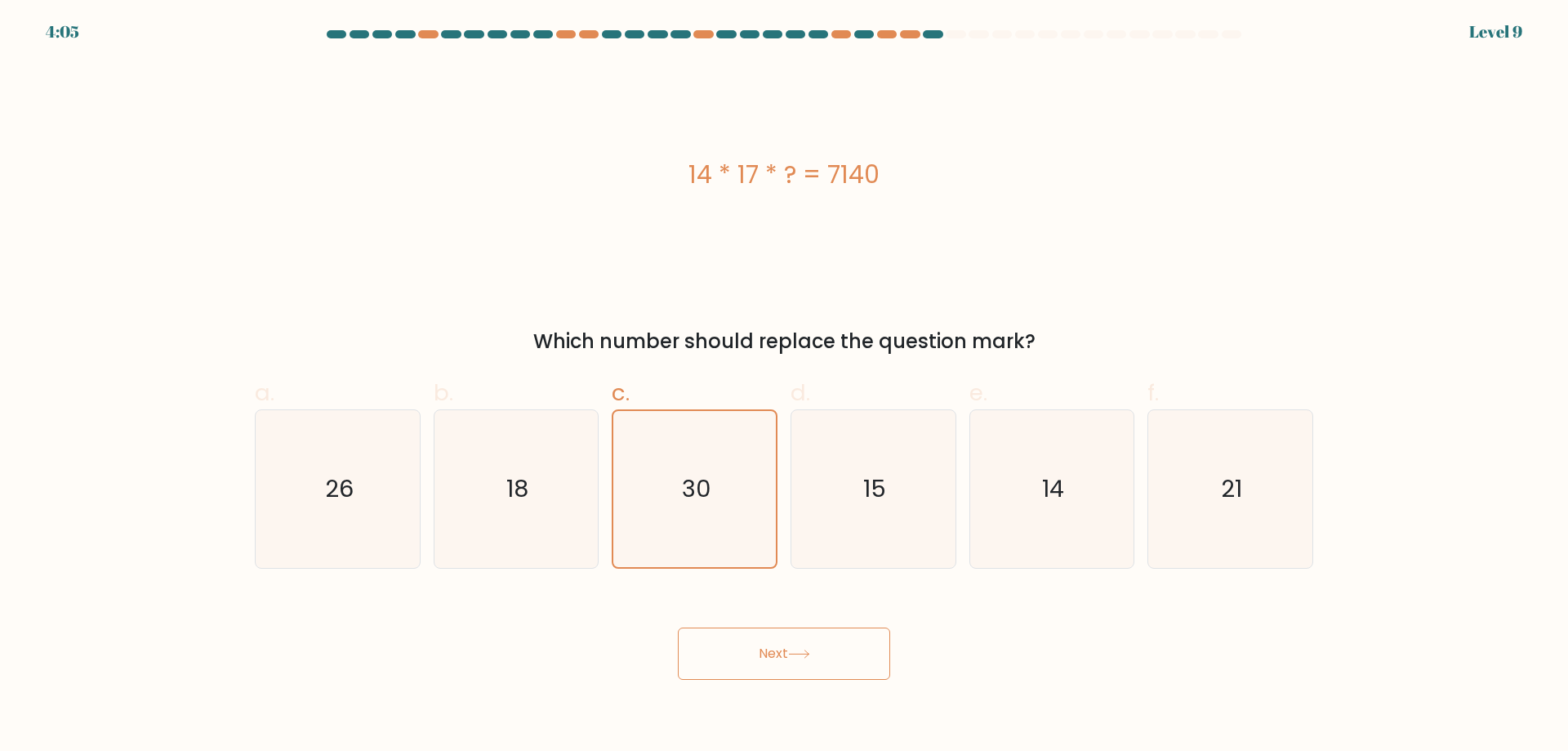
click at [735, 647] on button "Next" at bounding box center [784, 654] width 212 height 53
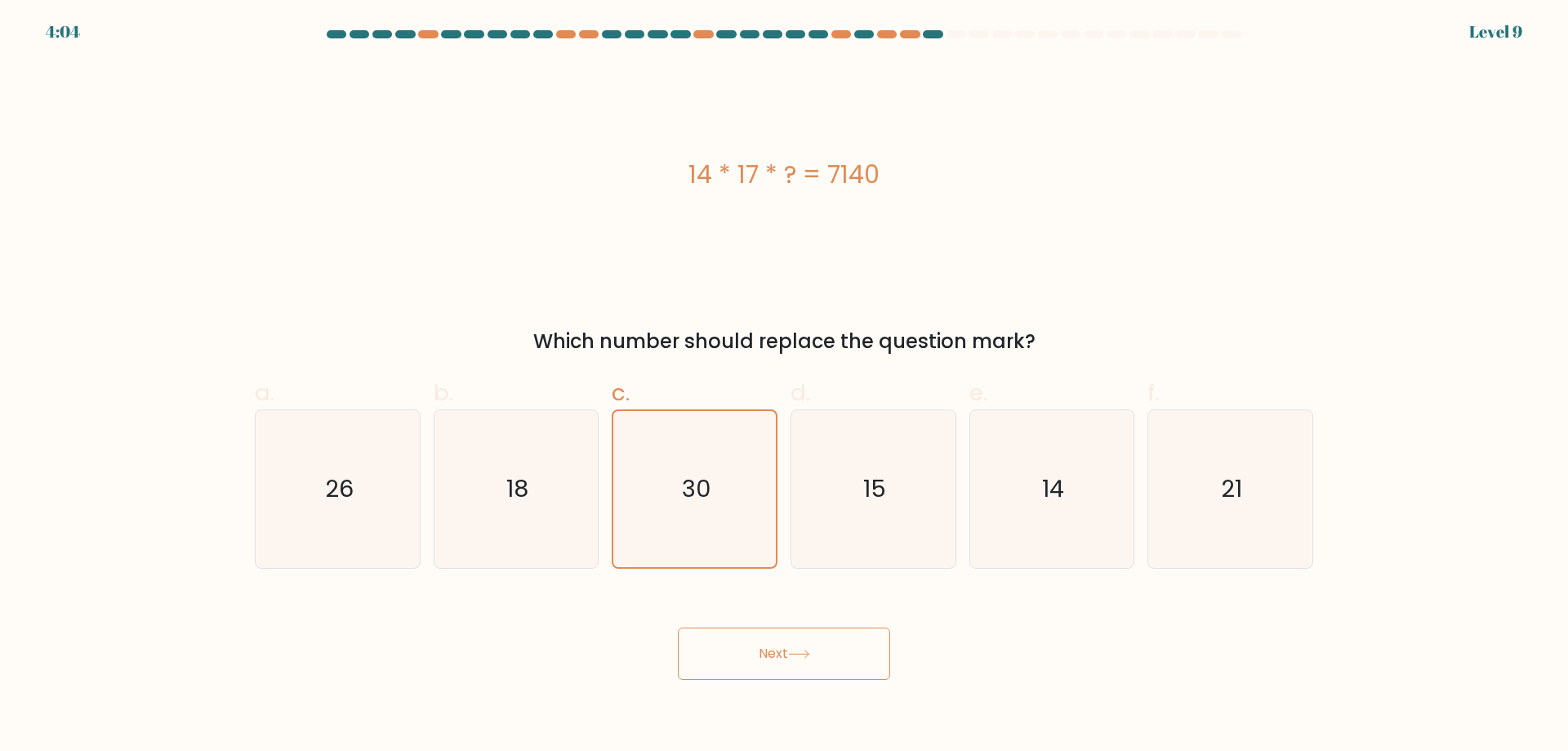
click at [735, 647] on button "Next" at bounding box center [784, 654] width 212 height 53
drag, startPoint x: 735, startPoint y: 647, endPoint x: 761, endPoint y: 697, distance: 56.4
click at [752, 679] on button "Next" at bounding box center [784, 654] width 212 height 53
click at [761, 697] on body "4:04 Level 9 a." at bounding box center [784, 376] width 1568 height 751
click at [761, 697] on body "4:03 Level 9 a." at bounding box center [784, 376] width 1568 height 751
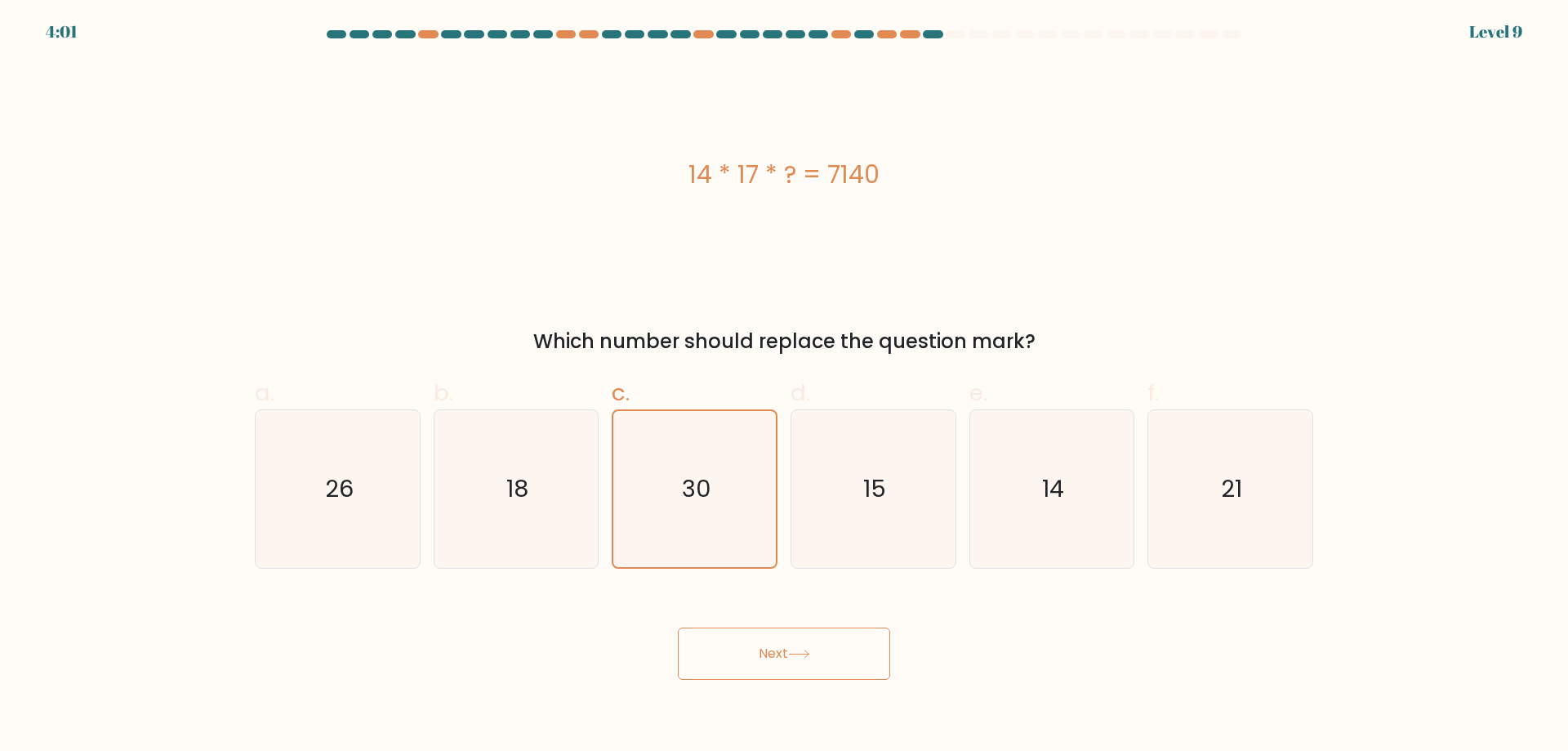
drag, startPoint x: 760, startPoint y: 674, endPoint x: 1123, endPoint y: 692, distance: 363.4
click at [1123, 692] on body "4:01 Level 9 a." at bounding box center [784, 376] width 1568 height 751
click at [763, 524] on icon "30" at bounding box center [695, 489] width 156 height 156
click at [784, 386] on input "c. 30" at bounding box center [784, 381] width 1 height 11
click at [816, 510] on icon "15" at bounding box center [873, 489] width 158 height 158
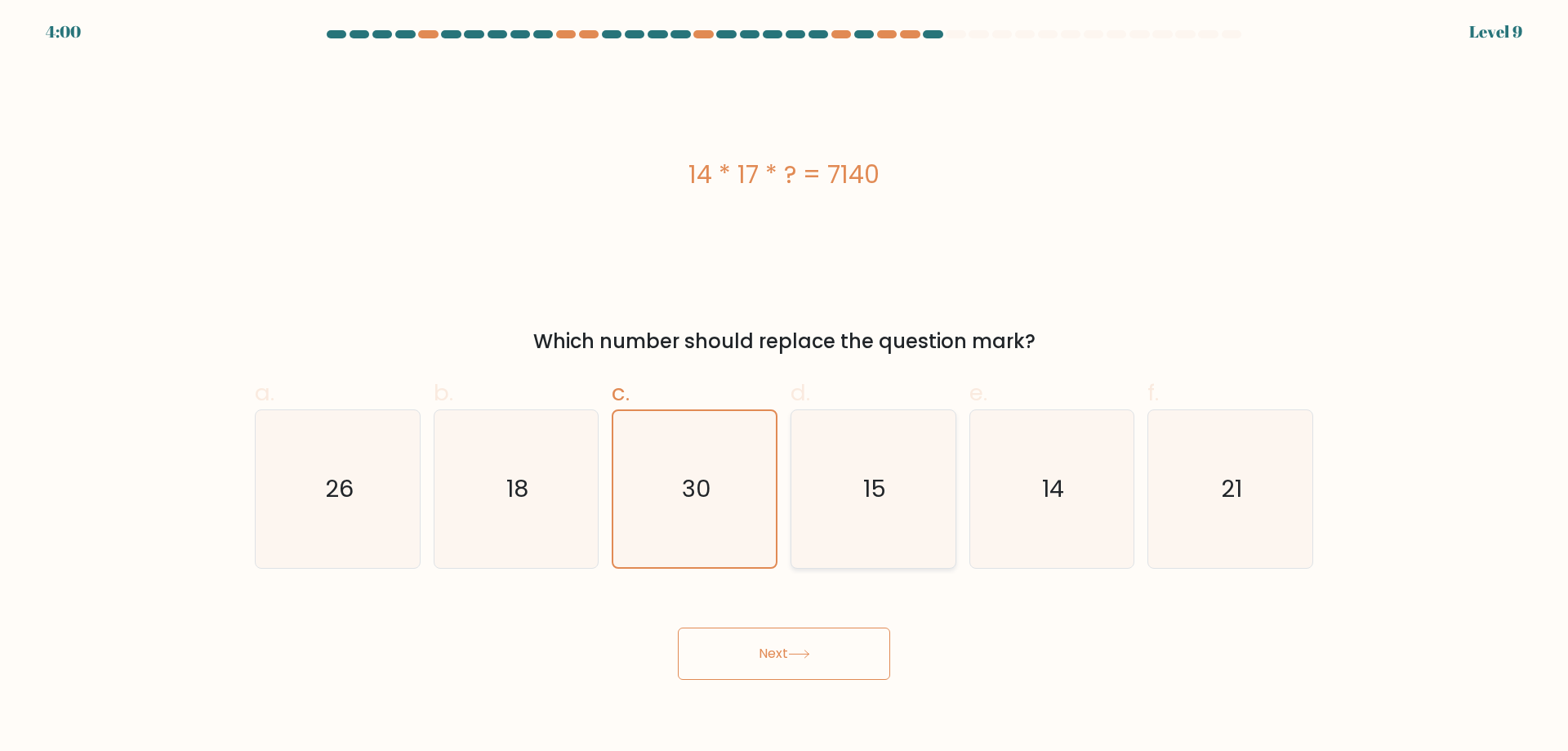
click at [785, 386] on input "d. 15" at bounding box center [784, 381] width 1 height 11
radio input "true"
click at [757, 498] on icon "30" at bounding box center [695, 489] width 158 height 158
click at [784, 386] on input "c. 30" at bounding box center [784, 381] width 1 height 11
radio input "true"
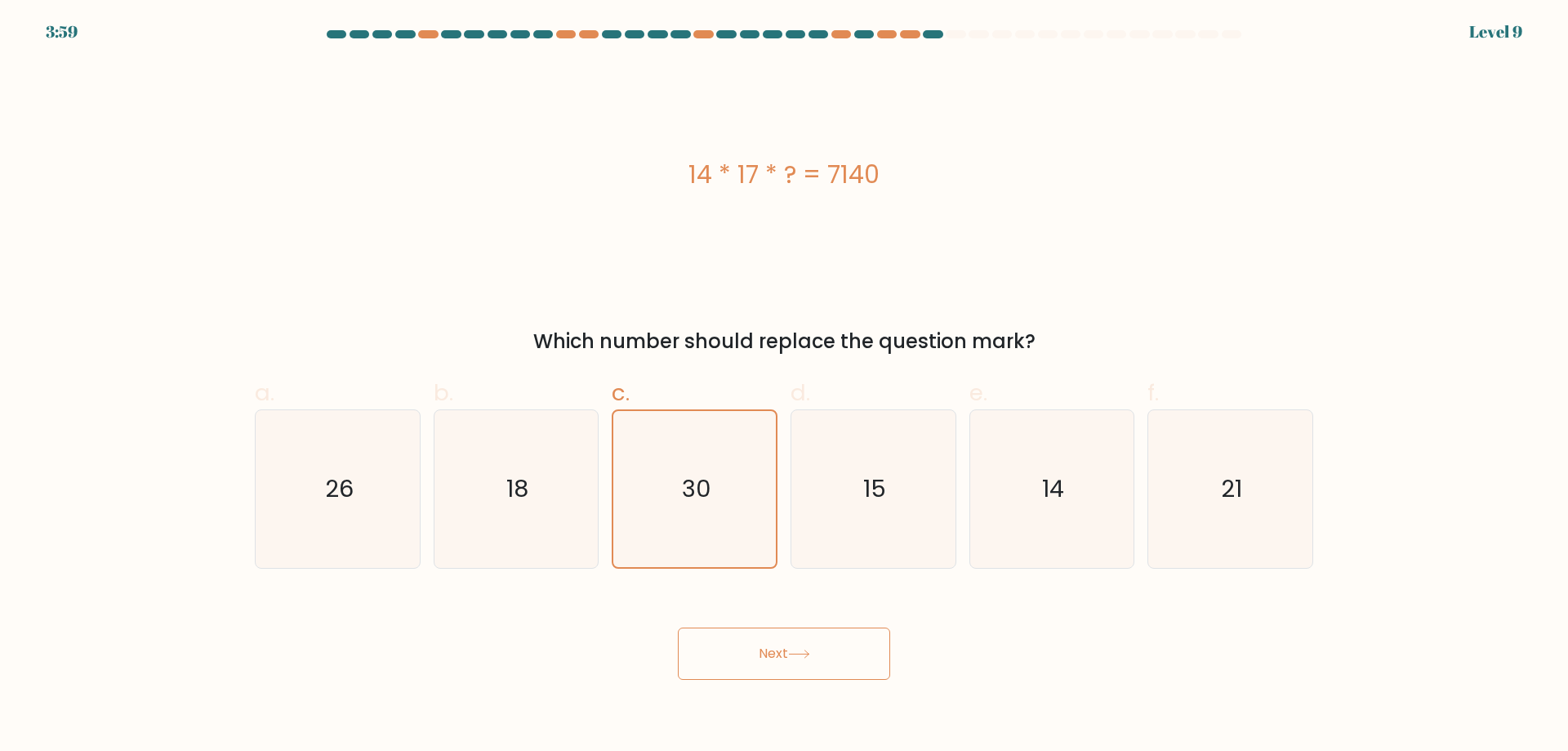
click at [792, 639] on button "Next" at bounding box center [784, 654] width 212 height 53
click at [826, 480] on icon "15" at bounding box center [873, 489] width 158 height 158
click at [785, 386] on input "d. 15" at bounding box center [784, 381] width 1 height 11
radio input "true"
click at [759, 676] on button "Next" at bounding box center [784, 654] width 212 height 53
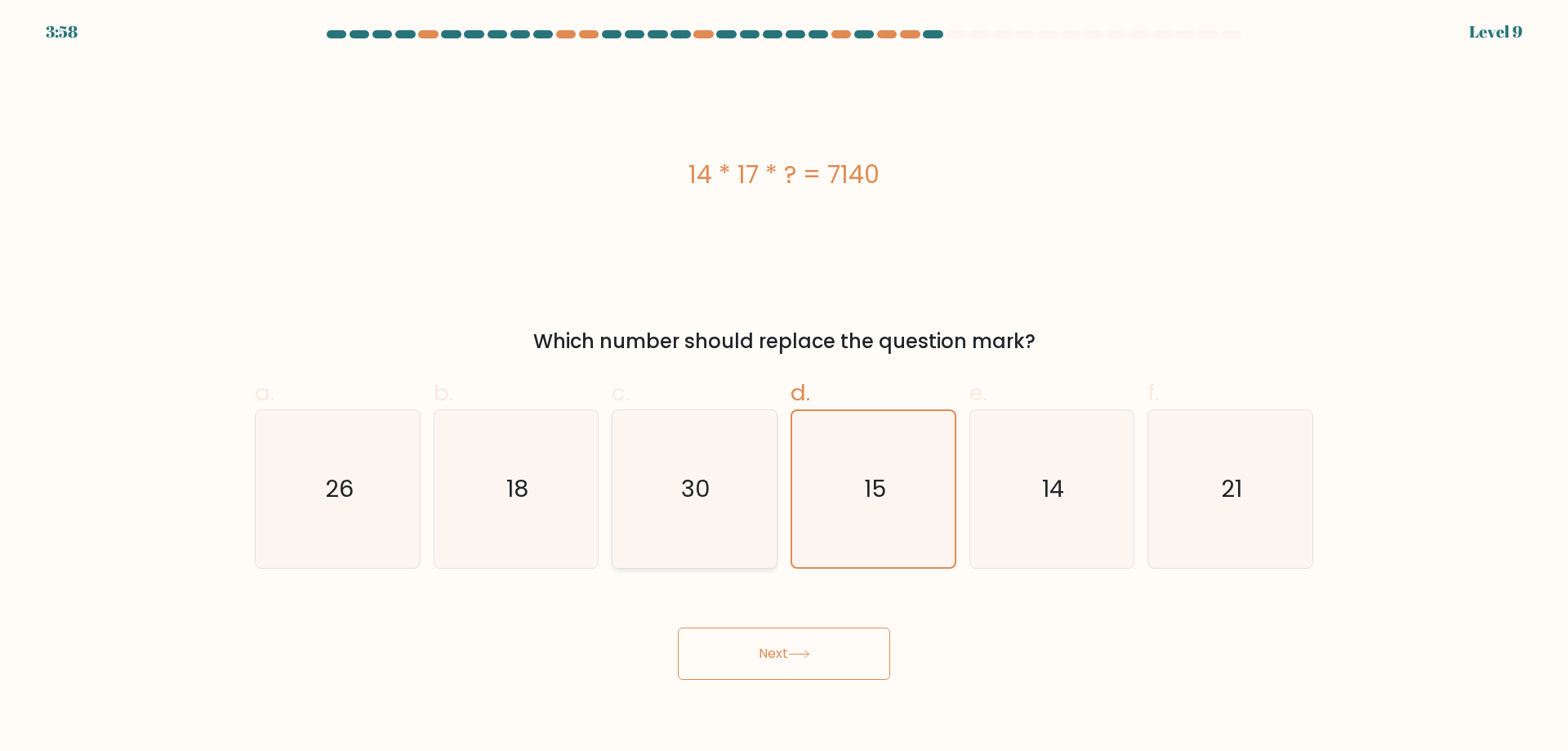
click at [696, 531] on icon "30" at bounding box center [695, 489] width 158 height 158
click at [784, 386] on input "c. 30" at bounding box center [784, 381] width 1 height 11
radio input "true"
click at [738, 685] on body "3:57 Level 9 a." at bounding box center [784, 376] width 1568 height 751
drag, startPoint x: 731, startPoint y: 643, endPoint x: 727, endPoint y: 654, distance: 11.7
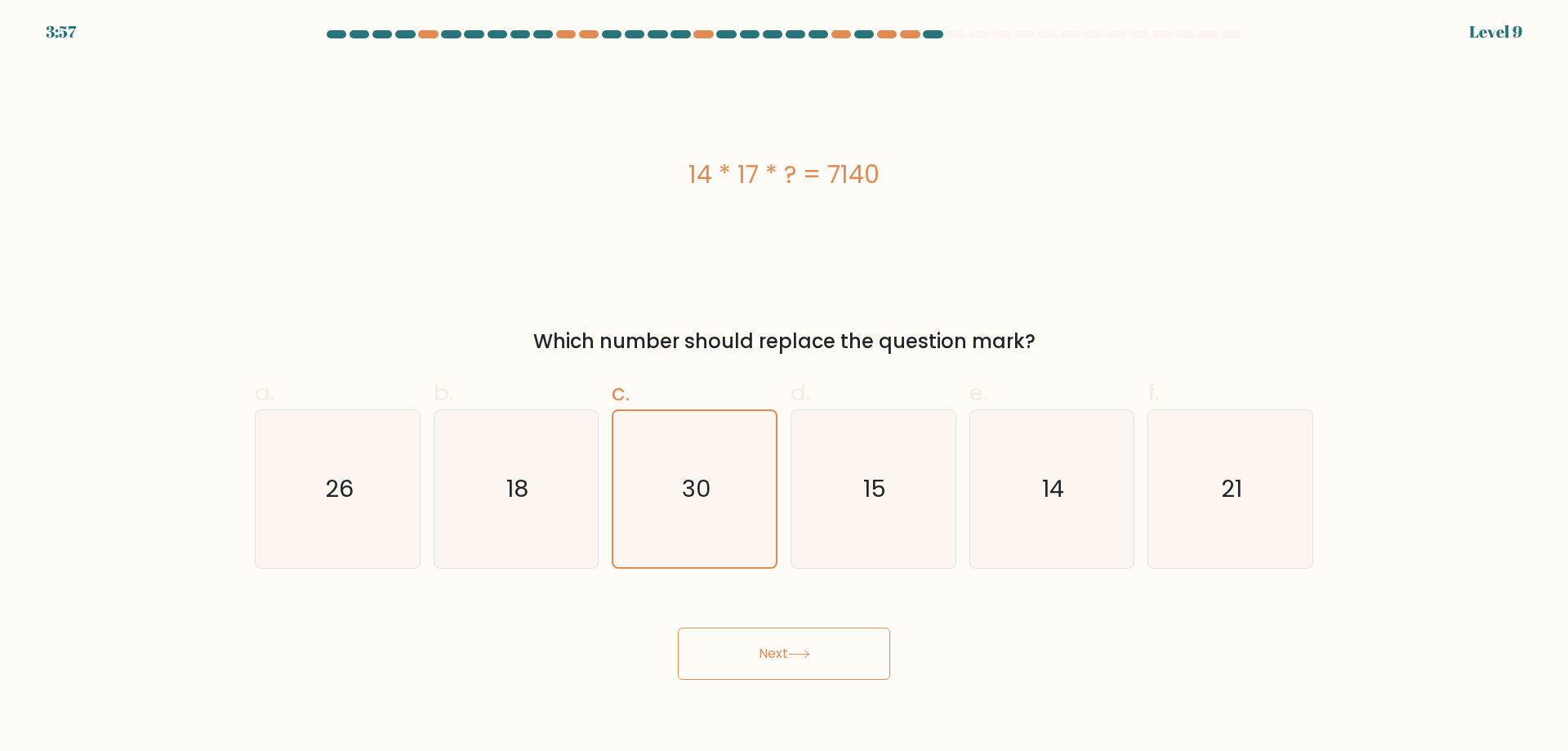
click at [727, 654] on button "Next" at bounding box center [784, 654] width 212 height 53
click at [664, 530] on icon "30" at bounding box center [695, 489] width 158 height 158
click at [784, 386] on input "c. 30" at bounding box center [784, 381] width 1 height 11
radio input "true"
click at [752, 671] on button "Next" at bounding box center [784, 654] width 212 height 53
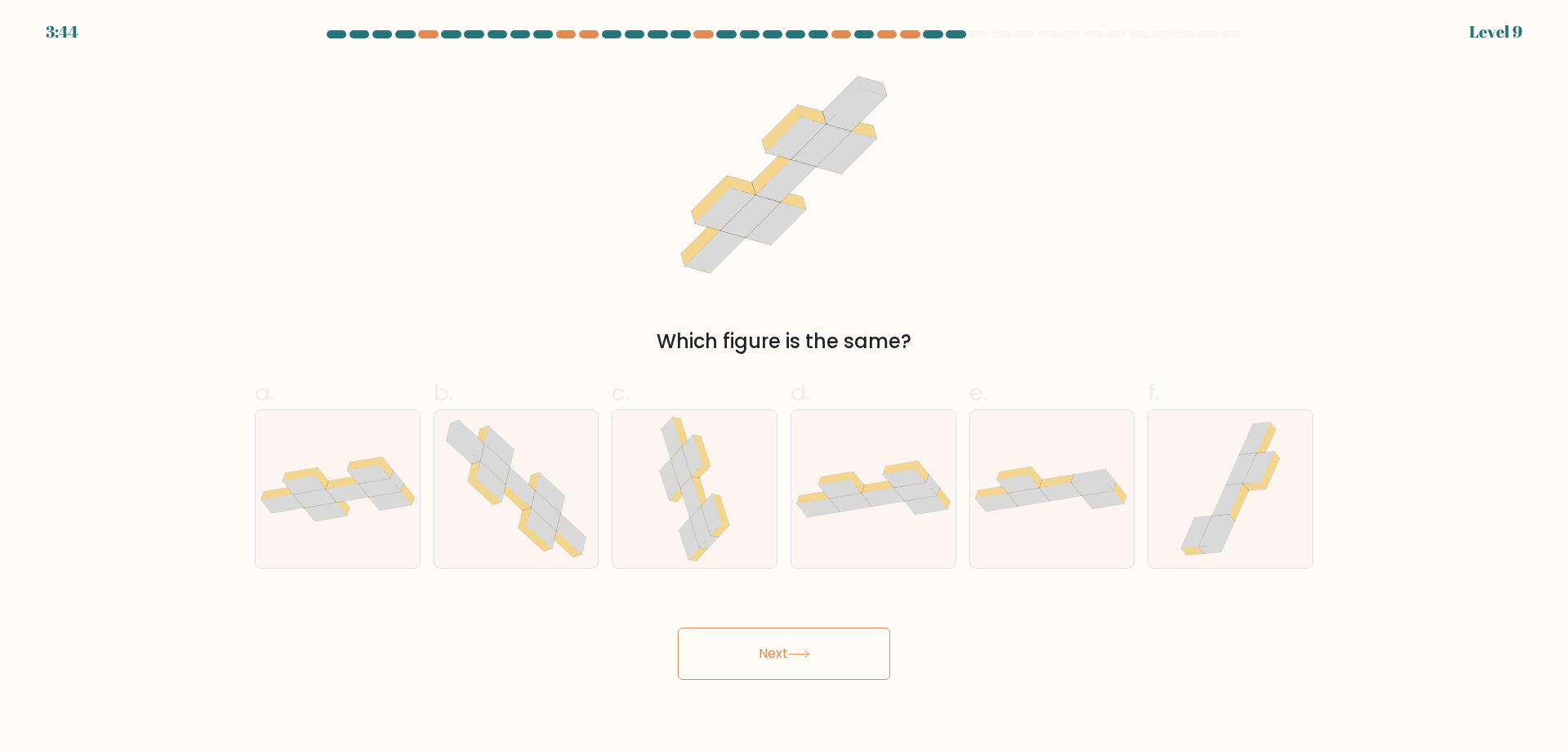
click at [752, 671] on button "Next" at bounding box center [784, 654] width 212 height 53
click at [797, 315] on div "Which figure is the same?" at bounding box center [783, 209] width 1078 height 294
click at [500, 534] on icon at bounding box center [516, 489] width 160 height 158
click at [784, 386] on input "b." at bounding box center [784, 381] width 1 height 11
radio input "true"
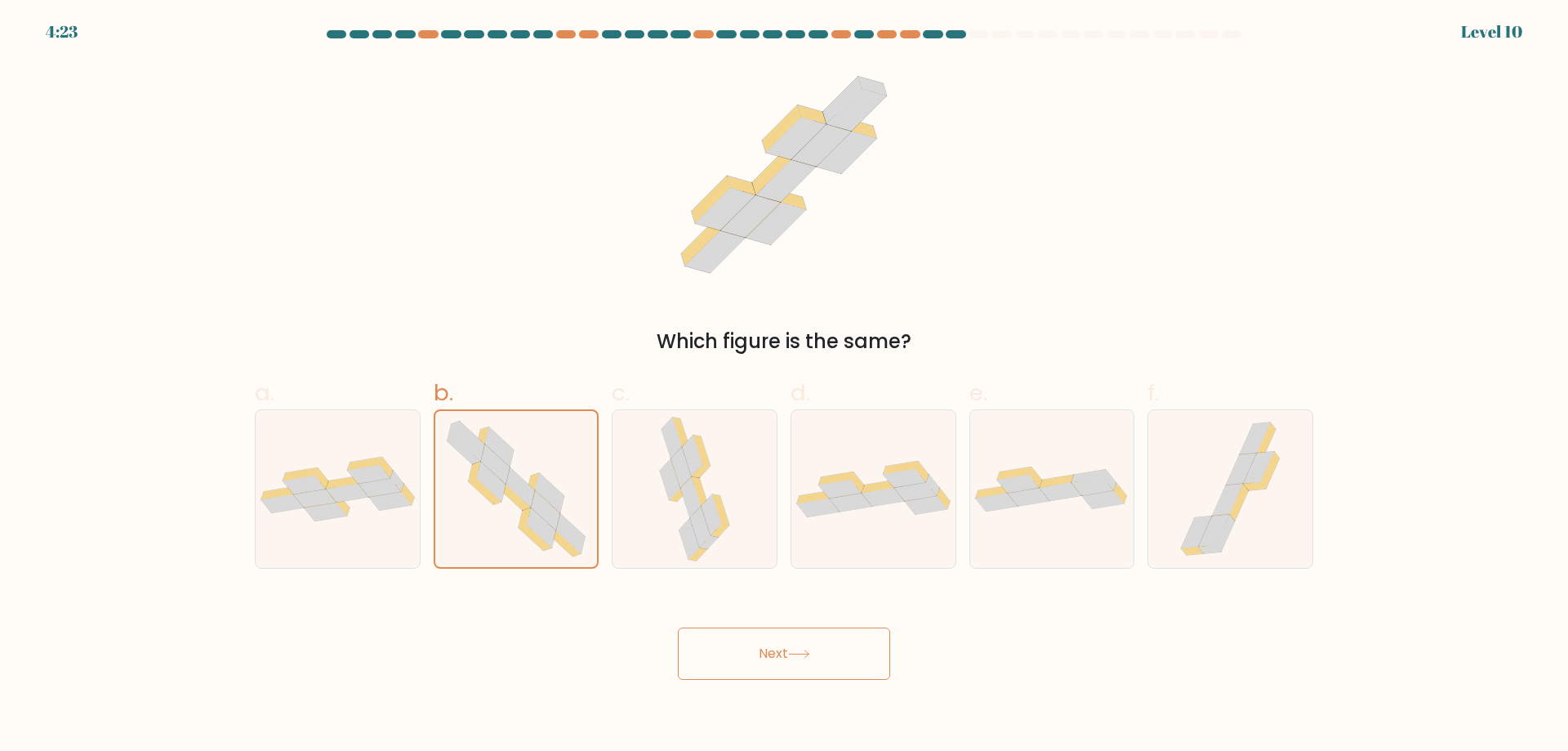
click at [766, 671] on button "Next" at bounding box center [784, 654] width 212 height 53
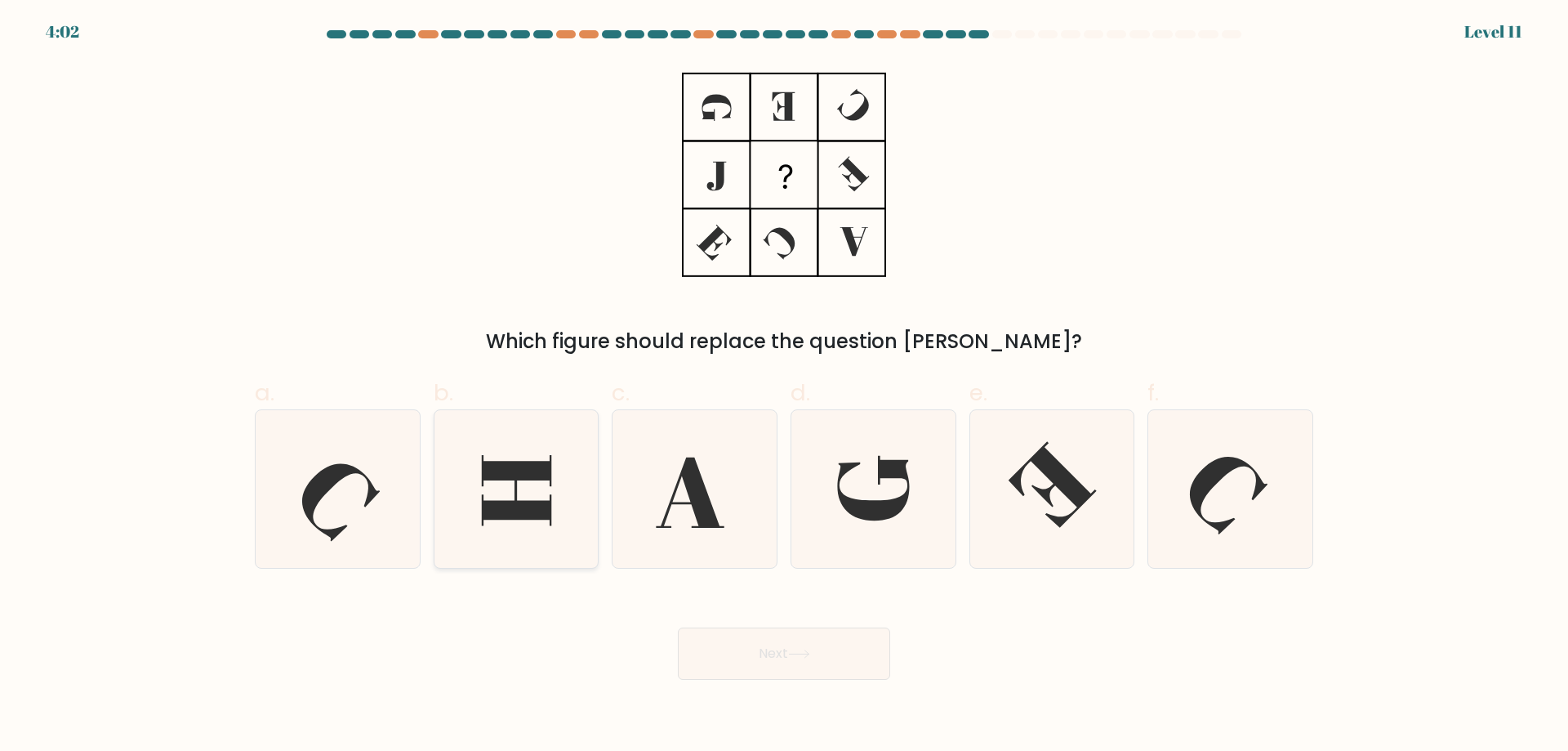
click at [434, 497] on div at bounding box center [516, 489] width 166 height 160
click at [784, 386] on input "b." at bounding box center [784, 381] width 1 height 11
radio input "true"
click at [769, 660] on button "Next" at bounding box center [784, 654] width 212 height 53
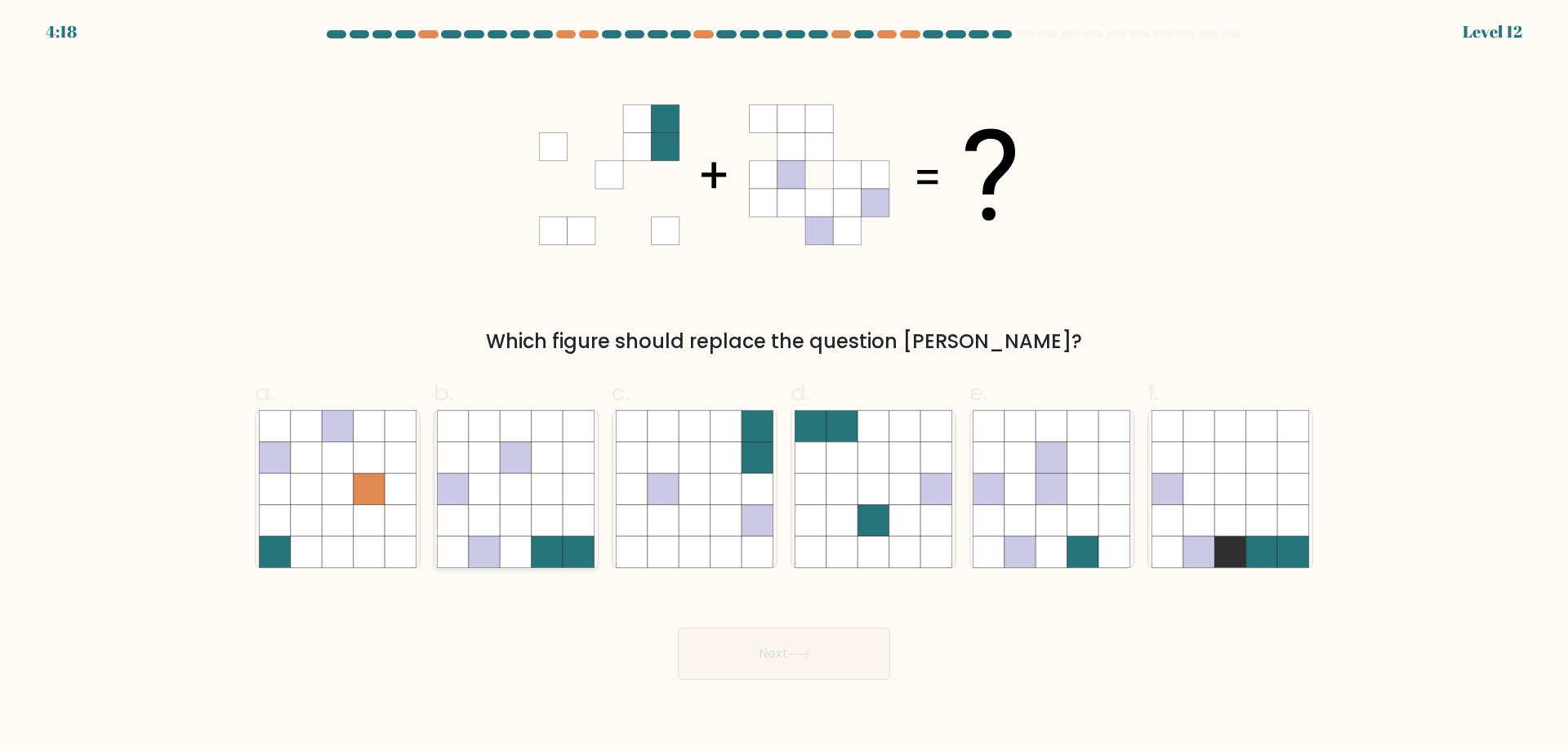
click at [462, 492] on icon at bounding box center [453, 488] width 31 height 31
click at [784, 386] on input "b." at bounding box center [784, 381] width 1 height 11
radio input "true"
click at [785, 660] on button "Next" at bounding box center [784, 654] width 212 height 53
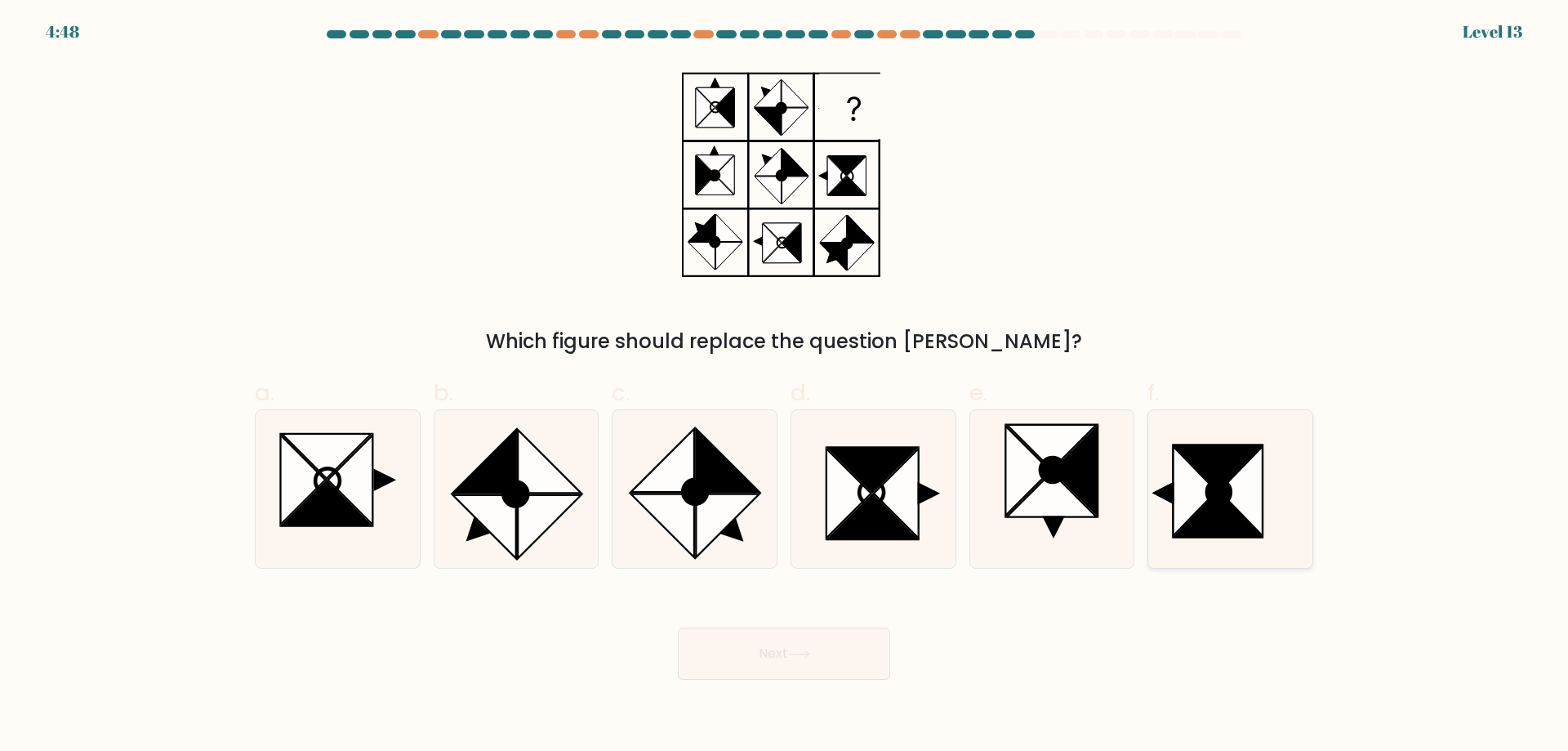
click at [1238, 494] on icon at bounding box center [1240, 490] width 43 height 89
click at [785, 386] on input "f." at bounding box center [784, 381] width 1 height 11
radio input "true"
click at [862, 653] on button "Next" at bounding box center [784, 654] width 212 height 53
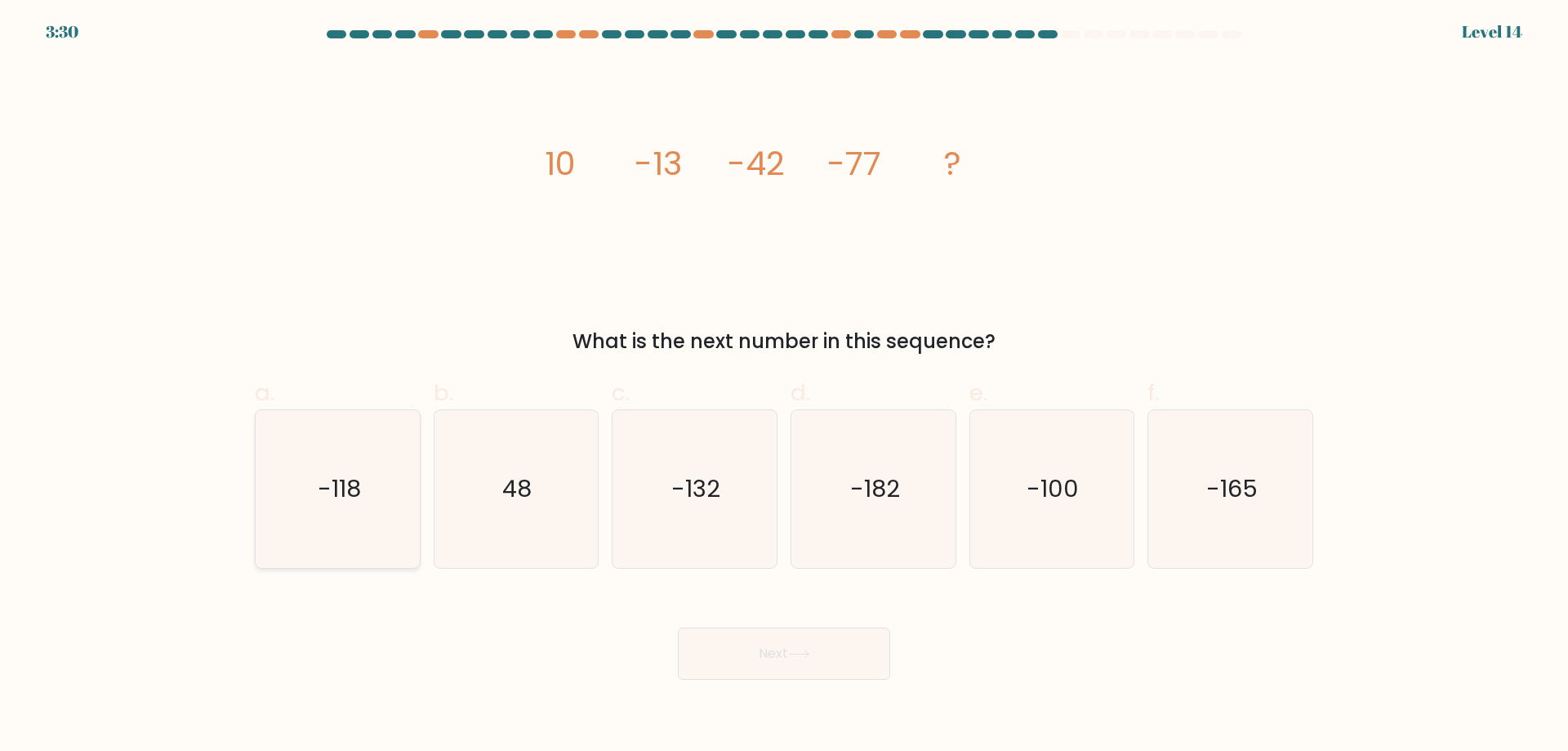
click at [396, 544] on icon "-118" at bounding box center [338, 489] width 158 height 158
click at [784, 386] on input "a. -118" at bounding box center [784, 381] width 1 height 11
radio input "true"
click at [708, 659] on button "Next" at bounding box center [784, 654] width 212 height 53
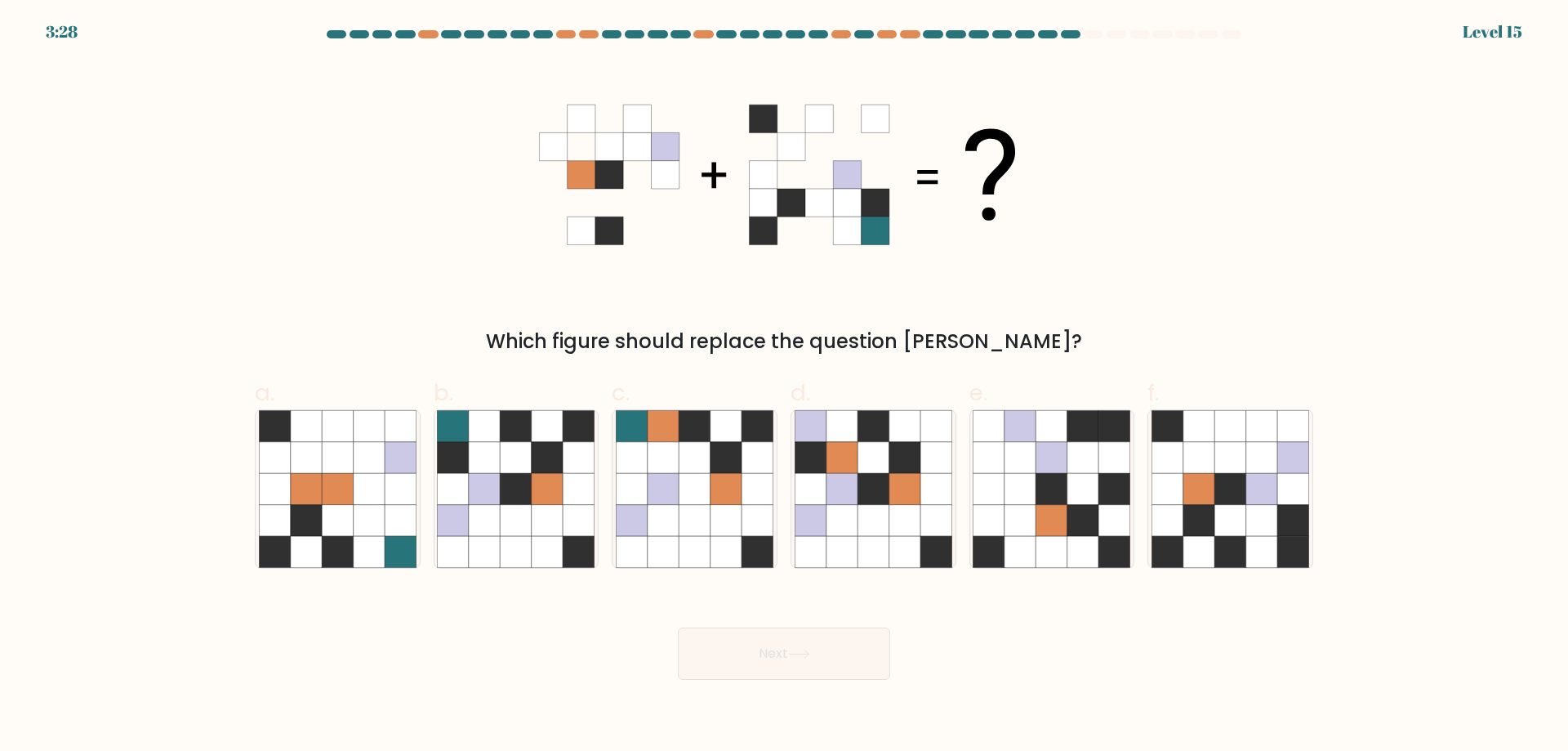
click at [720, 692] on body "3:28 Level 15" at bounding box center [784, 376] width 1568 height 751
click at [317, 536] on icon at bounding box center [305, 551] width 31 height 31
click at [784, 386] on input "a." at bounding box center [784, 381] width 1 height 11
radio input "true"
click at [704, 662] on button "Next" at bounding box center [784, 654] width 212 height 53
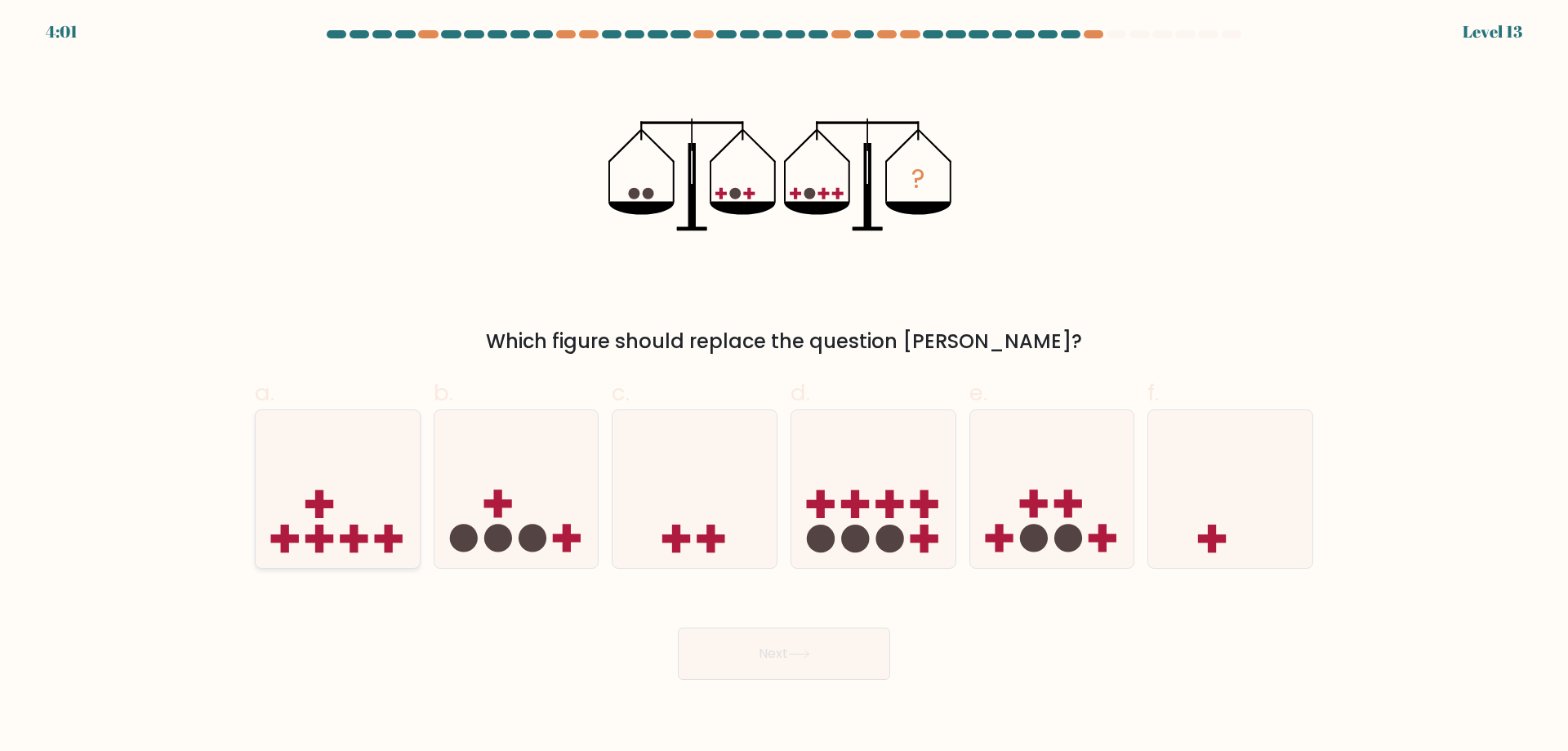
click at [357, 508] on icon at bounding box center [337, 488] width 164 height 136
click at [784, 386] on input "a." at bounding box center [784, 381] width 1 height 11
radio input "true"
click at [731, 650] on button "Next" at bounding box center [784, 654] width 212 height 53
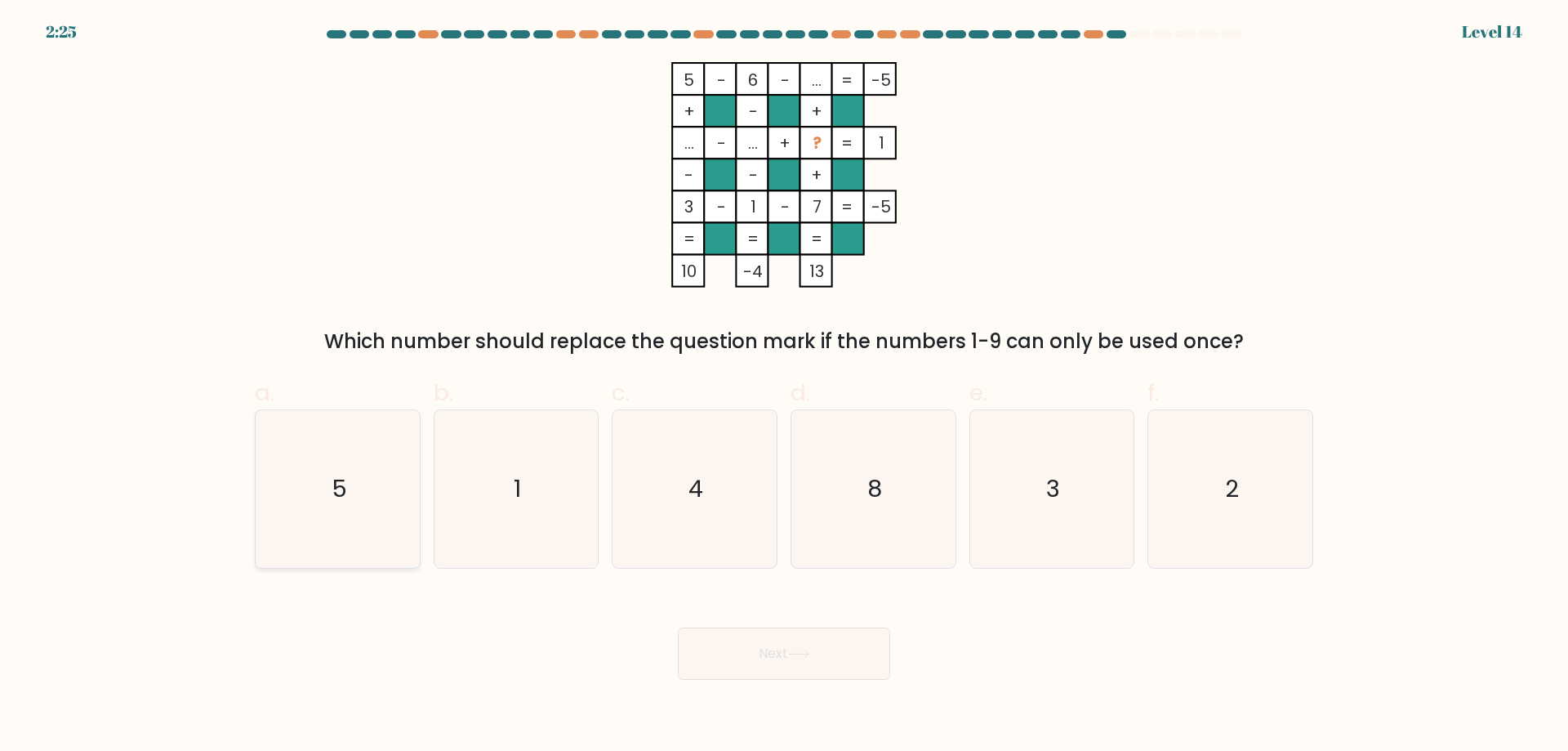
click at [319, 444] on icon "5" at bounding box center [338, 489] width 158 height 158
click at [784, 386] on input "a. 5" at bounding box center [784, 381] width 1 height 11
radio input "true"
click at [746, 657] on button "Next" at bounding box center [784, 654] width 212 height 53
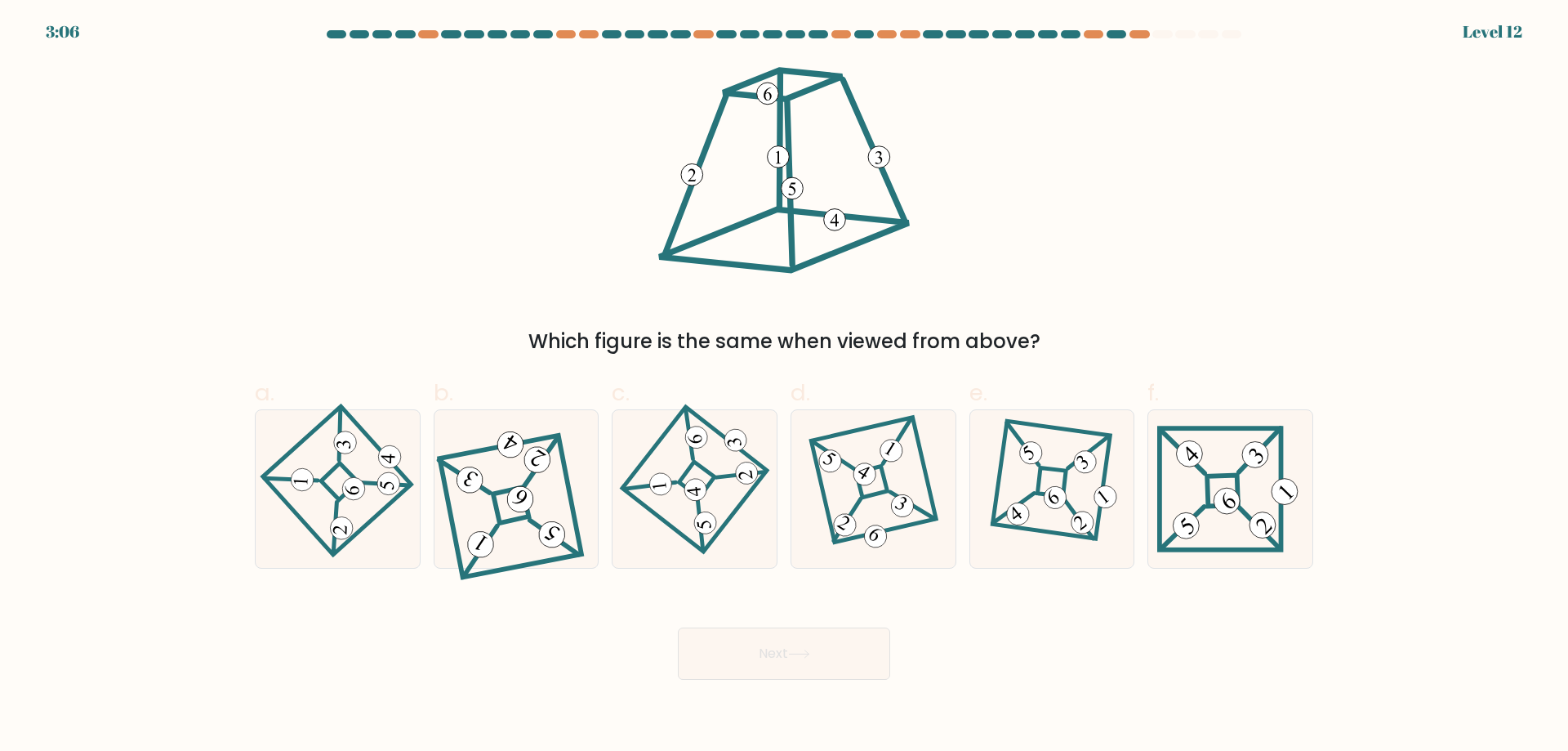
click at [748, 660] on button "Next" at bounding box center [784, 654] width 212 height 53
click at [337, 484] on icon at bounding box center [337, 488] width 110 height 125
click at [784, 386] on input "a." at bounding box center [784, 381] width 1 height 11
radio input "true"
click at [740, 651] on button "Next" at bounding box center [784, 654] width 212 height 53
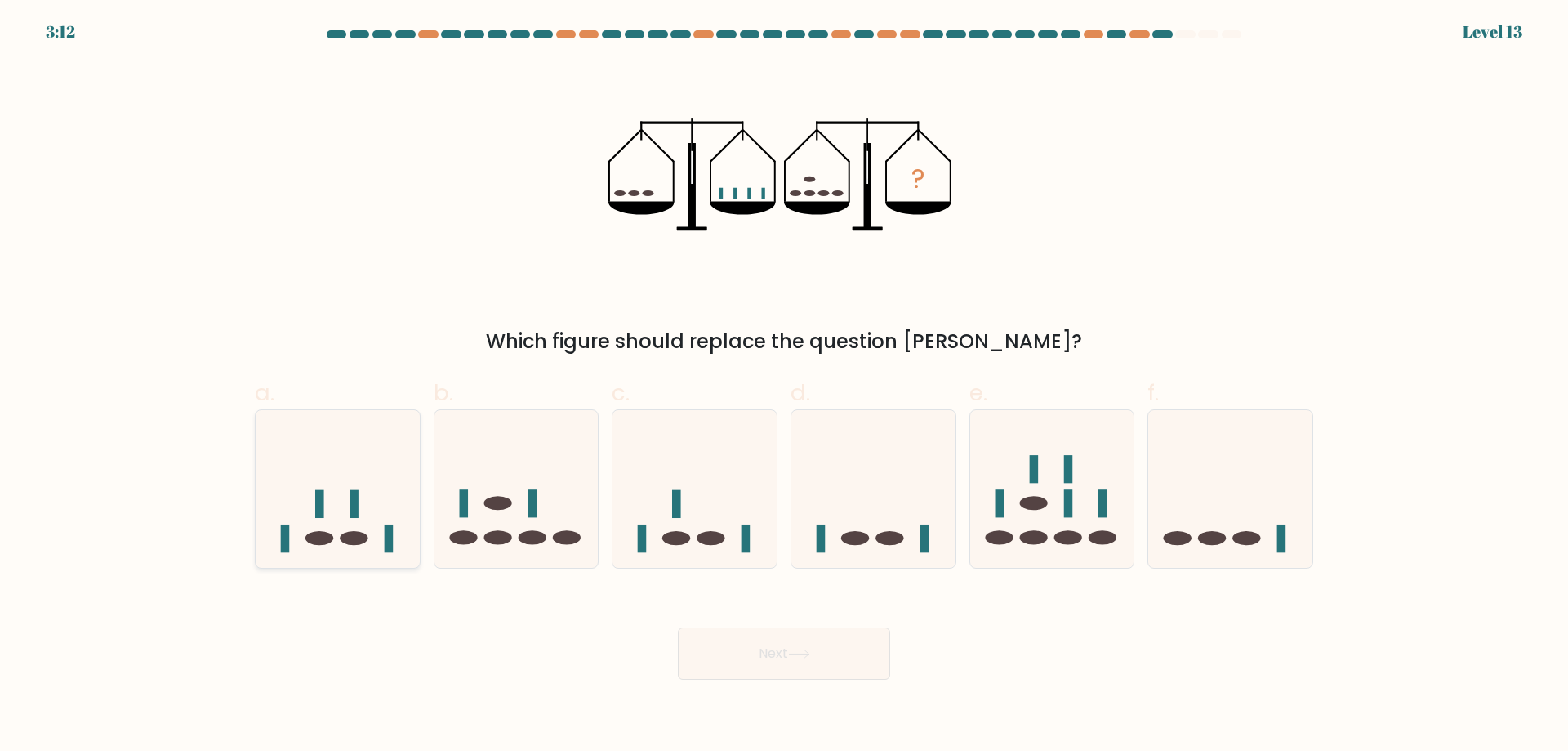
click at [387, 511] on icon at bounding box center [337, 488] width 164 height 136
click at [784, 386] on input "a." at bounding box center [784, 381] width 1 height 11
radio input "true"
click at [863, 645] on button "Next" at bounding box center [784, 654] width 212 height 53
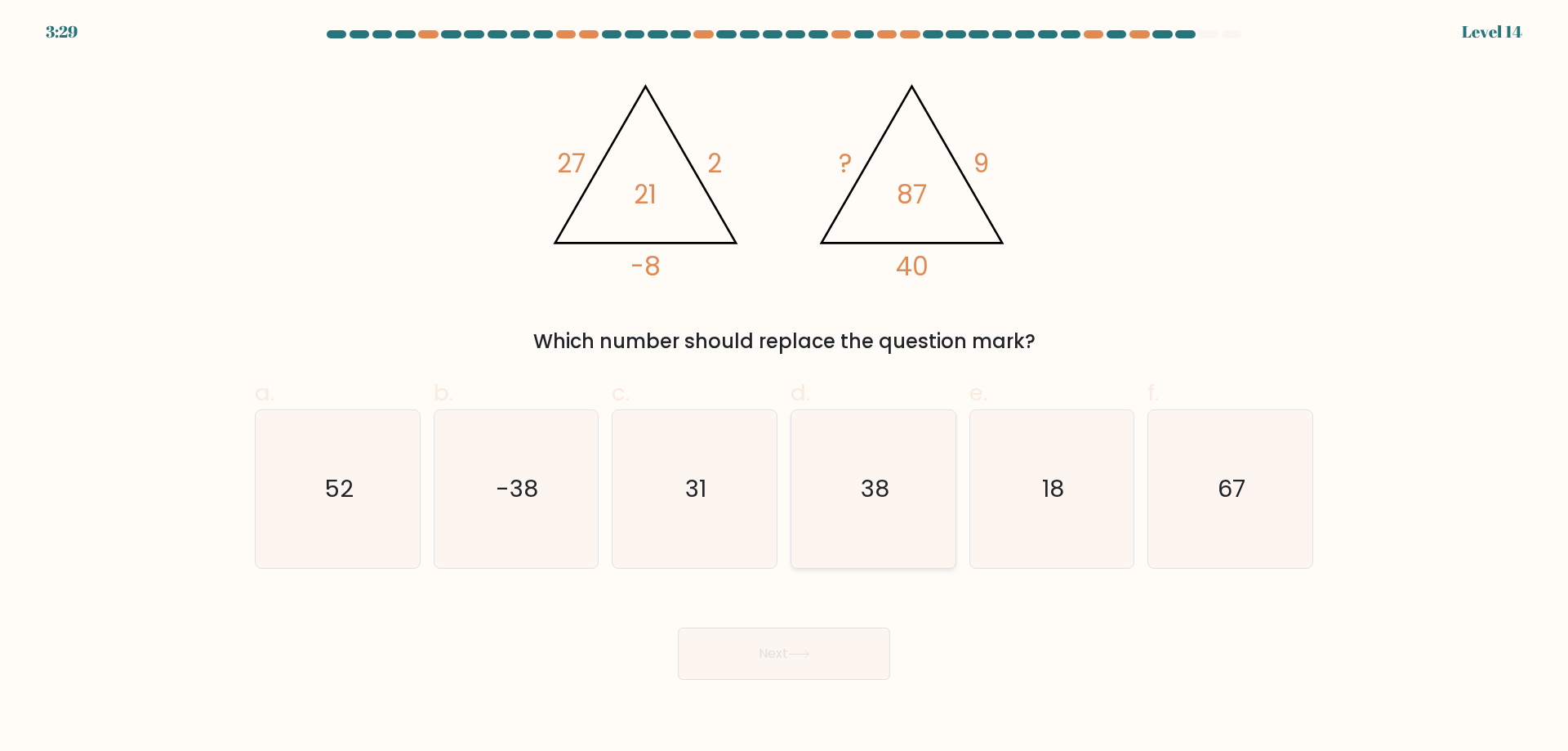
click at [880, 514] on icon "38" at bounding box center [873, 489] width 158 height 158
click at [785, 386] on input "d. 38" at bounding box center [784, 381] width 1 height 11
radio input "true"
click at [828, 647] on button "Next" at bounding box center [784, 654] width 212 height 53
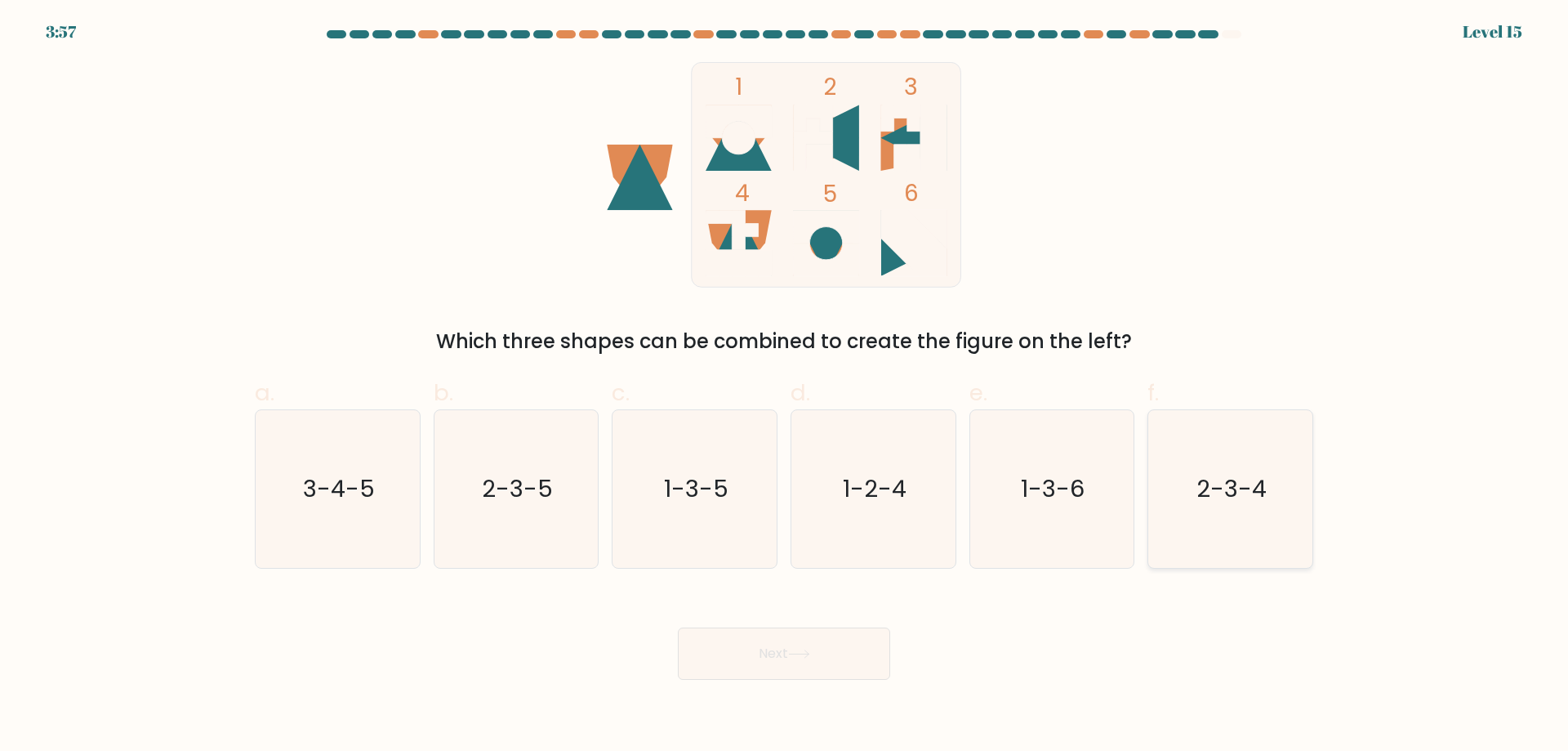
click at [1160, 483] on icon "2-3-4" at bounding box center [1230, 489] width 158 height 158
click at [785, 386] on input "f. 2-3-4" at bounding box center [784, 381] width 1 height 11
radio input "true"
click at [834, 651] on button "Next" at bounding box center [784, 654] width 212 height 53
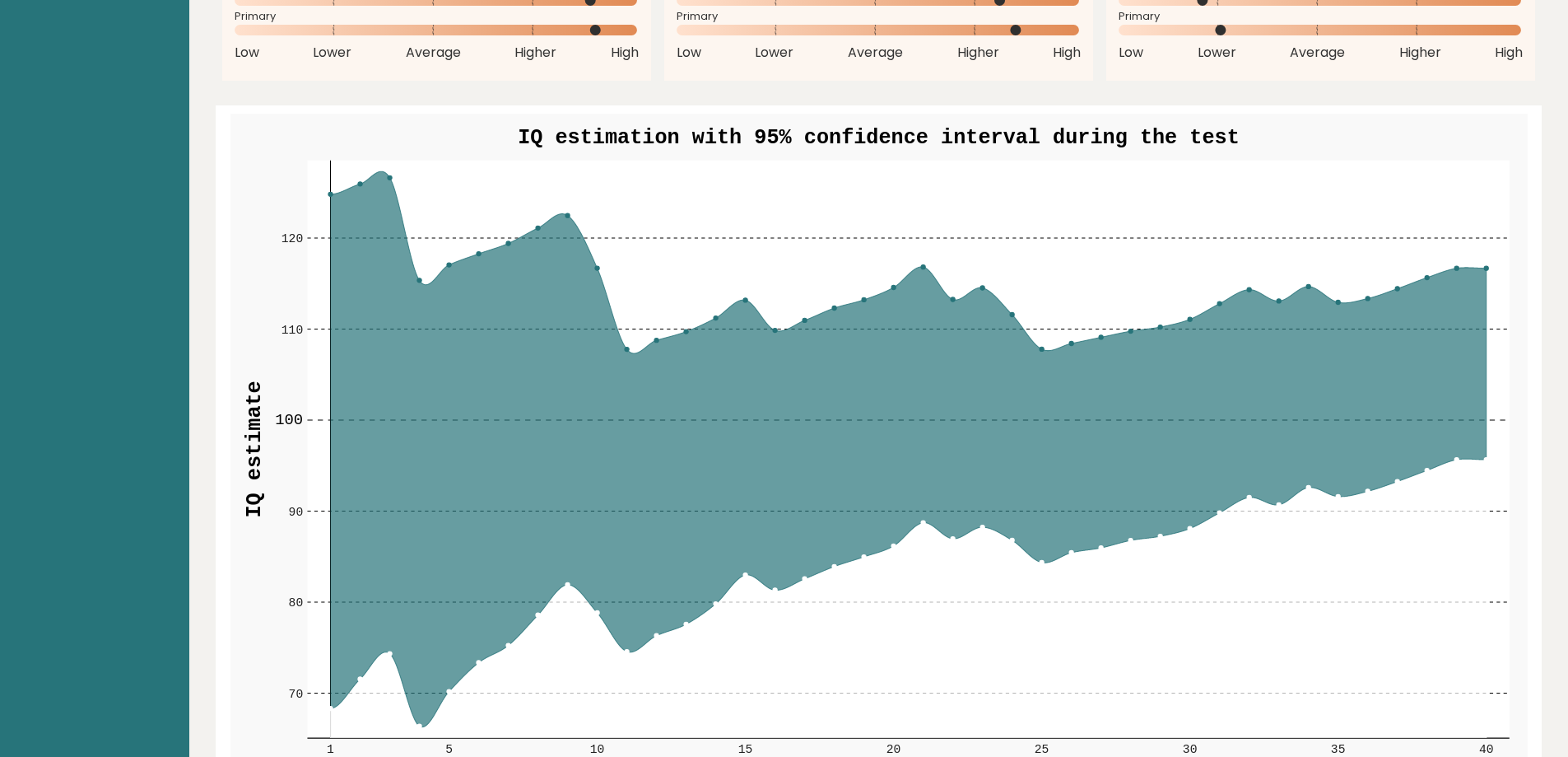
scroll to position [1893, 0]
